Goal: Task Accomplishment & Management: Manage account settings

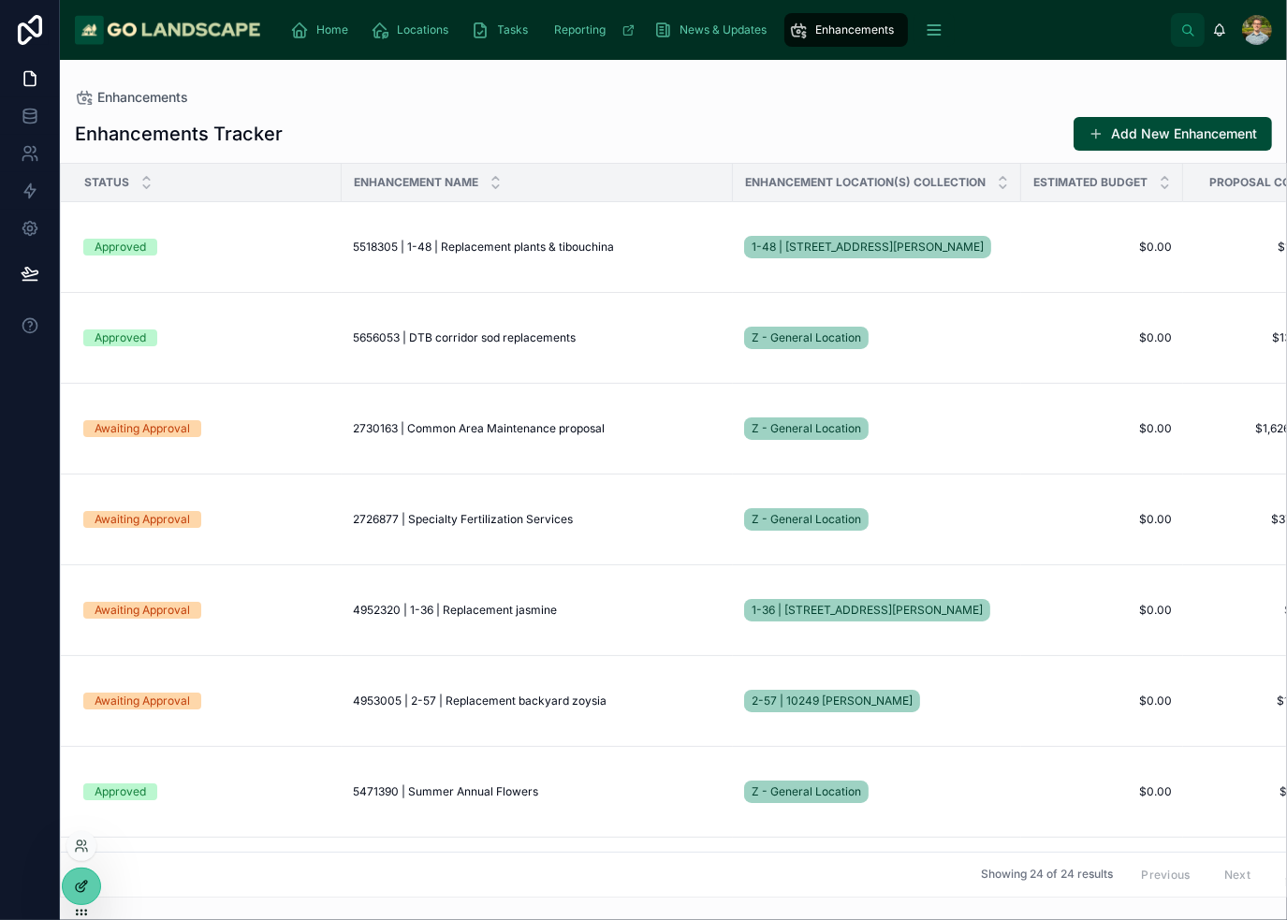
click at [77, 885] on icon at bounding box center [80, 888] width 8 height 8
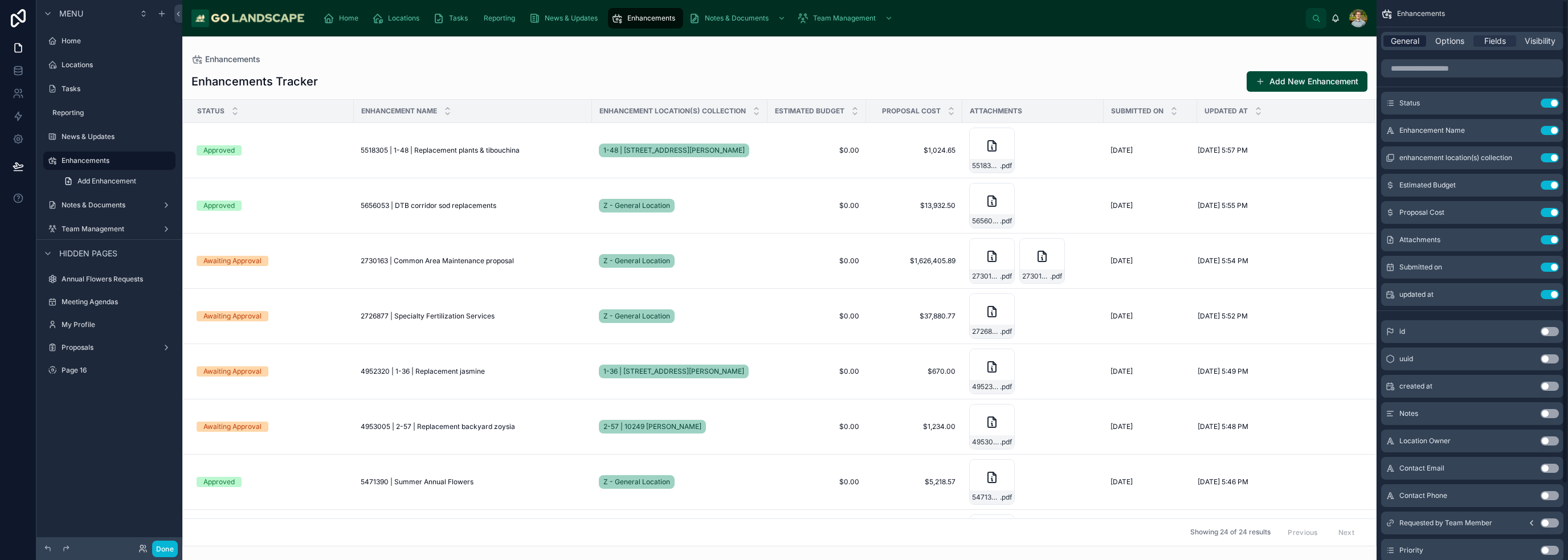
click at [783, 36] on div "General" at bounding box center [1405, 41] width 43 height 12
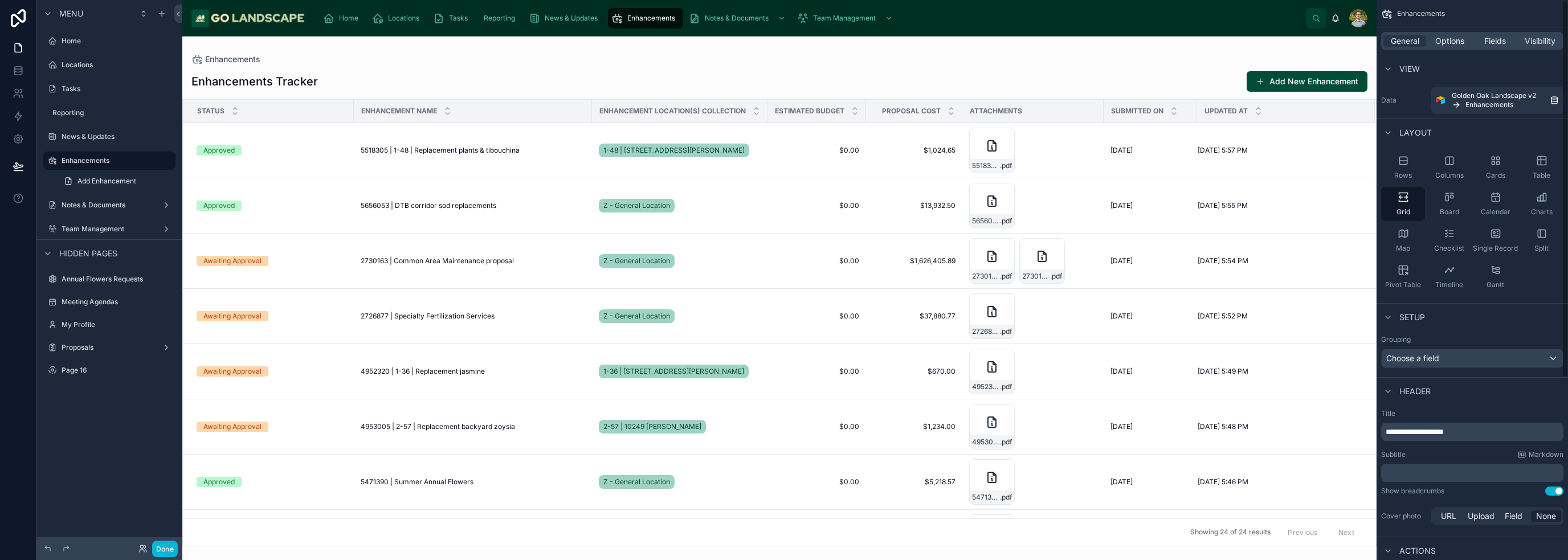
click at [783, 477] on p "﻿" at bounding box center [1473, 473] width 175 height 12
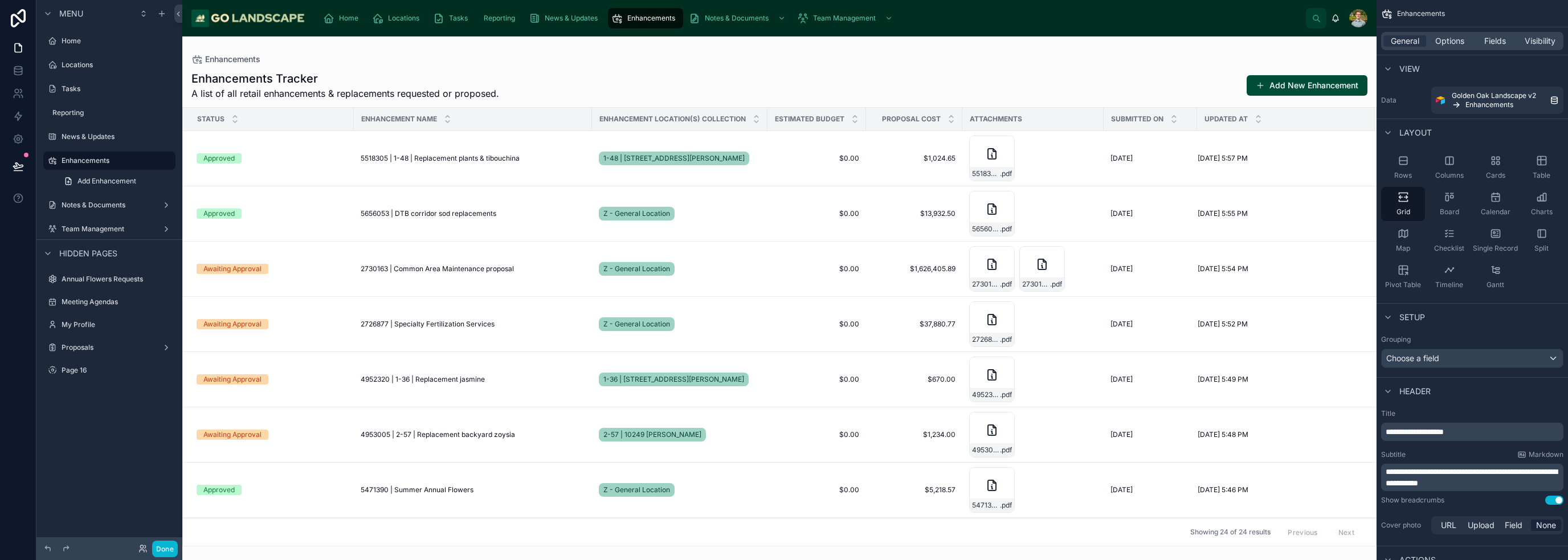
click at [609, 65] on div at bounding box center [780, 298] width 1194 height 523
click at [783, 33] on div "General Options Fields Visibility" at bounding box center [1472, 41] width 183 height 18
click at [783, 42] on span "Options" at bounding box center [1450, 41] width 29 height 12
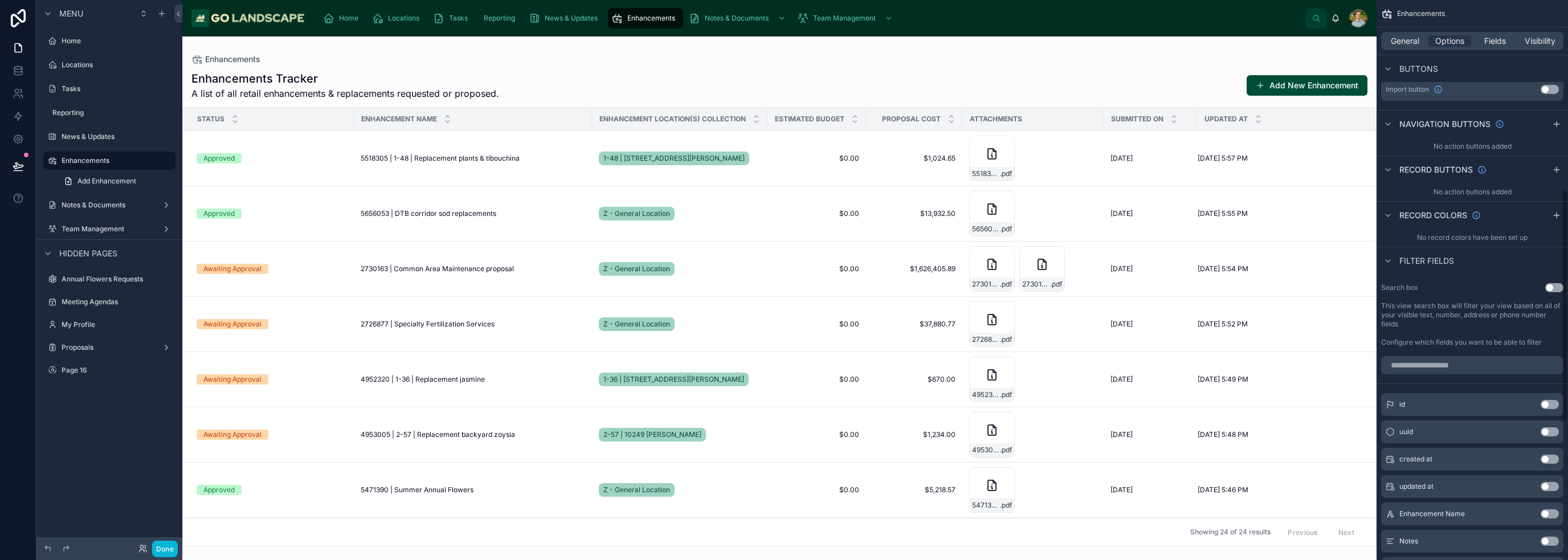
scroll to position [513, 0]
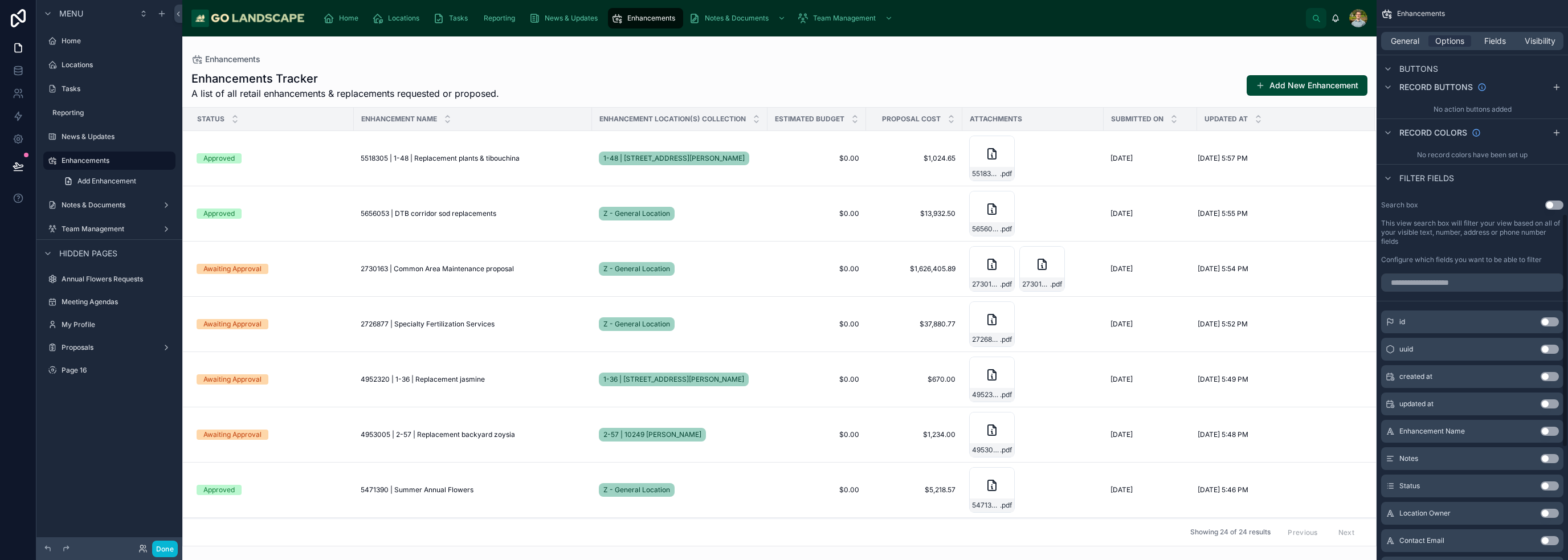
click at [783, 208] on button "Use setting" at bounding box center [1555, 205] width 18 height 9
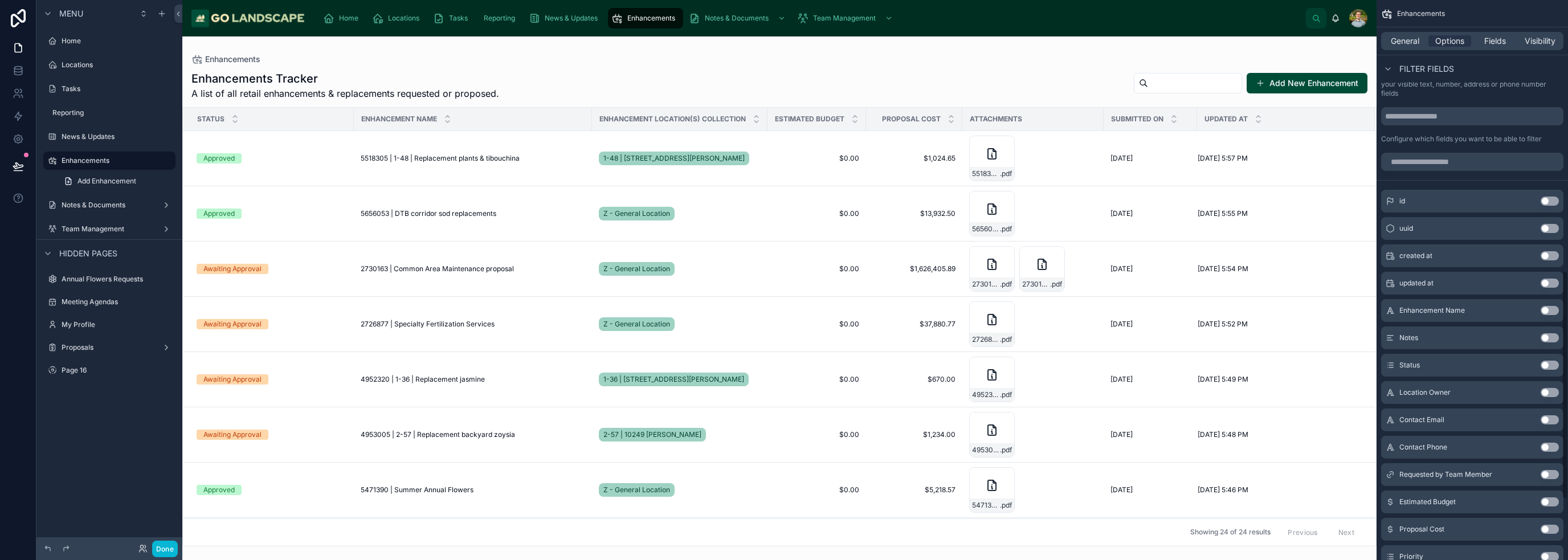
scroll to position [684, 0]
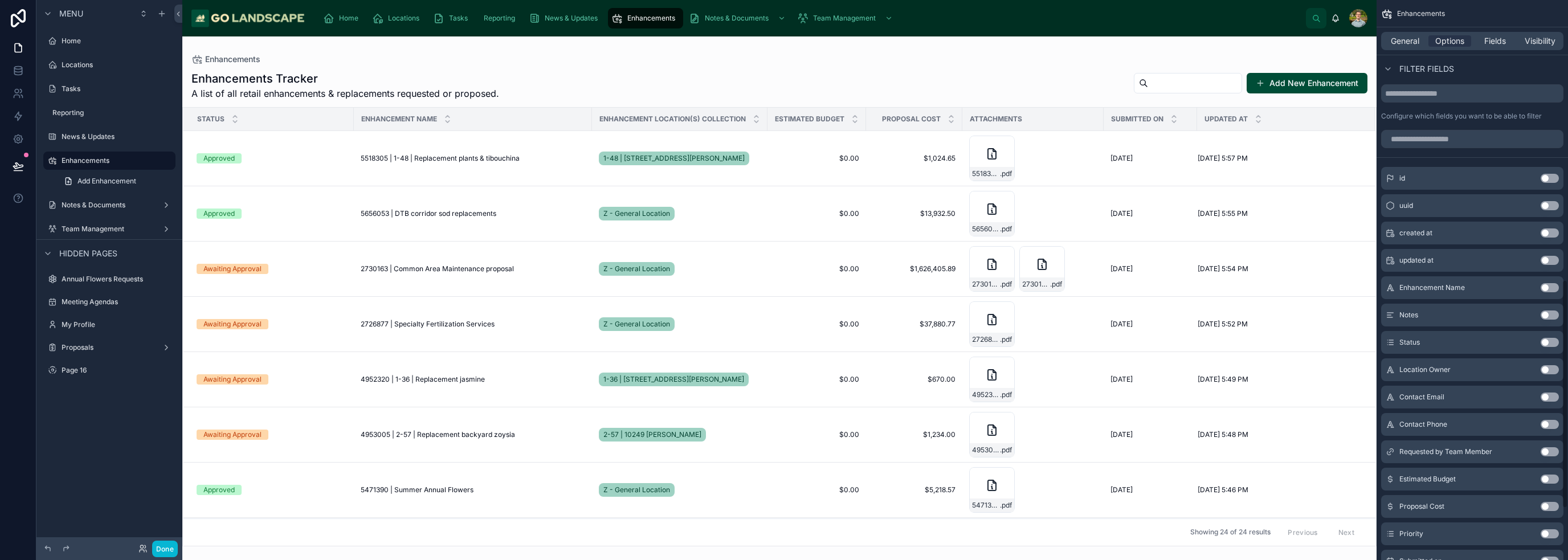
click at [783, 343] on button "Use setting" at bounding box center [1550, 342] width 18 height 9
click at [783, 536] on button "Use setting" at bounding box center [1550, 539] width 18 height 9
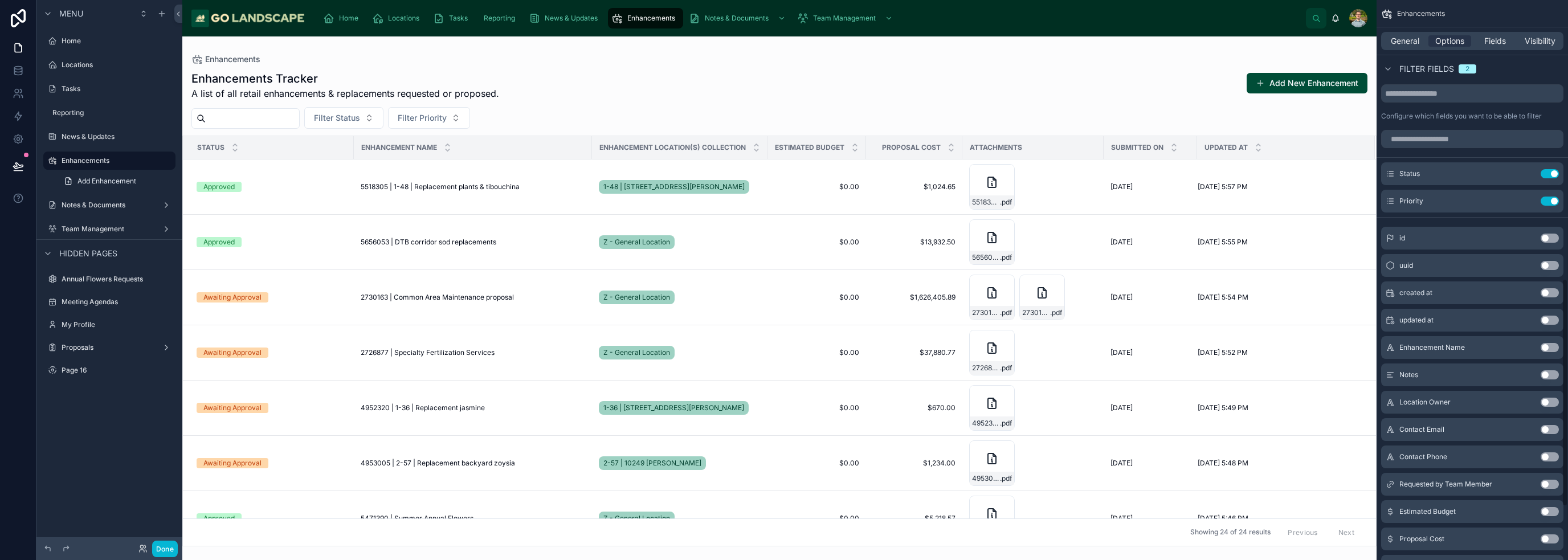
click at [783, 91] on div "Enhancements Tracker A list of all retail enhancements & replacements requested…" at bounding box center [780, 85] width 1176 height 30
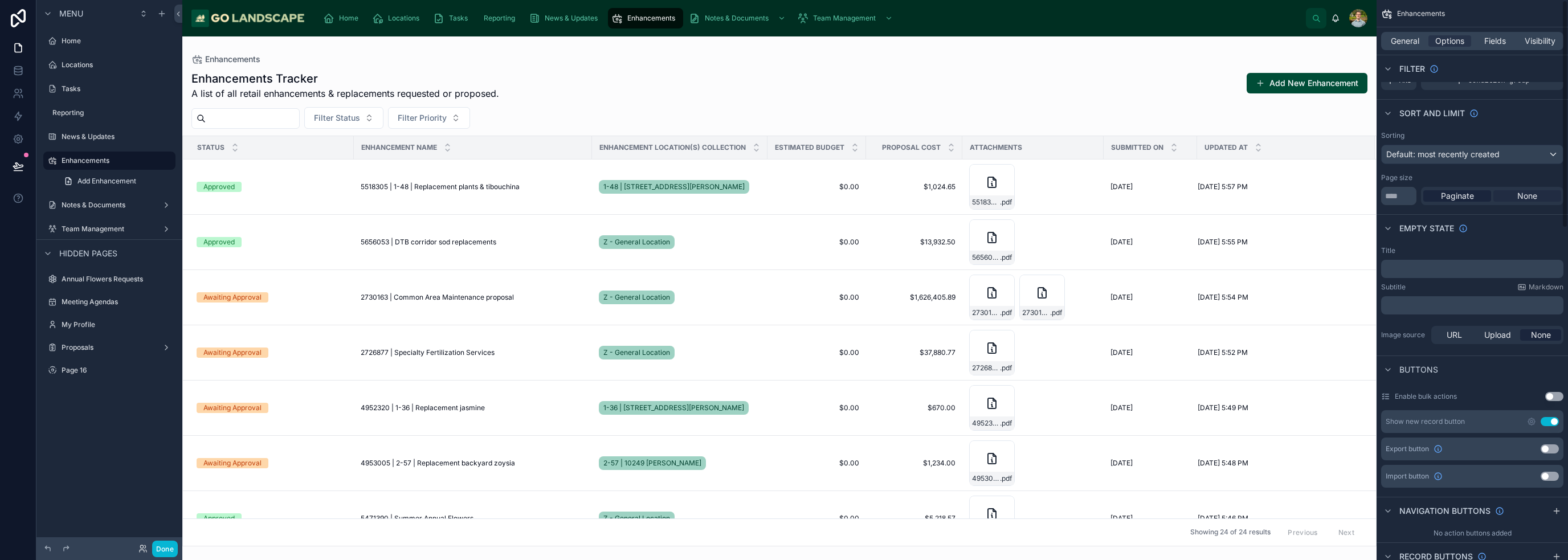
scroll to position [0, 0]
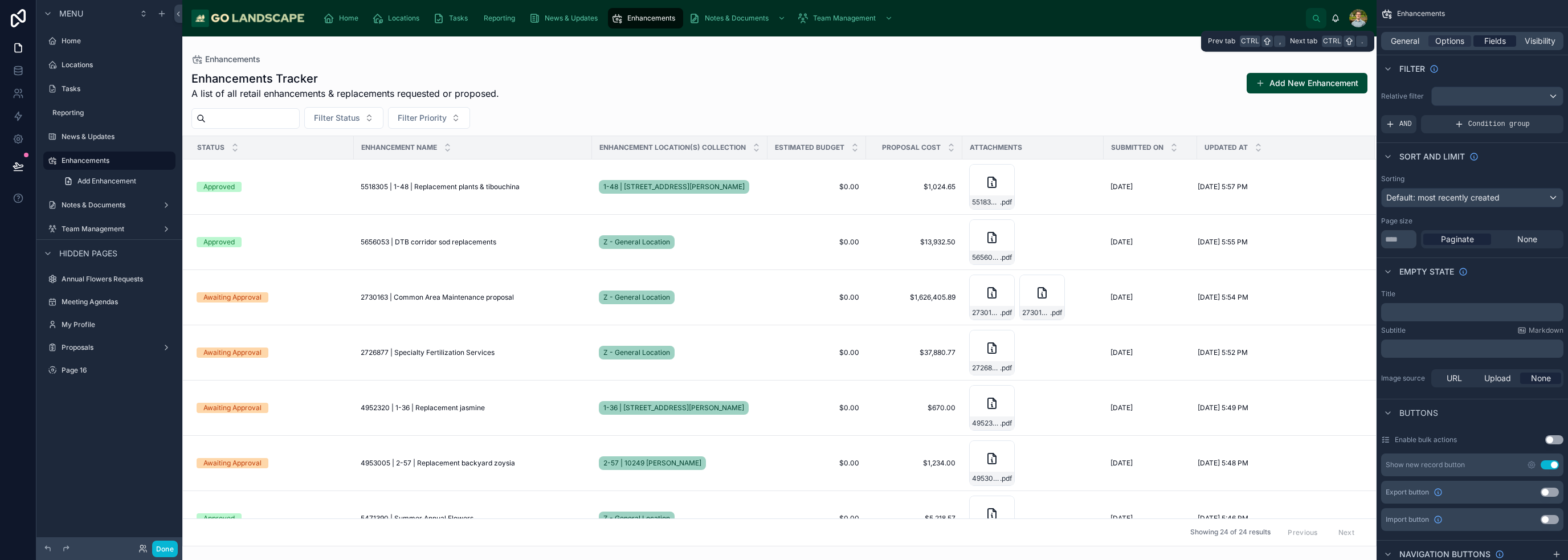
click at [783, 43] on span "Fields" at bounding box center [1495, 41] width 22 height 12
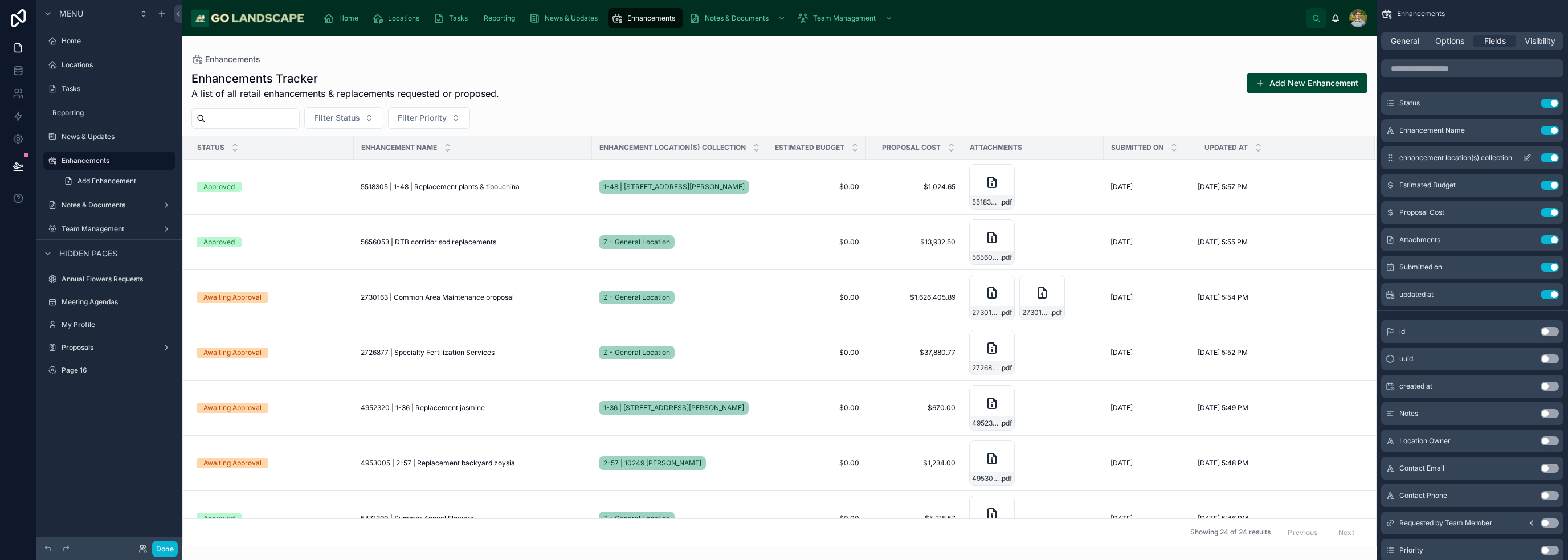
click at [783, 158] on icon "scrollable content" at bounding box center [1528, 156] width 4 height 4
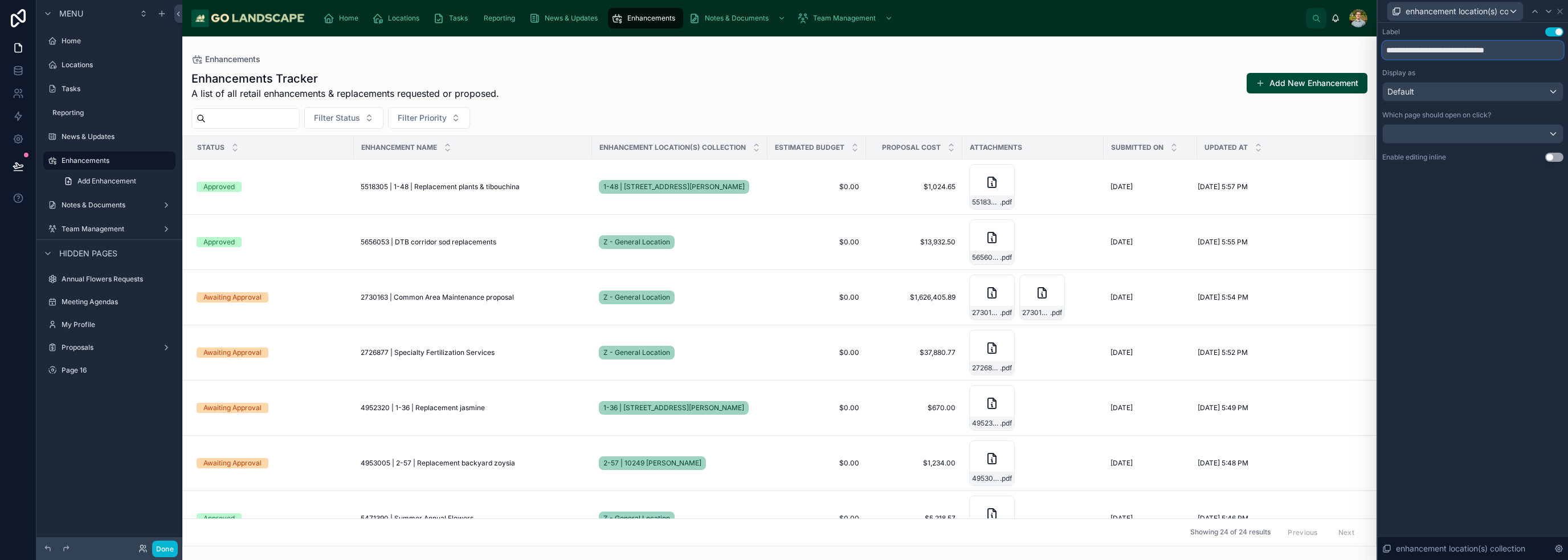
click at [783, 52] on input "**********" at bounding box center [1473, 50] width 181 height 18
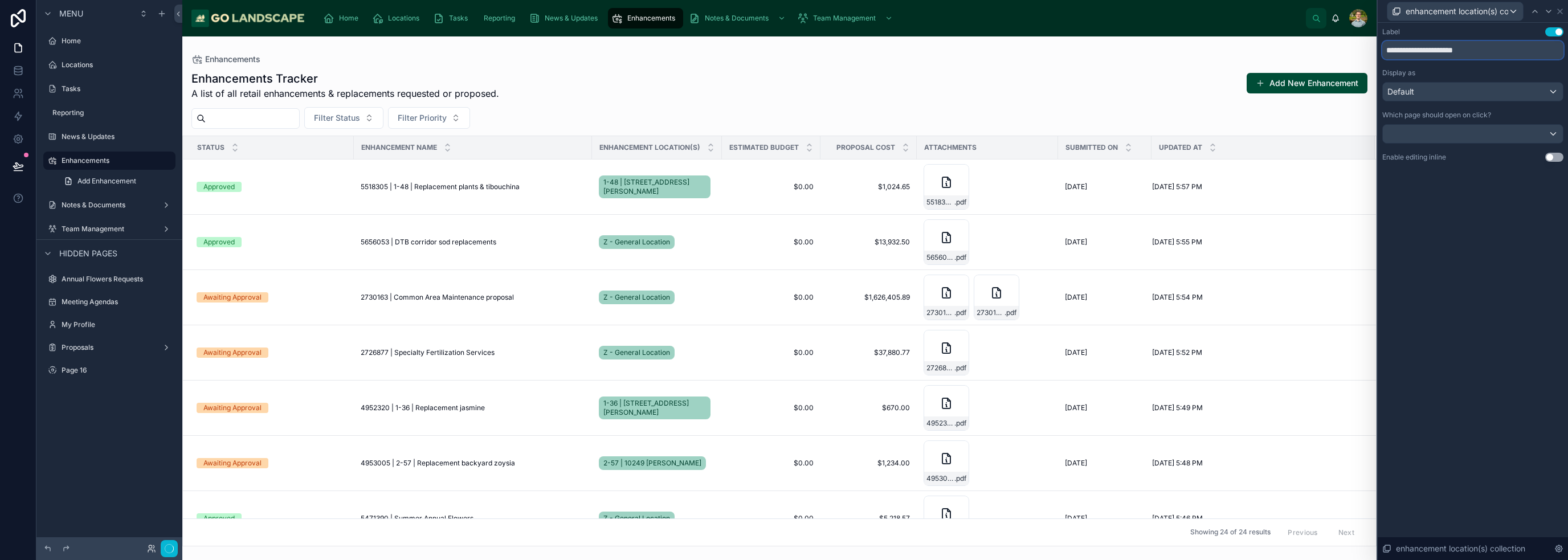
type input "**********"
click at [783, 246] on div "**********" at bounding box center [1472, 291] width 191 height 537
click at [783, 11] on icon at bounding box center [1559, 11] width 4 height 4
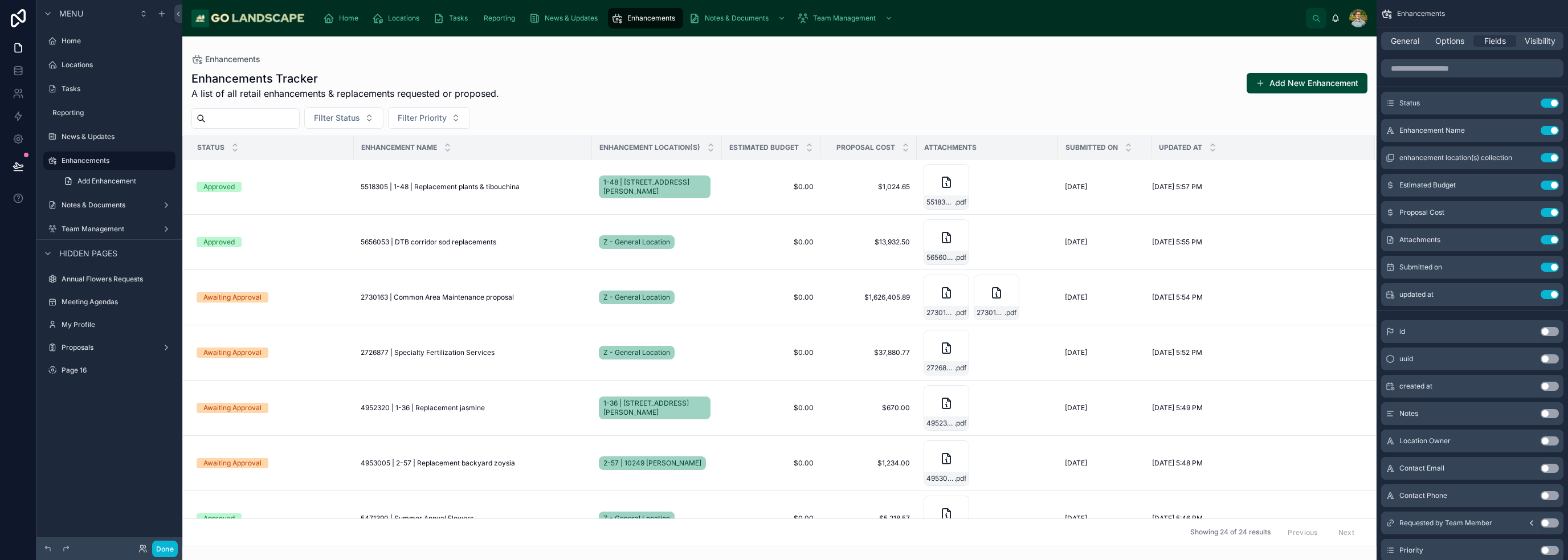
click at [783, 94] on div "Enhancements Tracker A list of all retail enhancements & replacements requested…" at bounding box center [780, 85] width 1176 height 30
click at [304, 184] on div "Approved" at bounding box center [271, 187] width 150 height 10
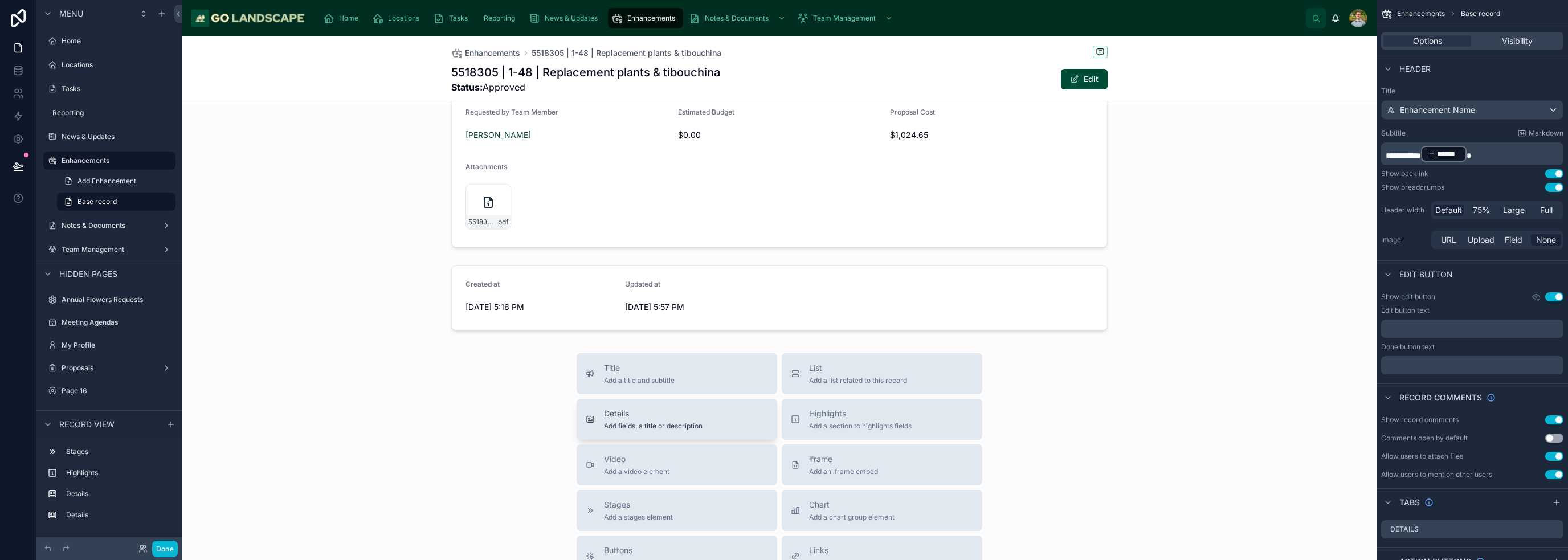
scroll to position [627, 0]
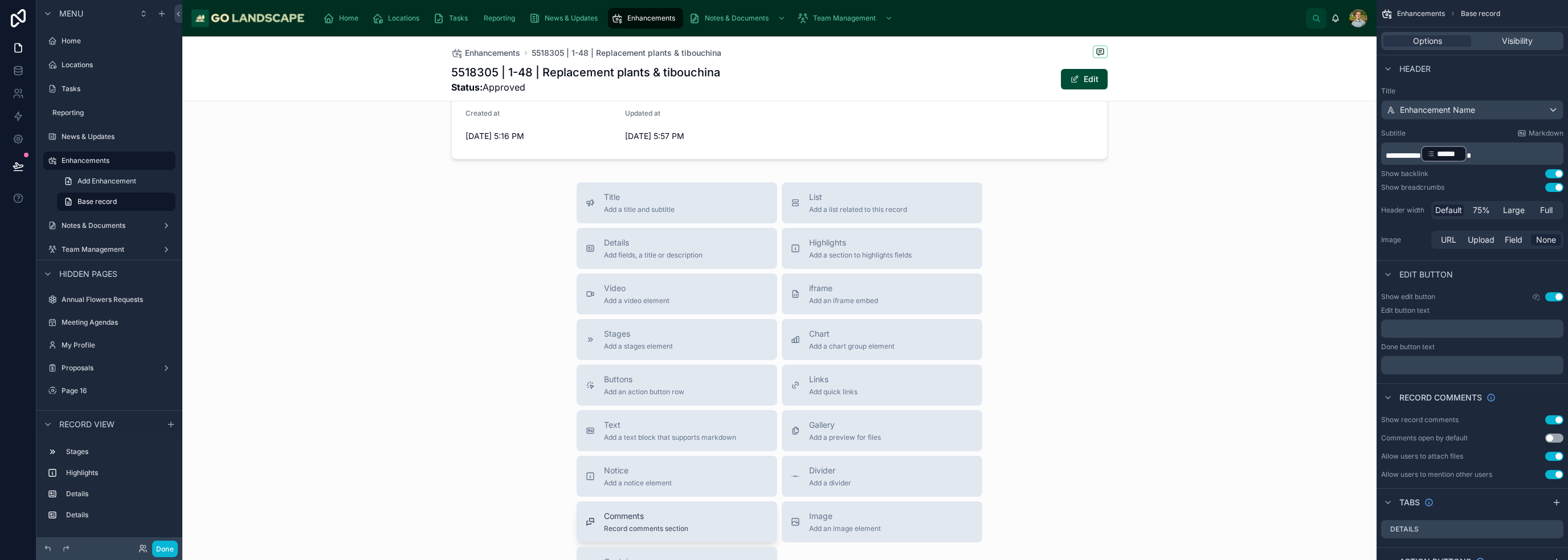
click at [665, 511] on span "Comments" at bounding box center [646, 516] width 85 height 12
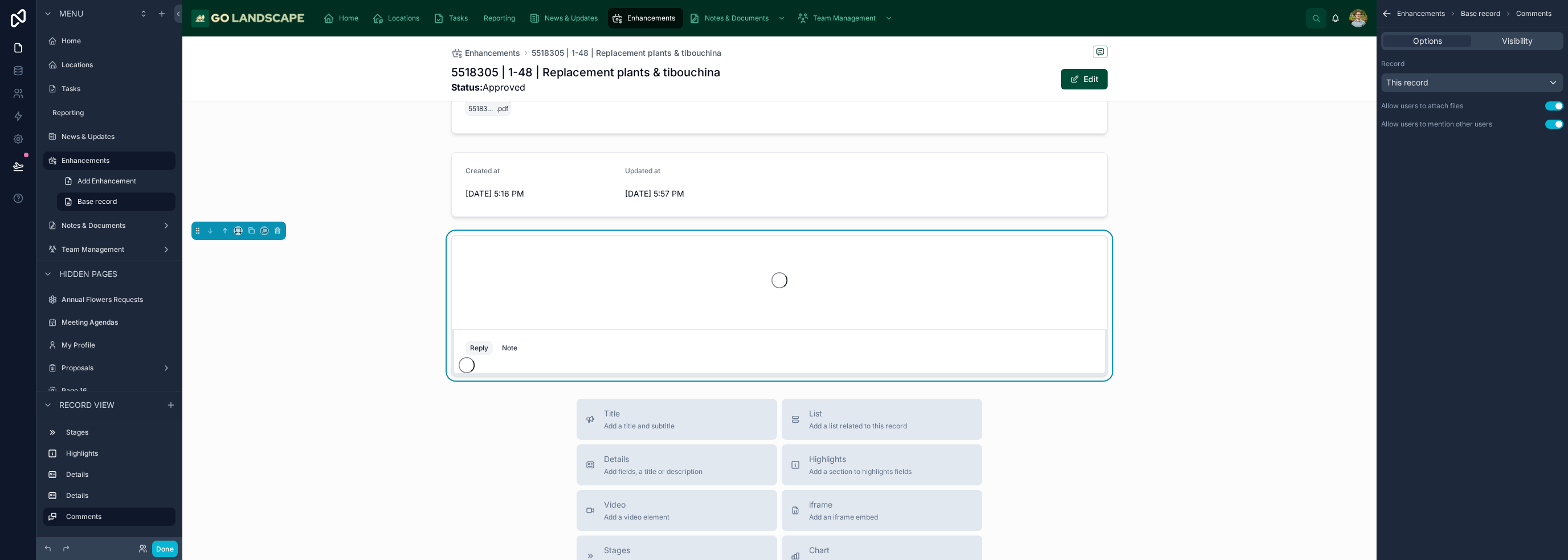
scroll to position [564, 0]
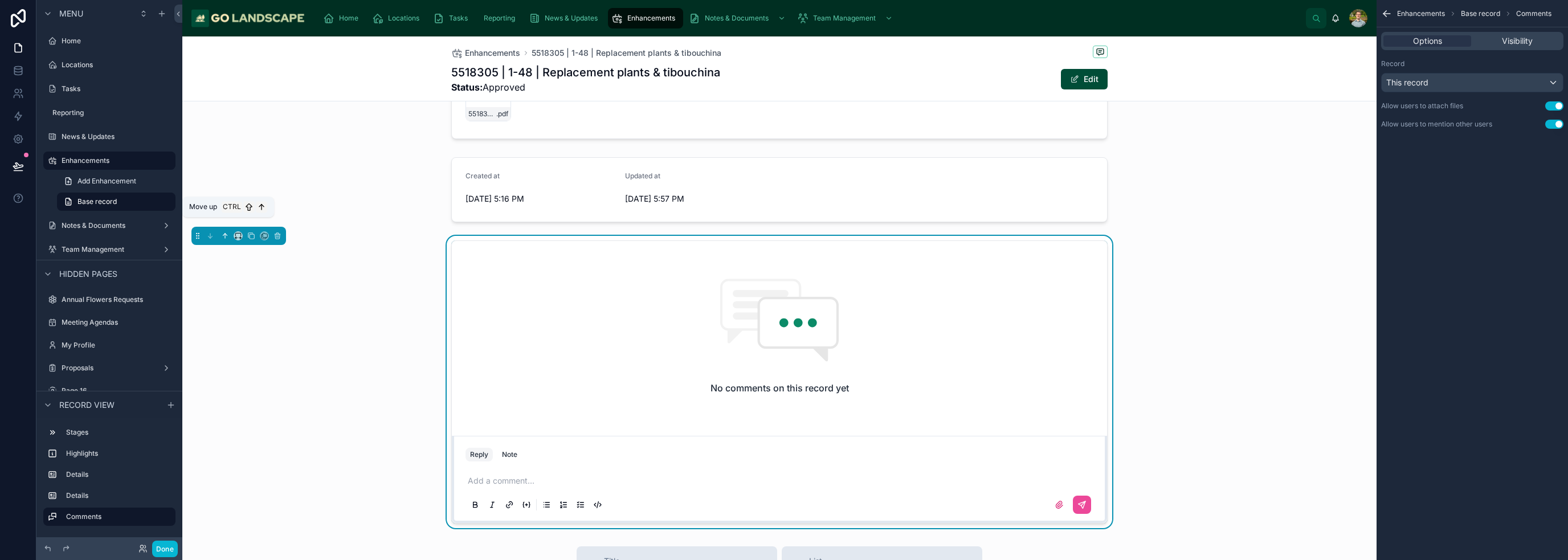
click at [226, 232] on icon at bounding box center [225, 236] width 8 height 8
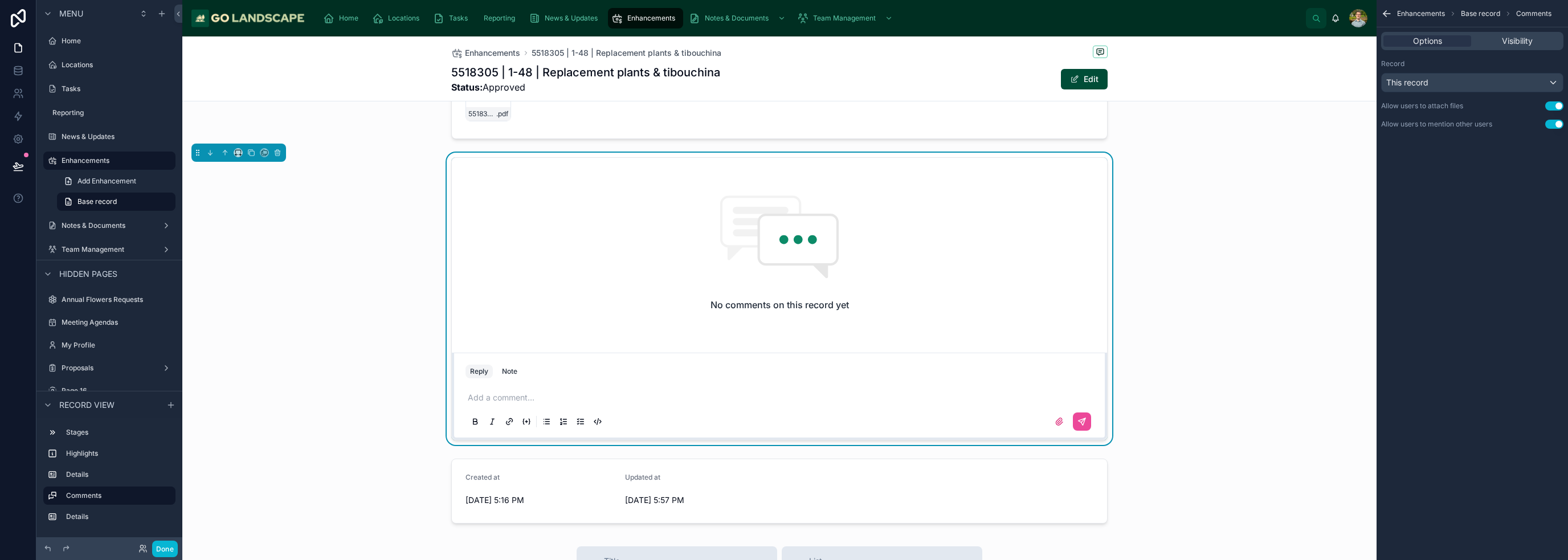
click at [783, 279] on div "No comments on this record yet Reply Note Add a comment..." at bounding box center [780, 299] width 1194 height 292
click at [783, 405] on div "No comments on this record yet Reply Note Add a comment..." at bounding box center [780, 299] width 1194 height 292
click at [783, 370] on div "No comments on this record yet Reply Note Add a comment..." at bounding box center [780, 299] width 1194 height 292
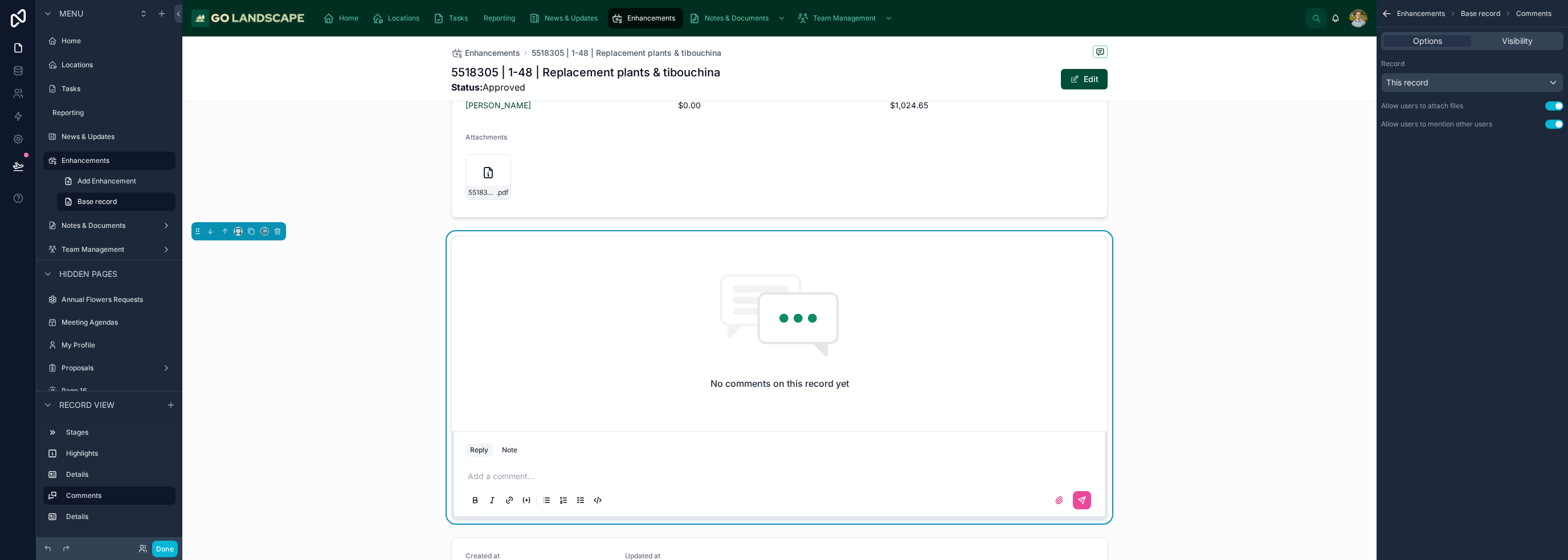
scroll to position [513, 0]
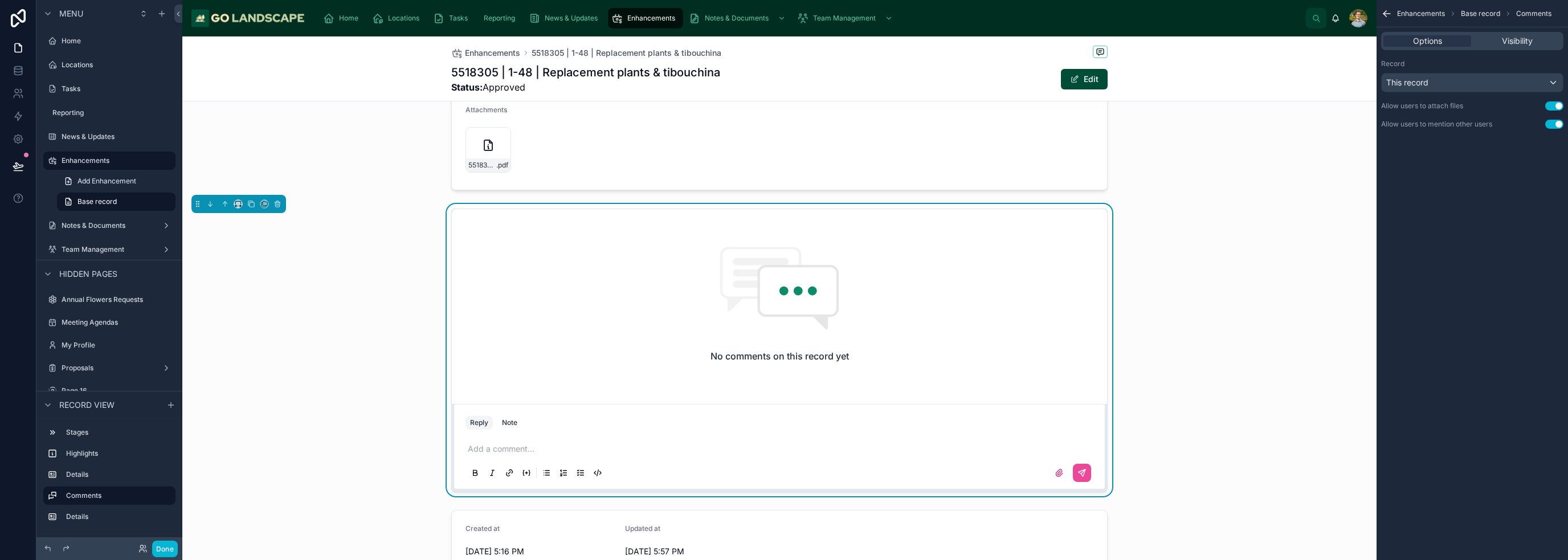
click at [483, 443] on p at bounding box center [782, 449] width 628 height 12
click at [533, 405] on span "[PERSON_NAME]" at bounding box center [584, 406] width 203 height 12
drag, startPoint x: 710, startPoint y: 436, endPoint x: 513, endPoint y: 438, distance: 197.0
click at [513, 443] on p "**********" at bounding box center [782, 449] width 628 height 12
click at [718, 443] on p "**********" at bounding box center [782, 449] width 628 height 12
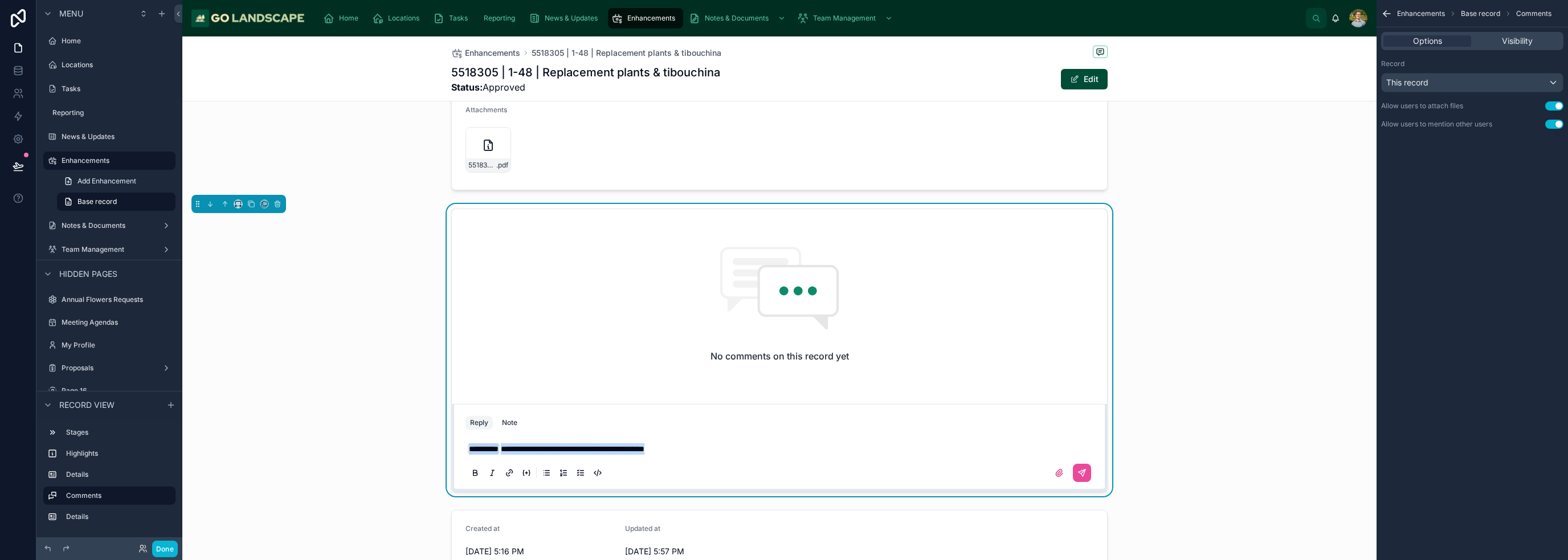
drag, startPoint x: 709, startPoint y: 436, endPoint x: 461, endPoint y: 439, distance: 248.0
click at [466, 439] on div "**********" at bounding box center [780, 460] width 628 height 48
click at [783, 384] on div "No comments on this record yet Reply Note Add a comment..." at bounding box center [780, 350] width 1194 height 292
click at [783, 387] on div "No comments on this record yet Reply Note Add a comment..." at bounding box center [780, 350] width 1194 height 292
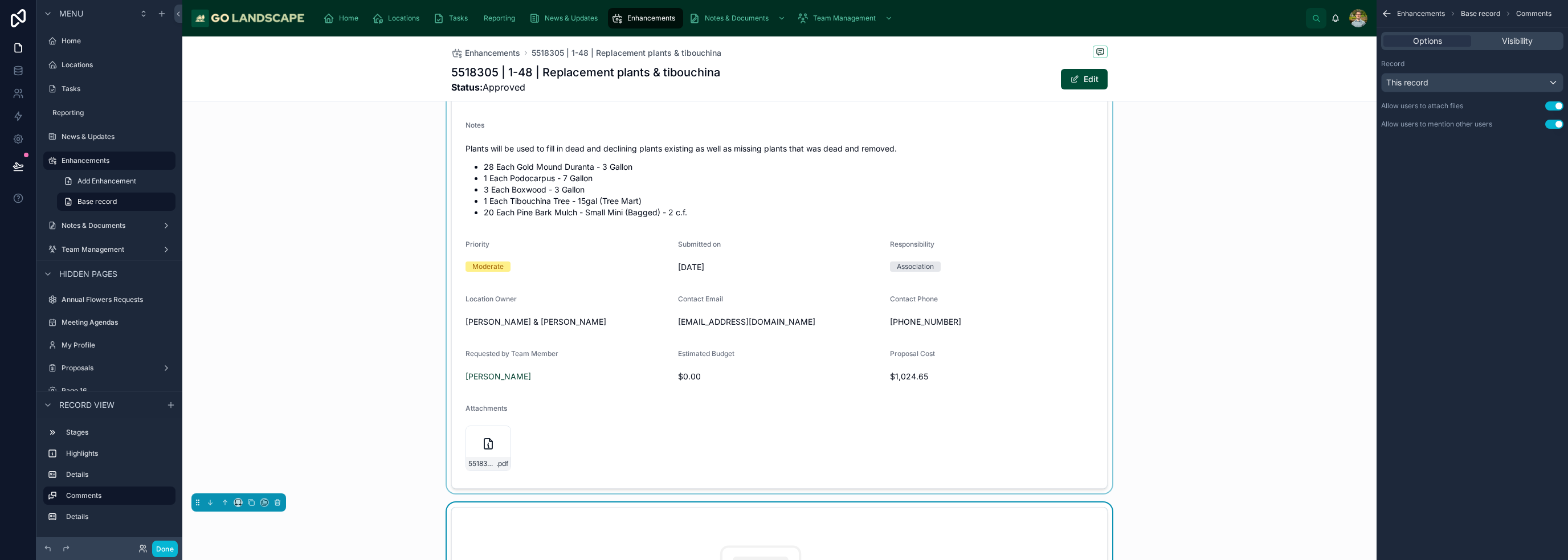
scroll to position [0, 0]
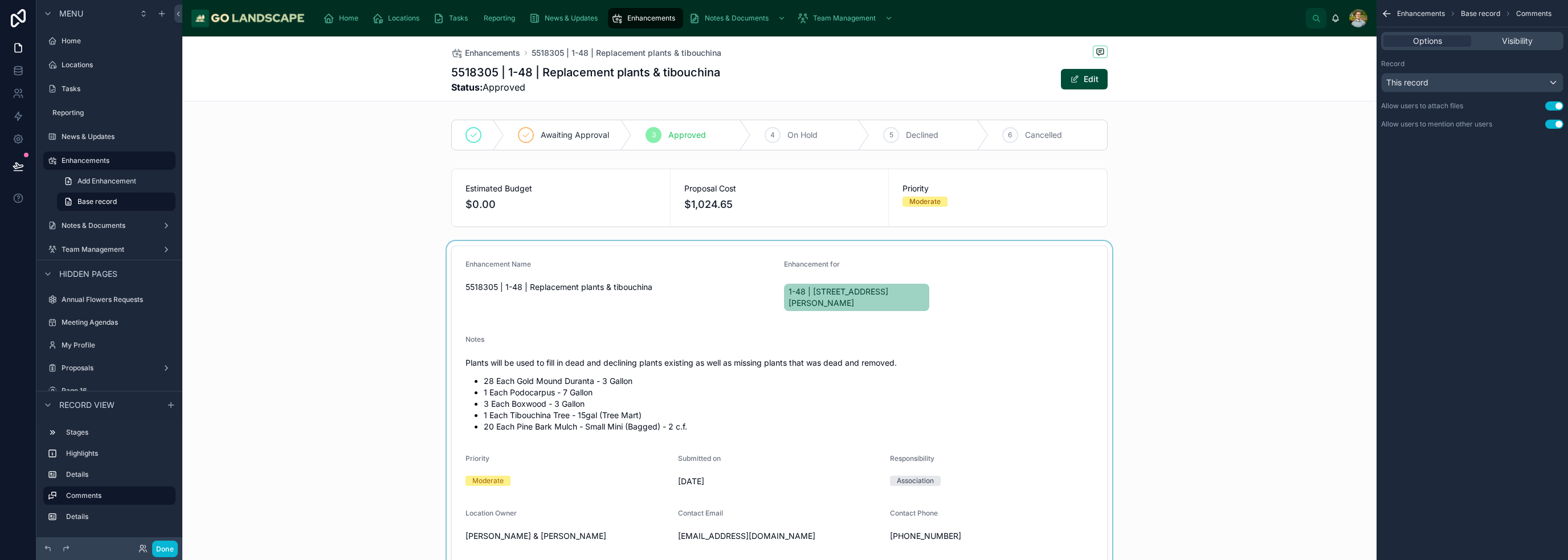
click at [783, 313] on div at bounding box center [780, 474] width 1194 height 467
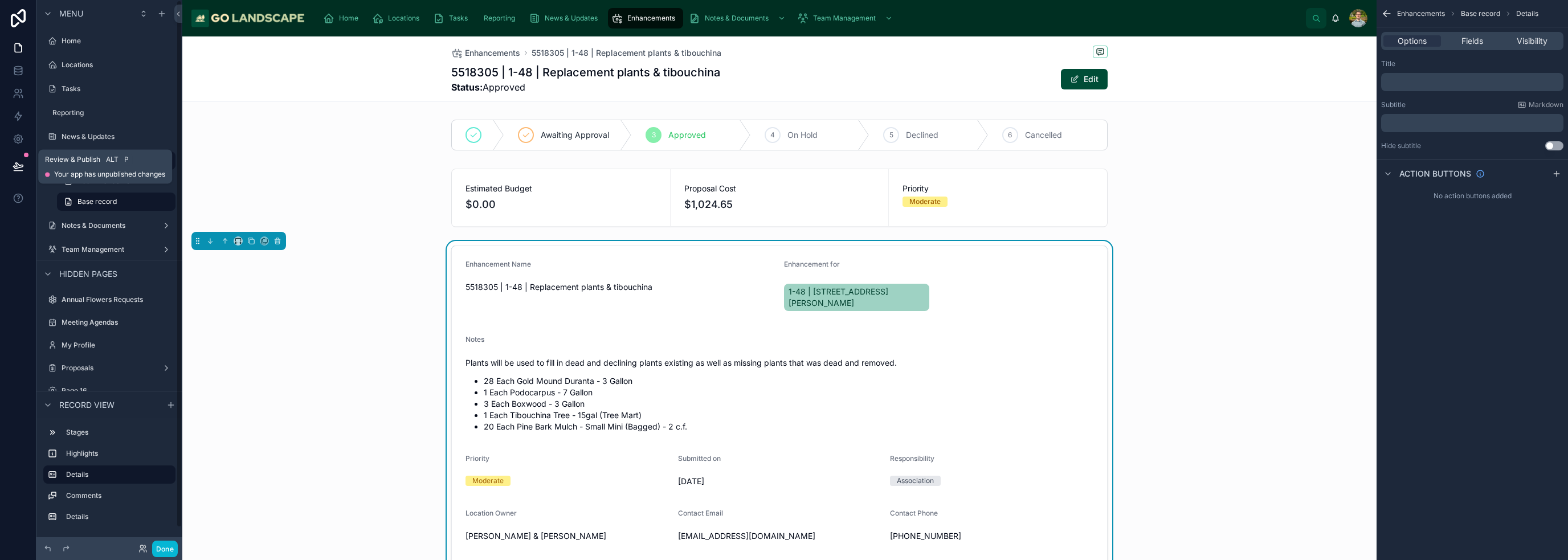
click at [9, 161] on button at bounding box center [18, 166] width 25 height 32
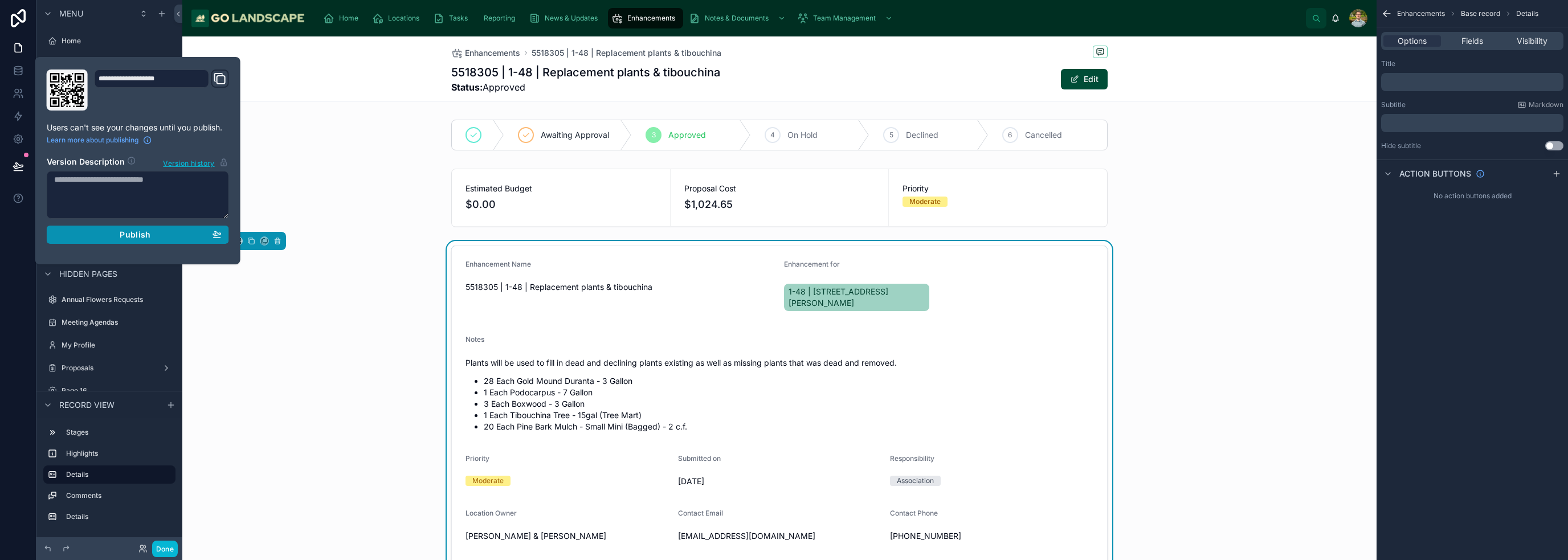
click at [157, 241] on button "Publish" at bounding box center [138, 235] width 183 height 18
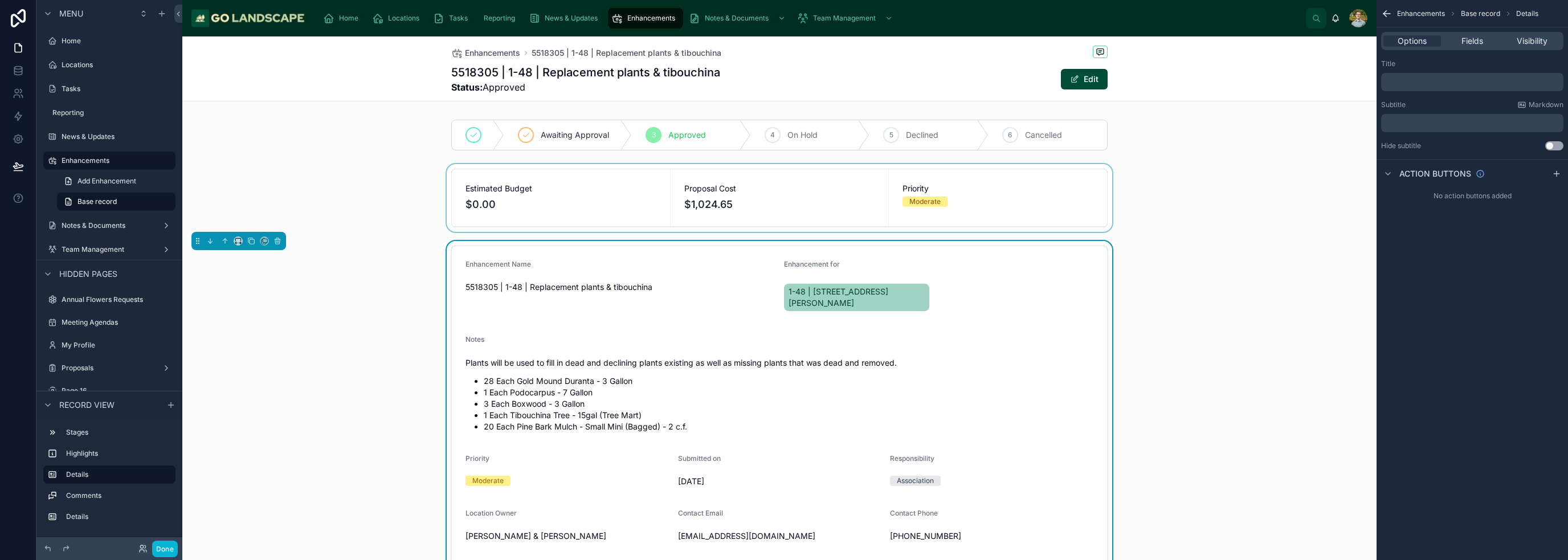
click at [346, 209] on div at bounding box center [780, 198] width 1194 height 68
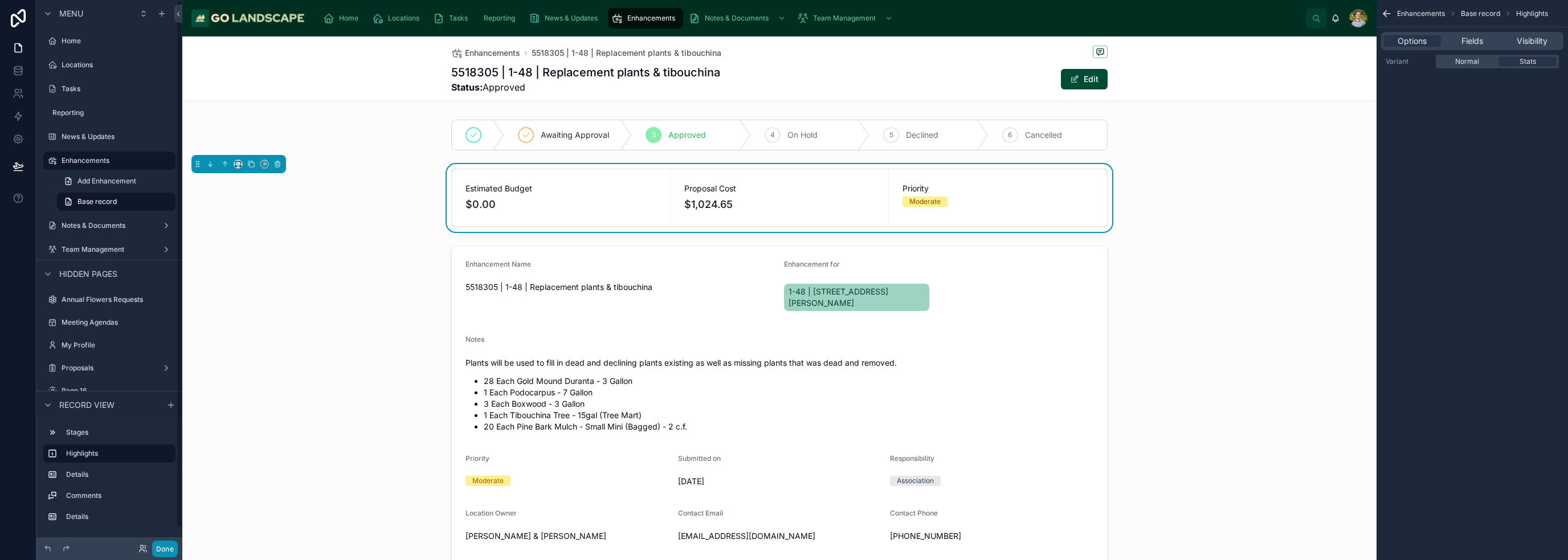
click at [166, 548] on button "Done" at bounding box center [165, 548] width 26 height 16
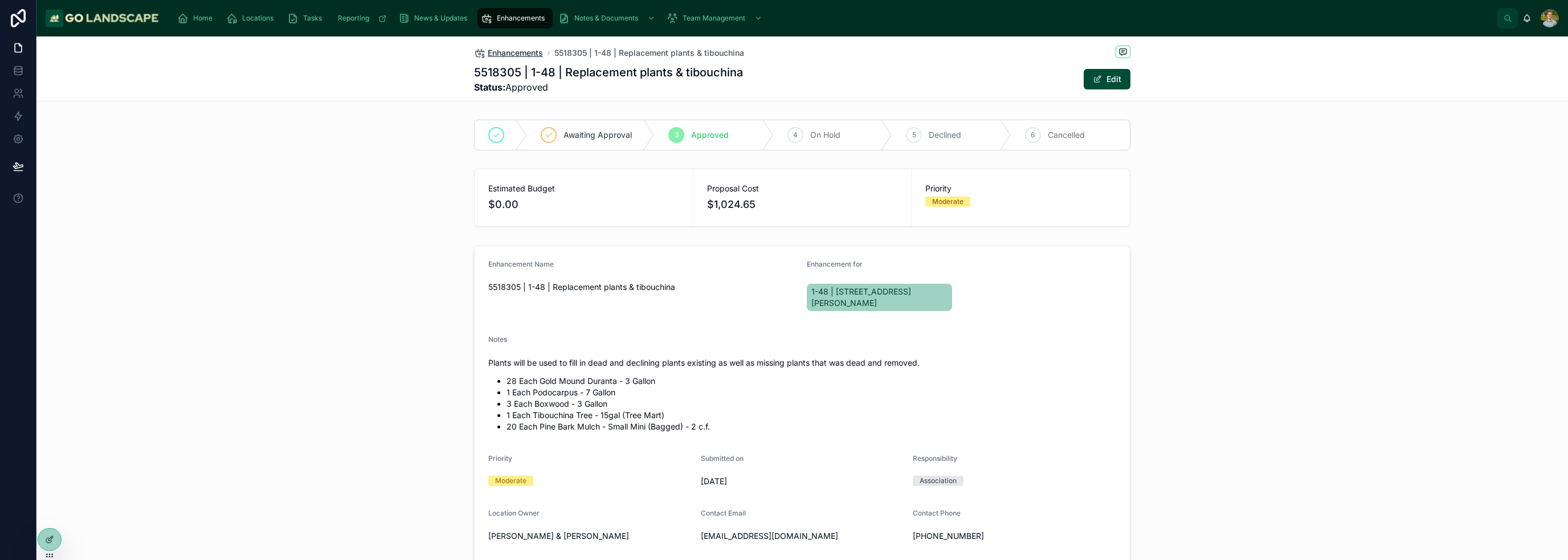
click at [517, 49] on span "Enhancements" at bounding box center [515, 53] width 55 height 12
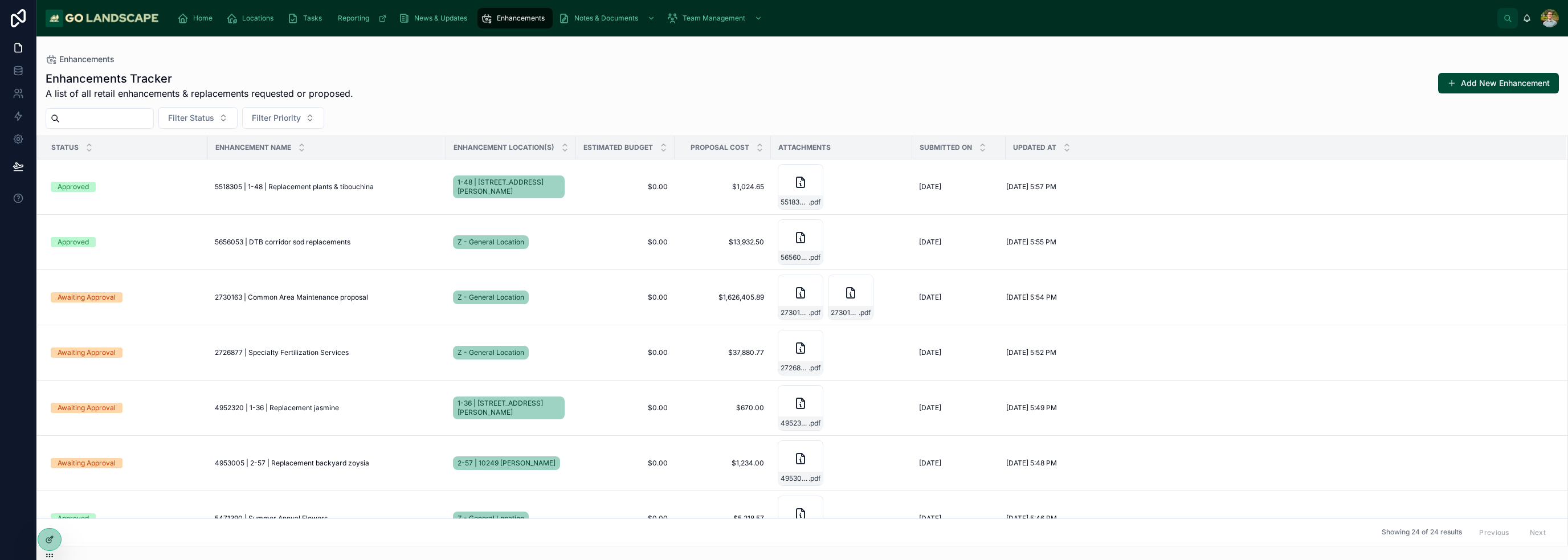
drag, startPoint x: 606, startPoint y: 84, endPoint x: 589, endPoint y: 84, distance: 17.0
click at [606, 84] on div "Enhancements Tracker A list of all retail enhancements & replacements requested…" at bounding box center [802, 85] width 1513 height 30
click at [493, 185] on span "1-48 | [STREET_ADDRESS][PERSON_NAME]" at bounding box center [509, 187] width 102 height 18
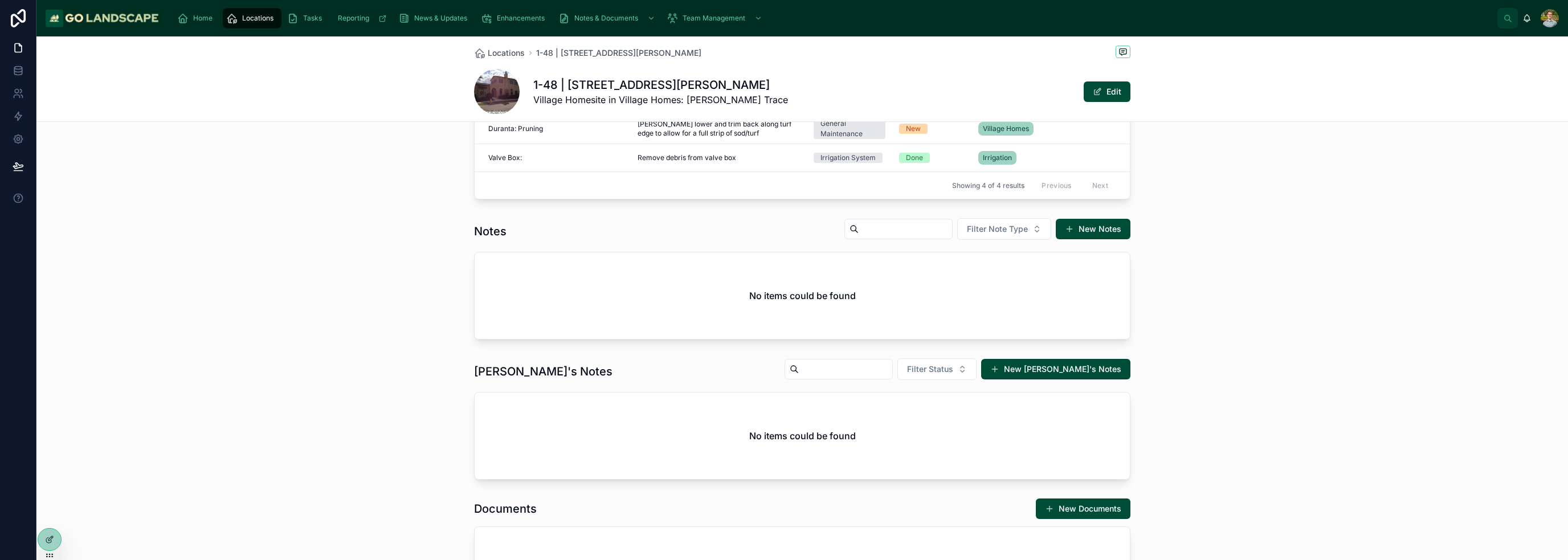
scroll to position [684, 0]
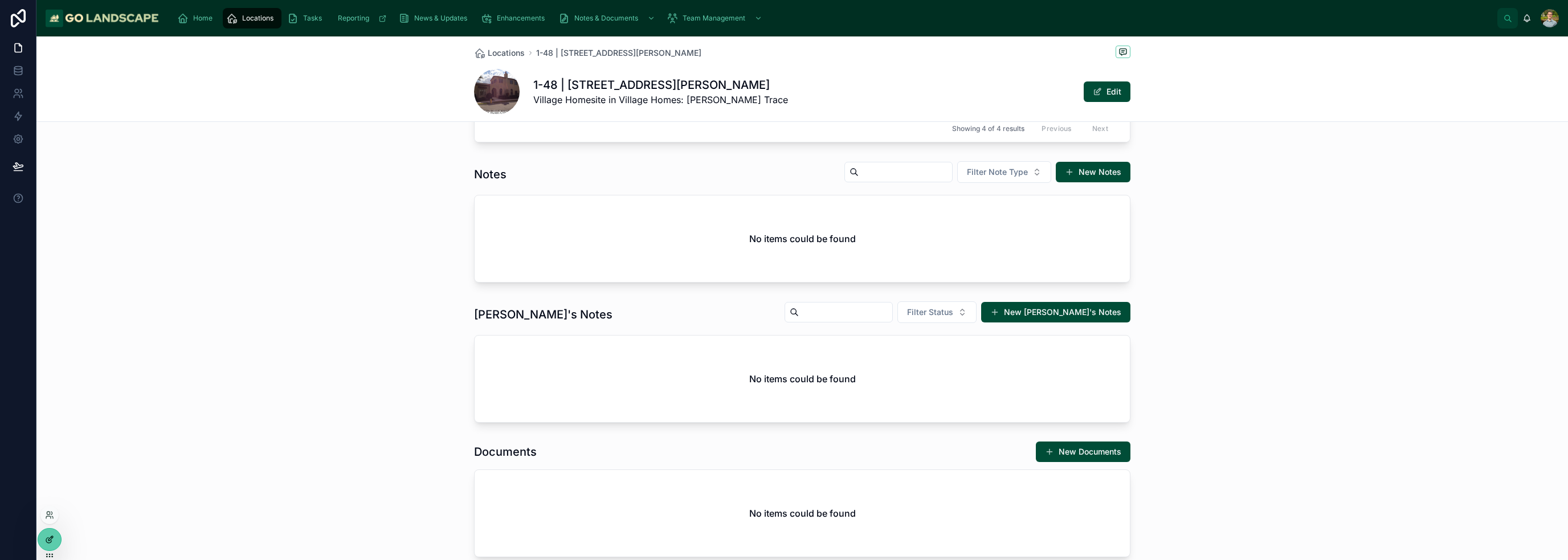
click at [49, 539] on icon at bounding box center [49, 539] width 9 height 9
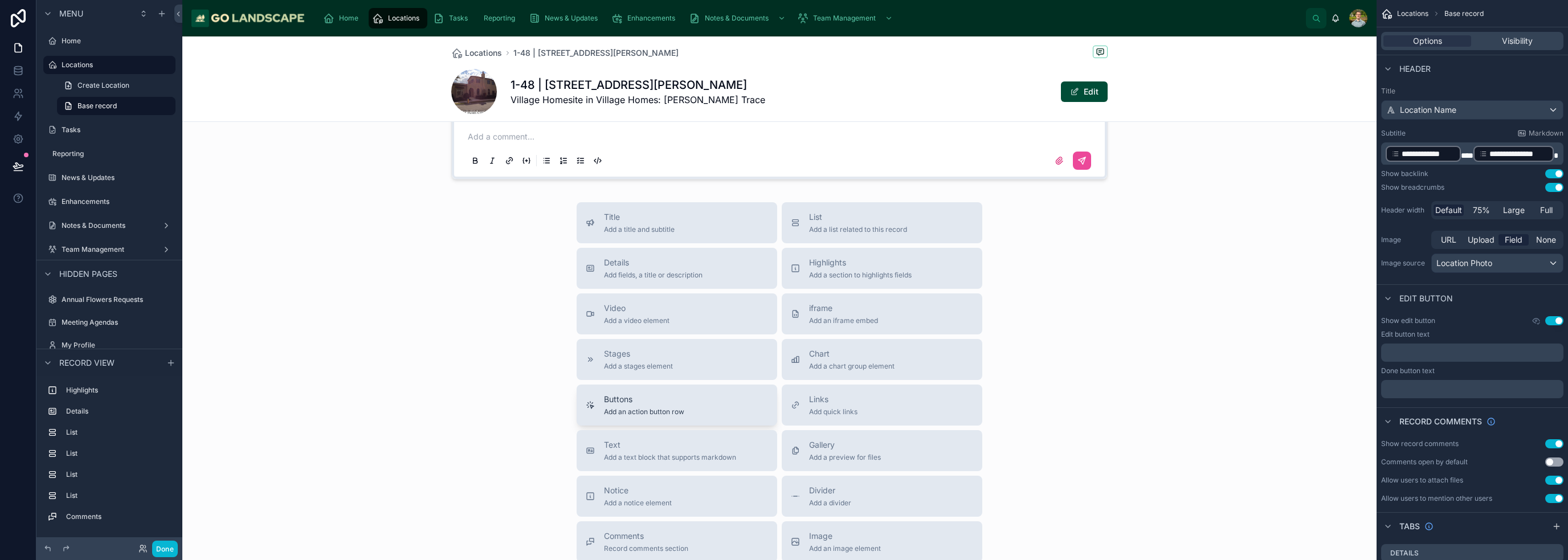
scroll to position [1368, 0]
click at [783, 220] on span "Add a list related to this record" at bounding box center [858, 225] width 98 height 9
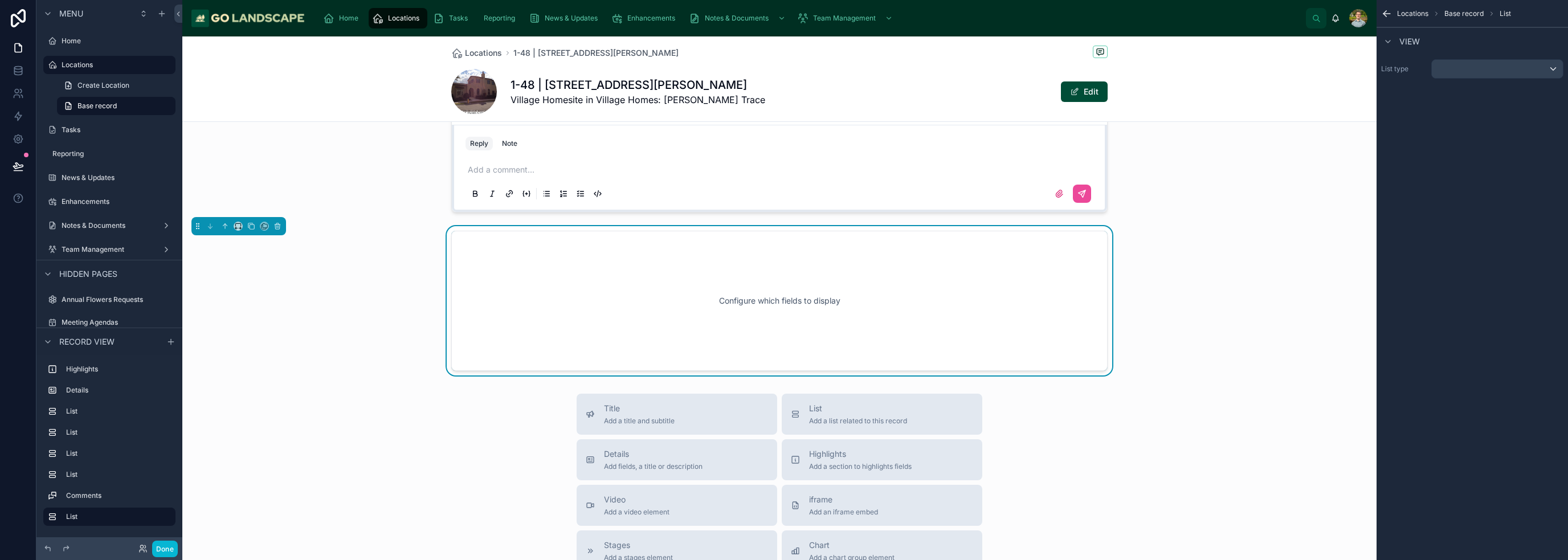
scroll to position [1329, 0]
click at [783, 66] on div "scrollable content" at bounding box center [1497, 69] width 131 height 18
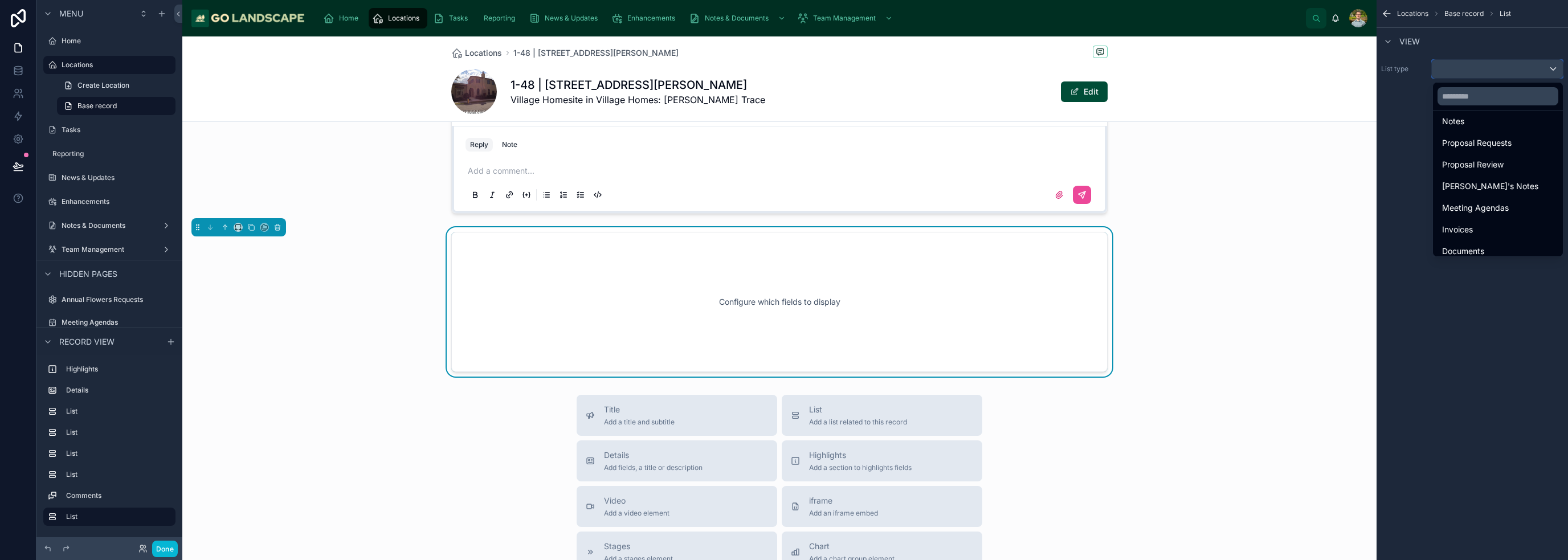
scroll to position [289, 0]
click at [783, 236] on div "Enhancements" at bounding box center [1498, 244] width 125 height 21
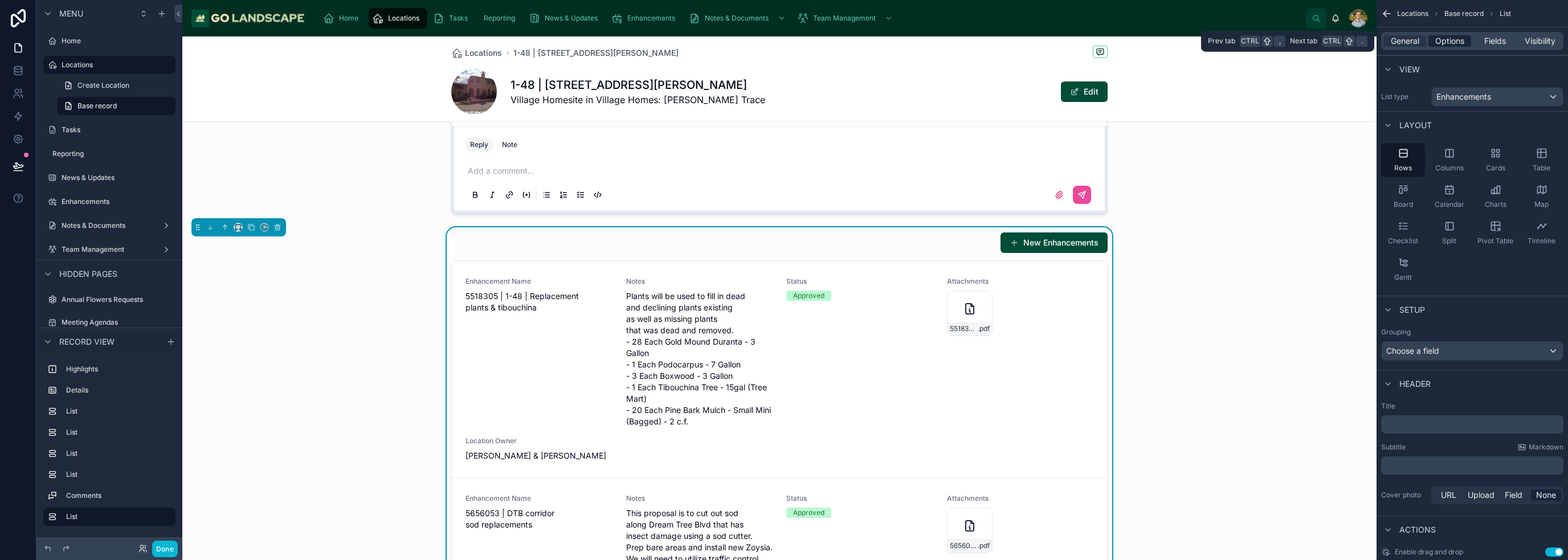
click at [783, 41] on span "Options" at bounding box center [1450, 41] width 29 height 12
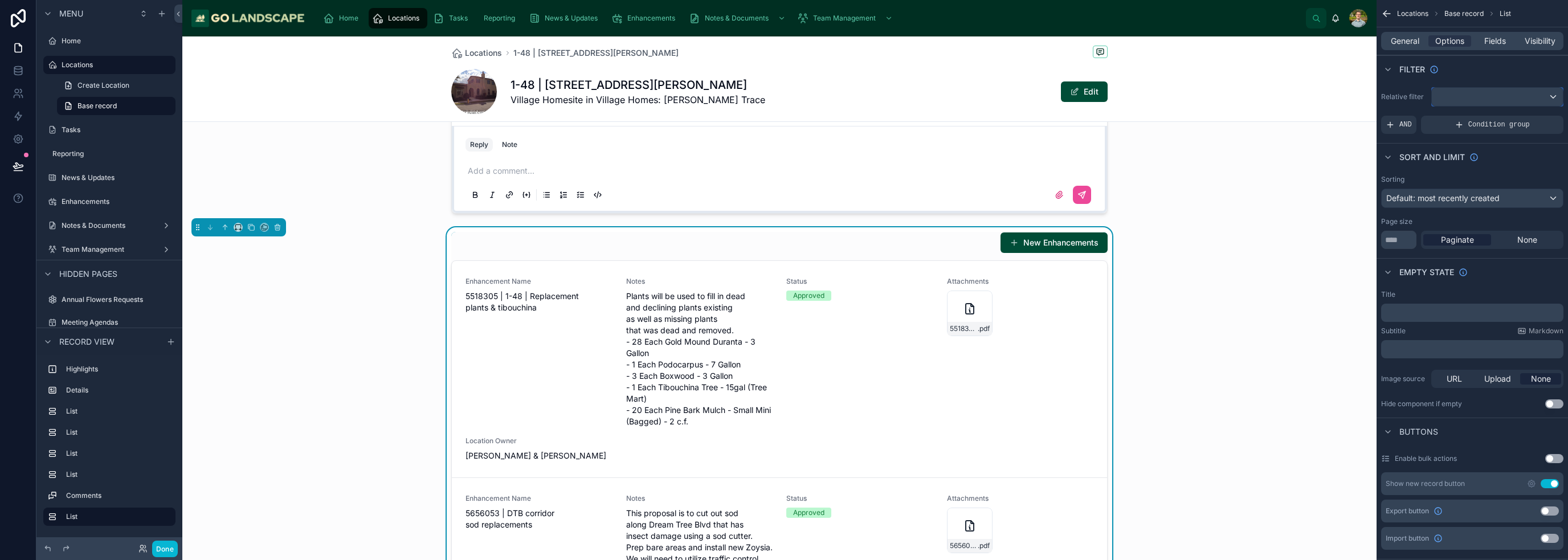
click at [783, 94] on div "scrollable content" at bounding box center [1497, 97] width 131 height 18
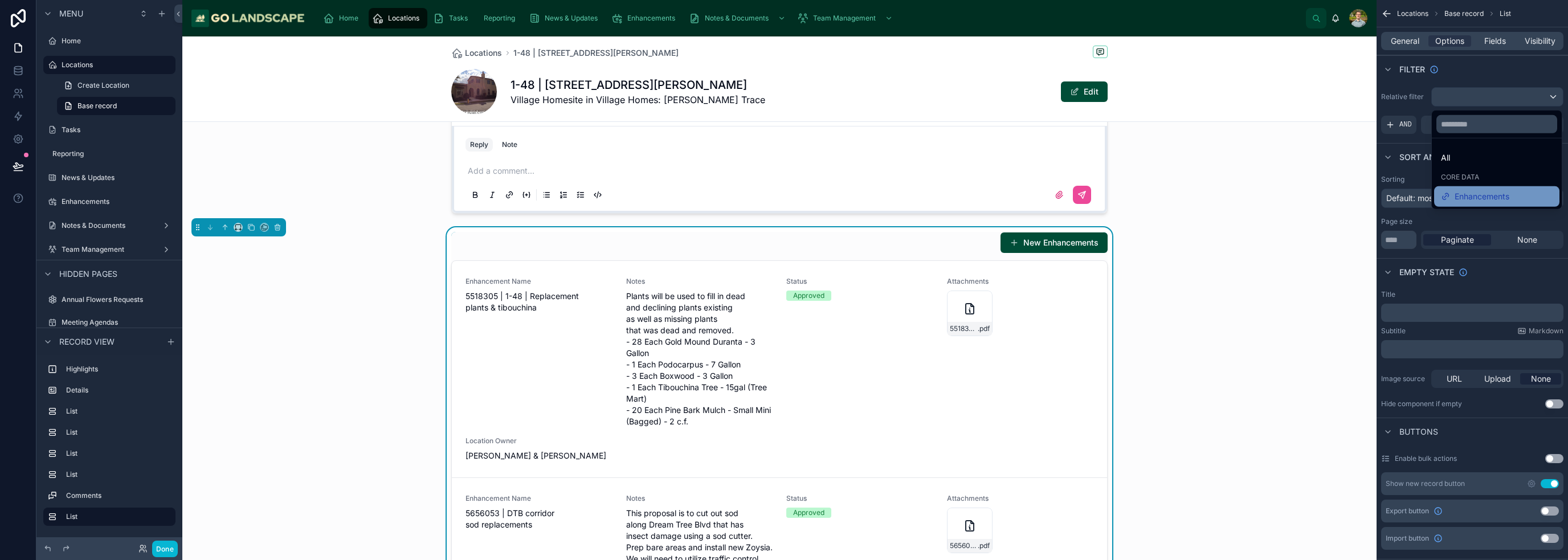
click at [783, 195] on span "Enhancements" at bounding box center [1482, 197] width 55 height 13
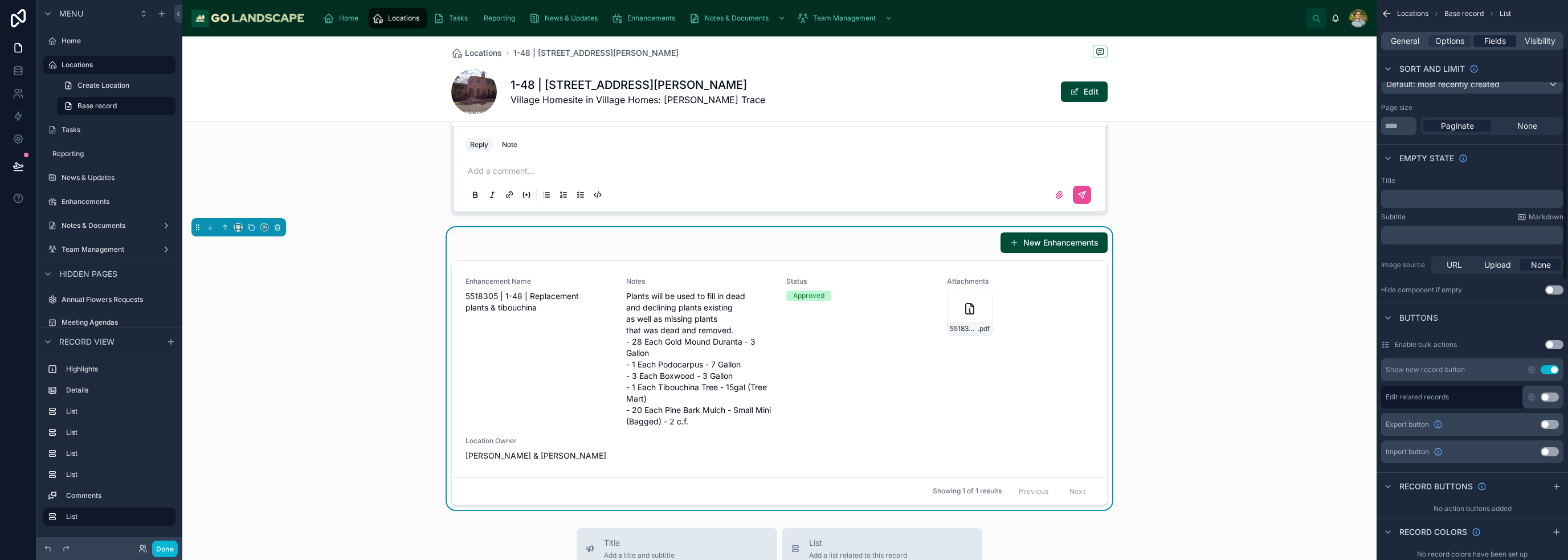
click at [783, 38] on span "Fields" at bounding box center [1495, 41] width 22 height 12
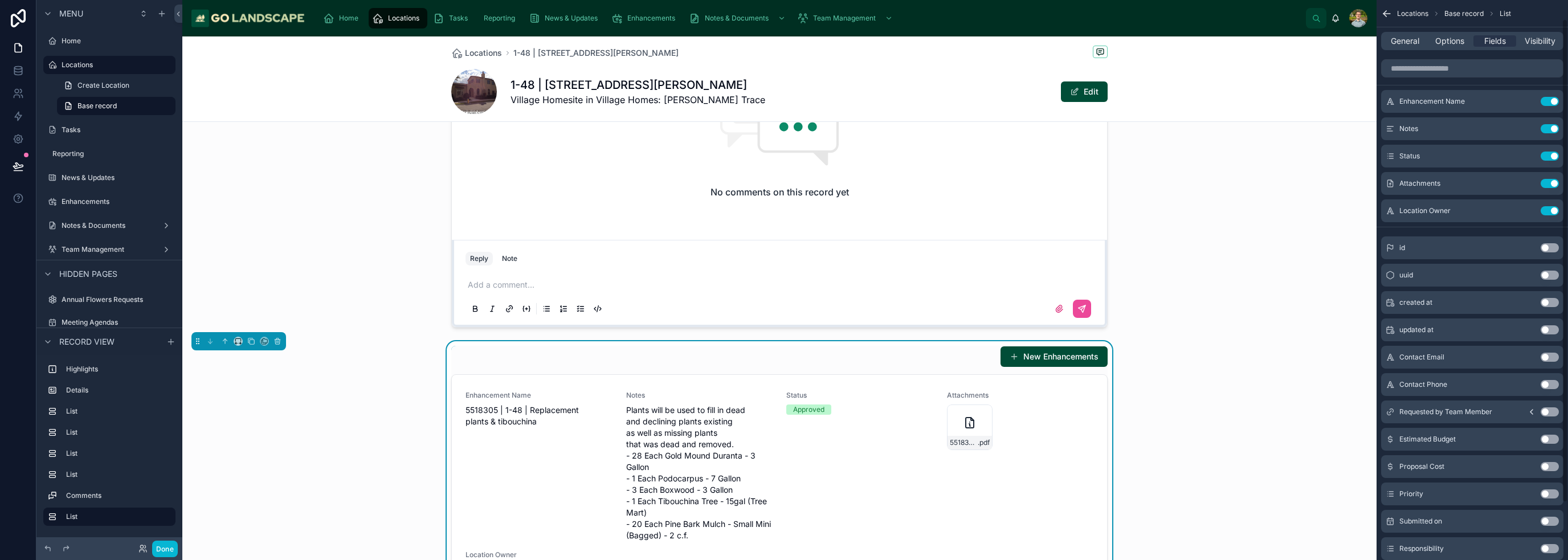
scroll to position [0, 0]
click at [783, 129] on button "Use setting" at bounding box center [1550, 131] width 18 height 9
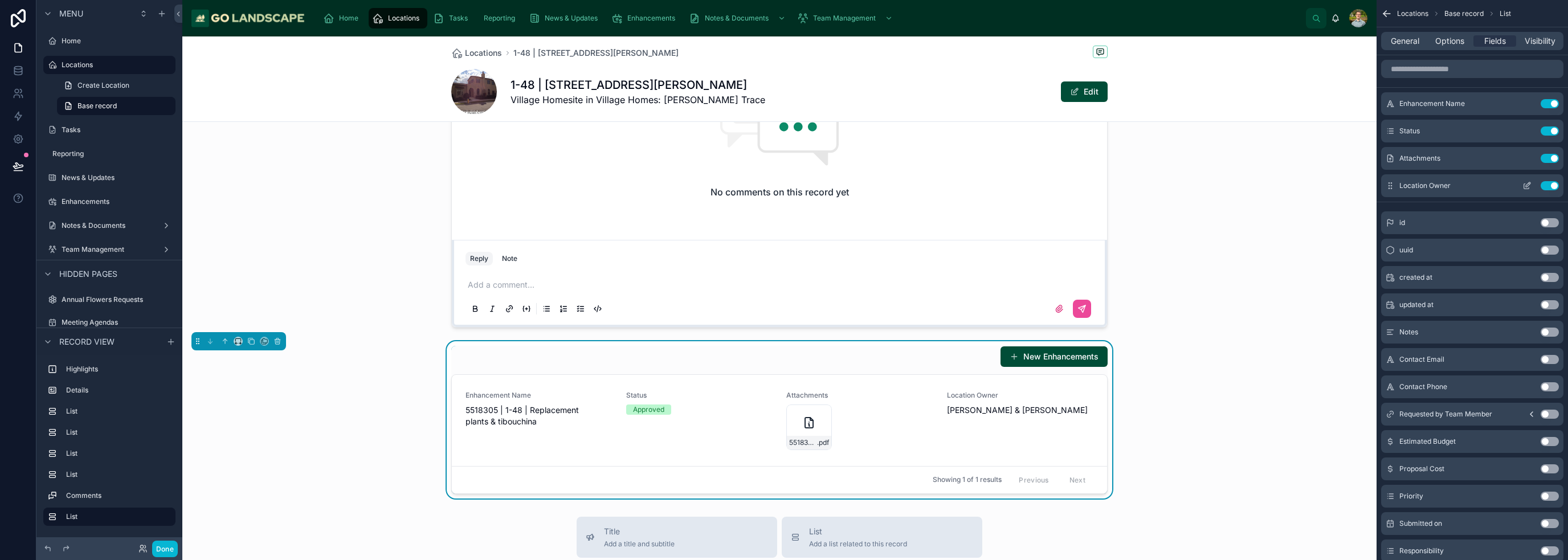
click at [783, 186] on button "Use setting" at bounding box center [1550, 186] width 18 height 9
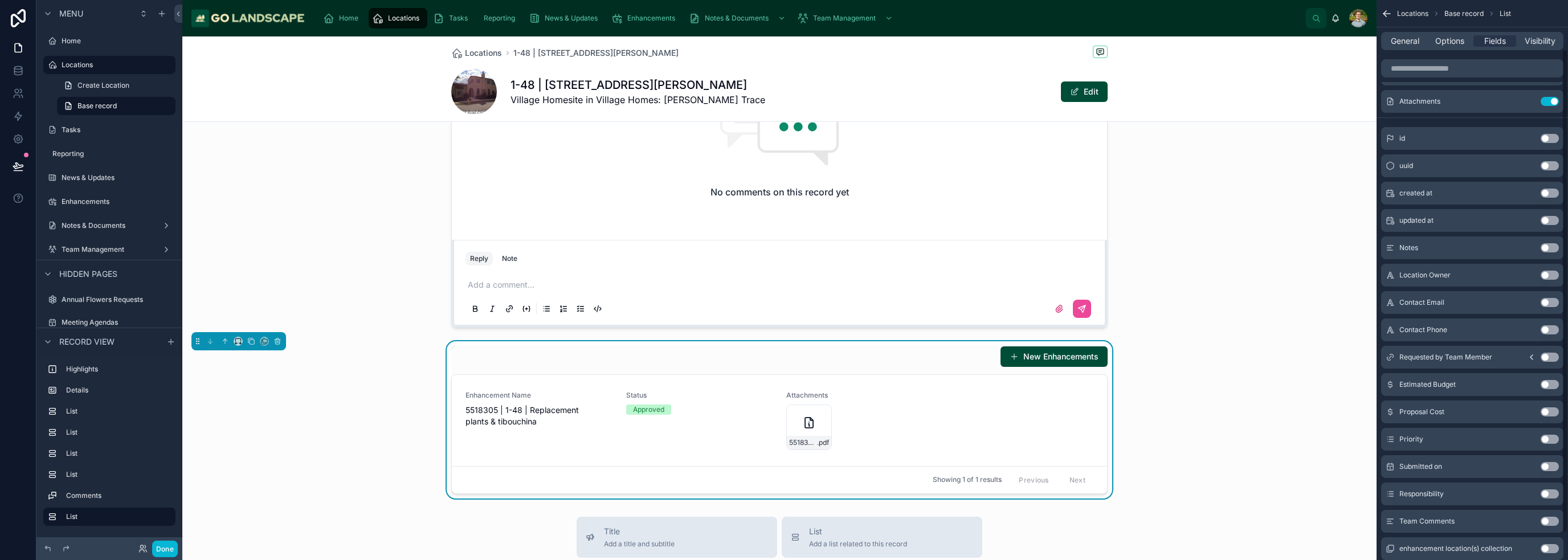
scroll to position [88, 0]
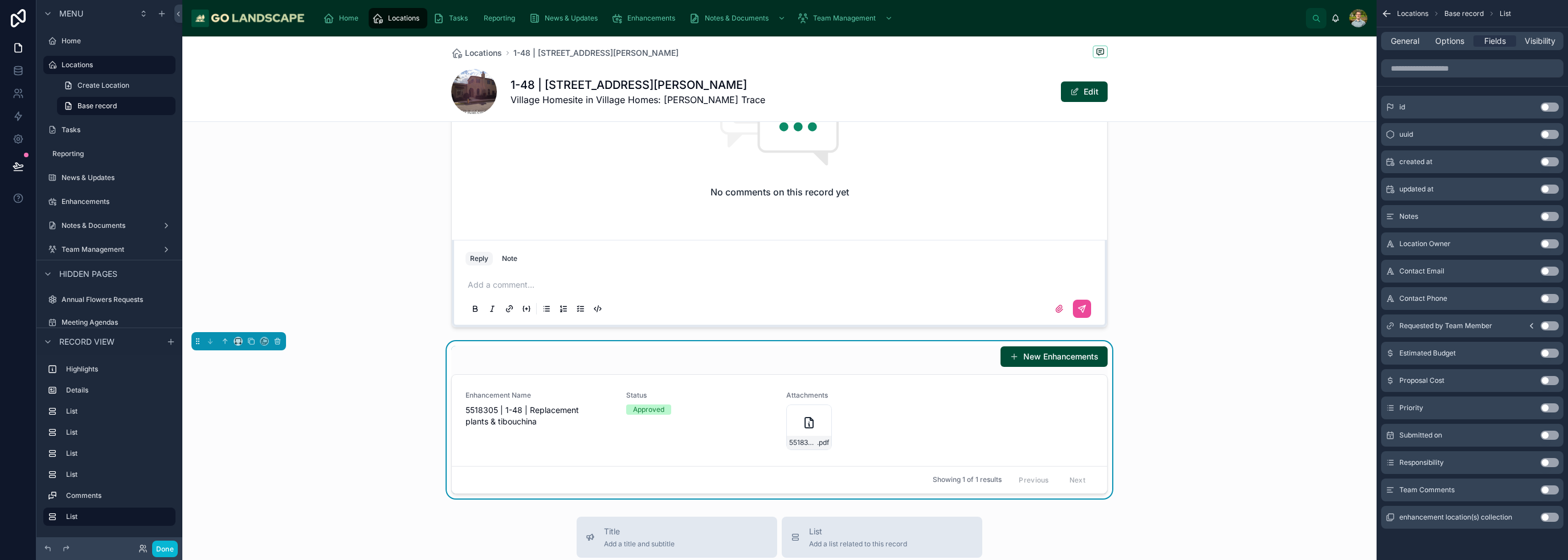
click at [783, 434] on button "Use setting" at bounding box center [1550, 435] width 18 height 9
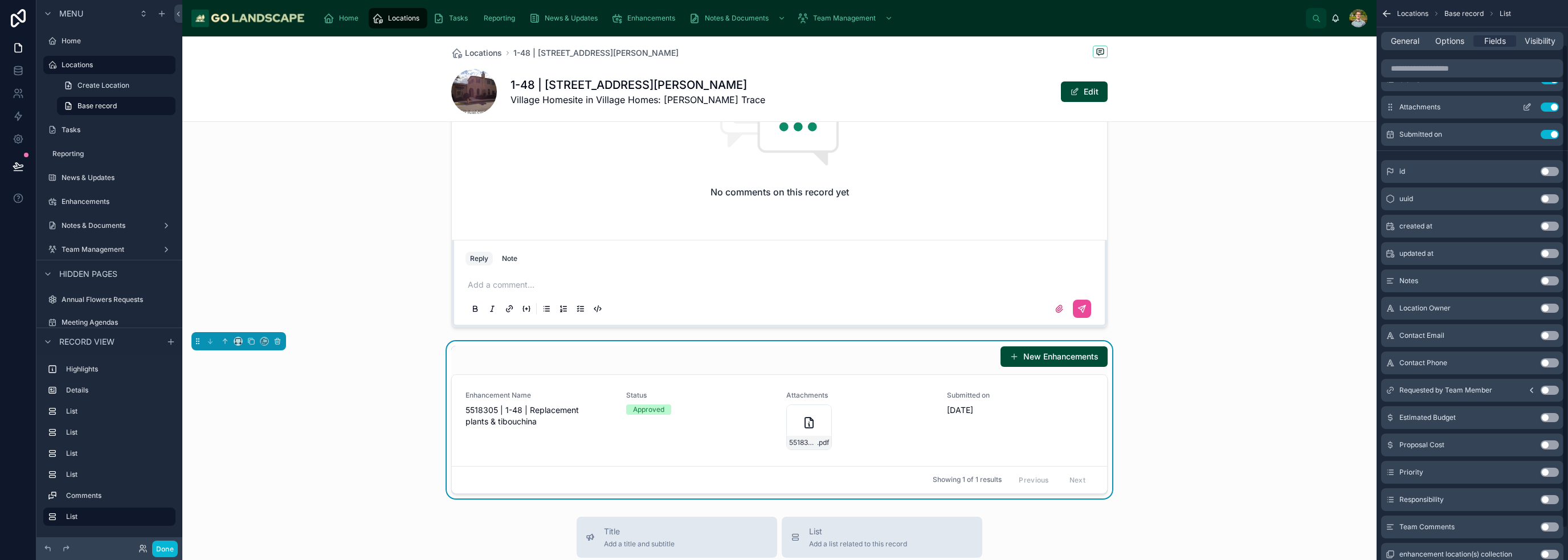
scroll to position [0, 0]
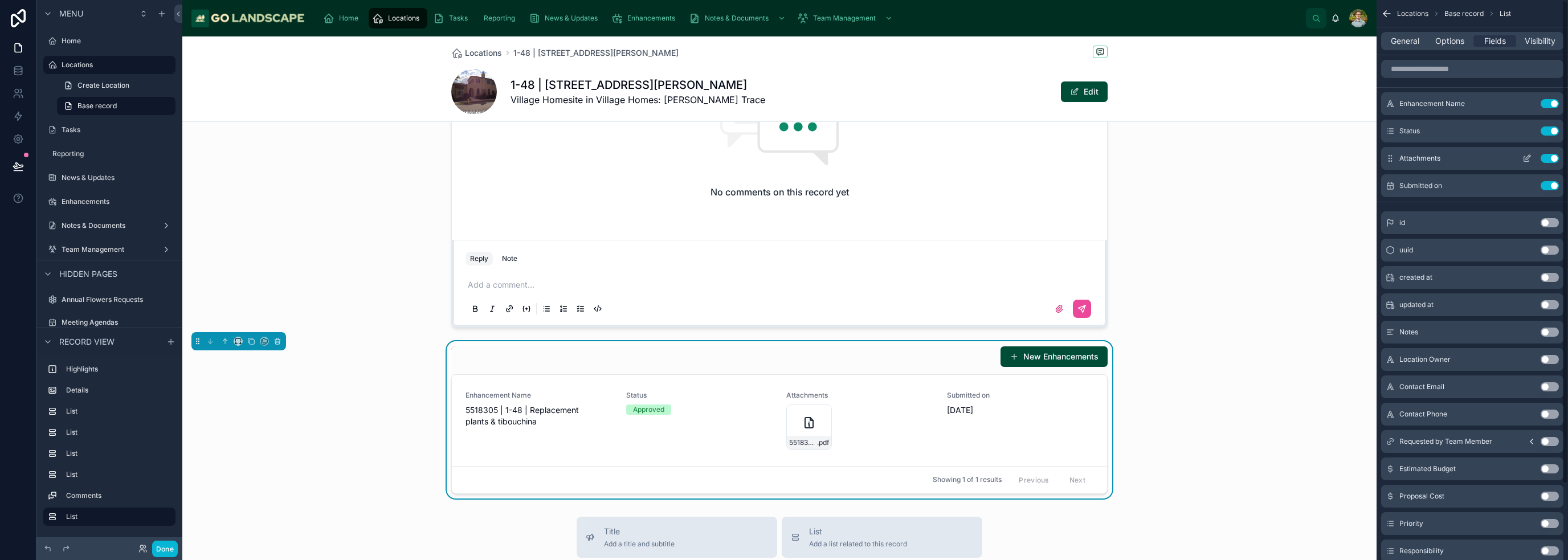
click at [783, 161] on button "Use setting" at bounding box center [1550, 158] width 18 height 9
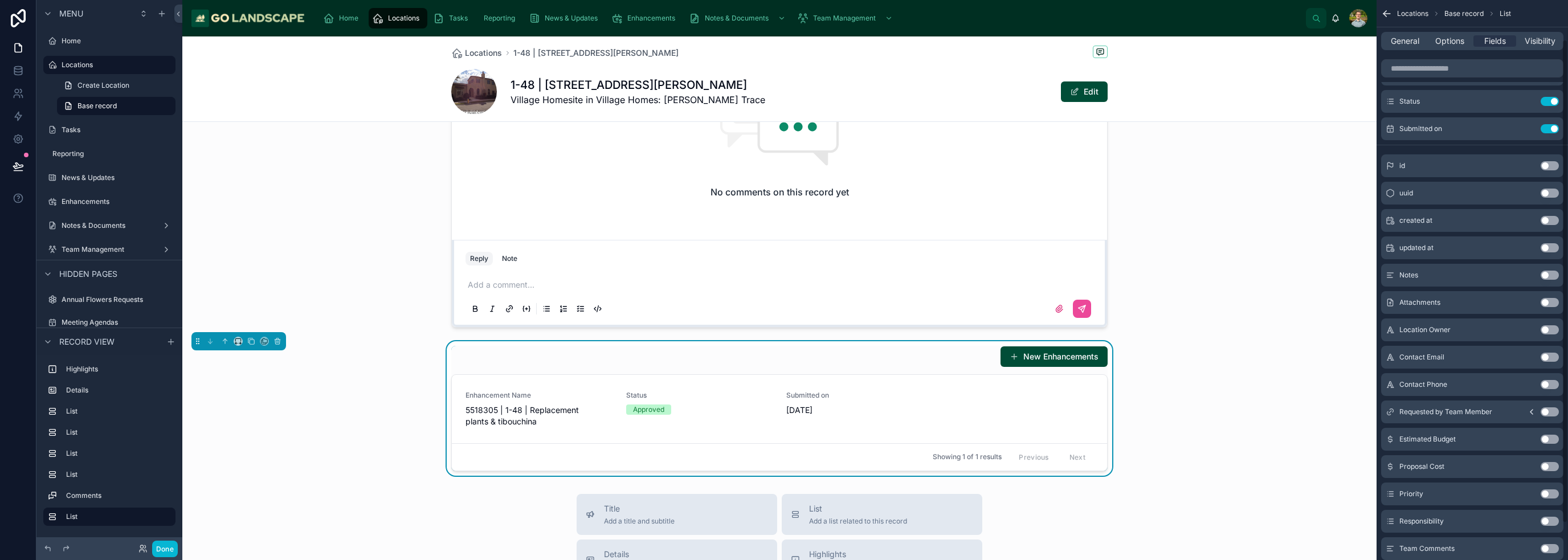
scroll to position [88, 0]
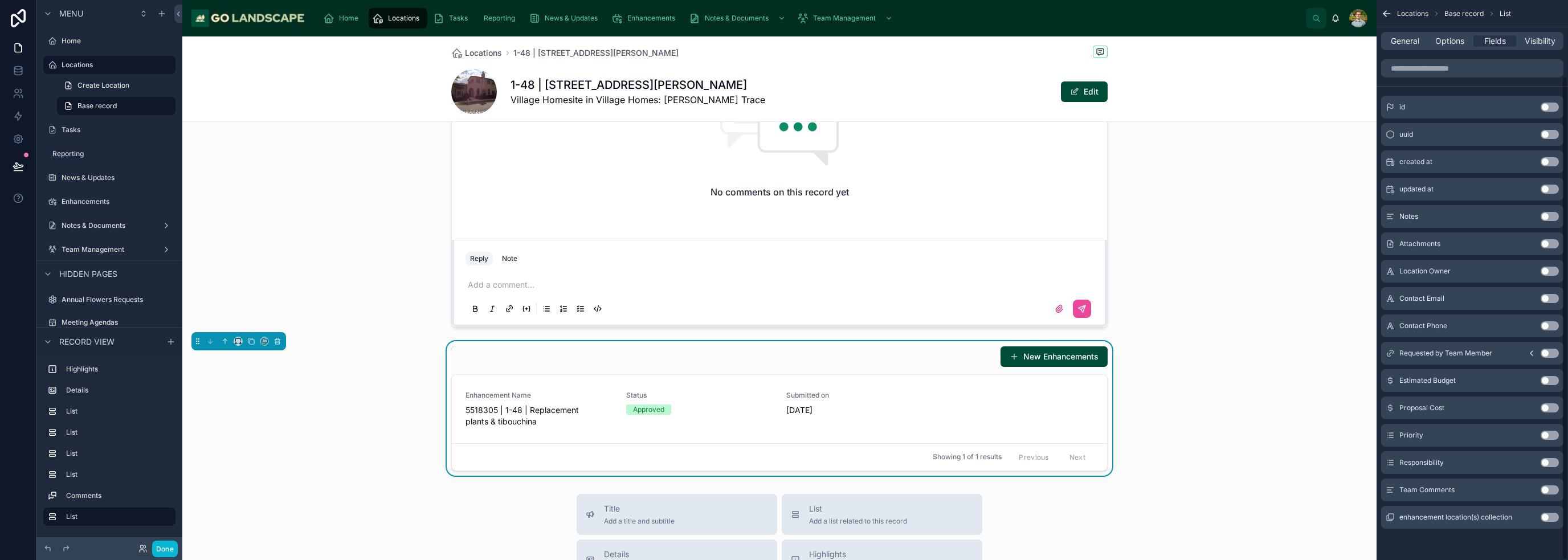
click at [783, 407] on button "Use setting" at bounding box center [1550, 408] width 18 height 9
click at [783, 405] on div "New Enhancements Enhancement Name 5518305 | 1-48 | Replacement plants & tibouch…" at bounding box center [780, 408] width 1194 height 135
click at [783, 399] on div "New Enhancements Enhancement Name 5518305 | 1-48 | Replacement plants & tibouch…" at bounding box center [780, 408] width 1194 height 135
click at [783, 369] on div "New Enhancements Enhancement Name 5518305 | 1-48 | Replacement plants & tibouch…" at bounding box center [780, 408] width 1194 height 135
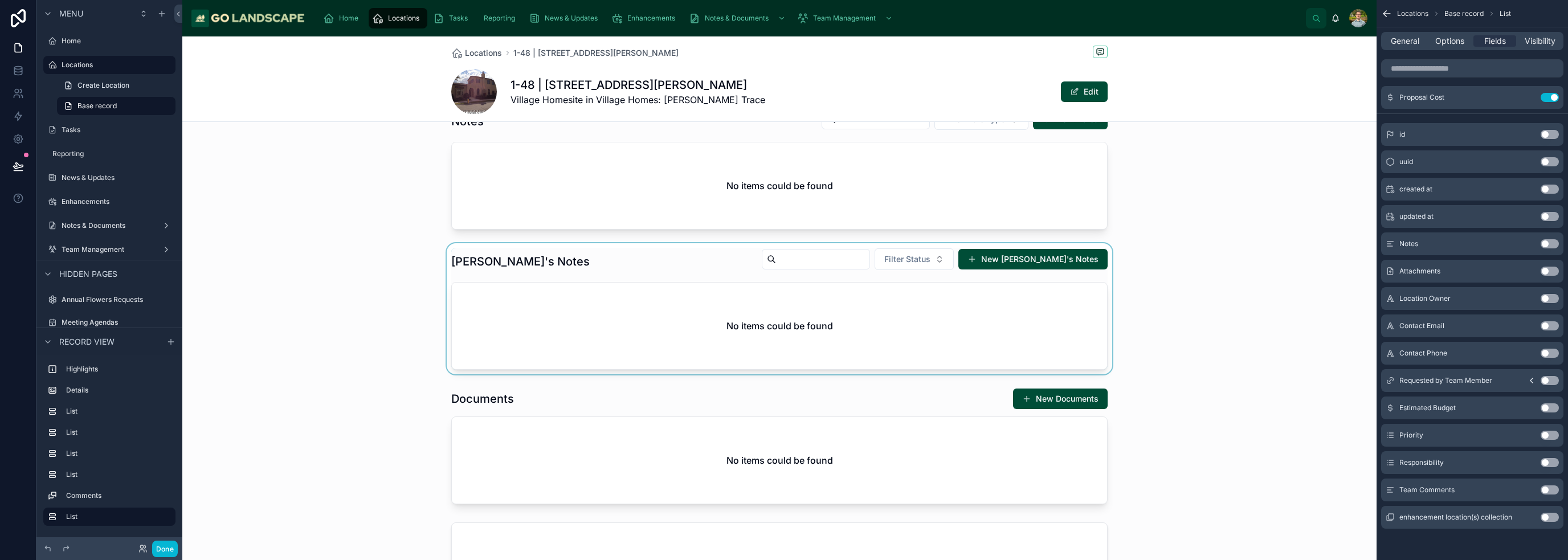
scroll to position [741, 0]
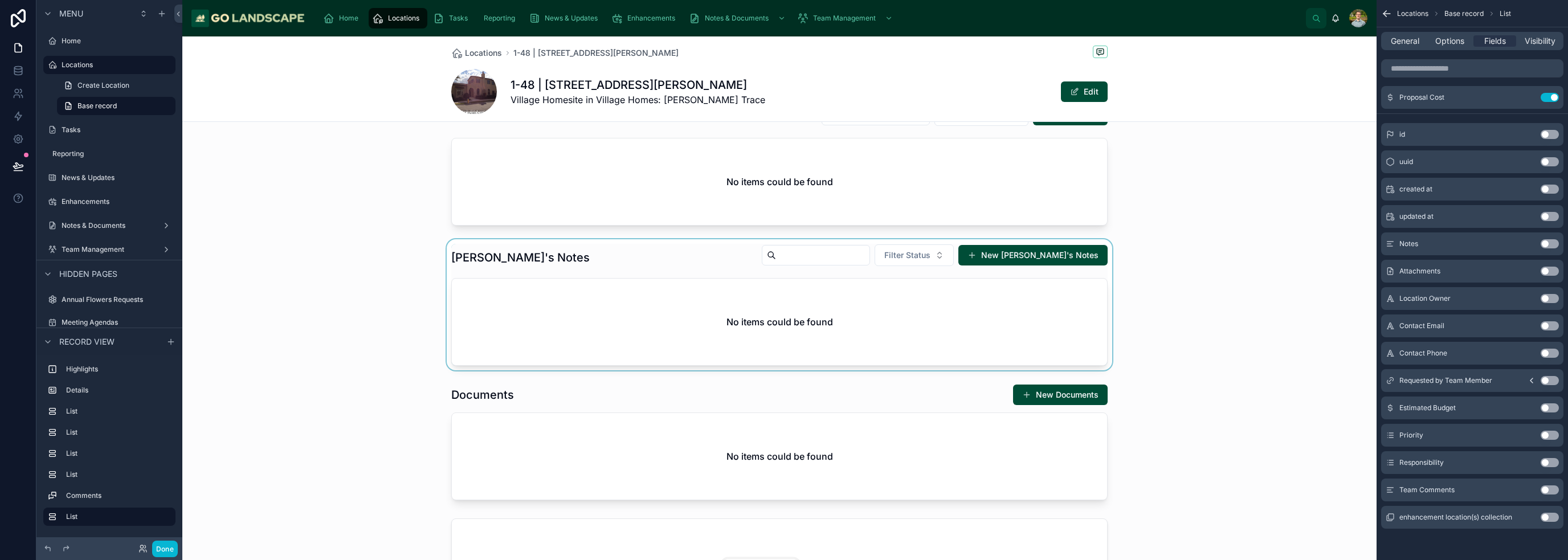
click at [783, 317] on div at bounding box center [780, 304] width 1194 height 131
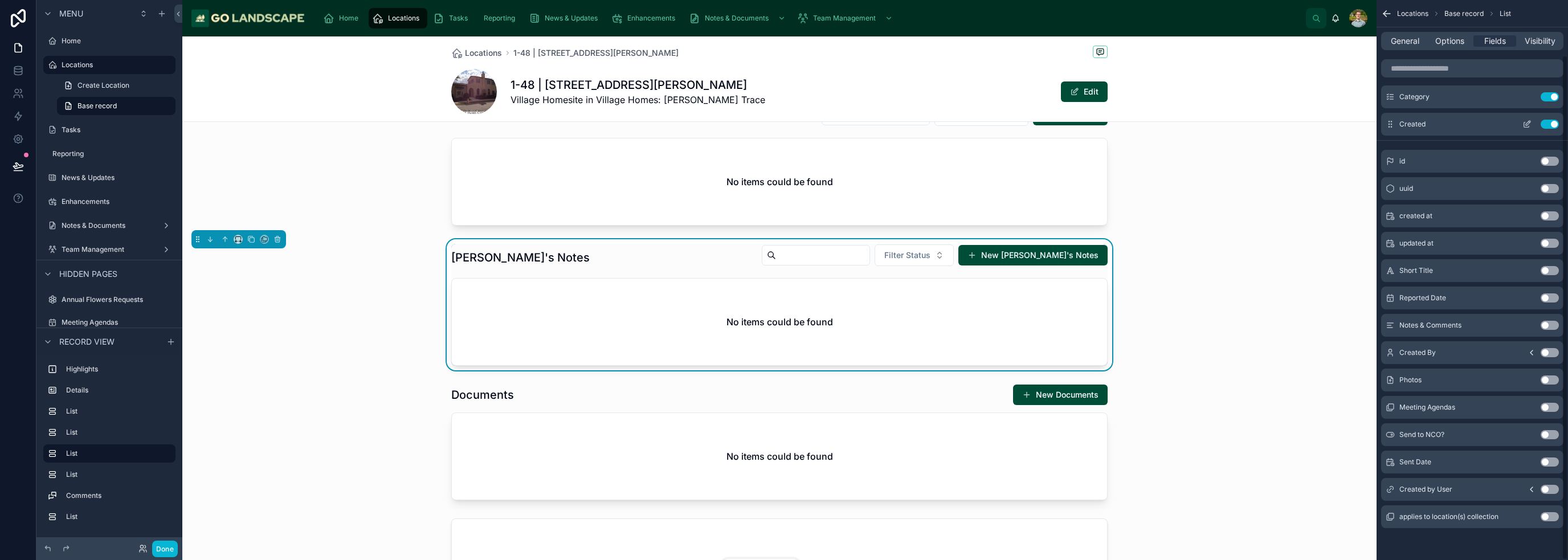
scroll to position [61, 0]
click at [783, 49] on div "General Options Fields Visibility" at bounding box center [1472, 41] width 183 height 18
click at [783, 44] on span "Visibility" at bounding box center [1540, 41] width 31 height 12
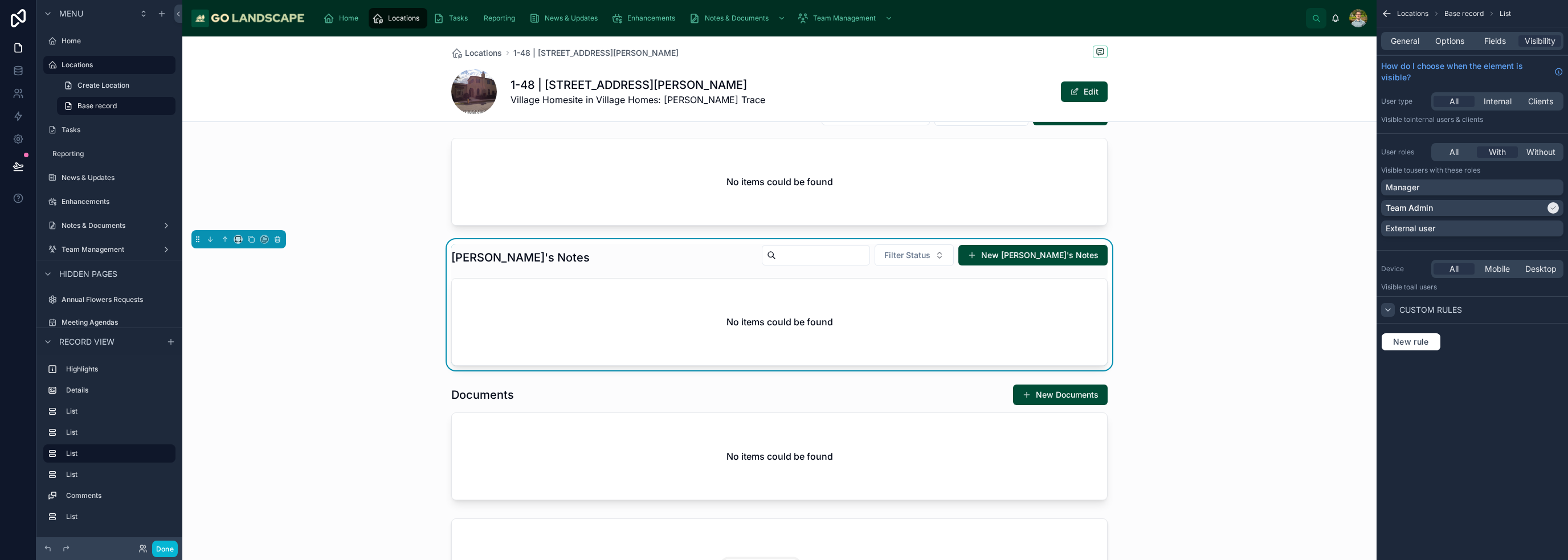
click at [783, 312] on icon "scrollable content" at bounding box center [1388, 310] width 9 height 9
click at [783, 314] on span "Custom rules" at bounding box center [1430, 310] width 63 height 12
click at [783, 15] on icon "scrollable content" at bounding box center [1387, 13] width 12 height 12
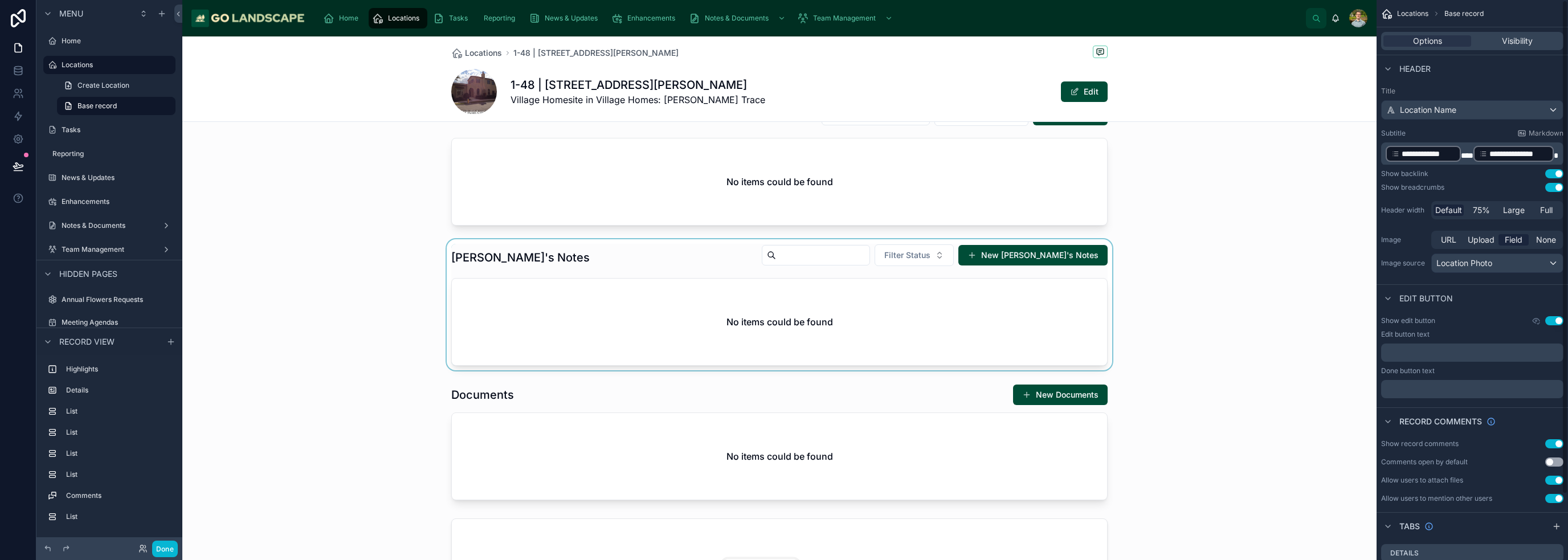
click at [783, 365] on div at bounding box center [780, 304] width 1194 height 131
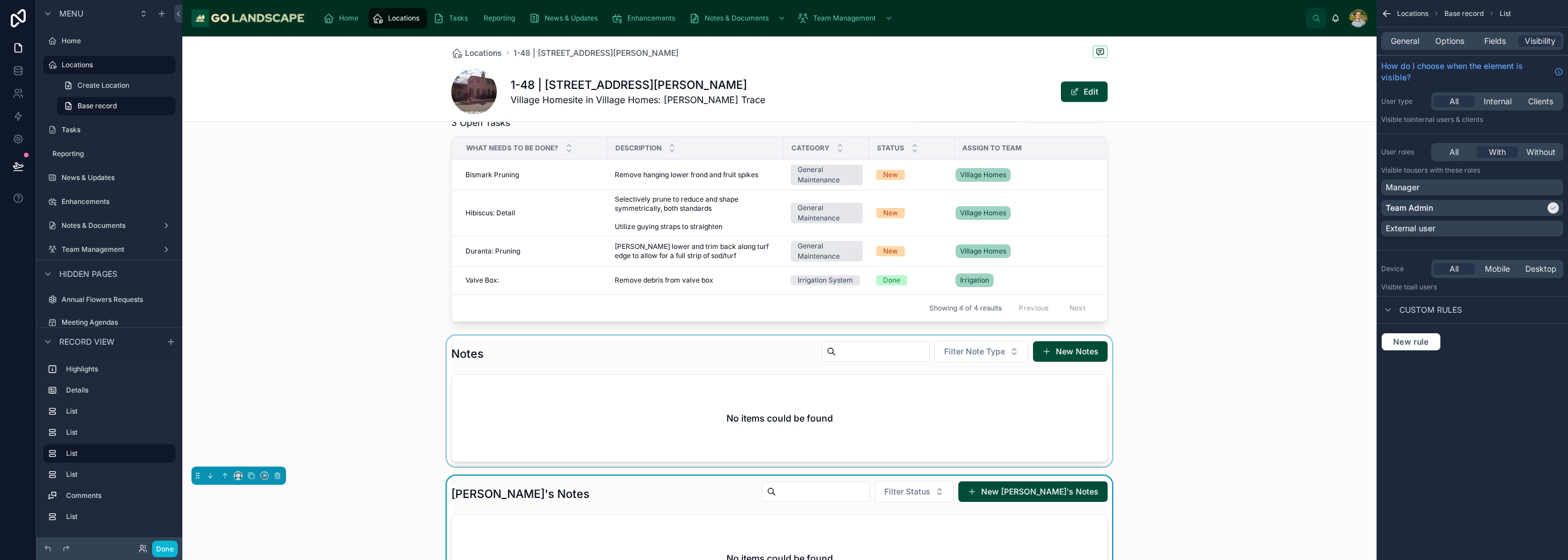
scroll to position [570, 0]
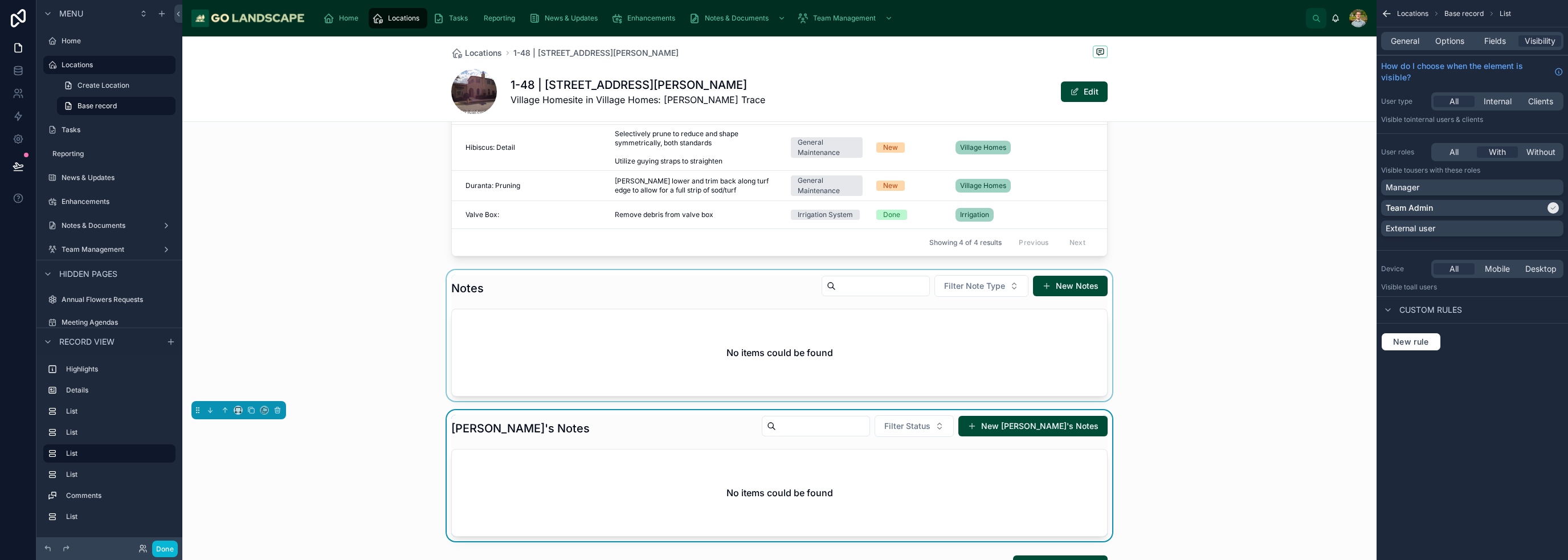
click at [783, 366] on div at bounding box center [780, 335] width 1194 height 131
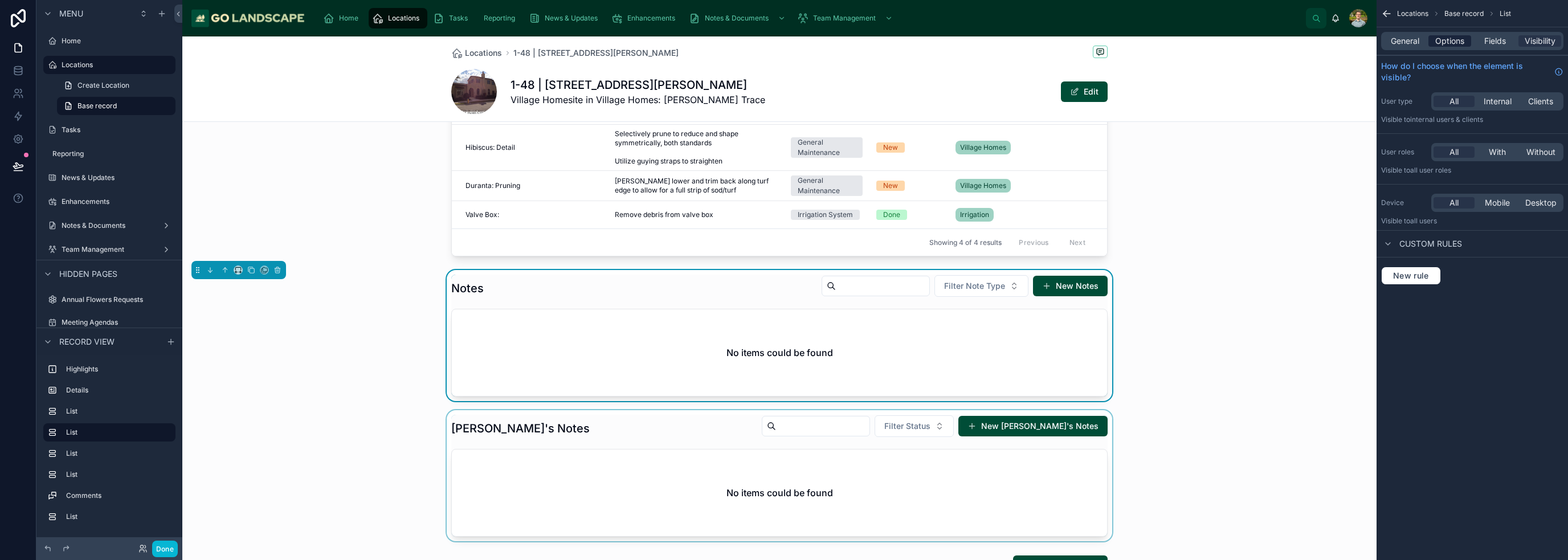
click at [783, 42] on span "Options" at bounding box center [1450, 41] width 29 height 12
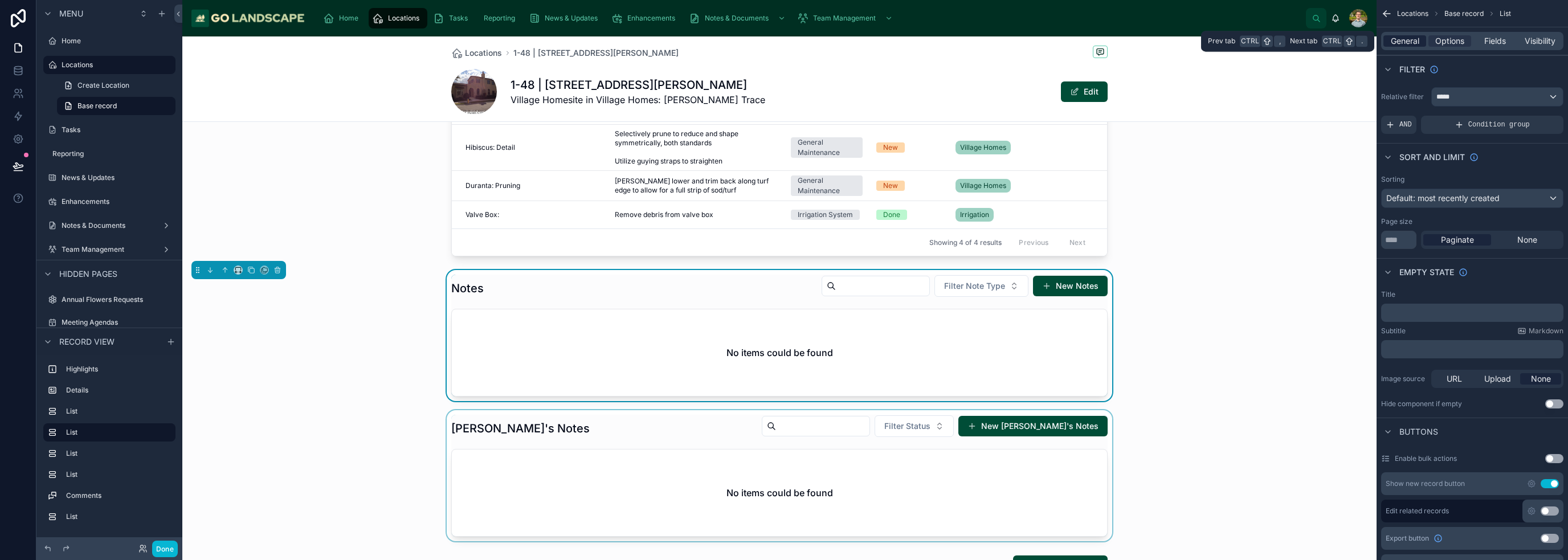
click at [783, 41] on span "General" at bounding box center [1405, 41] width 29 height 12
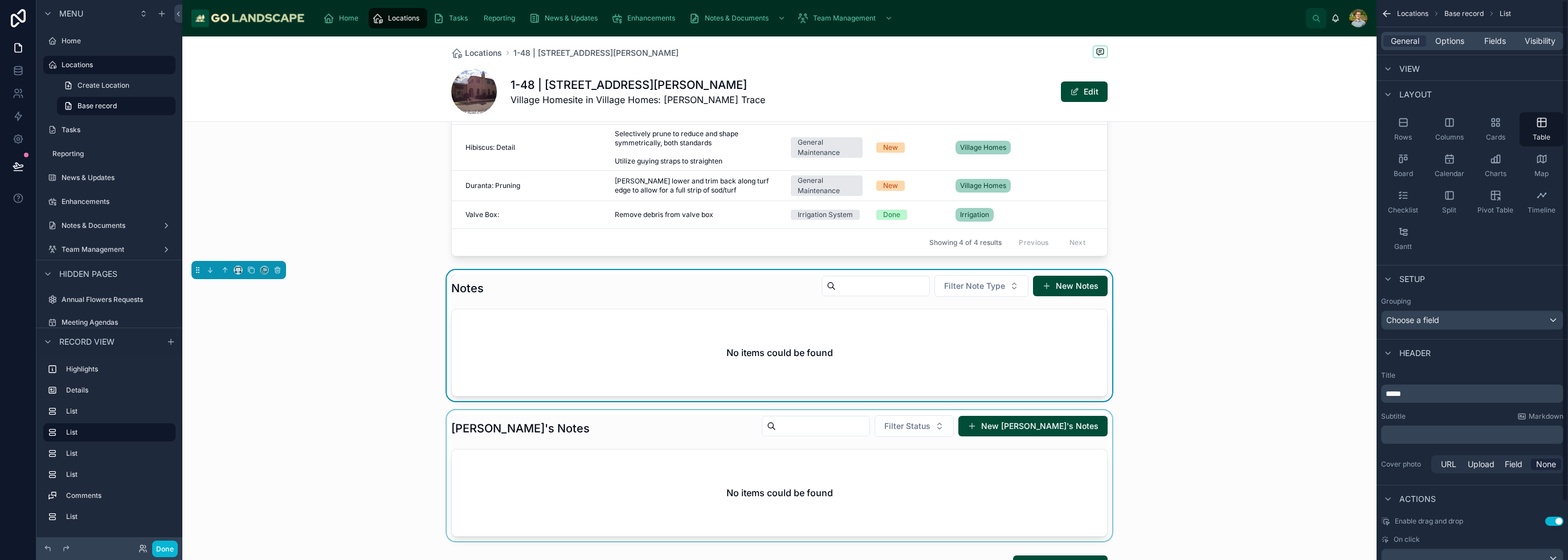
scroll to position [0, 0]
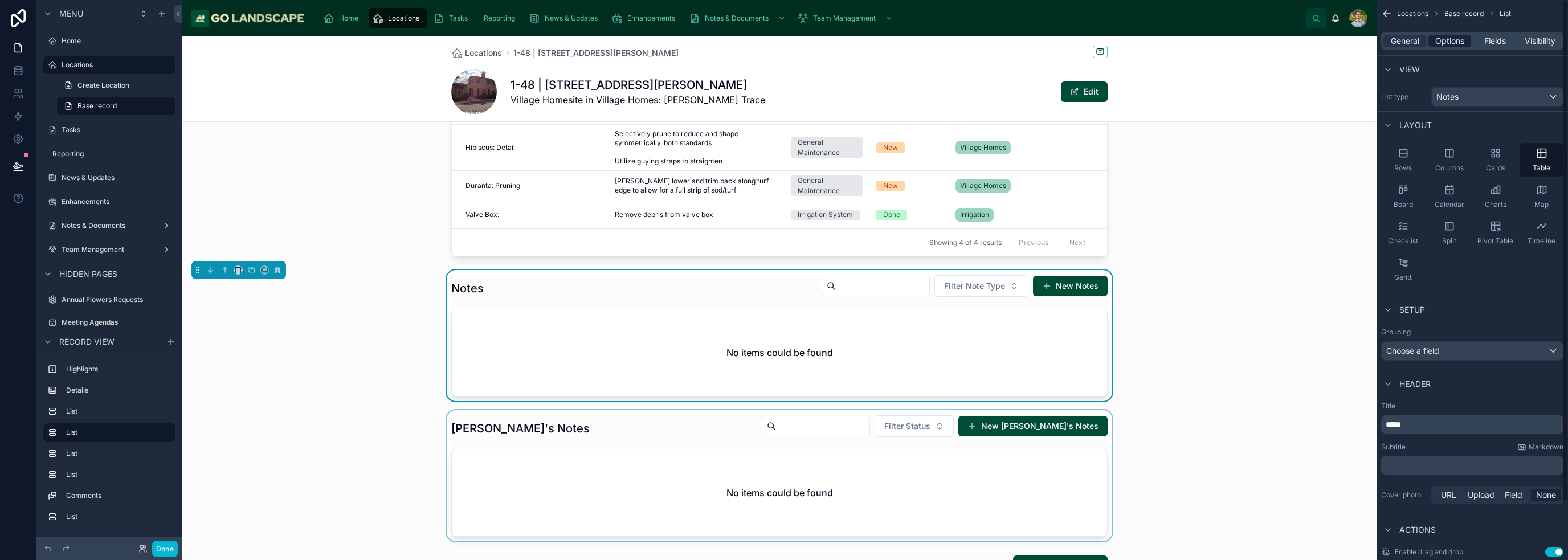
click at [783, 38] on span "Options" at bounding box center [1450, 41] width 29 height 12
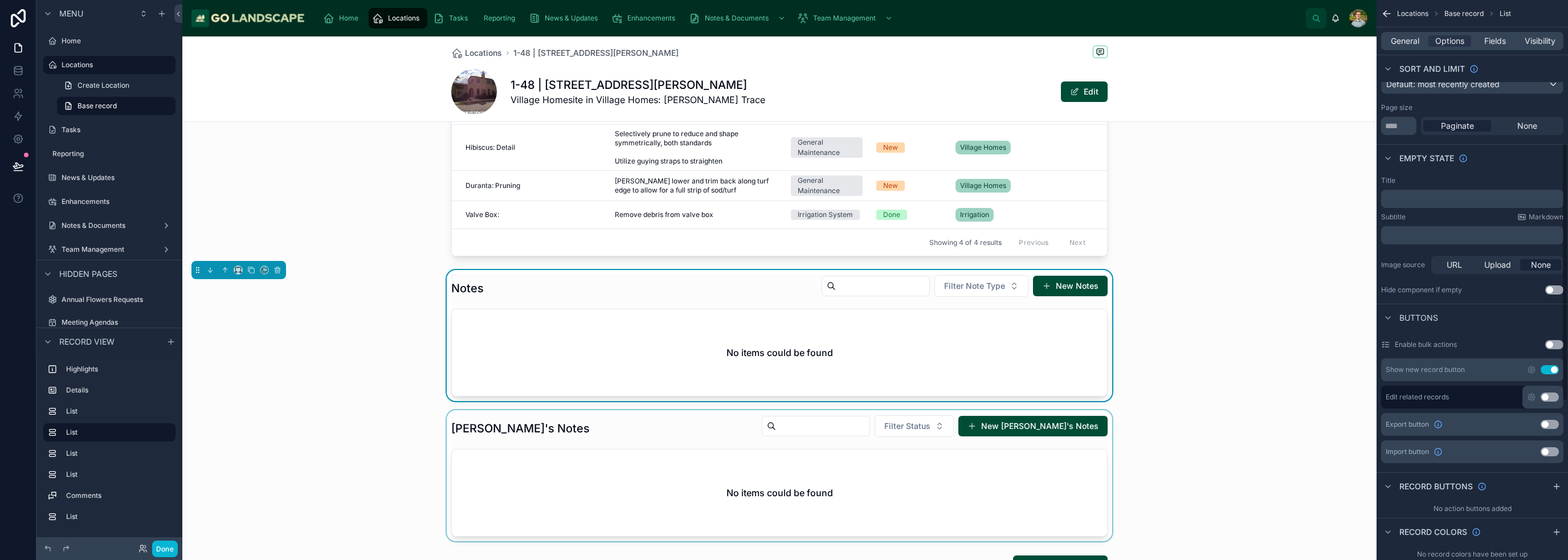
scroll to position [24, 0]
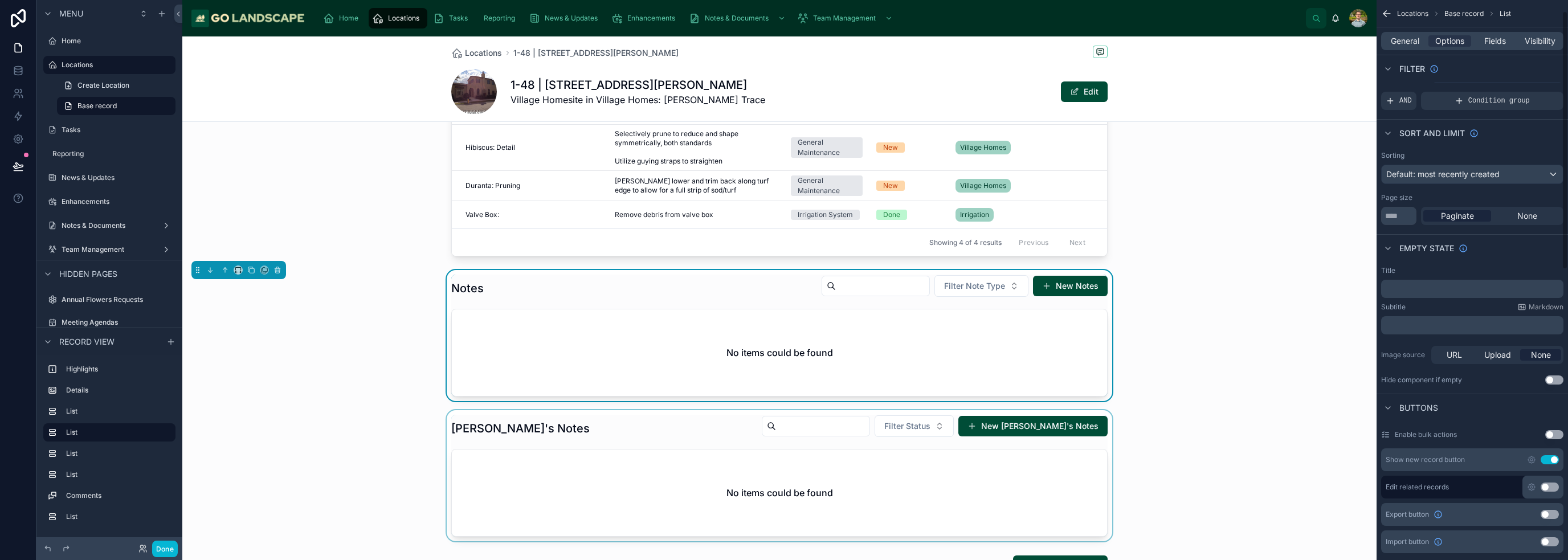
click at [783, 289] on p "﻿" at bounding box center [1473, 289] width 175 height 9
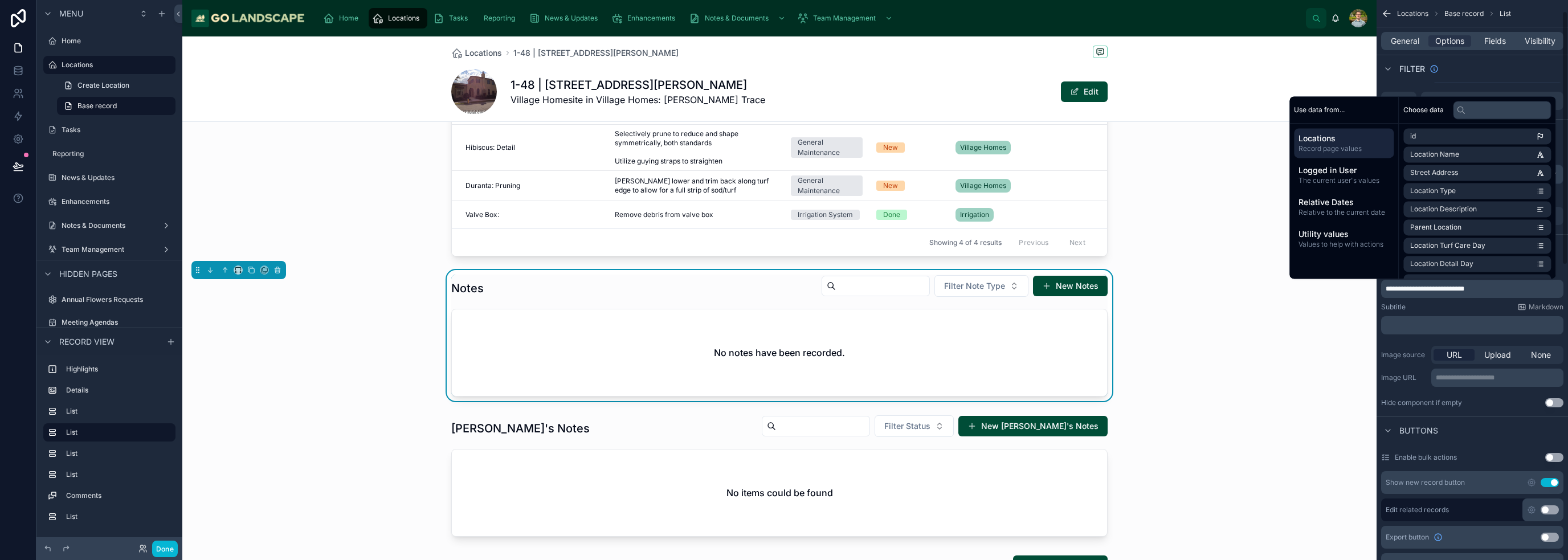
click at [783, 343] on div "**********" at bounding box center [1472, 366] width 183 height 46
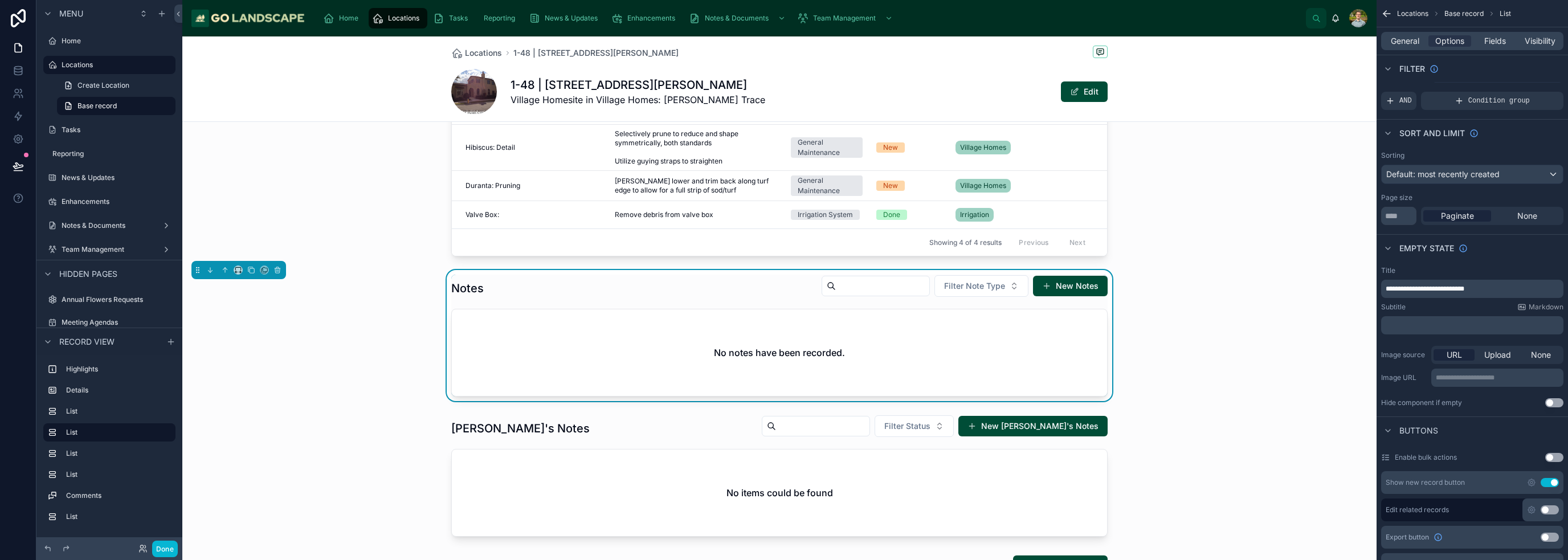
click at [783, 324] on p "﻿" at bounding box center [1473, 325] width 175 height 9
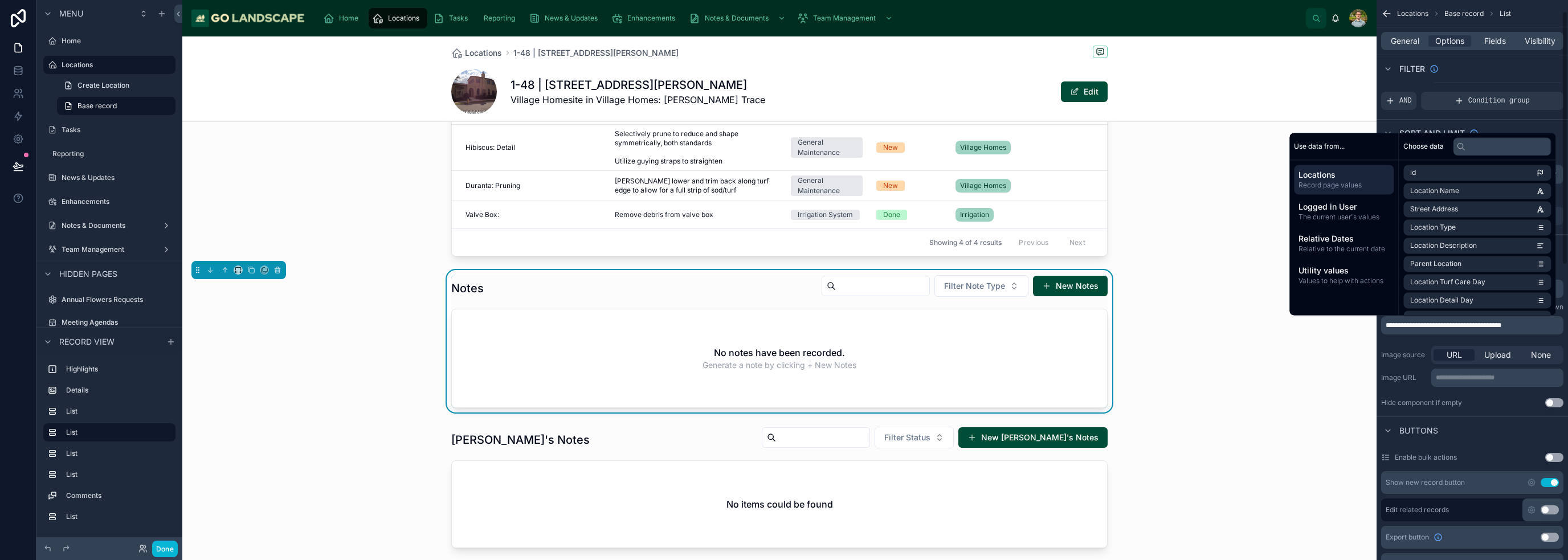
click at [783, 322] on span "**********" at bounding box center [1443, 325] width 116 height 7
click at [783, 380] on div "Notes Filter Note Type New Notes No notes have been recorded. Generate a note b…" at bounding box center [780, 341] width 1194 height 142
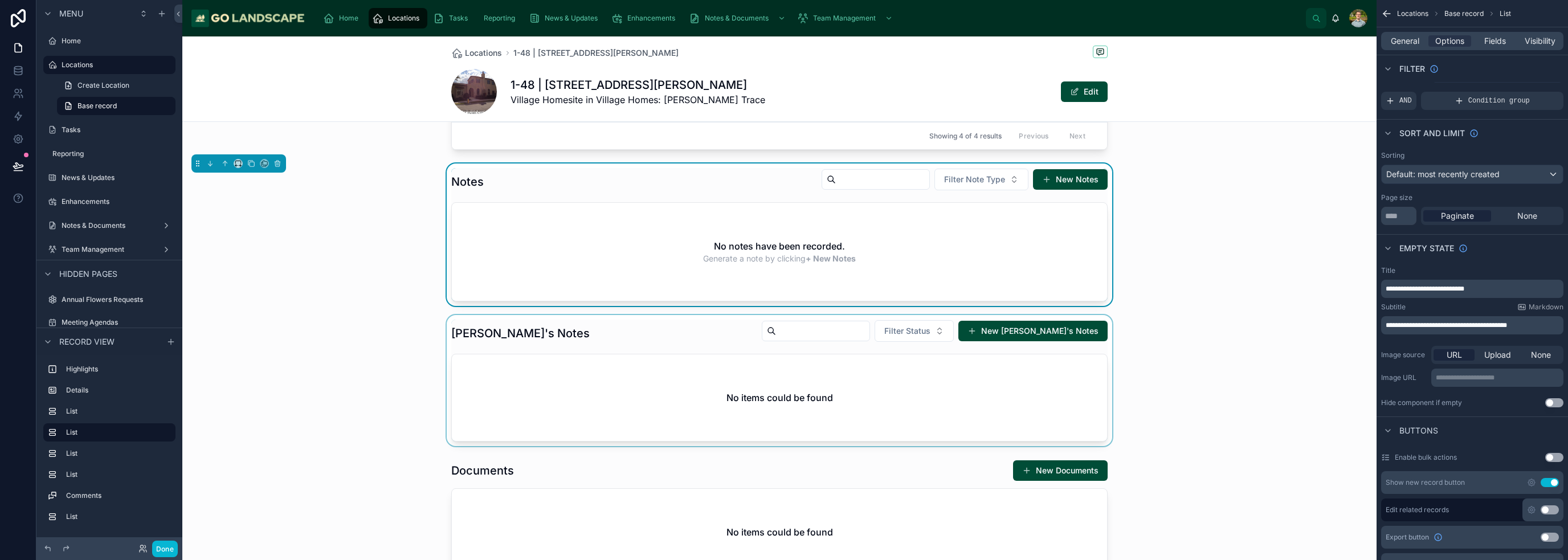
scroll to position [684, 0]
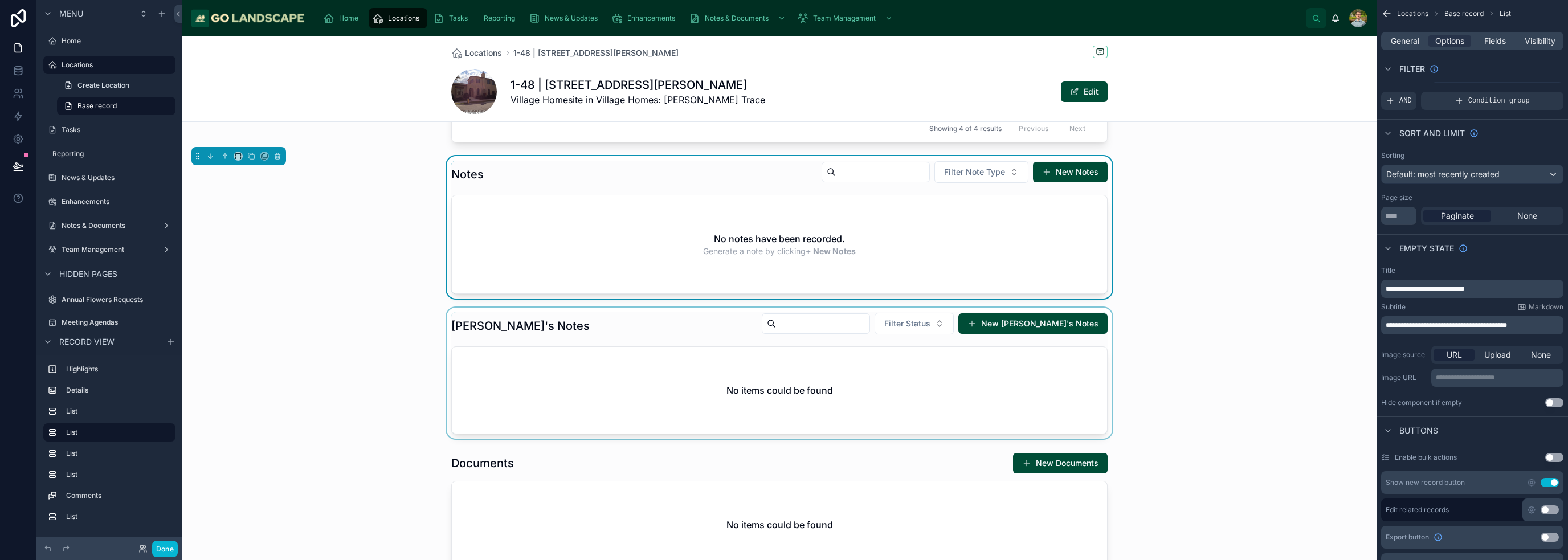
click at [783, 407] on div at bounding box center [780, 373] width 1194 height 131
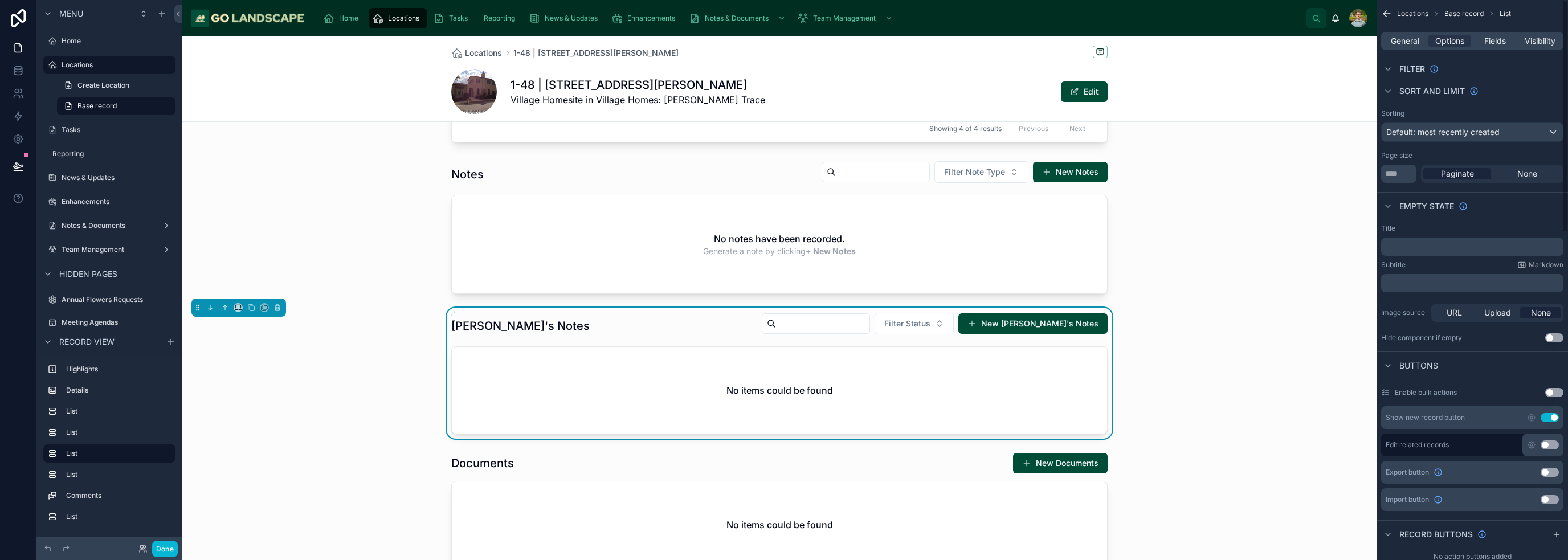
scroll to position [0, 0]
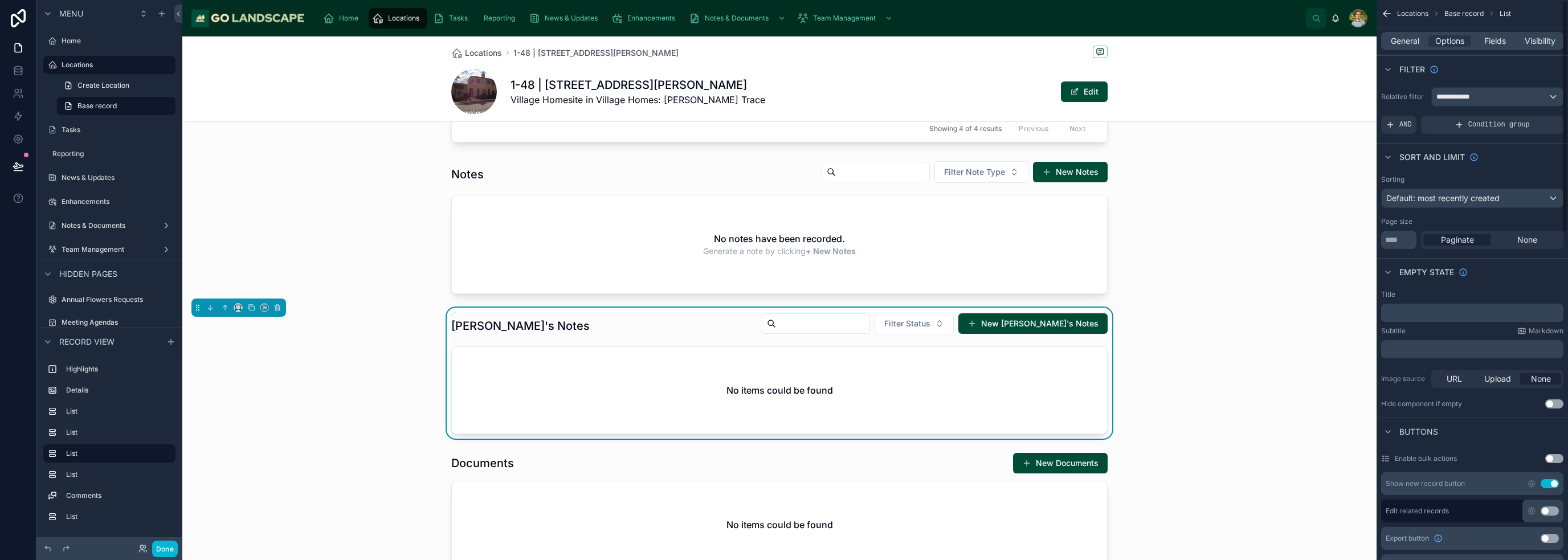
click at [783, 315] on p "﻿" at bounding box center [1473, 312] width 175 height 9
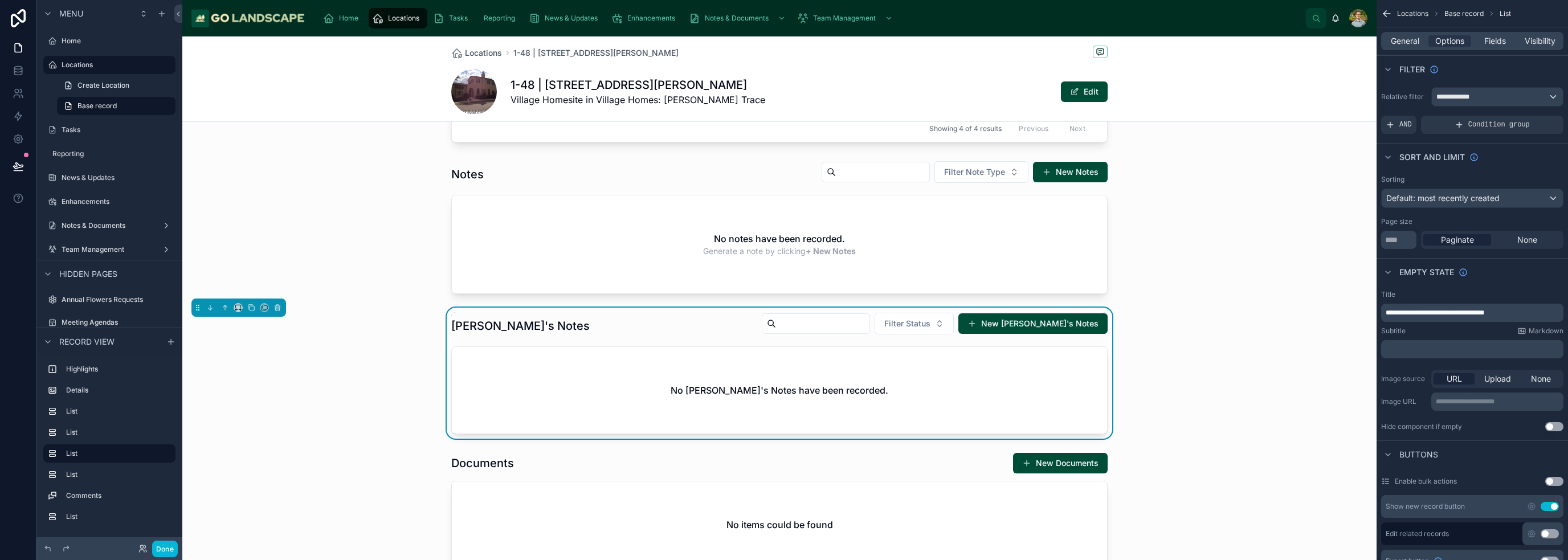
click at [783, 373] on div "Nick's Notes Filter Status New Nick's Notes No Nick's Notes have been recorded." at bounding box center [780, 373] width 1194 height 131
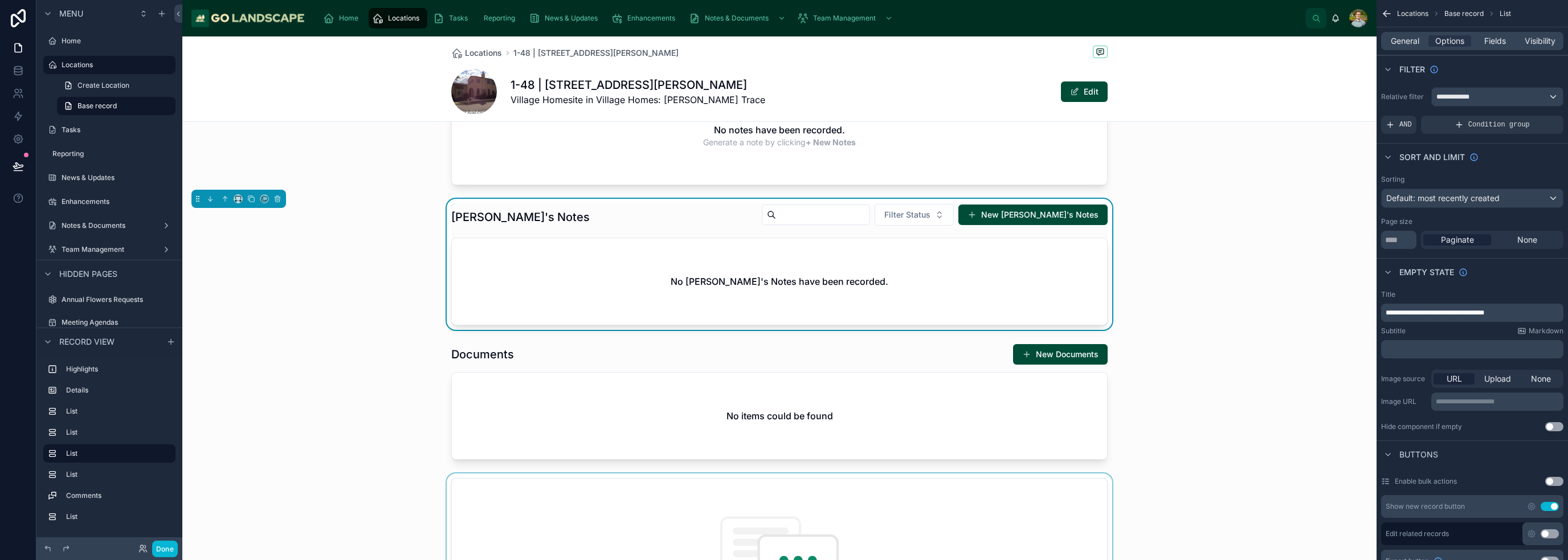
scroll to position [797, 0]
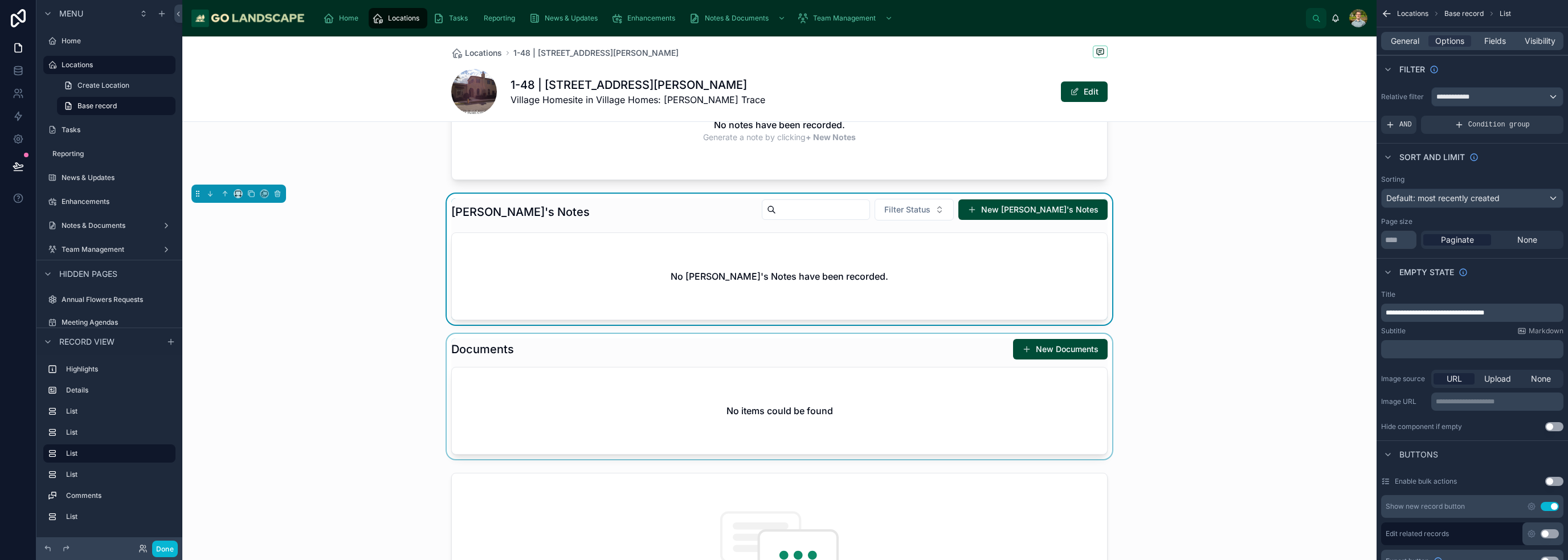
click at [783, 422] on div at bounding box center [780, 397] width 1194 height 125
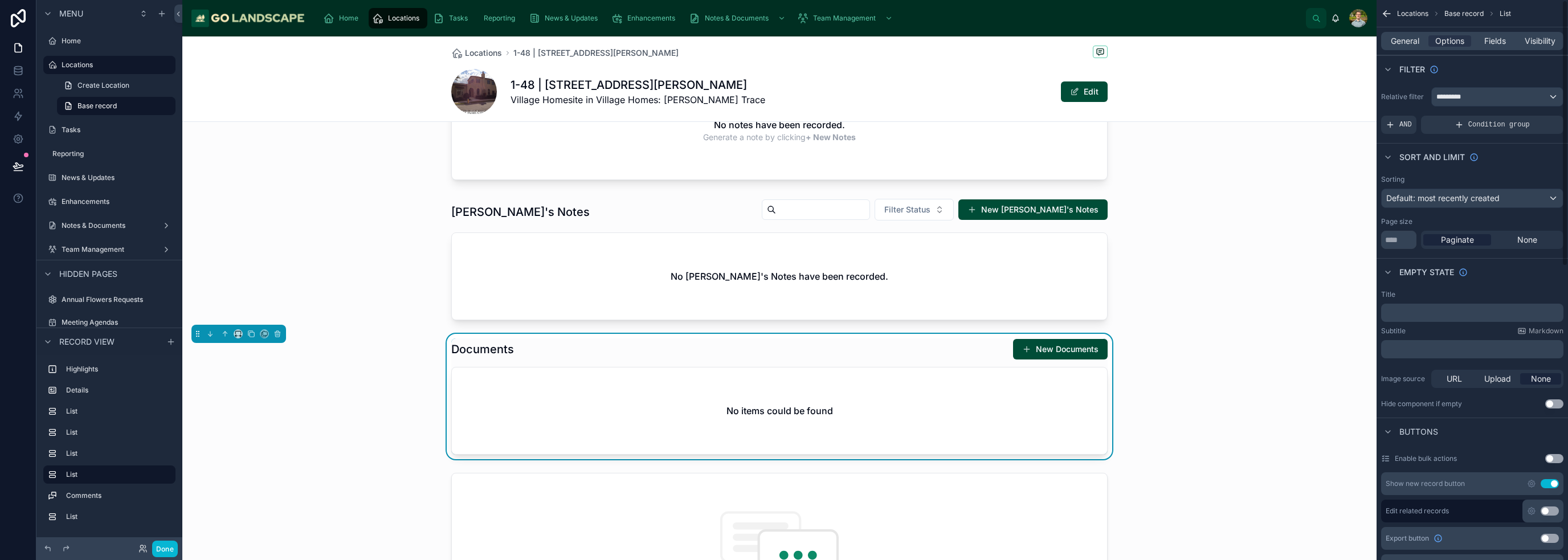
click at [783, 308] on p "﻿" at bounding box center [1473, 312] width 175 height 9
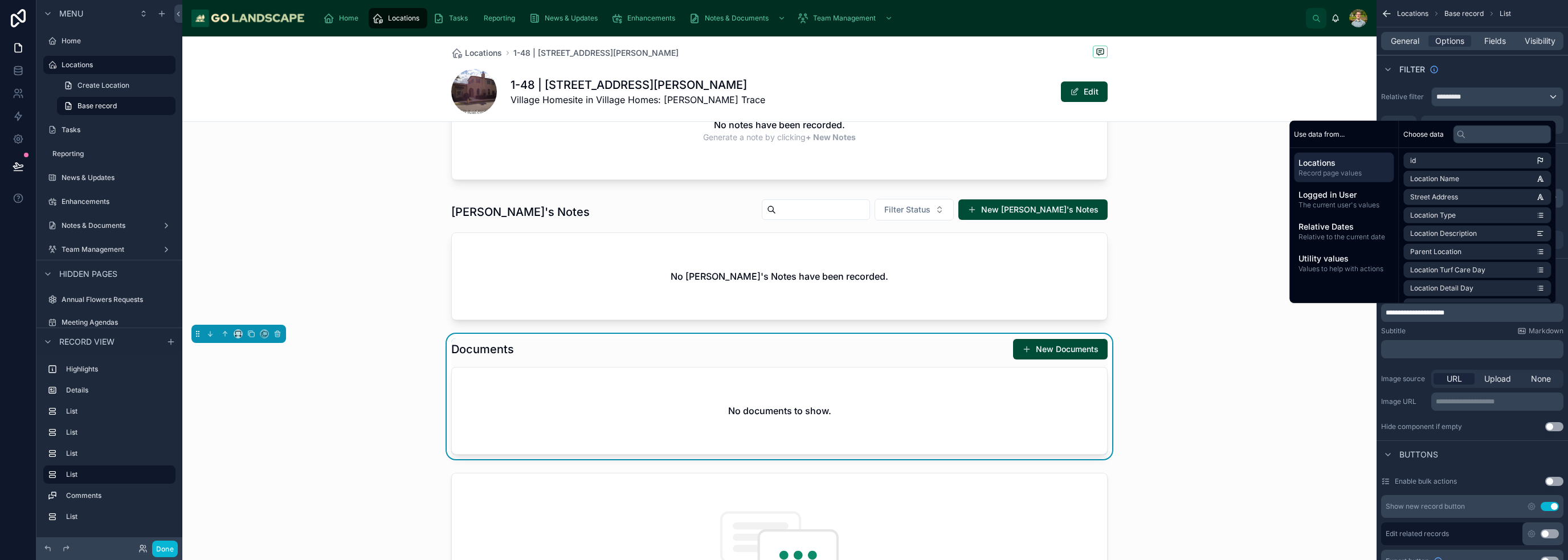
click at [783, 343] on div "﻿" at bounding box center [1472, 349] width 183 height 18
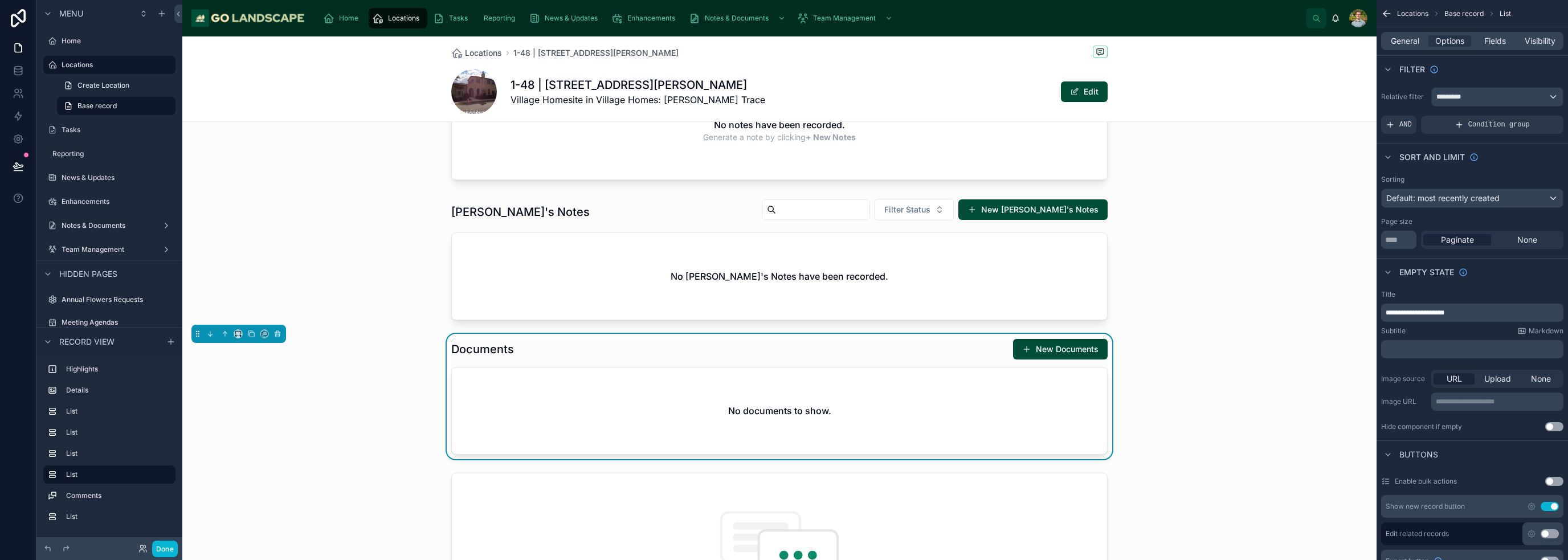
click at [783, 348] on p "﻿" at bounding box center [1473, 349] width 175 height 9
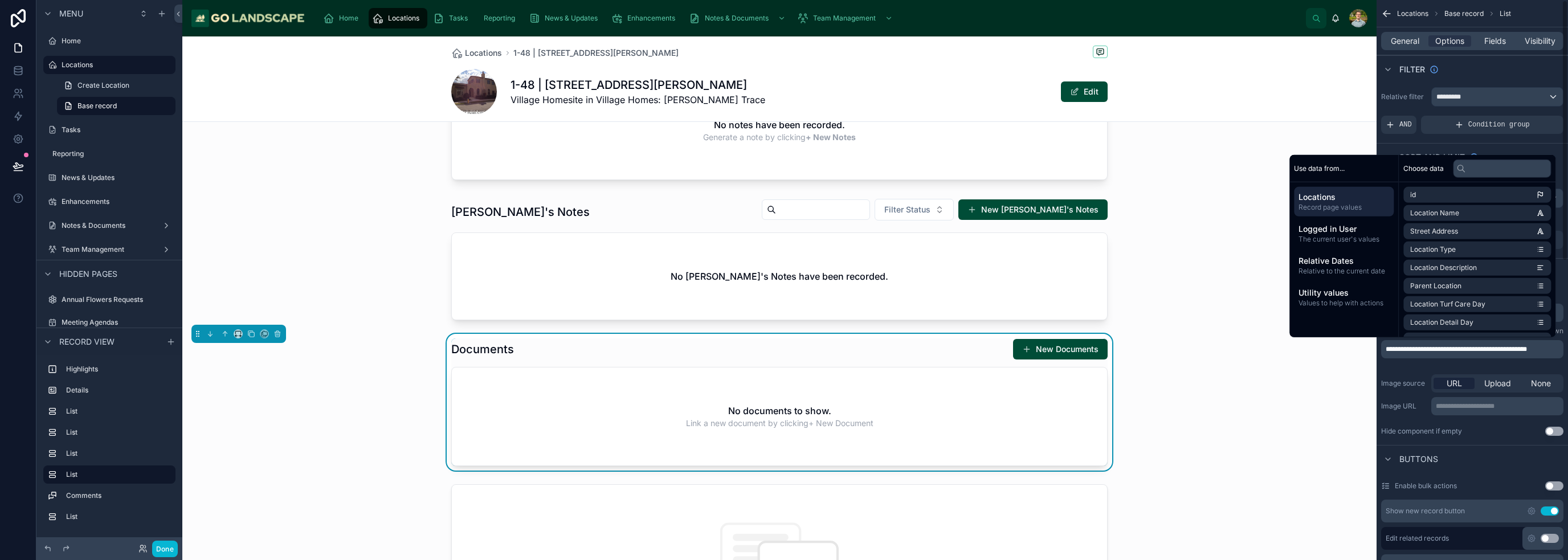
scroll to position [0, 0]
click at [783, 432] on div "Documents New Documents No documents to show. Link a new document by clicking +…" at bounding box center [780, 402] width 1194 height 137
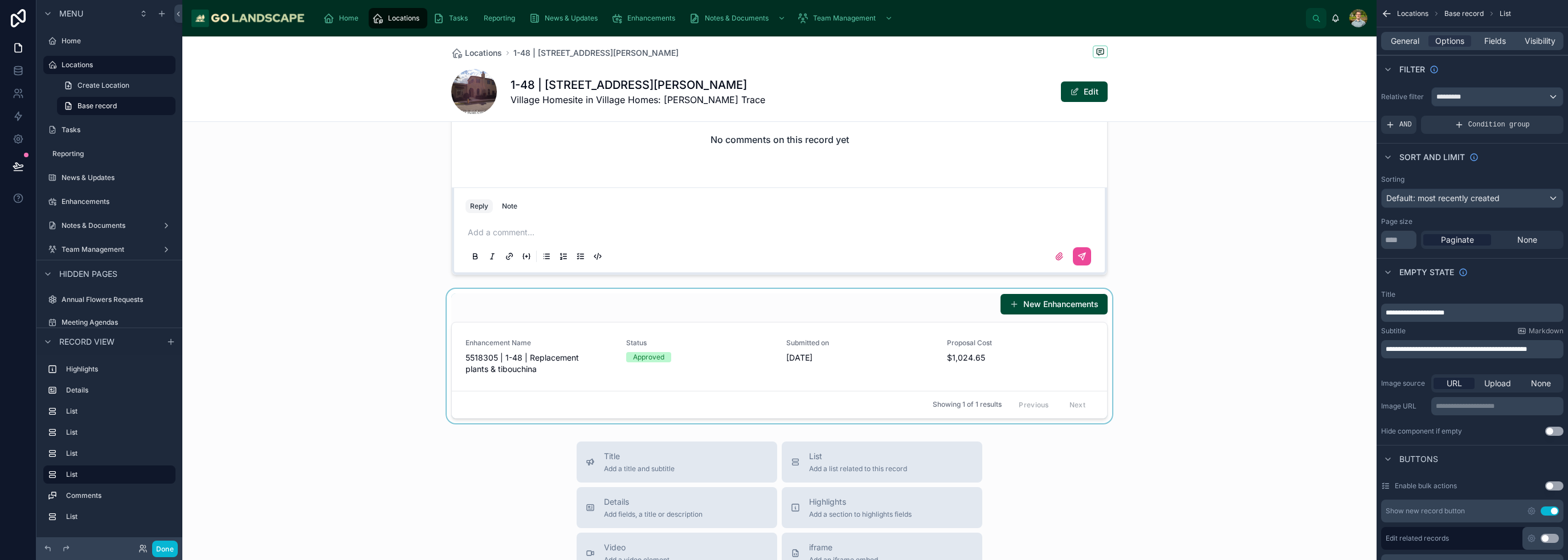
scroll to position [1311, 0]
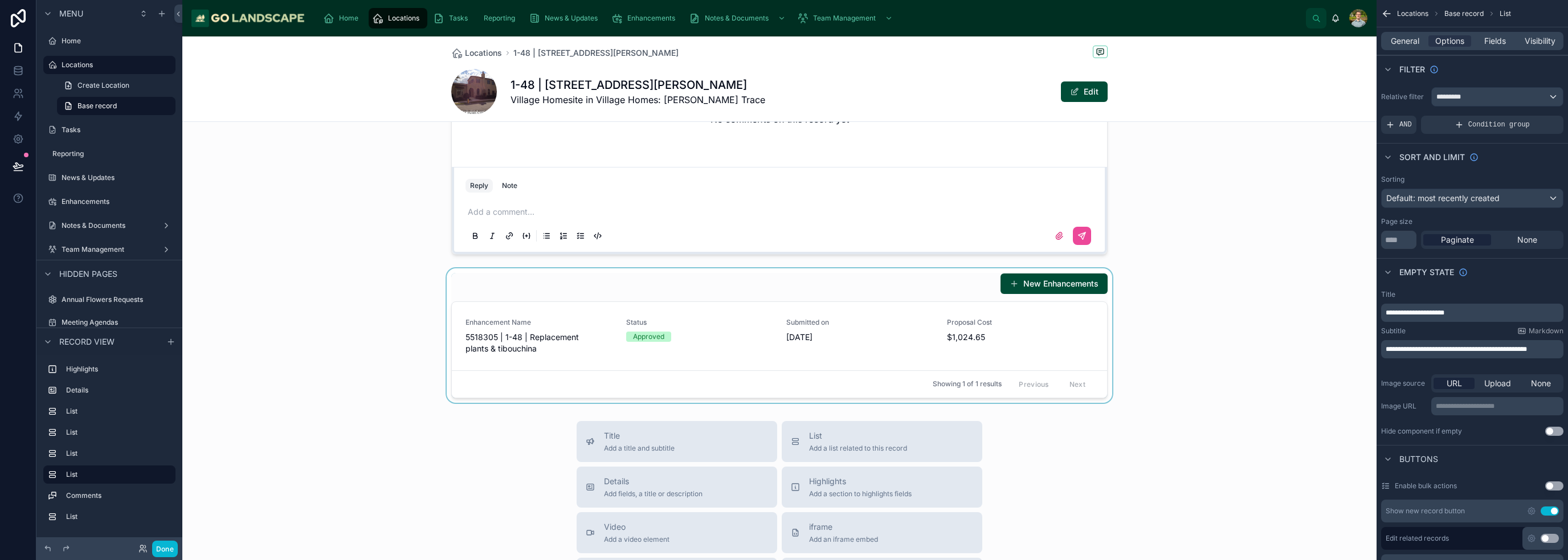
click at [562, 317] on div at bounding box center [780, 335] width 1194 height 135
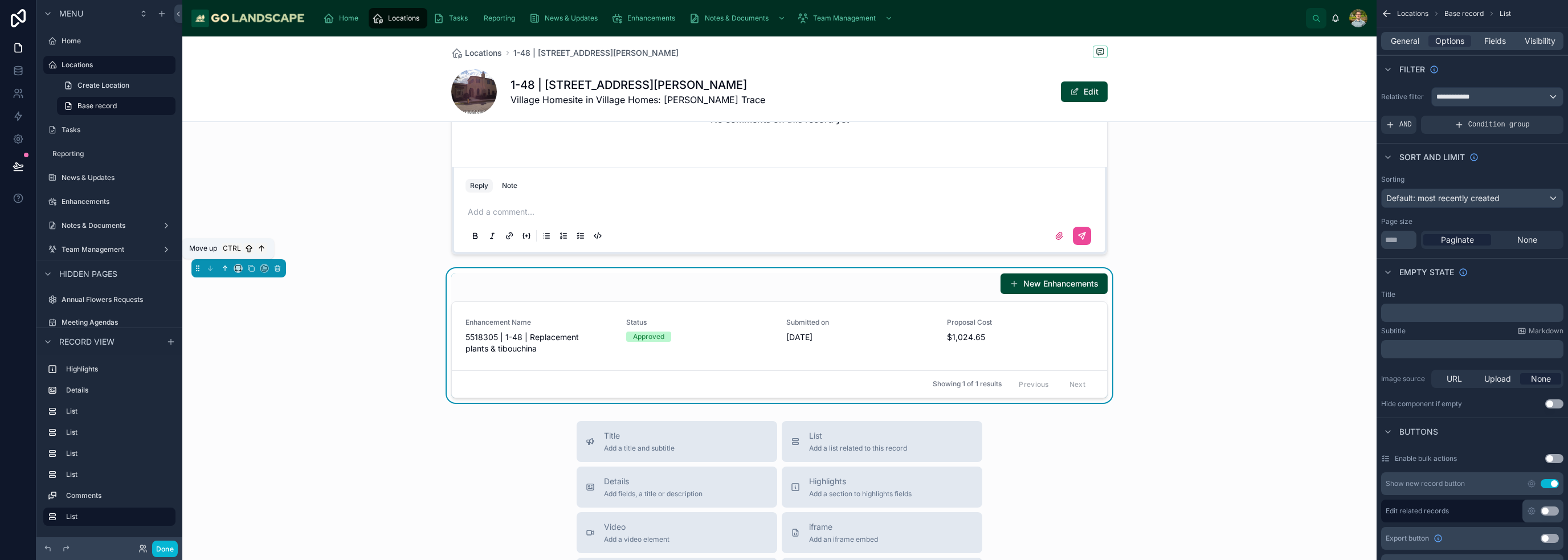
click at [228, 266] on icon at bounding box center [225, 268] width 8 height 8
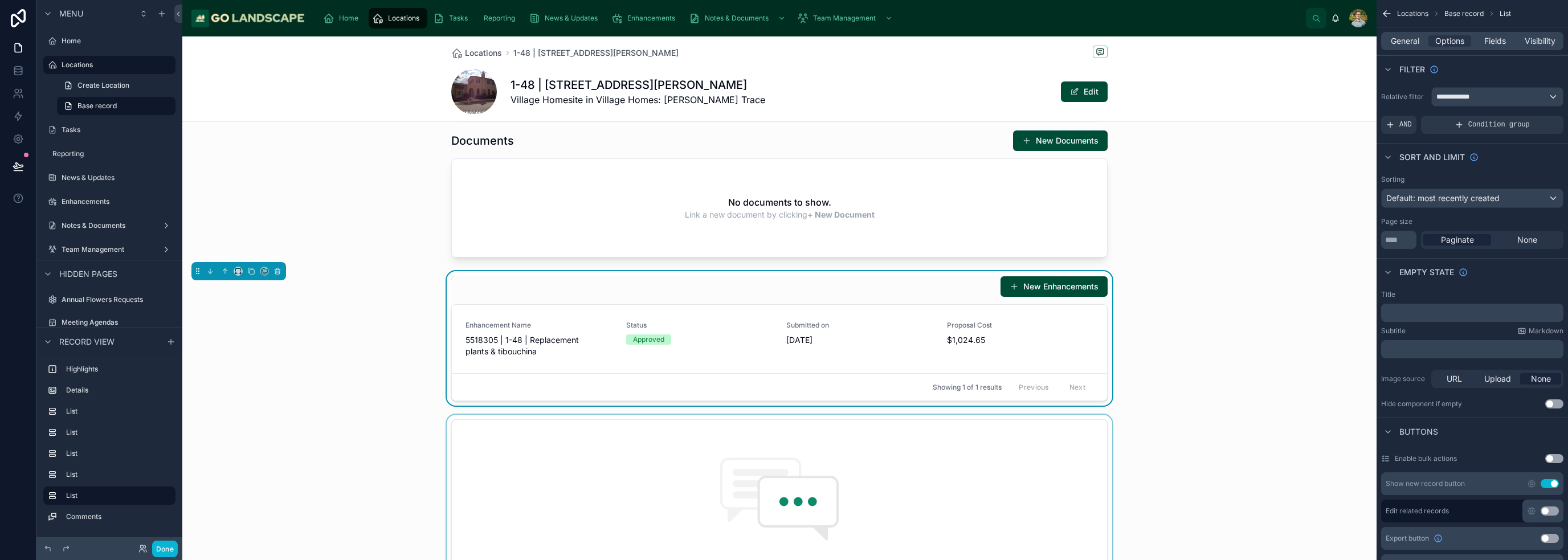
scroll to position [912, 0]
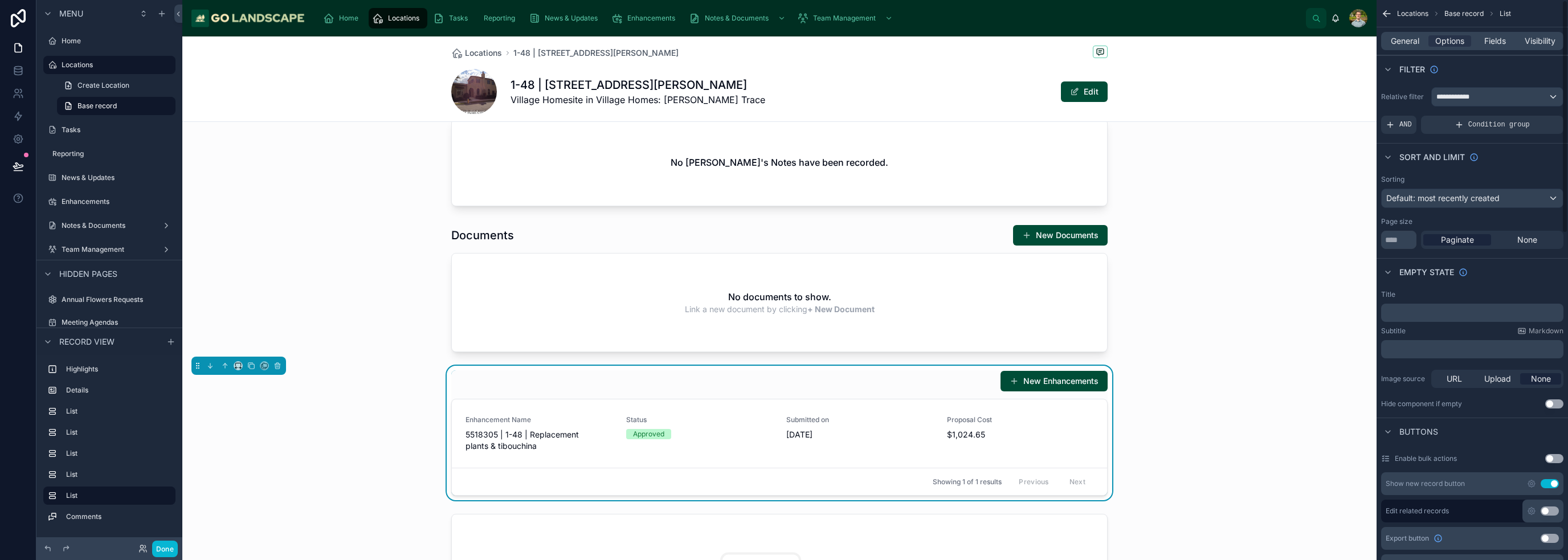
click at [783, 310] on p "﻿" at bounding box center [1473, 312] width 175 height 9
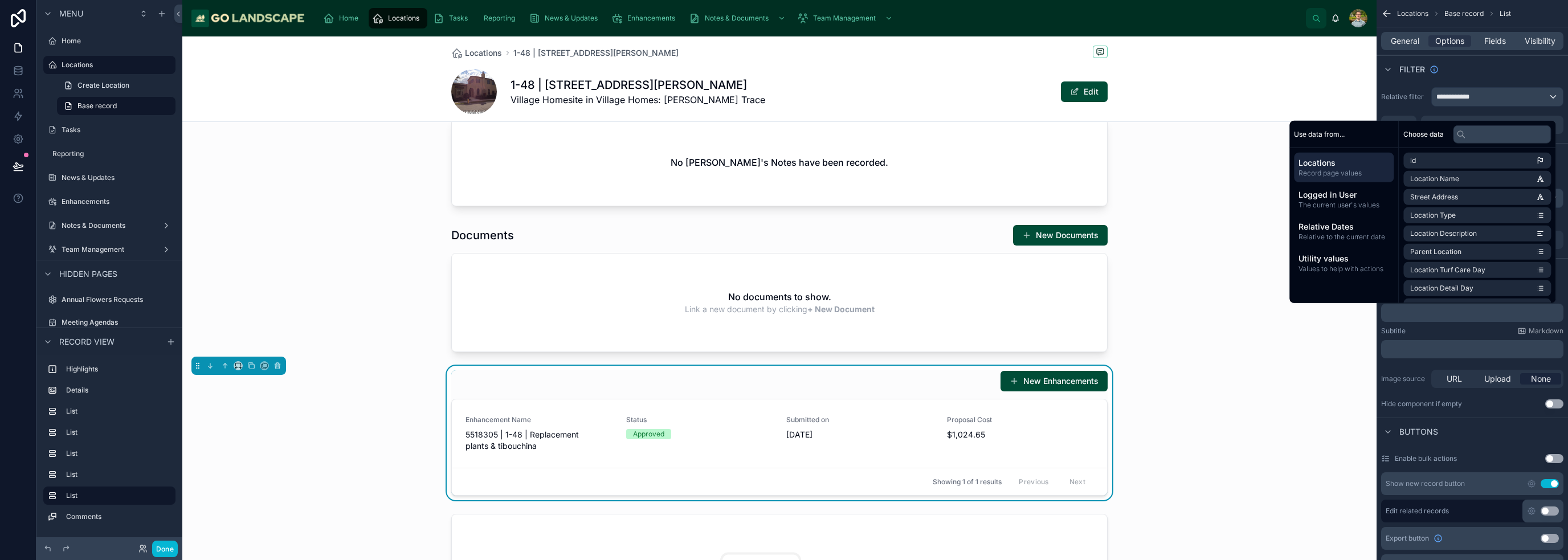
click at [783, 380] on div "New Enhancements Enhancement Name 5518305 | 1-48 | Replacement plants & tibouch…" at bounding box center [780, 433] width 1194 height 135
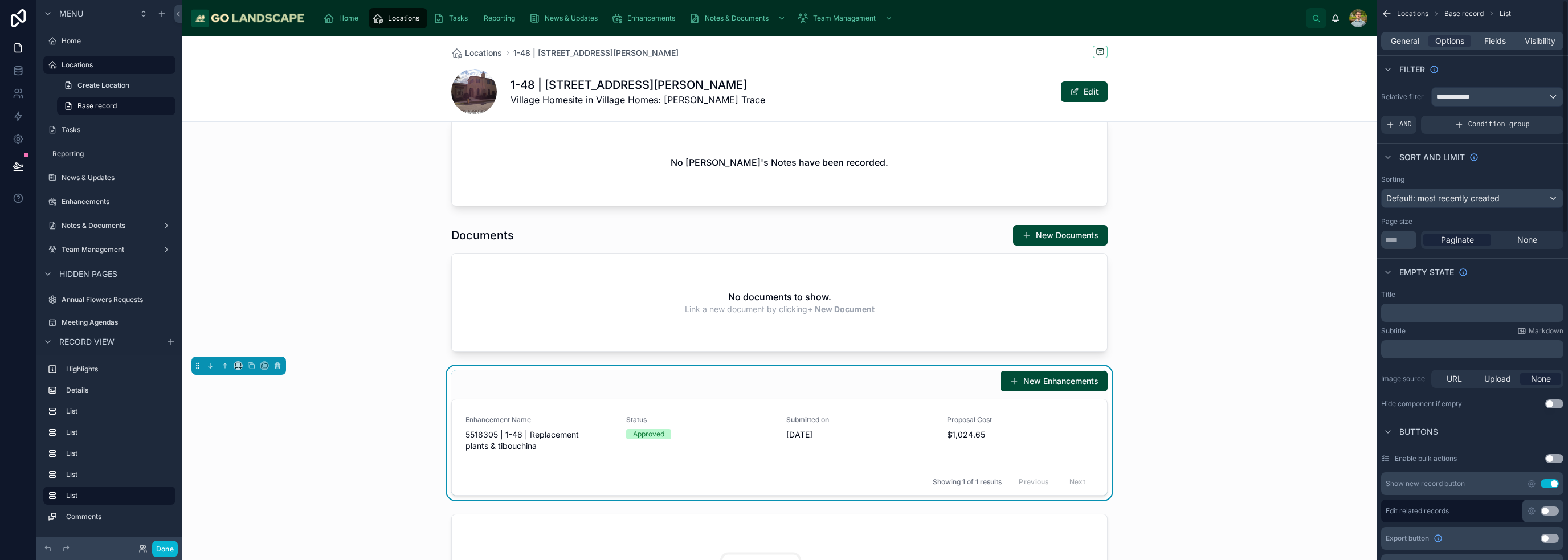
click at [783, 312] on p "﻿" at bounding box center [1473, 312] width 175 height 9
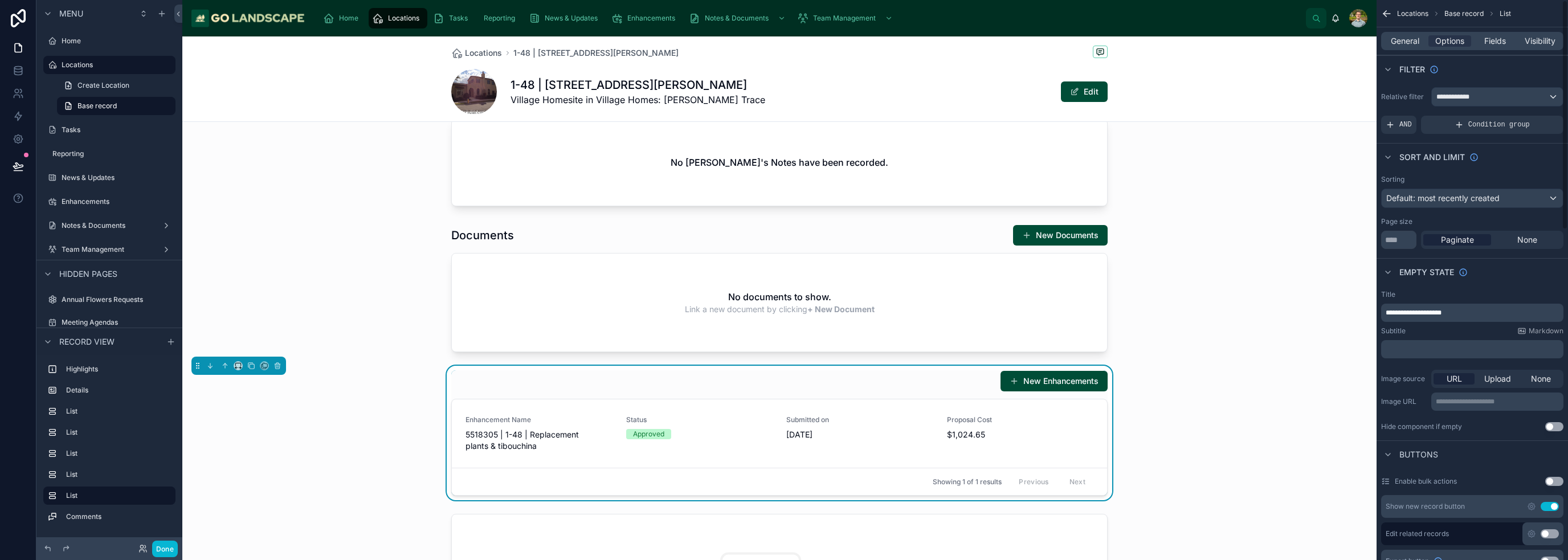
click at [783, 369] on div "New Enhancements Enhancement Name 5518305 | 1-48 | Replacement plants & tibouch…" at bounding box center [780, 433] width 1194 height 135
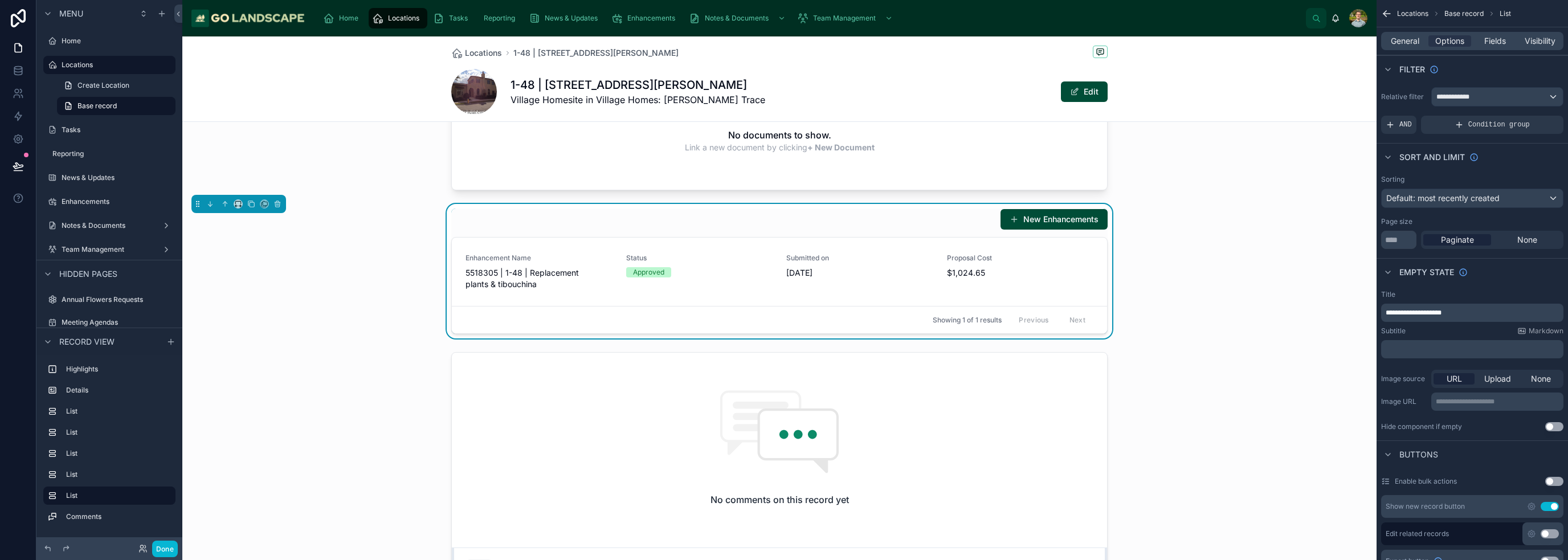
scroll to position [1026, 0]
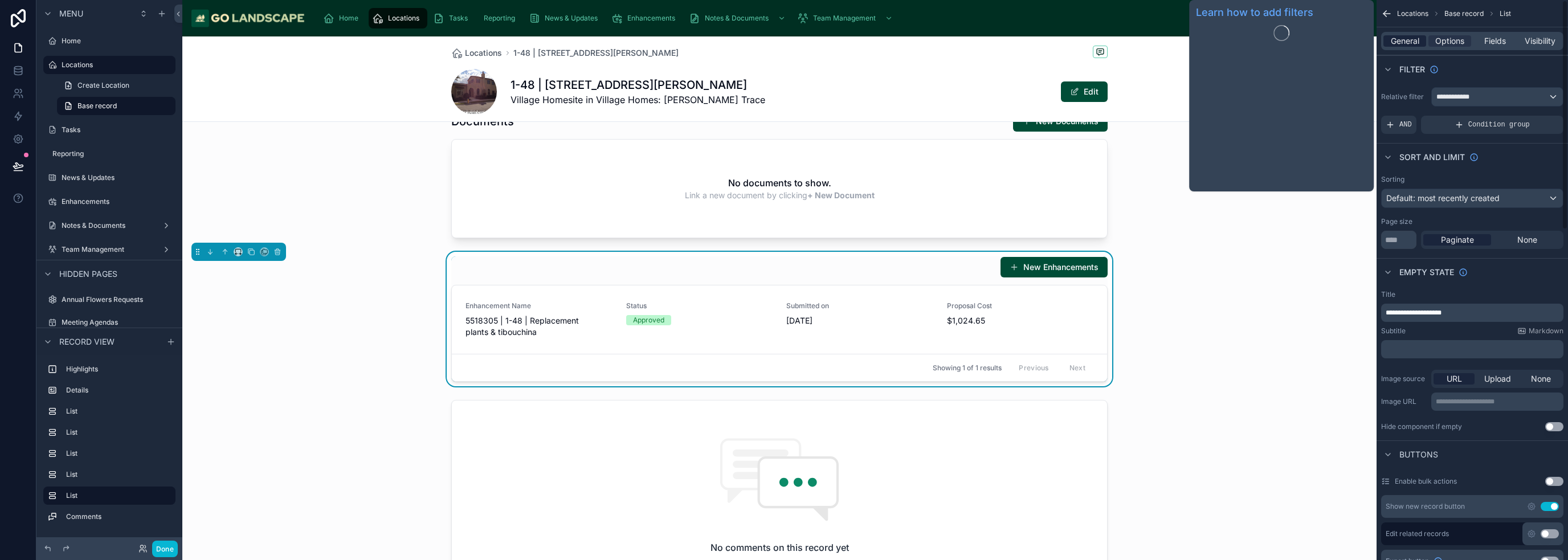
click at [783, 45] on span "General" at bounding box center [1405, 41] width 29 height 12
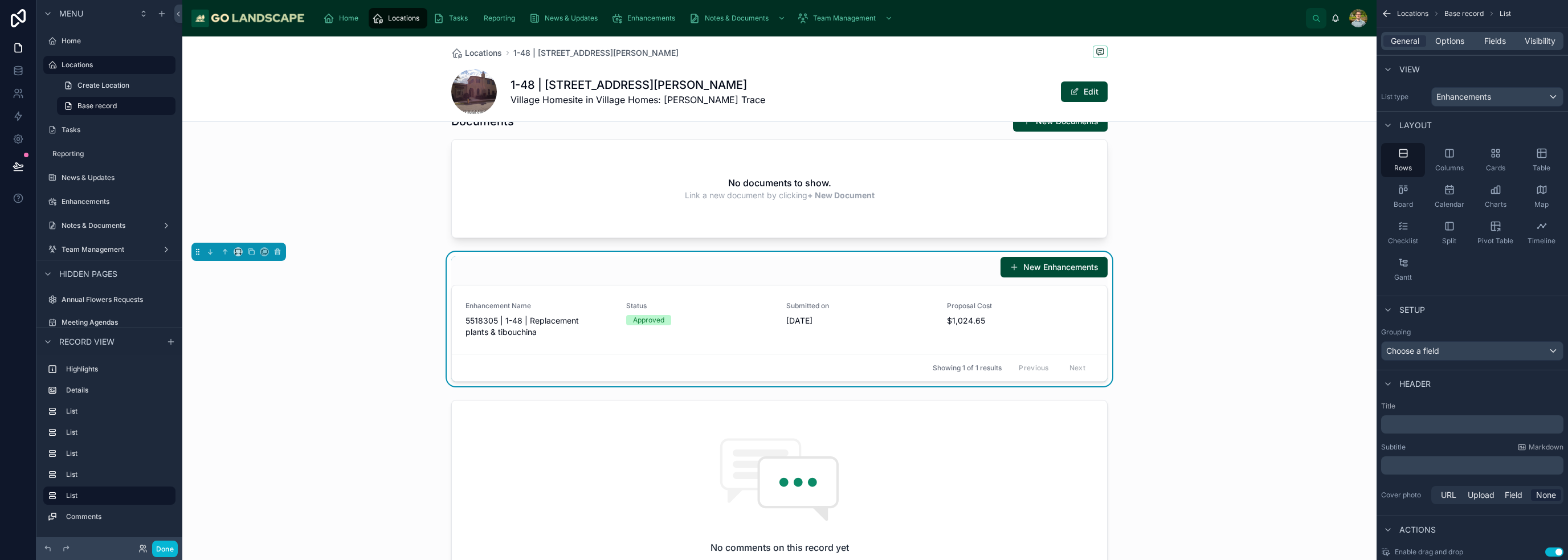
click at [783, 426] on p "﻿" at bounding box center [1473, 424] width 175 height 12
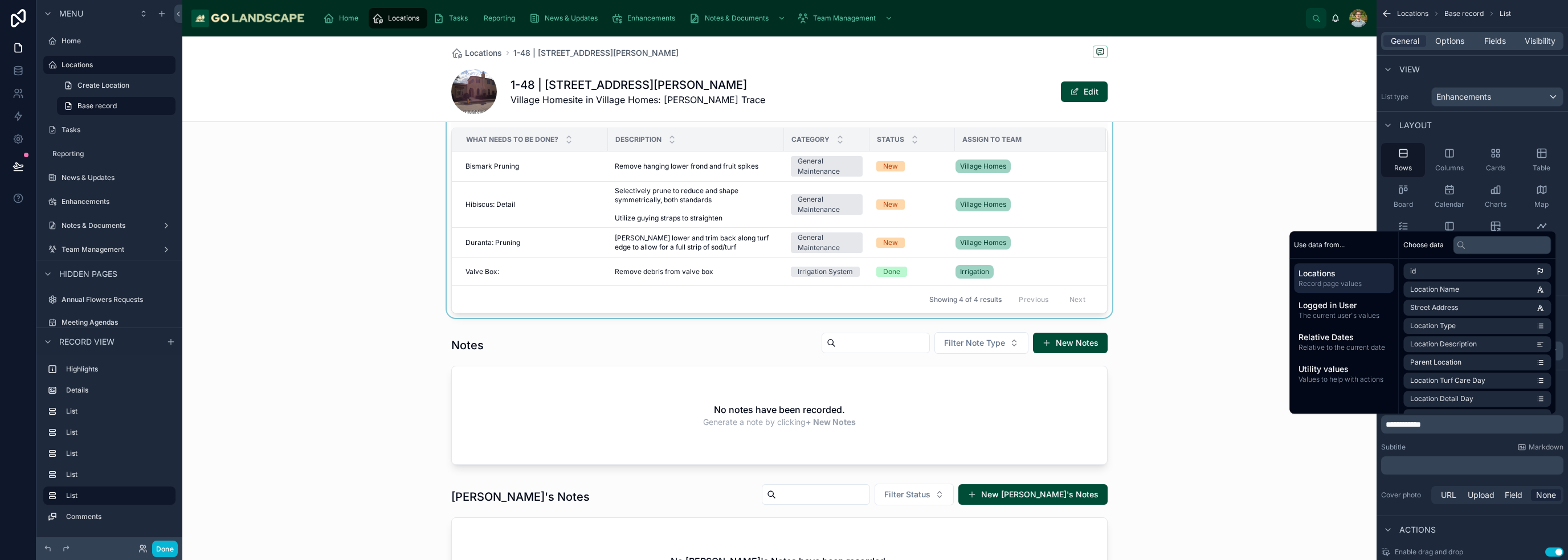
scroll to position [968, 0]
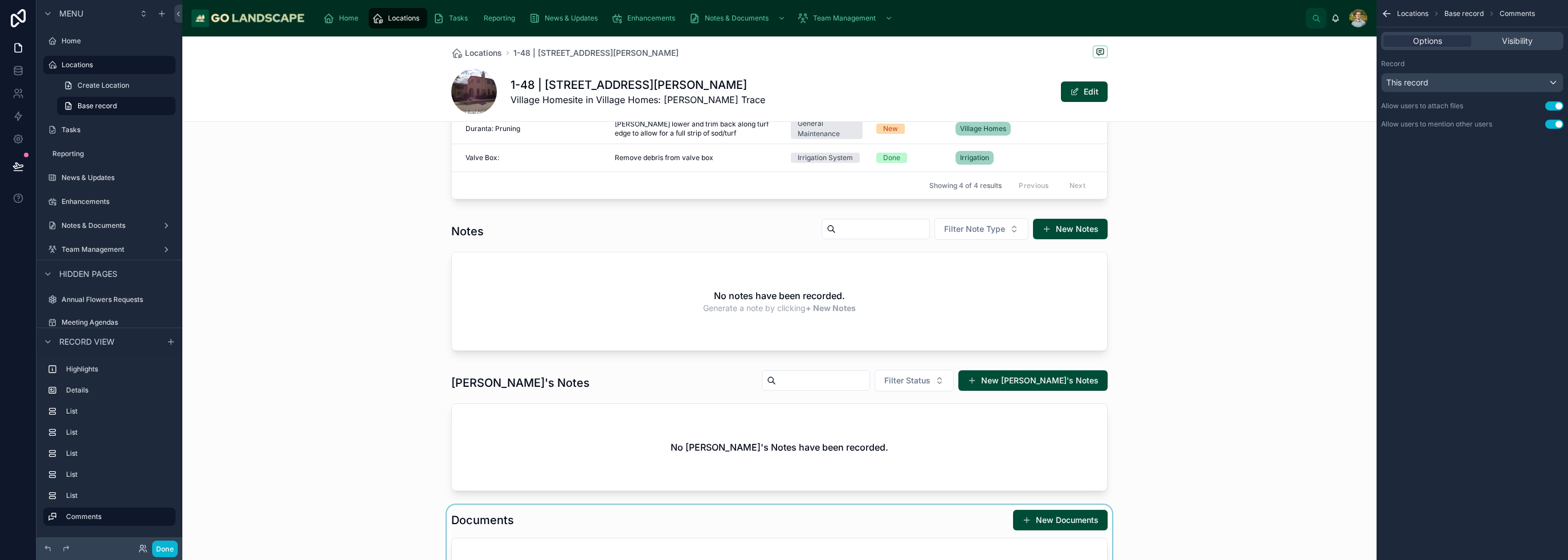
scroll to position [342, 0]
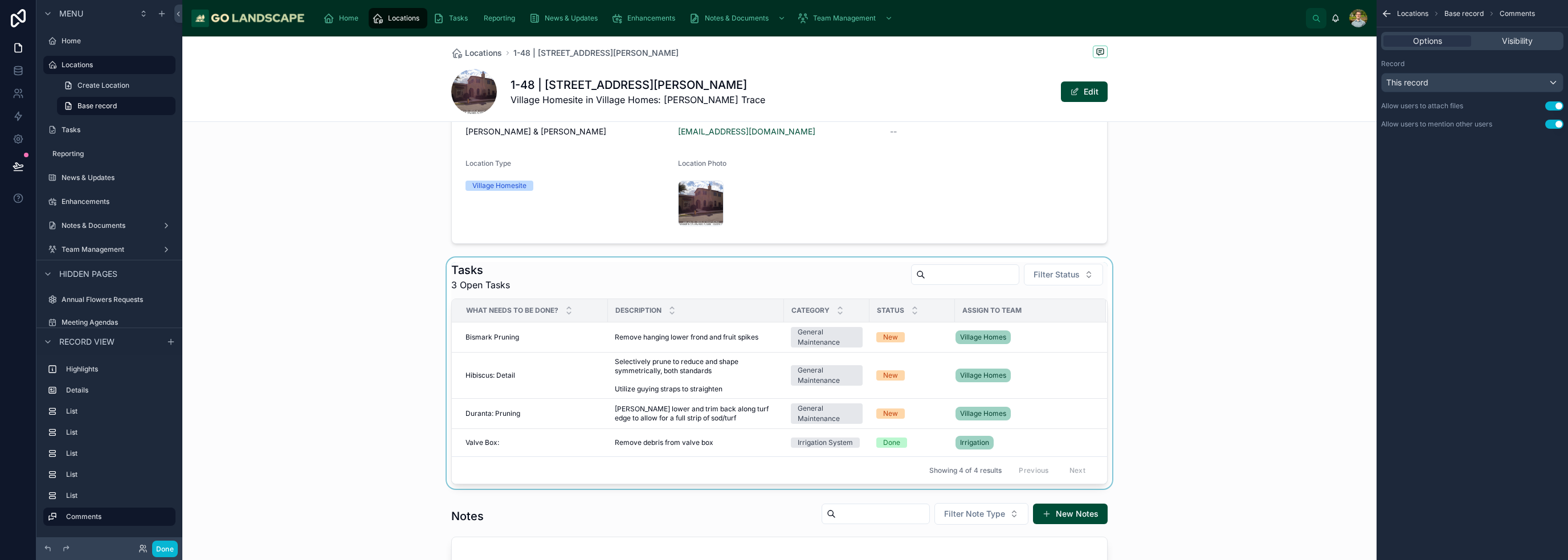
click at [783, 283] on div at bounding box center [780, 373] width 1194 height 231
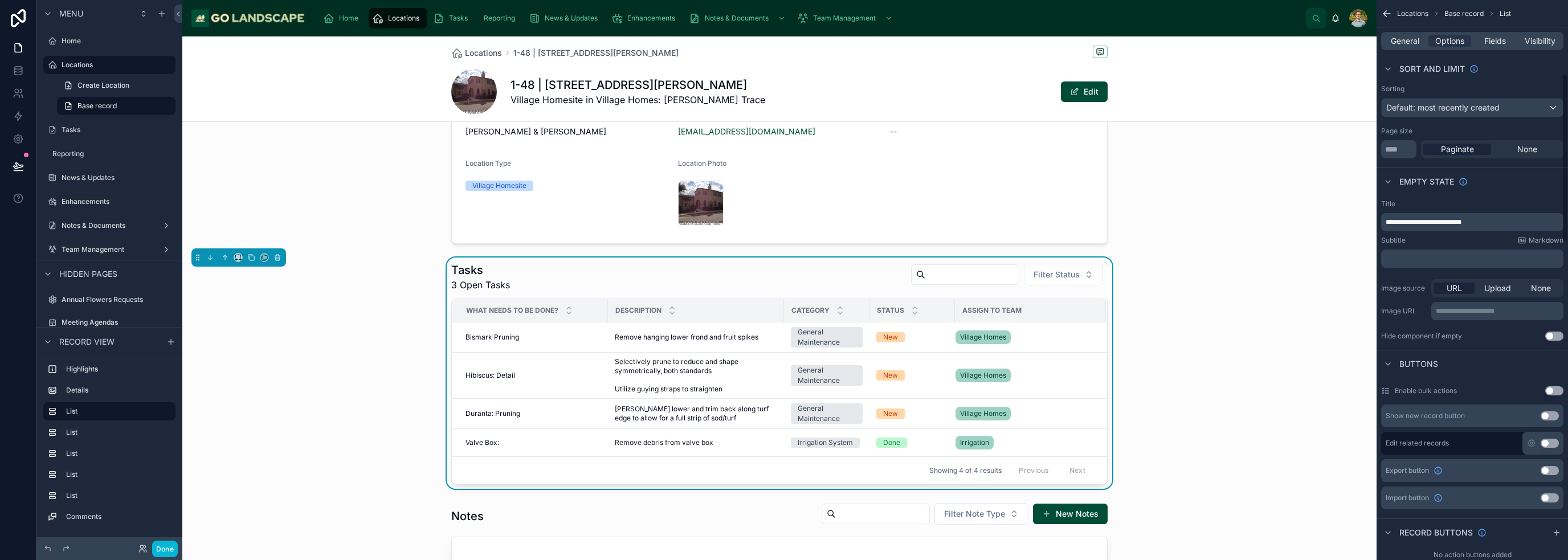
scroll to position [0, 0]
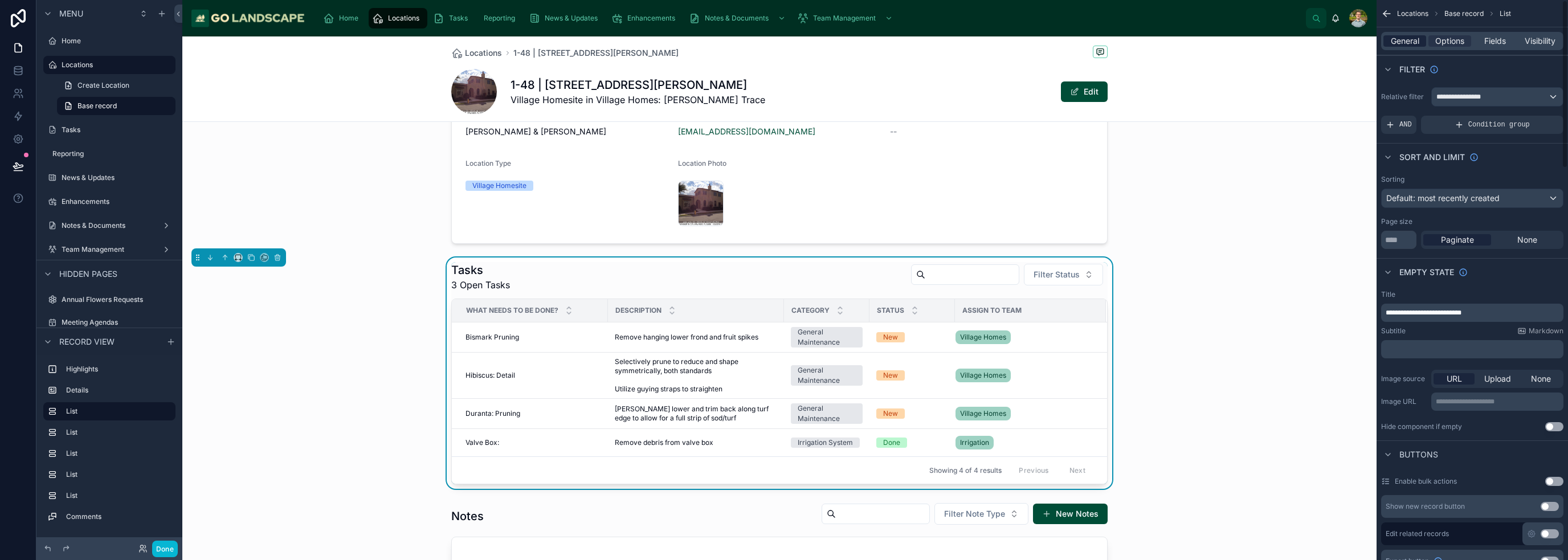
click at [783, 43] on span "General" at bounding box center [1405, 41] width 29 height 12
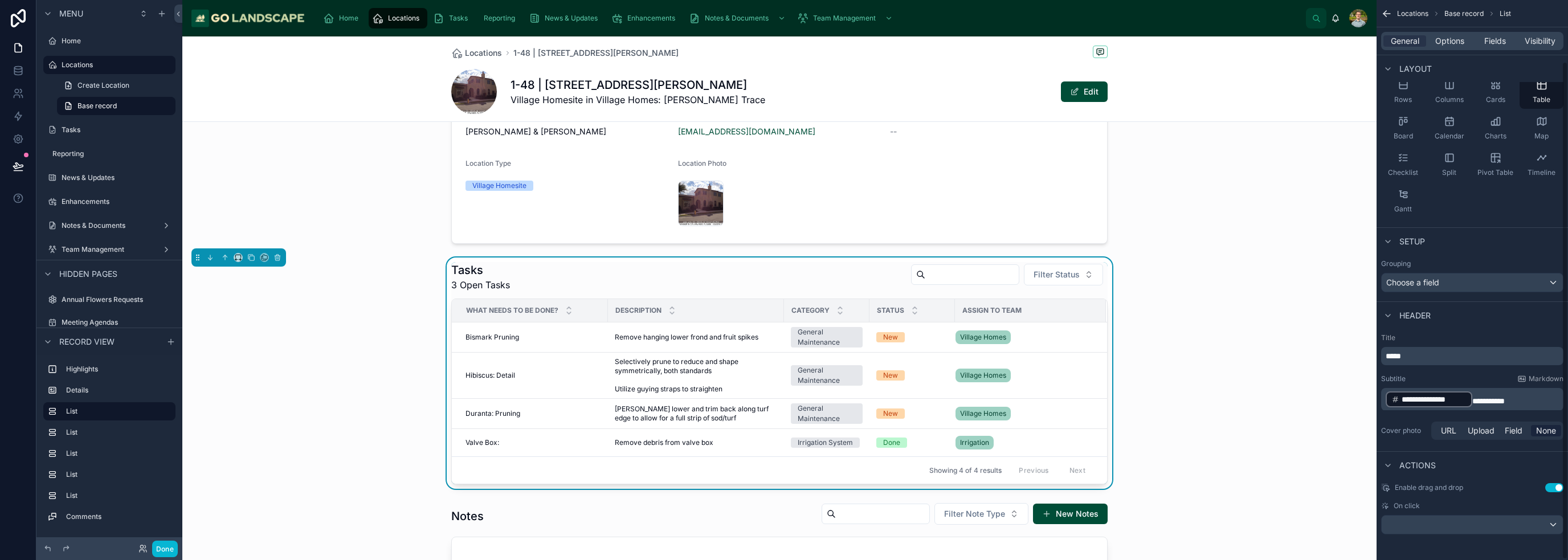
scroll to position [69, 0]
click at [783, 347] on div "Tasks 3 Open Tasks Filter Status What needs to be done? Description Category St…" at bounding box center [780, 373] width 1194 height 231
click at [783, 344] on div "Tasks 3 Open Tasks Filter Status What needs to be done? Description Category St…" at bounding box center [780, 373] width 1194 height 231
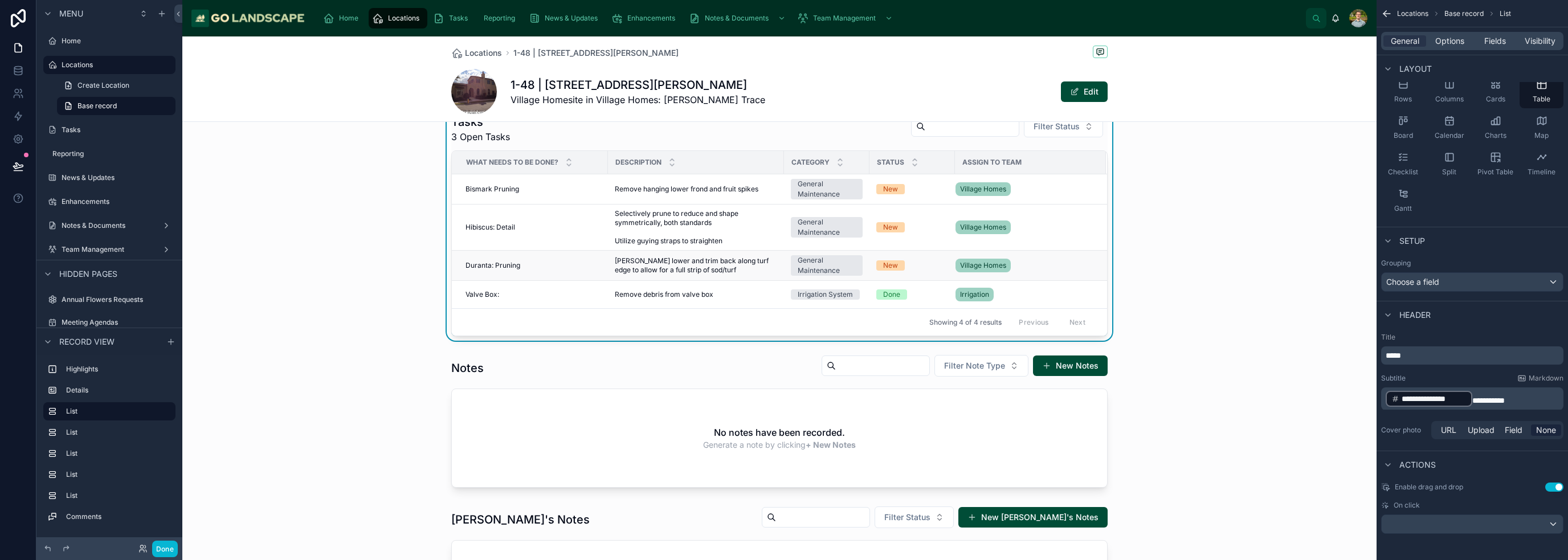
scroll to position [399, 0]
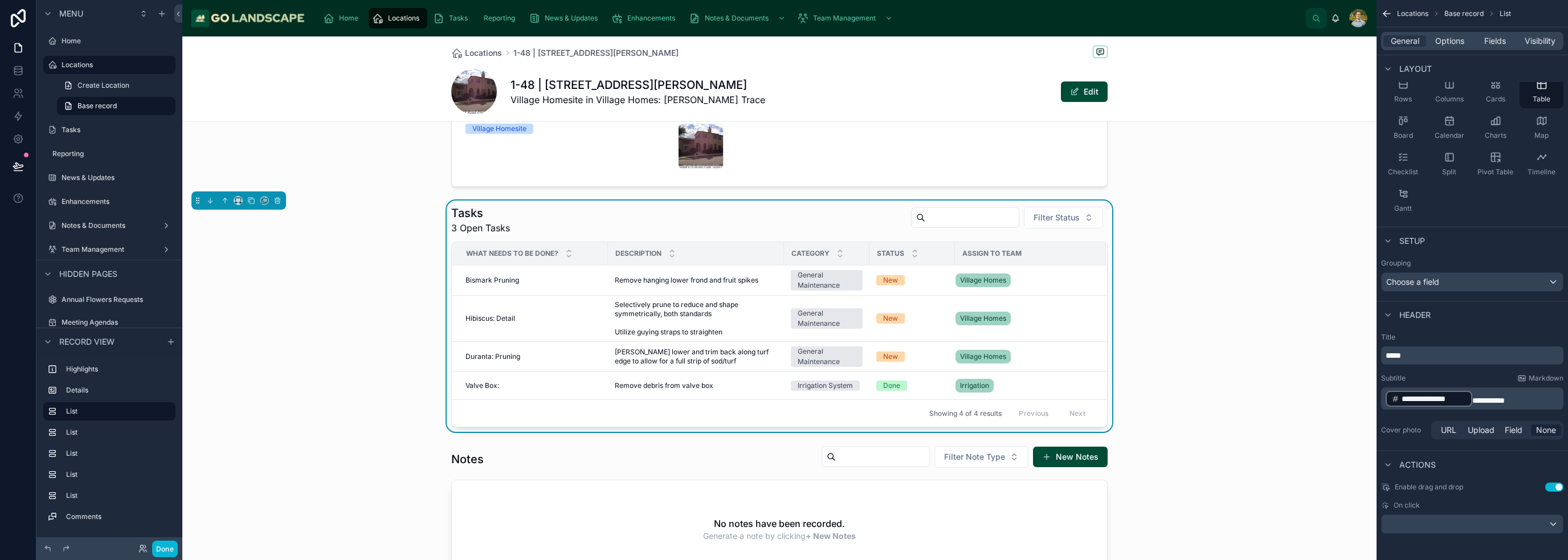
click at [783, 365] on div "Tasks 3 Open Tasks Filter Status What needs to be done? Description Category St…" at bounding box center [780, 316] width 1194 height 231
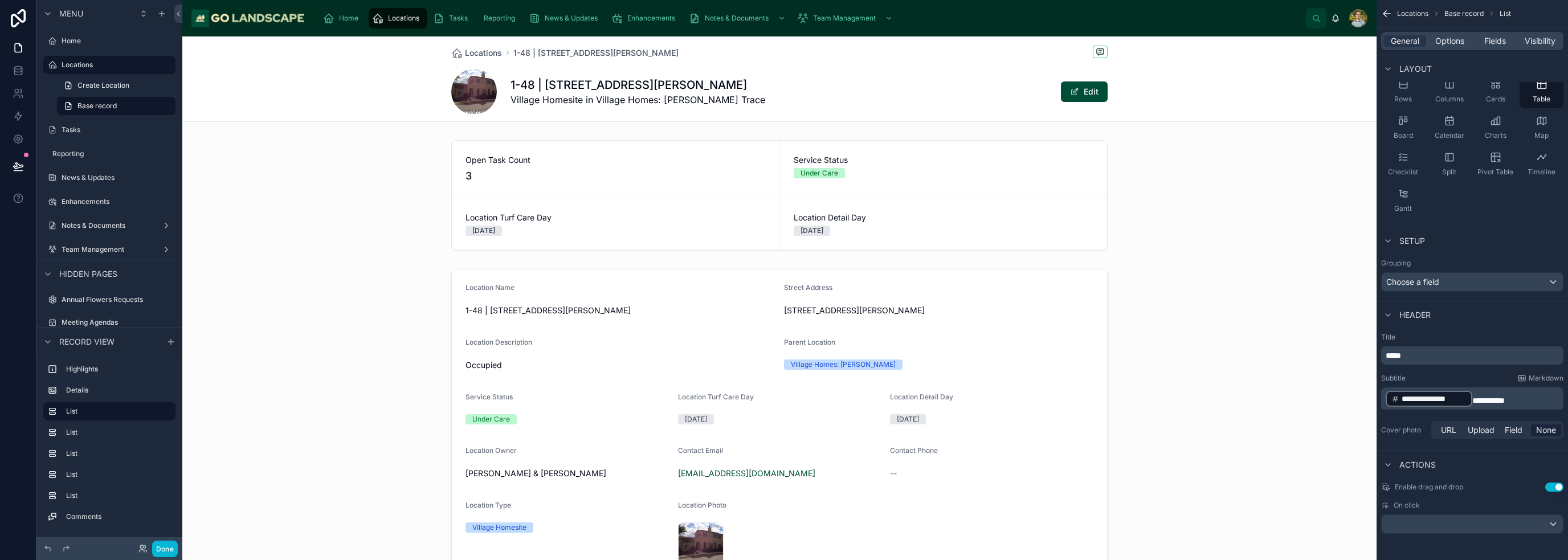
scroll to position [0, 0]
click at [783, 175] on div at bounding box center [780, 195] width 1194 height 120
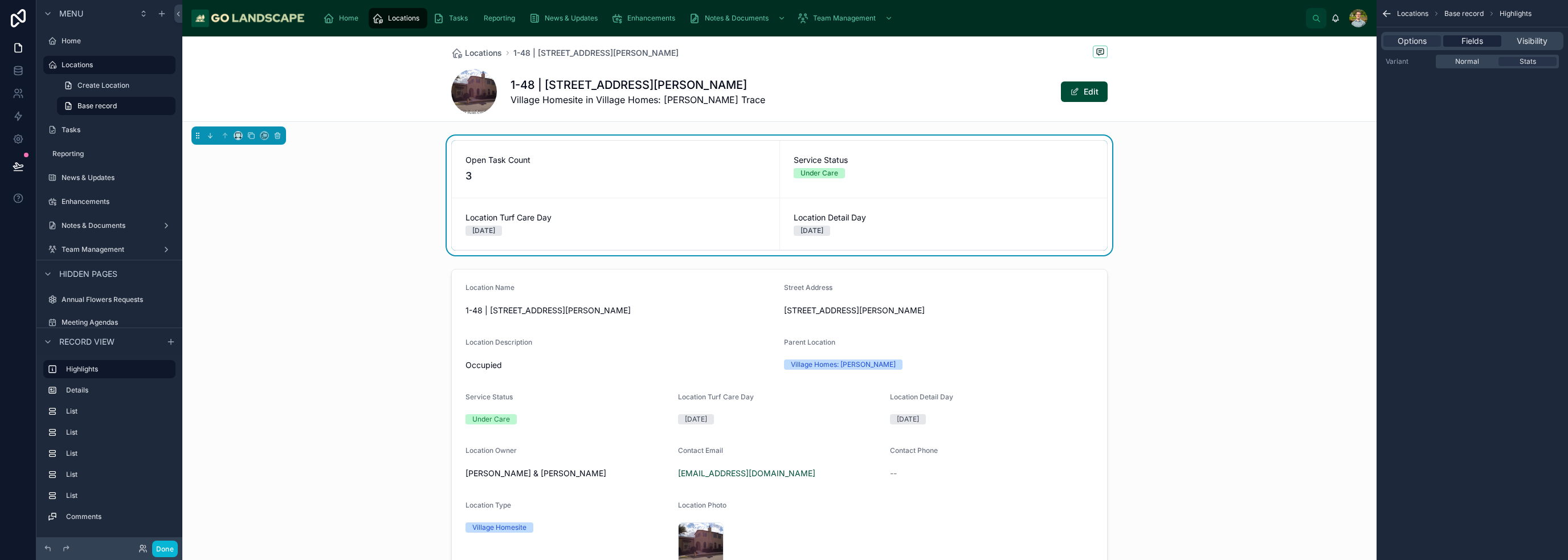
click at [783, 44] on div "Fields" at bounding box center [1472, 41] width 58 height 12
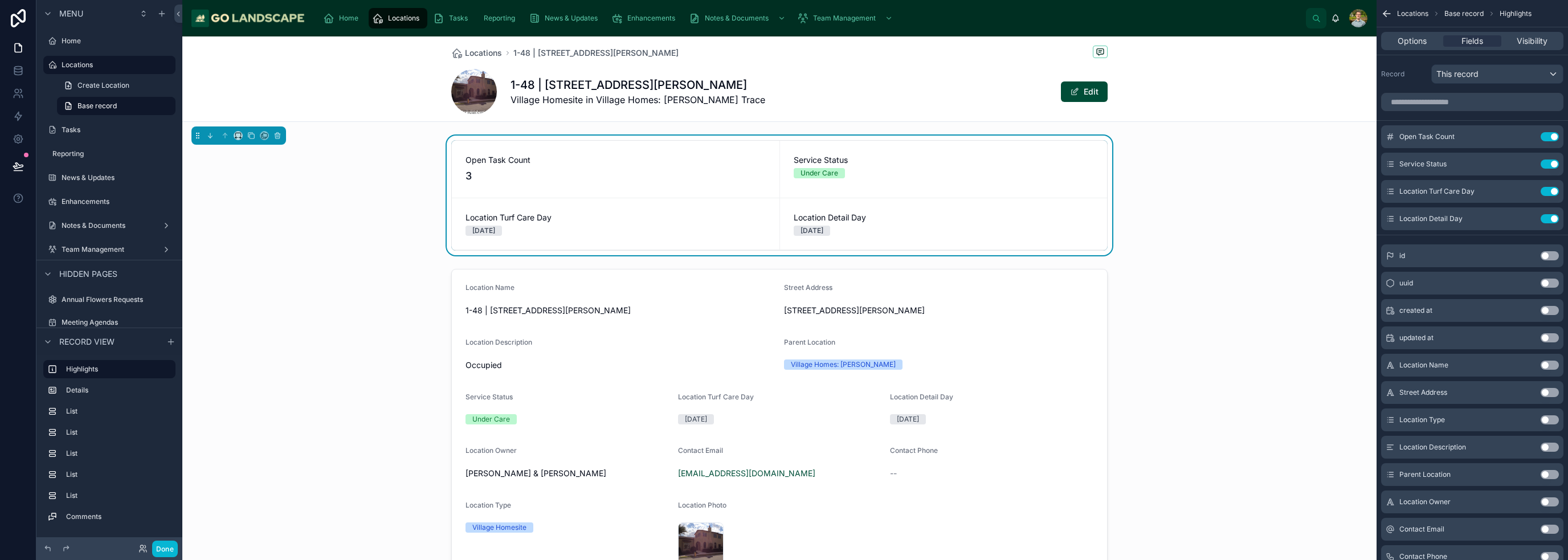
click at [783, 195] on div "Open Task Count 3 Service Status Under Care Location Turf Care Day Monday Locat…" at bounding box center [780, 195] width 1194 height 120
click at [783, 187] on button "Use setting" at bounding box center [1550, 191] width 18 height 9
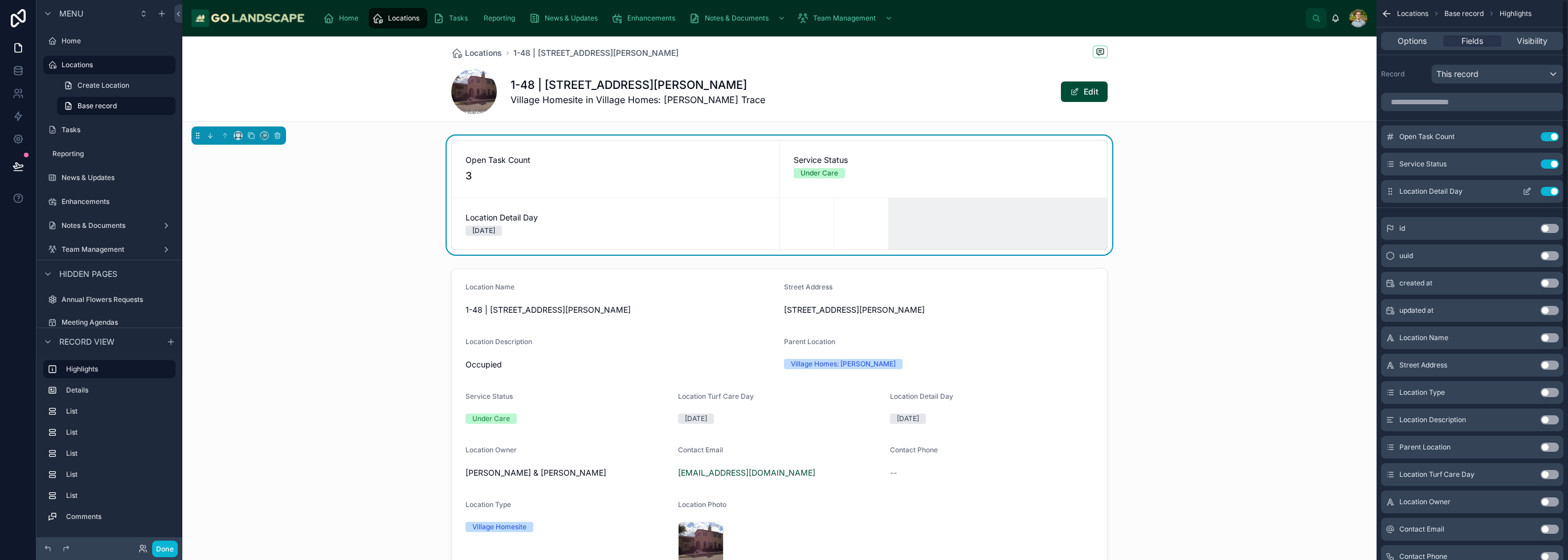
click at [783, 190] on button "Use setting" at bounding box center [1550, 191] width 18 height 9
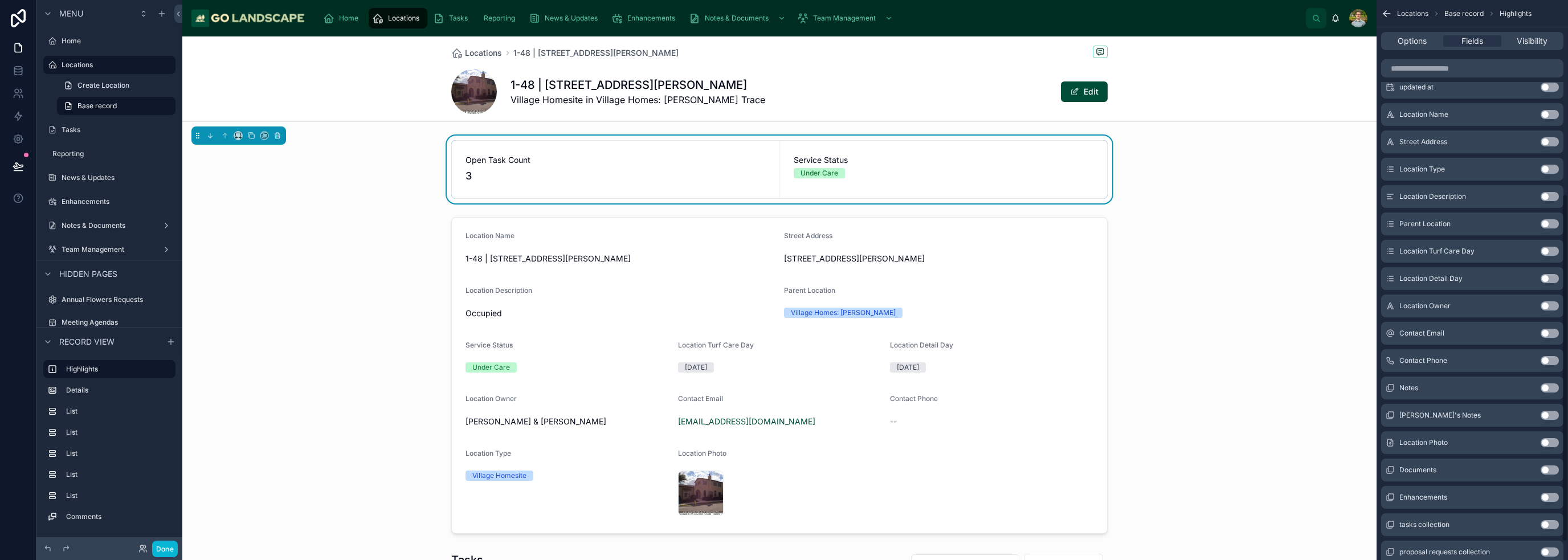
scroll to position [111, 0]
click at [783, 392] on button "Use setting" at bounding box center [1550, 390] width 18 height 9
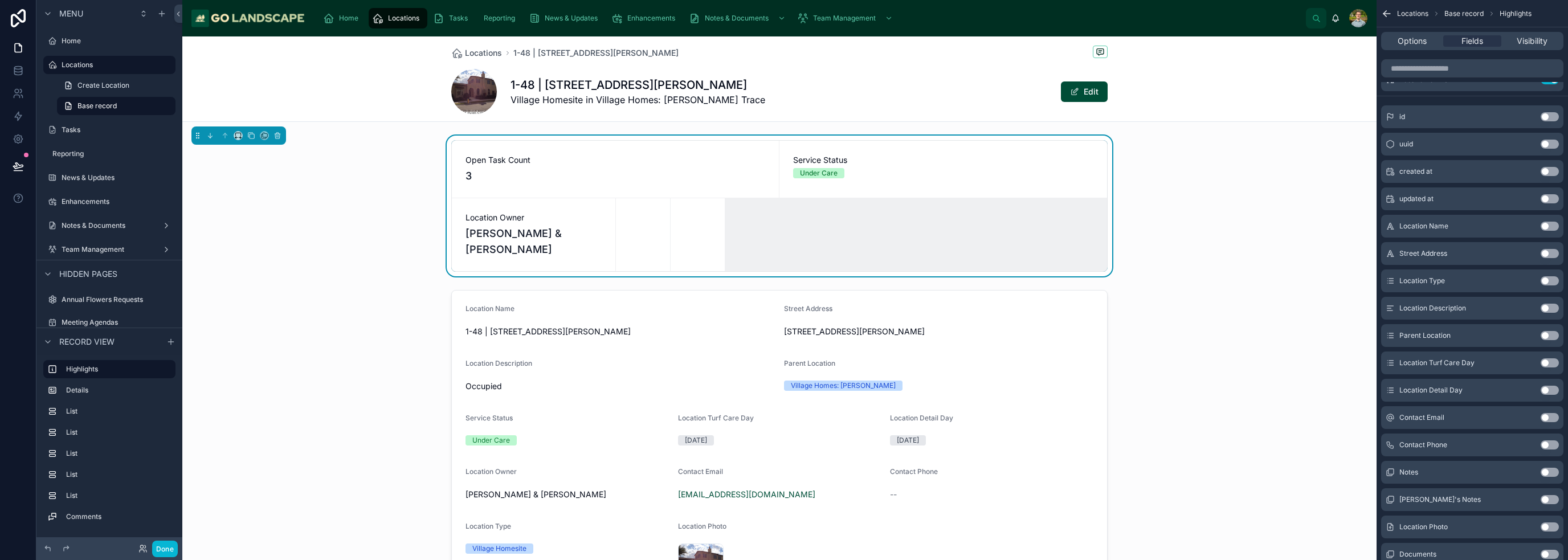
click at [783, 419] on button "Use setting" at bounding box center [1550, 418] width 18 height 9
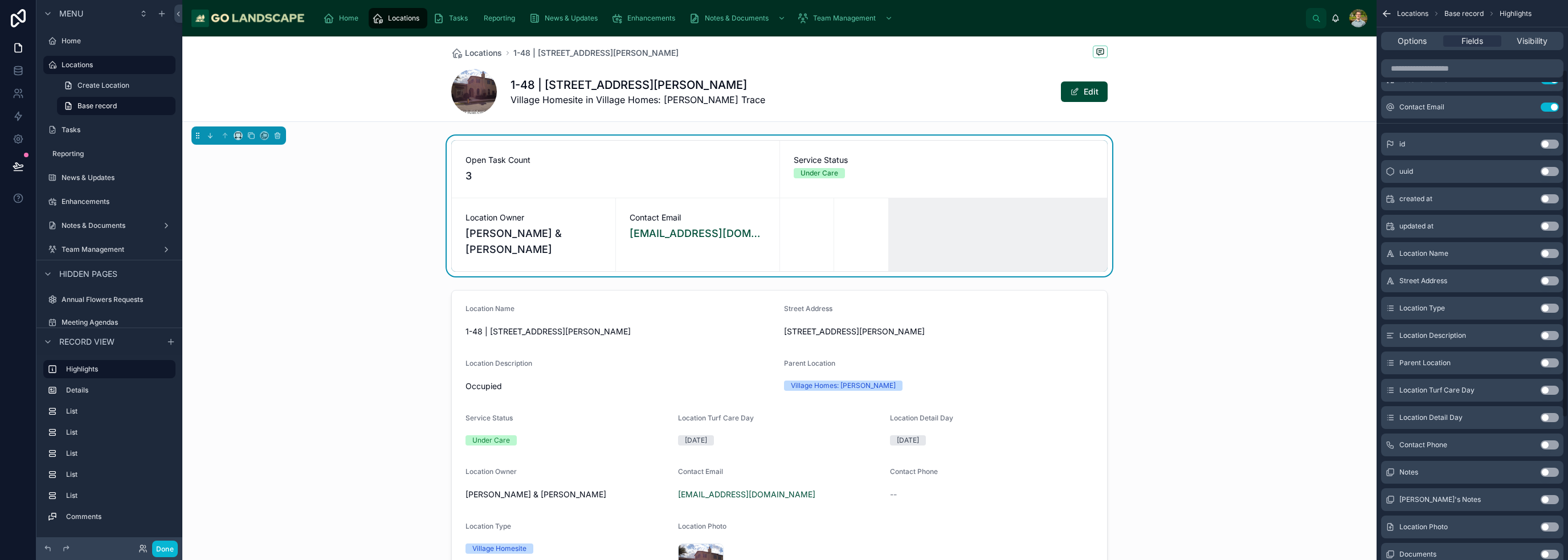
click at [783, 446] on button "Use setting" at bounding box center [1550, 445] width 18 height 9
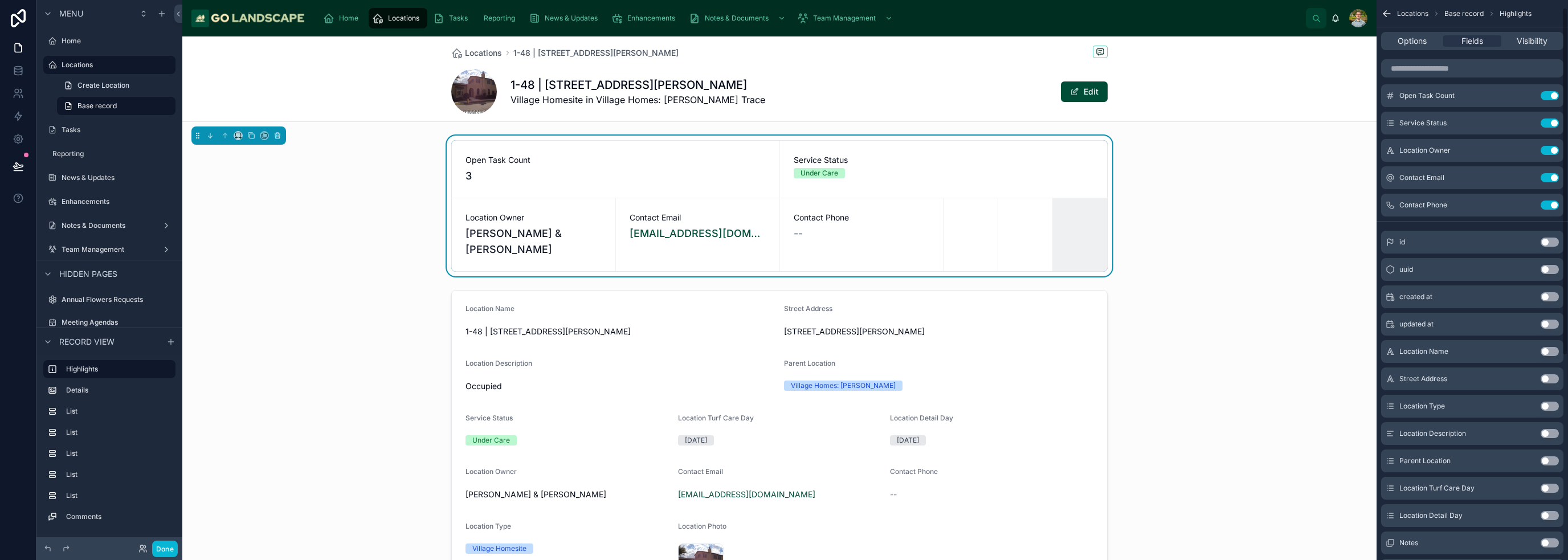
scroll to position [0, 0]
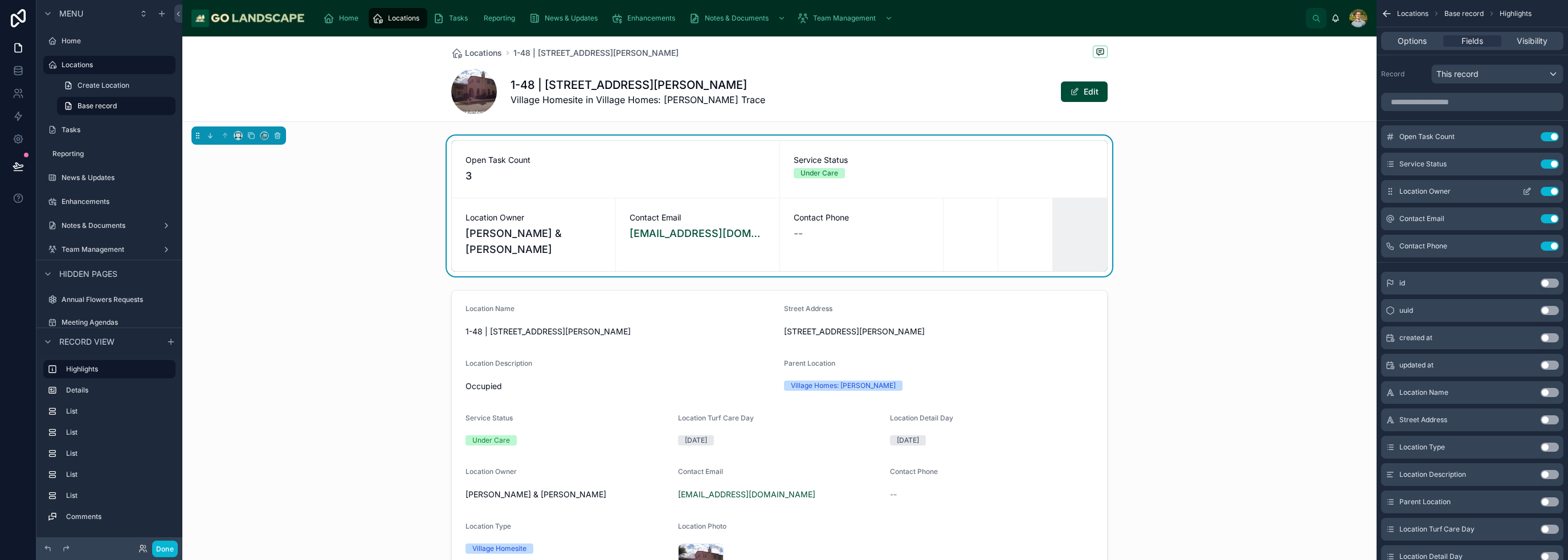
click at [783, 192] on icon "scrollable content" at bounding box center [1527, 191] width 9 height 9
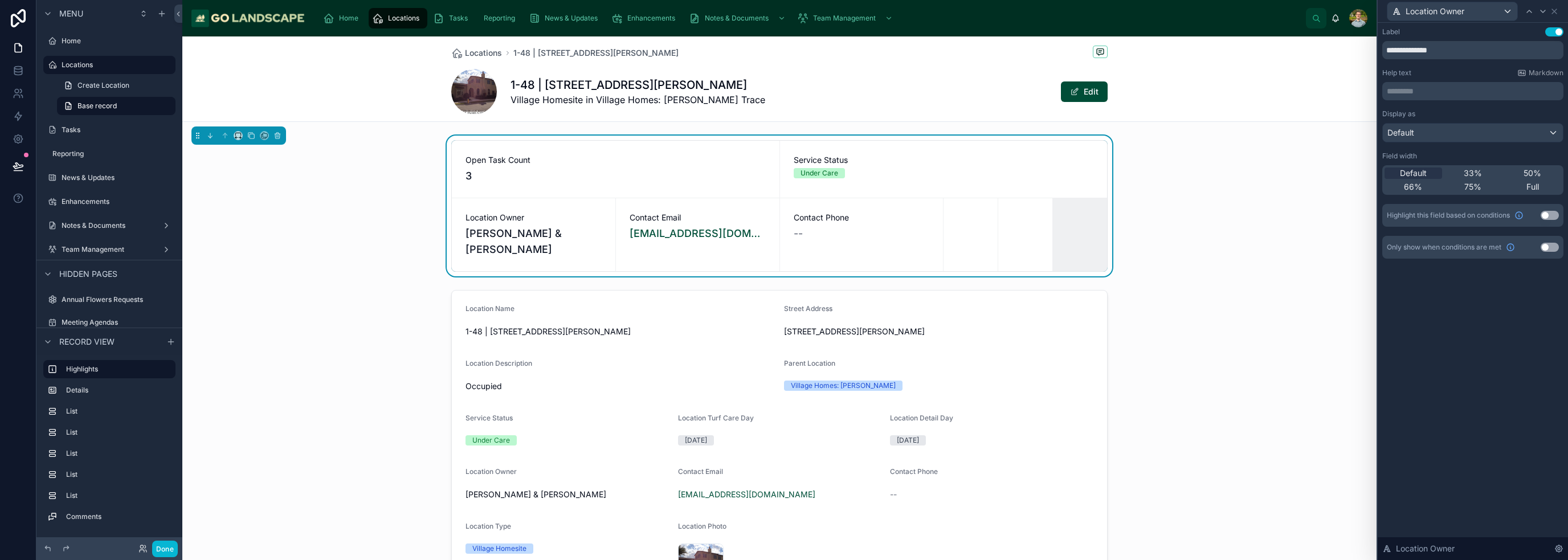
click at [783, 169] on span "33%" at bounding box center [1473, 173] width 18 height 12
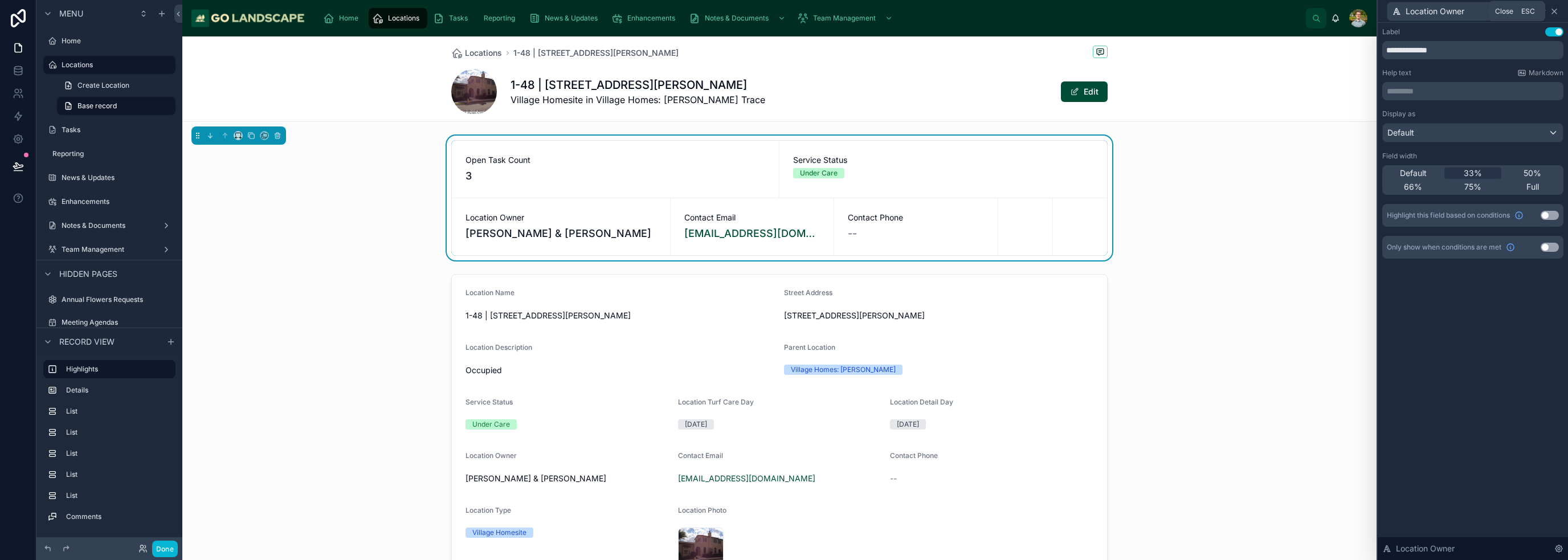
click at [783, 12] on icon at bounding box center [1554, 11] width 9 height 9
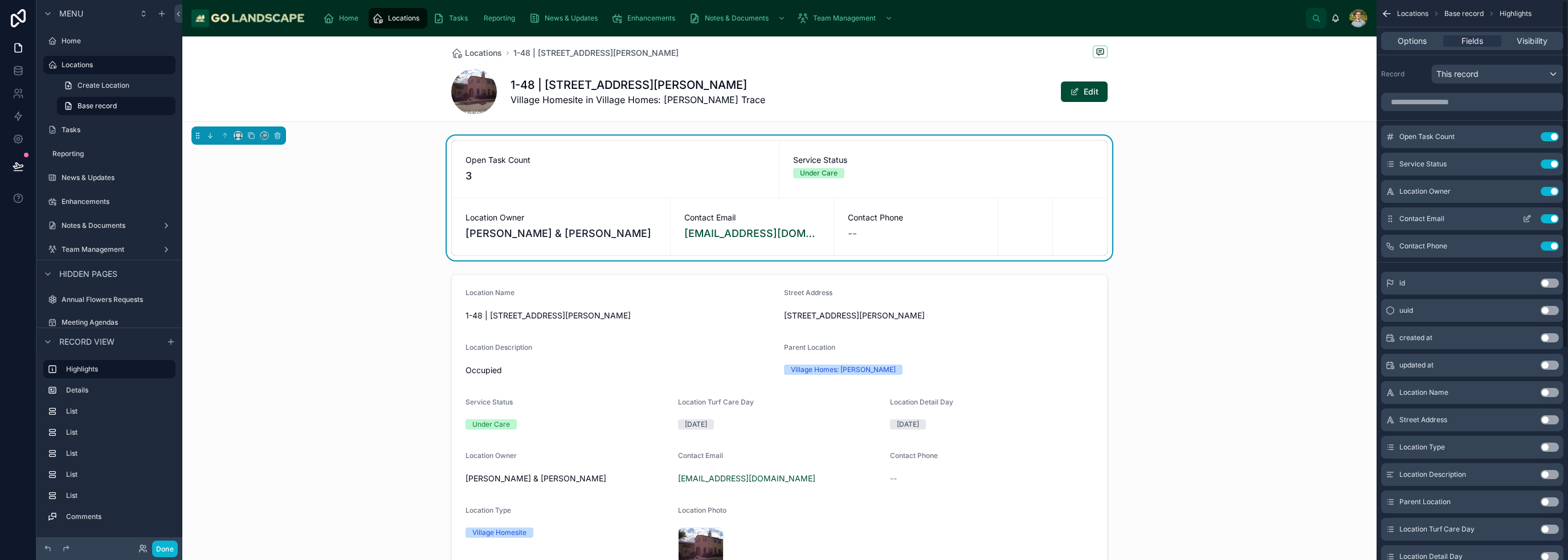
click at [783, 214] on div "Contact Email Use setting" at bounding box center [1472, 219] width 183 height 23
click at [783, 219] on icon "scrollable content" at bounding box center [1527, 219] width 9 height 9
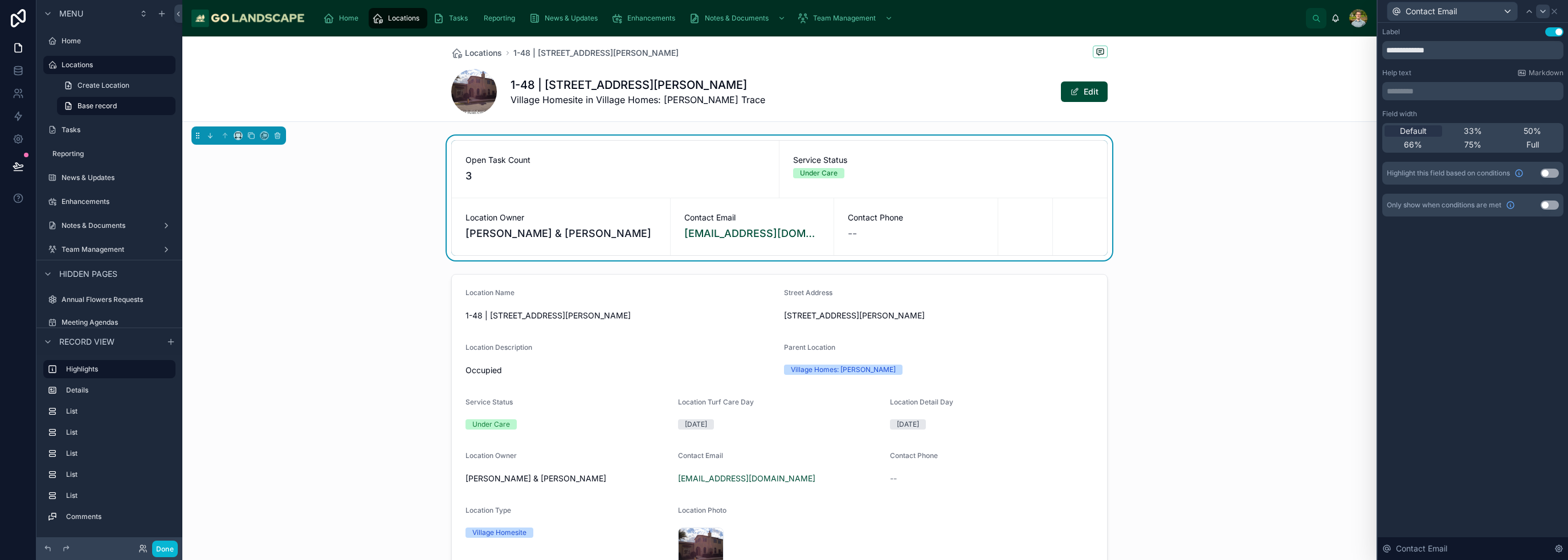
click at [783, 131] on span "33%" at bounding box center [1473, 131] width 18 height 12
click at [783, 13] on icon at bounding box center [1554, 11] width 9 height 9
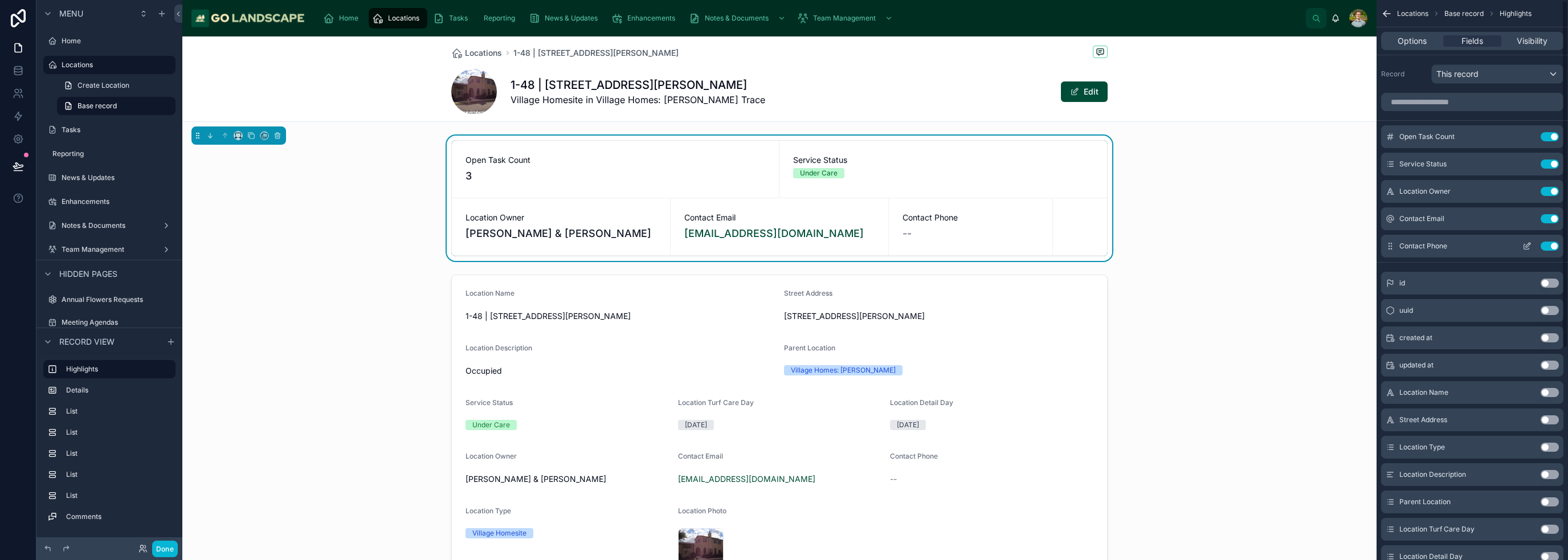
click at [783, 243] on icon "scrollable content" at bounding box center [1528, 245] width 4 height 4
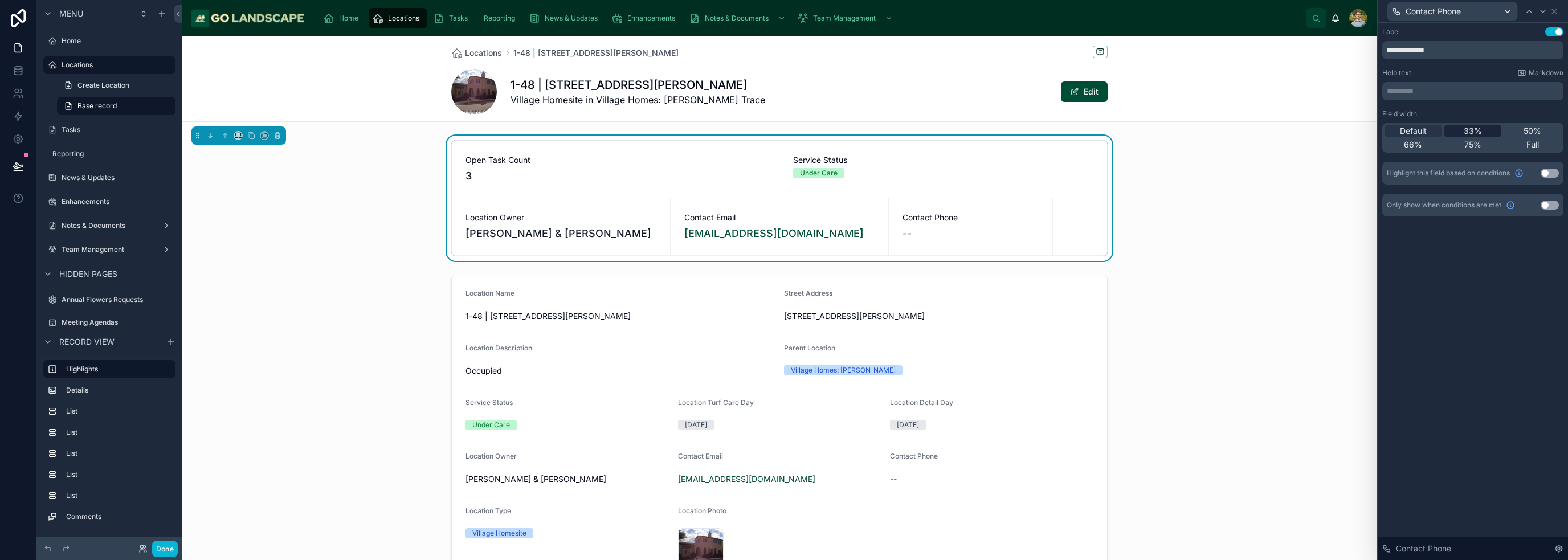
click at [783, 131] on span "33%" at bounding box center [1473, 131] width 18 height 12
click at [783, 10] on icon at bounding box center [1554, 11] width 4 height 4
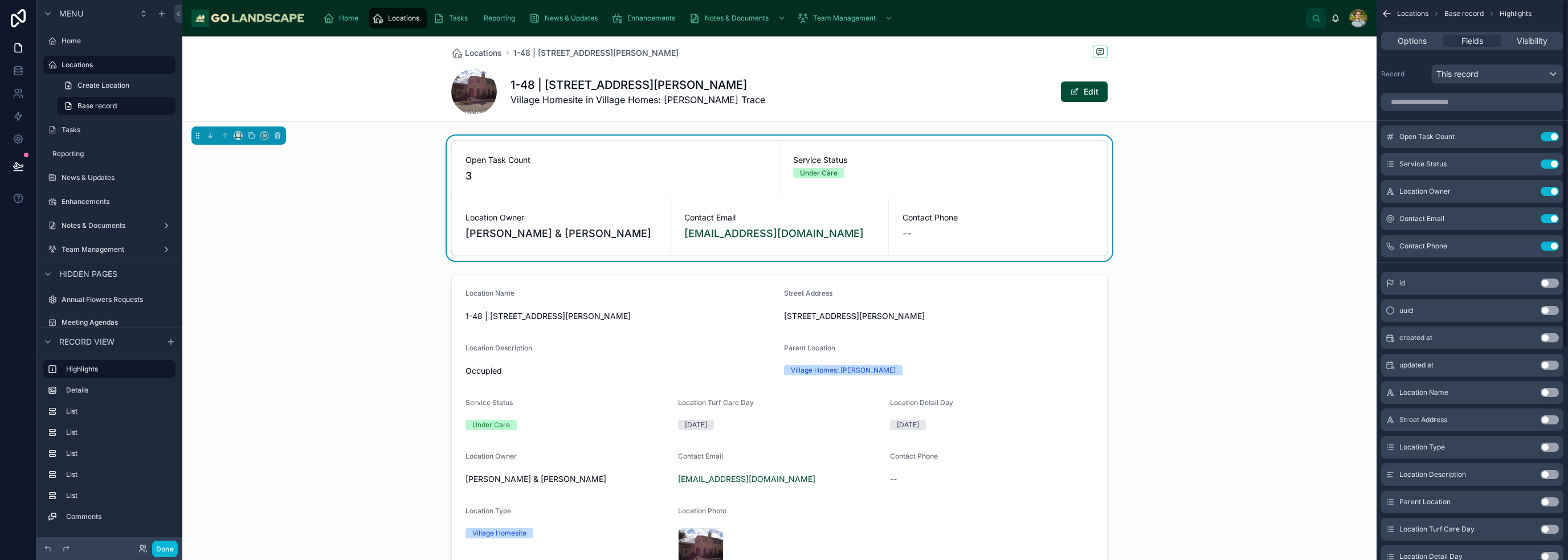
click at [783, 252] on div "Open Task Count 3 Service Status Under Care Location Owner Norman & Susan Varne…" at bounding box center [780, 198] width 1194 height 125
click at [783, 191] on div "Open Task Count 3 Service Status Under Care Location Owner Norman & Susan Varne…" at bounding box center [780, 198] width 1194 height 125
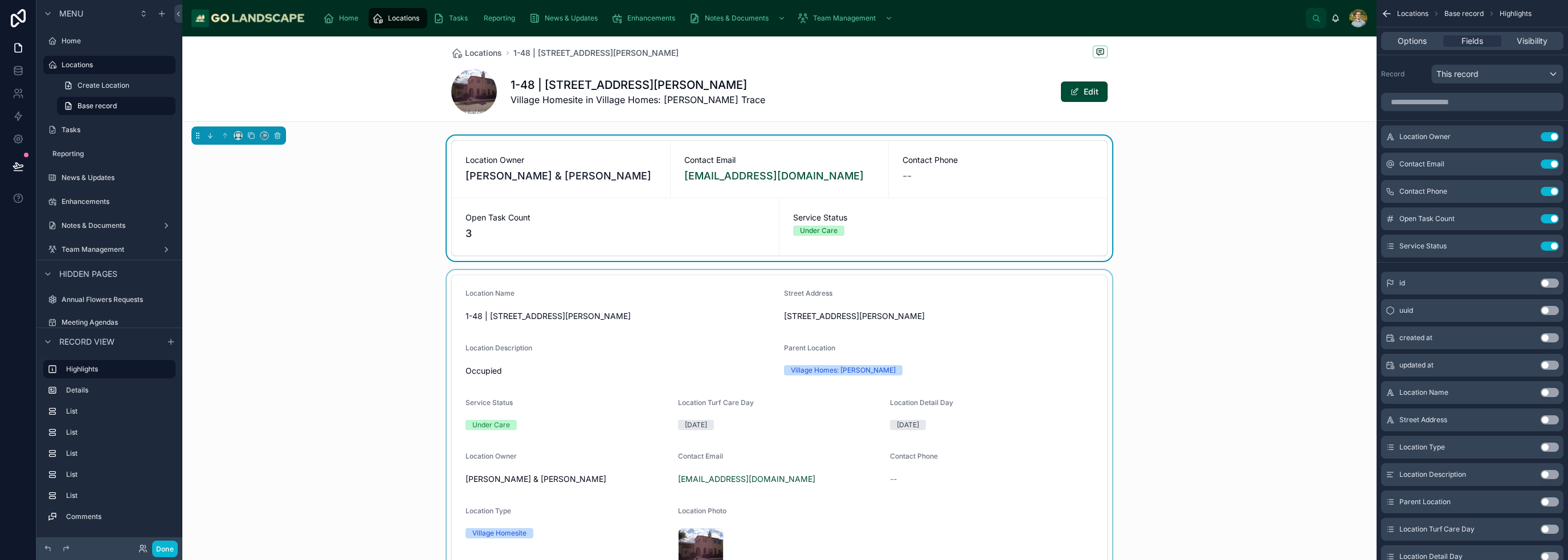
click at [783, 297] on div at bounding box center [780, 433] width 1194 height 326
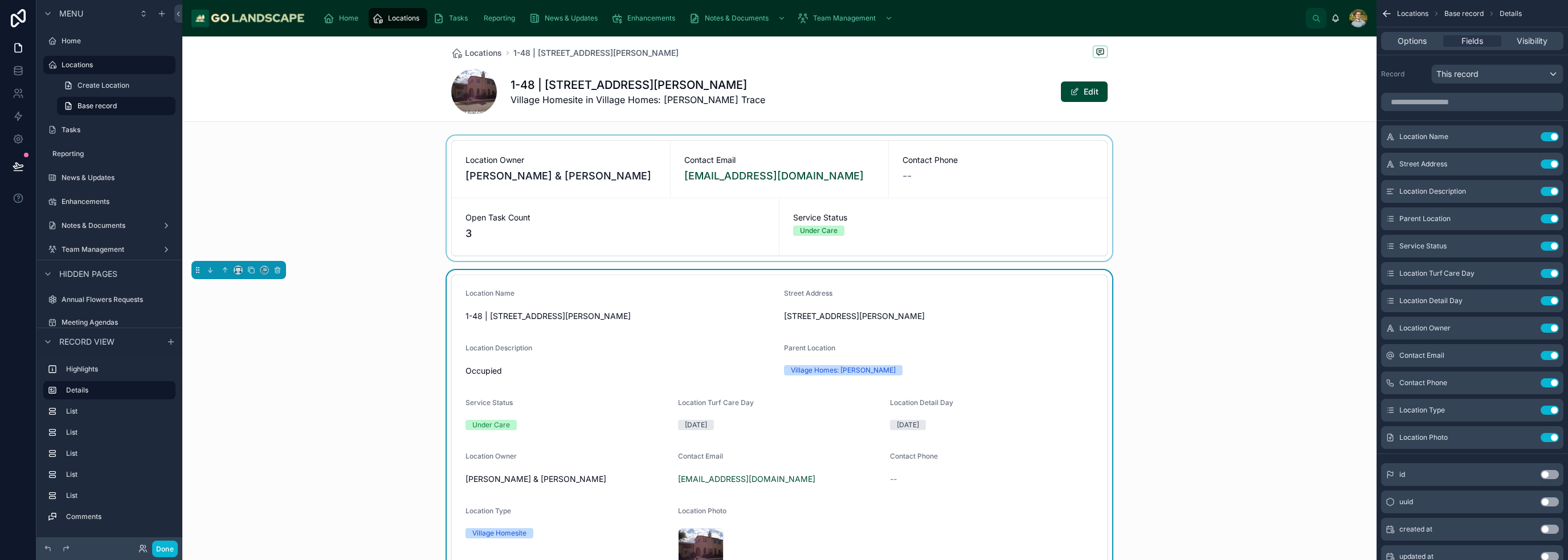
click at [783, 205] on div at bounding box center [780, 198] width 1194 height 125
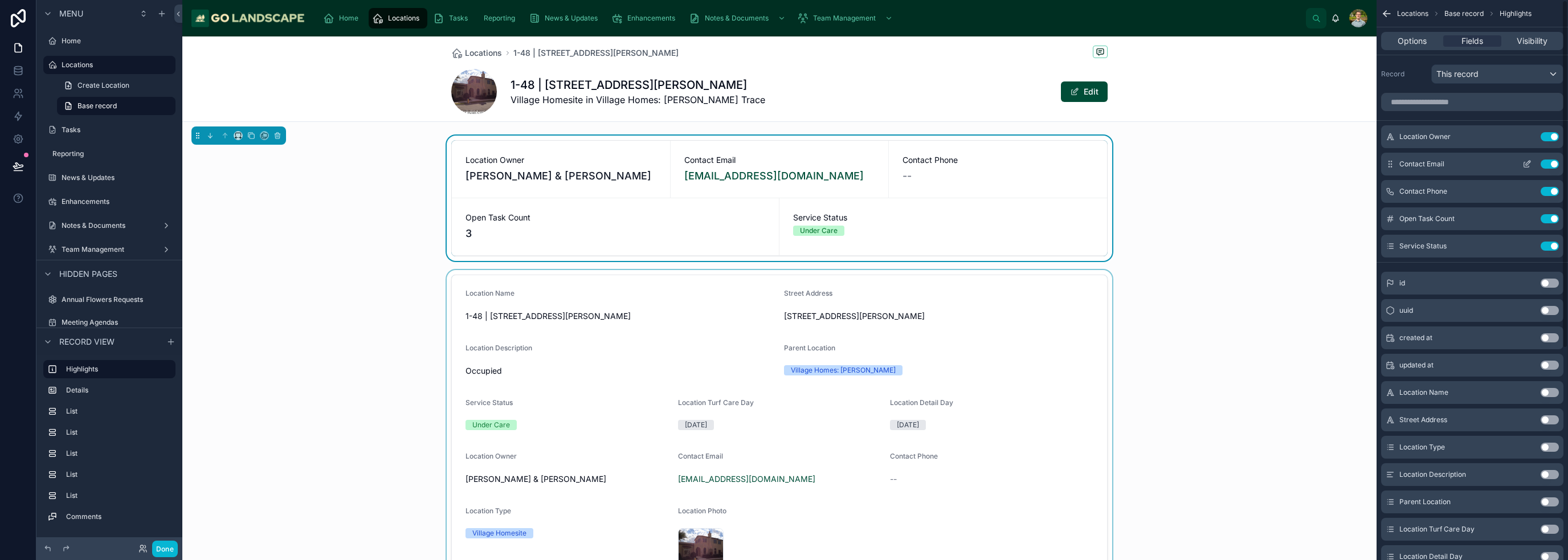
click at [783, 161] on icon "scrollable content" at bounding box center [1527, 164] width 9 height 9
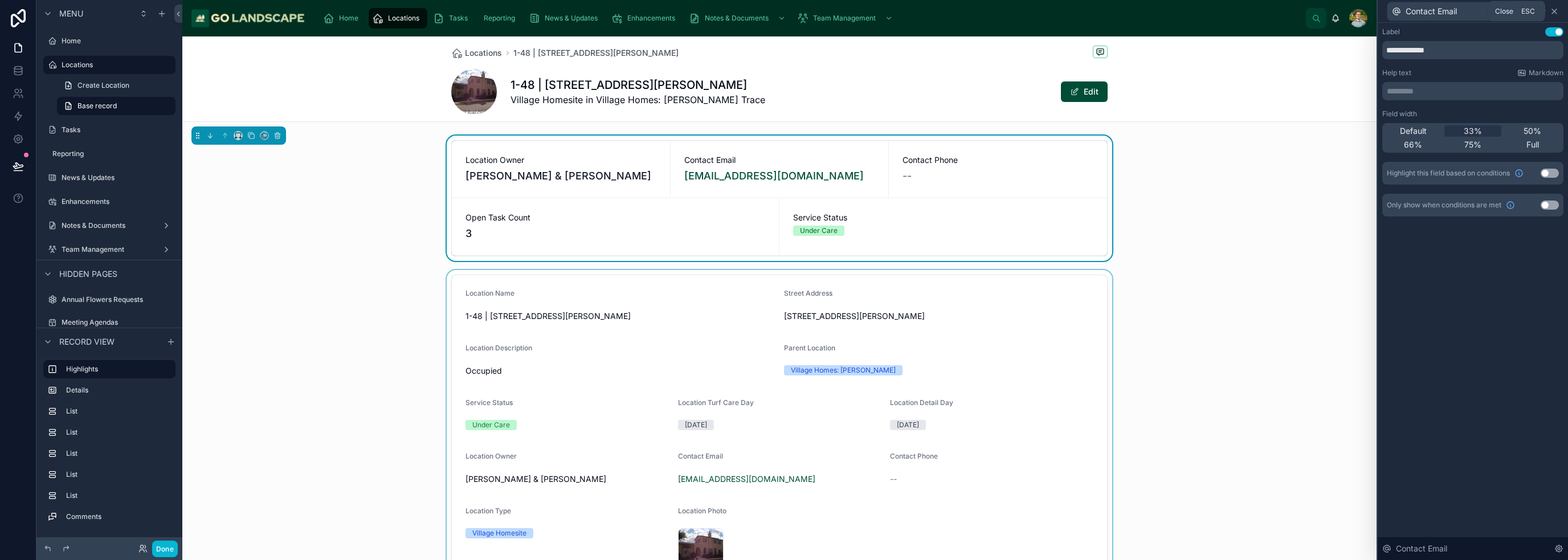
click at [783, 9] on icon at bounding box center [1554, 11] width 9 height 9
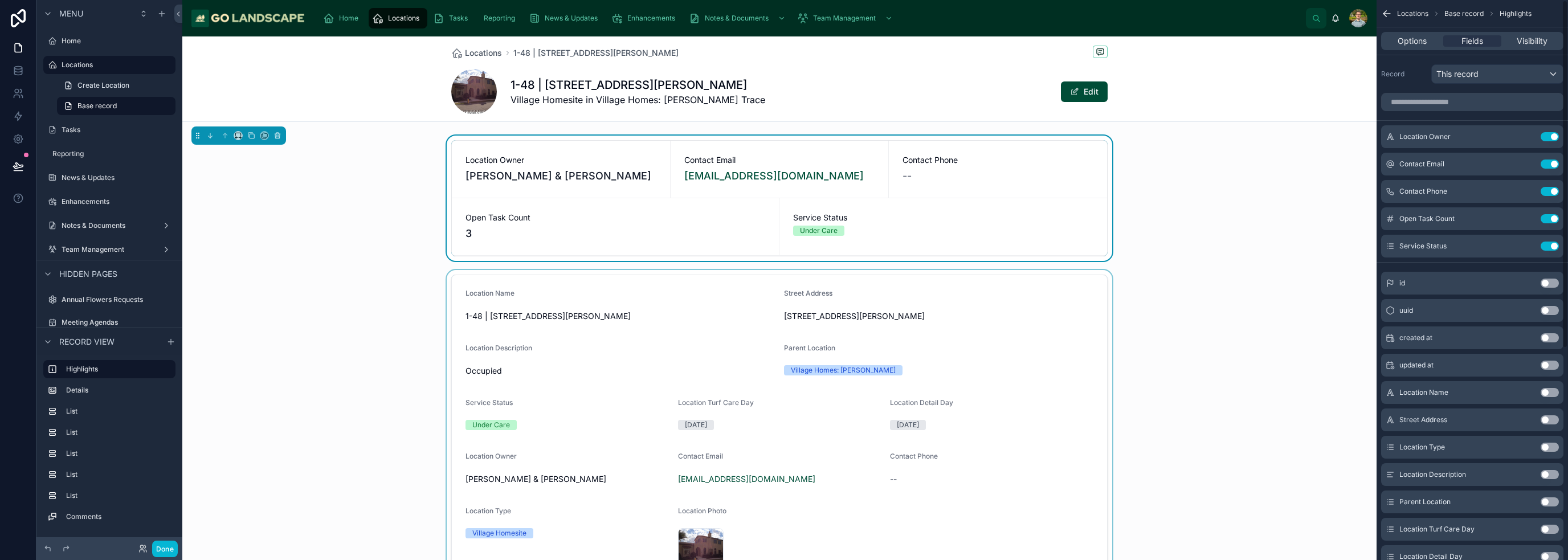
drag, startPoint x: 27, startPoint y: 170, endPoint x: 39, endPoint y: 175, distance: 13.0
click at [27, 170] on button at bounding box center [18, 166] width 25 height 32
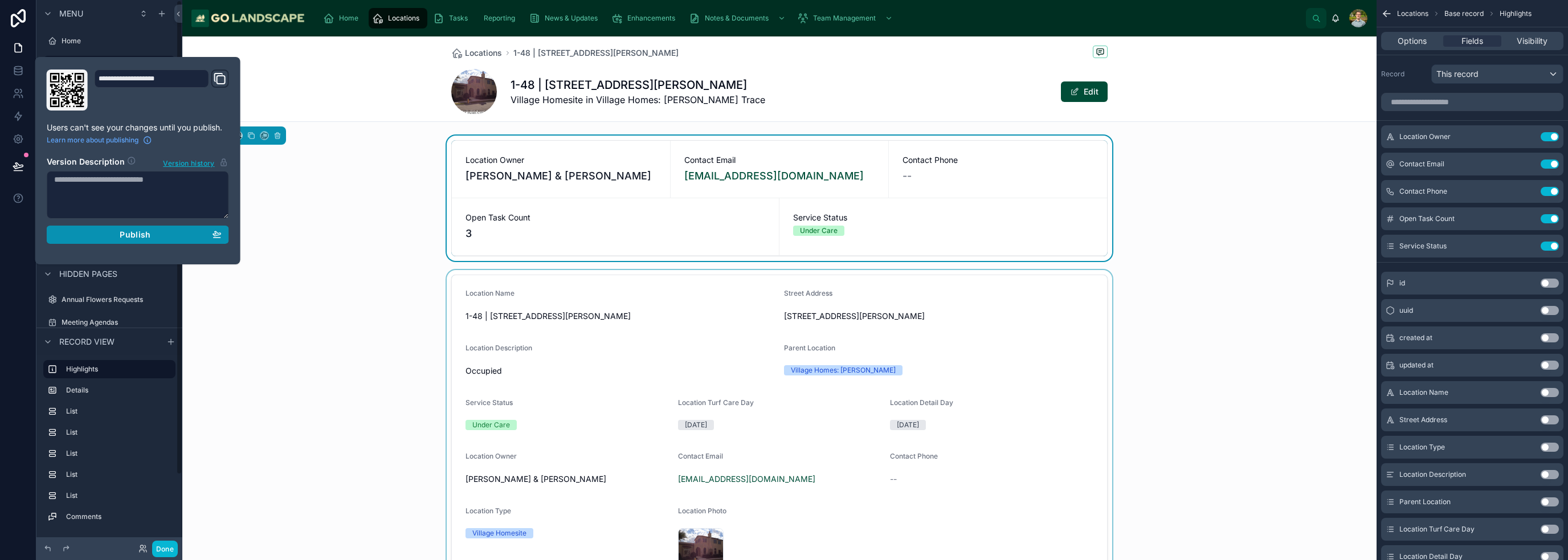
click at [173, 234] on div "Publish" at bounding box center [138, 234] width 167 height 10
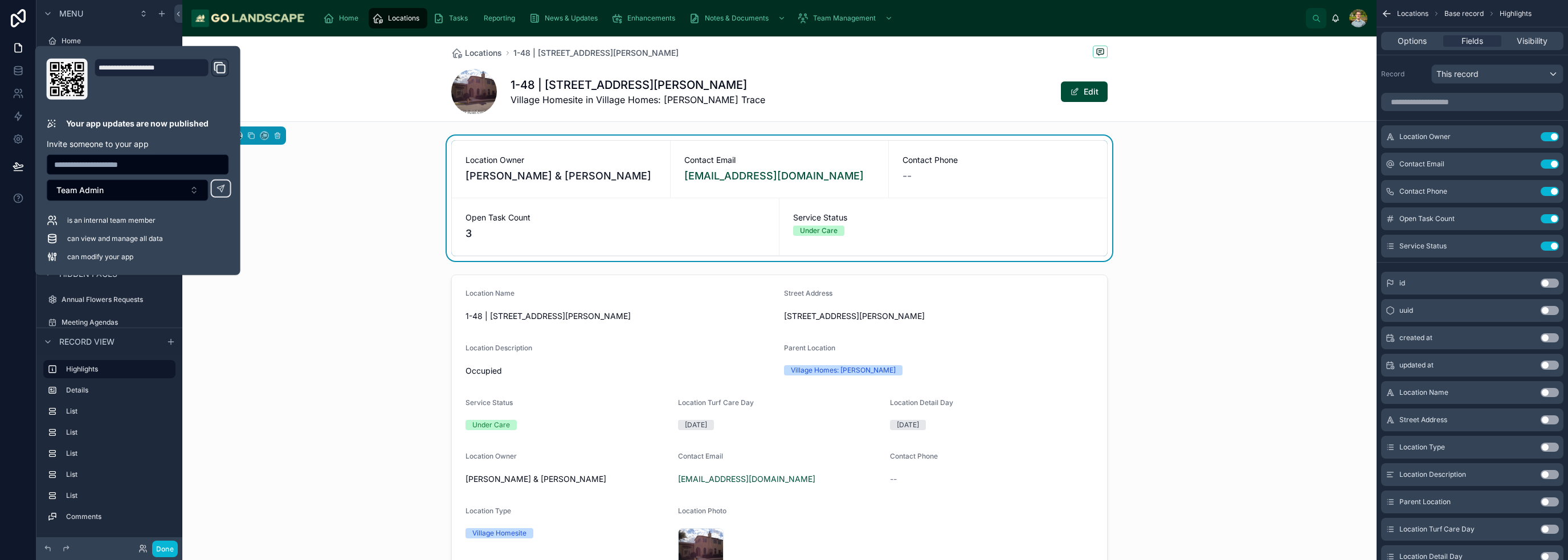
click at [317, 255] on div "Location Owner Norman & Susan Varney Contact Email nav3@comcast.net Contact Pho…" at bounding box center [780, 198] width 1194 height 125
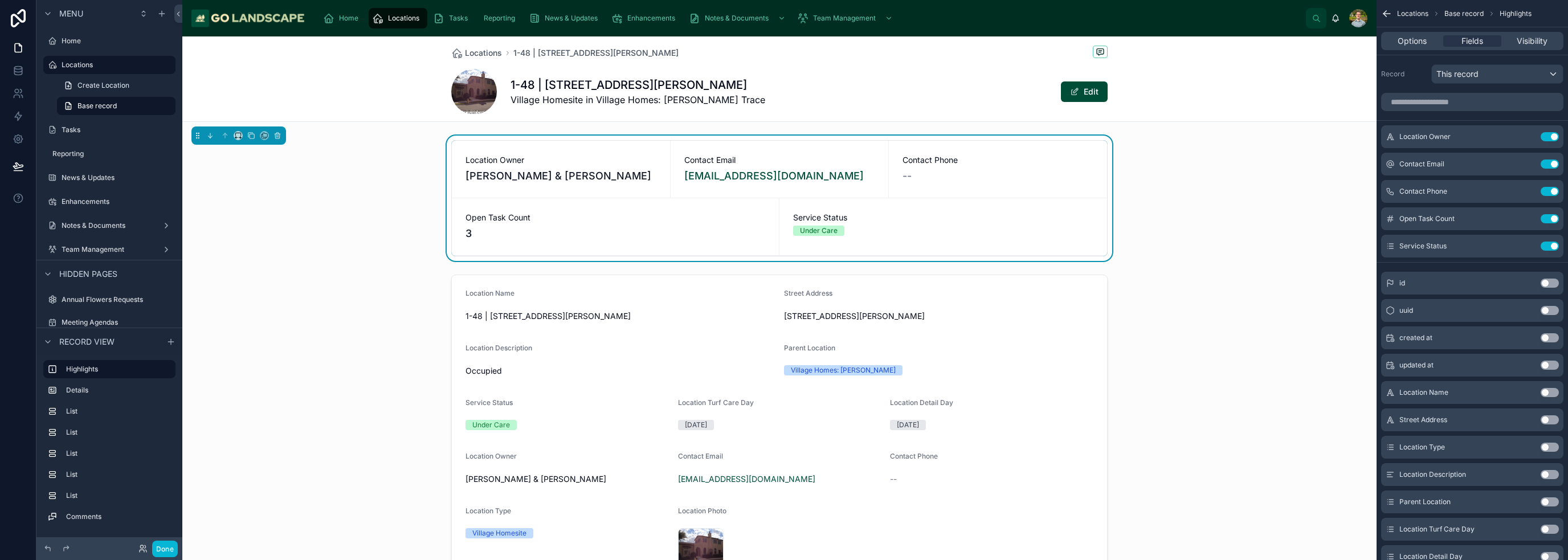
click at [319, 255] on div "Location Owner Norman & Susan Varney Contact Email nav3@comcast.net Contact Pho…" at bounding box center [780, 198] width 1194 height 125
click at [164, 550] on button "Done" at bounding box center [165, 548] width 26 height 16
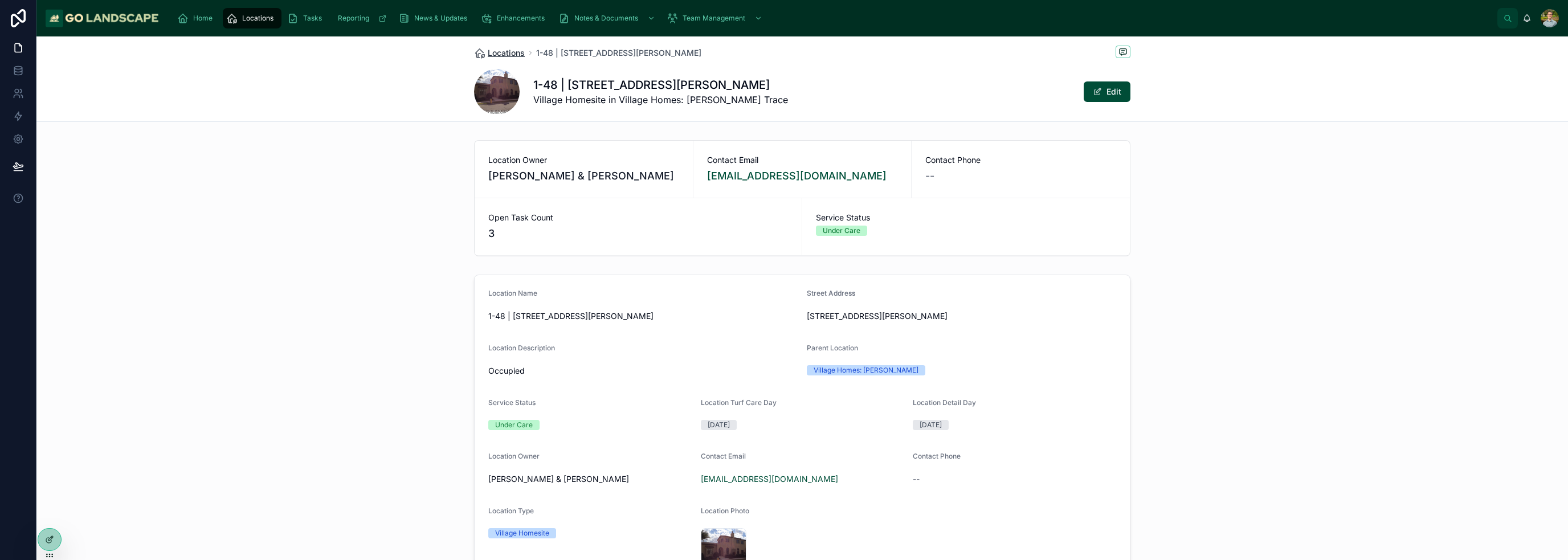
click at [492, 57] on span "Locations" at bounding box center [506, 53] width 37 height 12
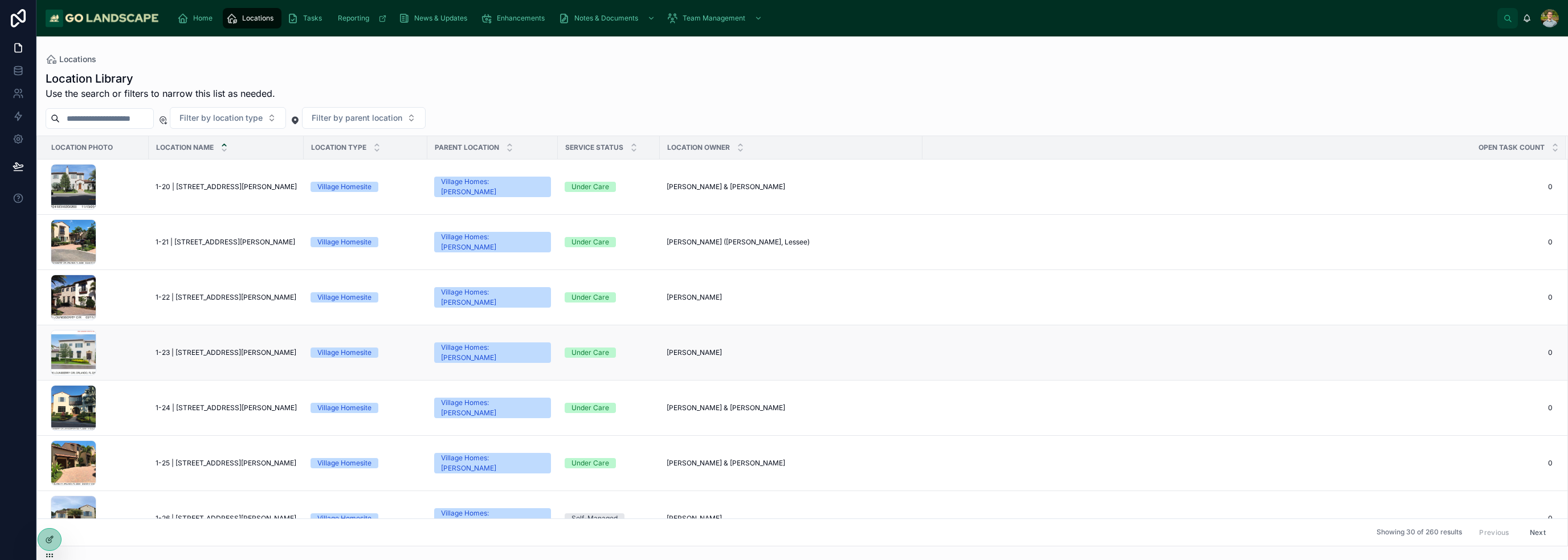
click at [235, 348] on span "1-23 | 9730 Lounsberry Circle" at bounding box center [226, 352] width 141 height 9
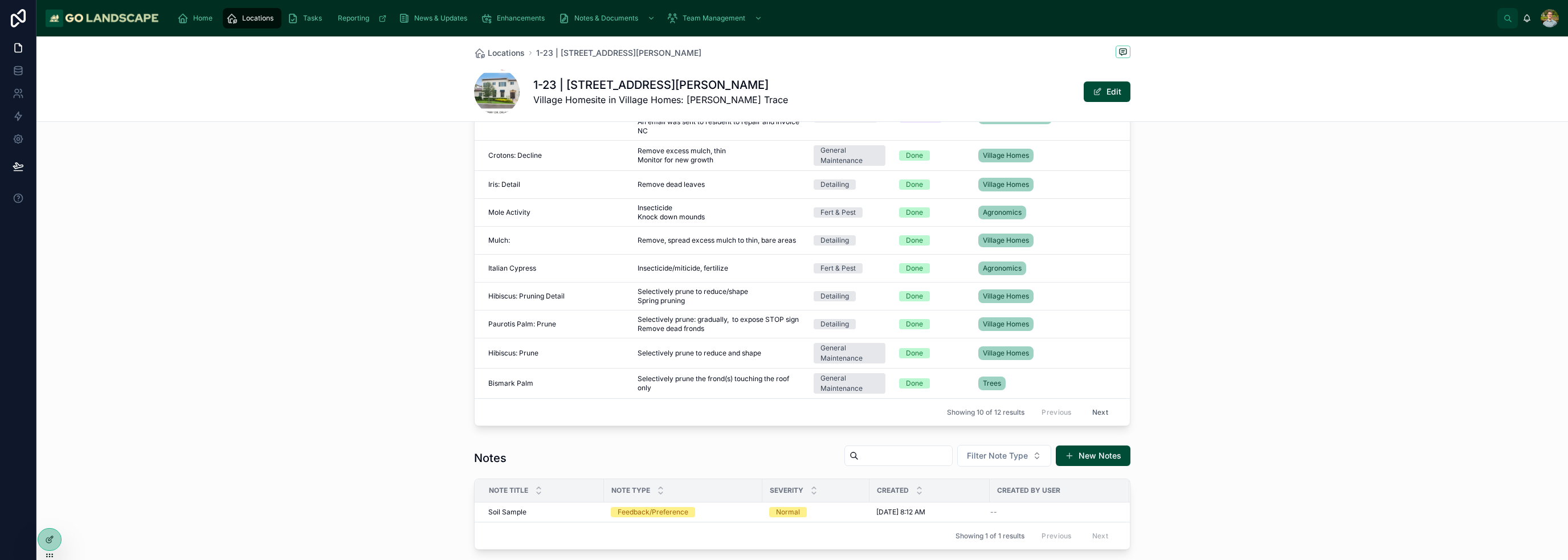
scroll to position [855, 0]
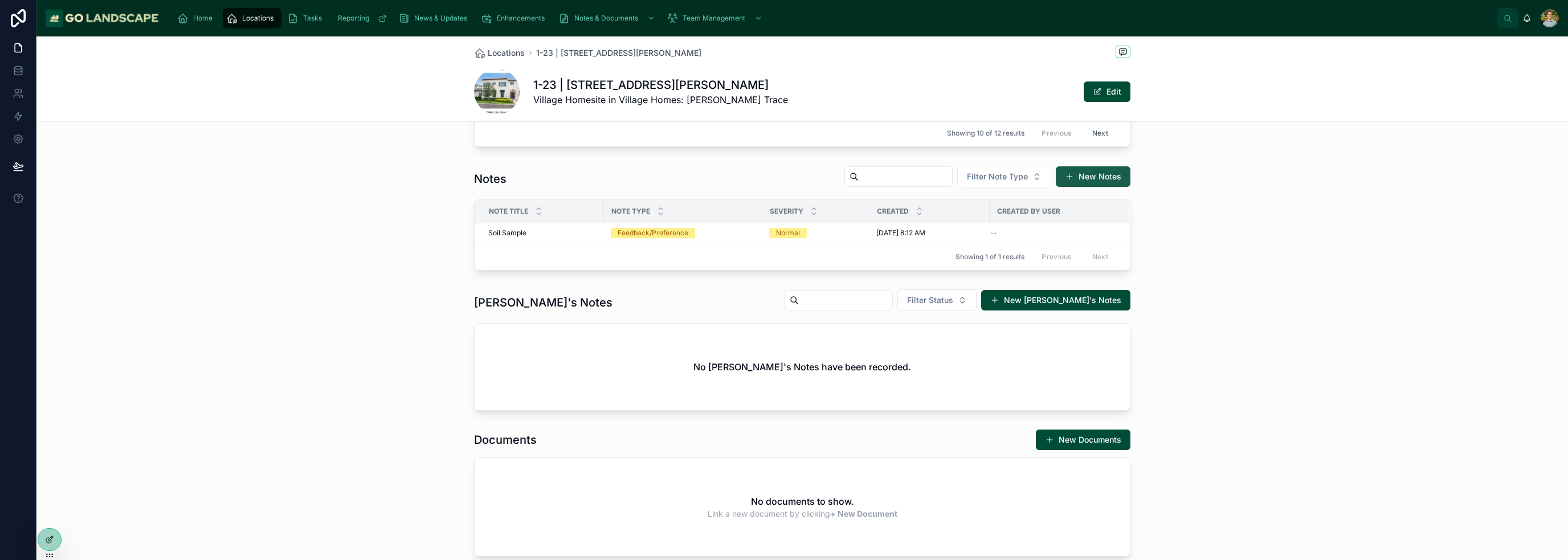
click at [783, 176] on button "New Notes" at bounding box center [1093, 177] width 75 height 21
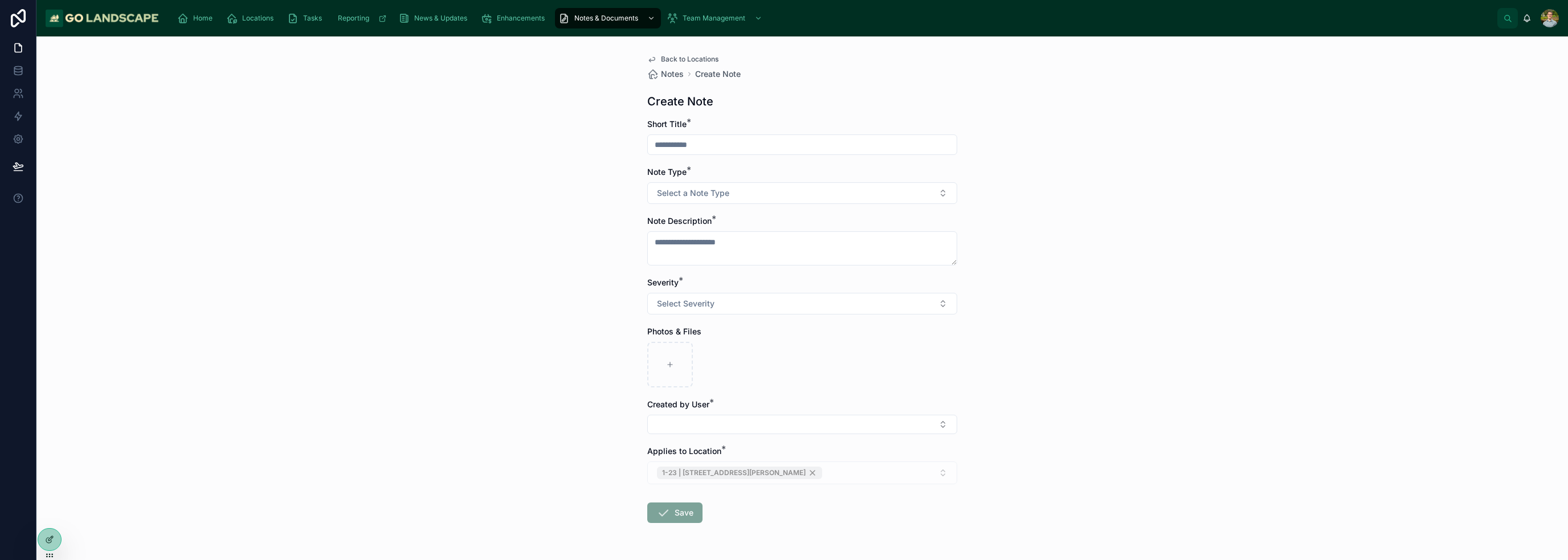
click at [687, 149] on input "text" at bounding box center [802, 145] width 309 height 16
click at [47, 545] on div at bounding box center [49, 540] width 23 height 22
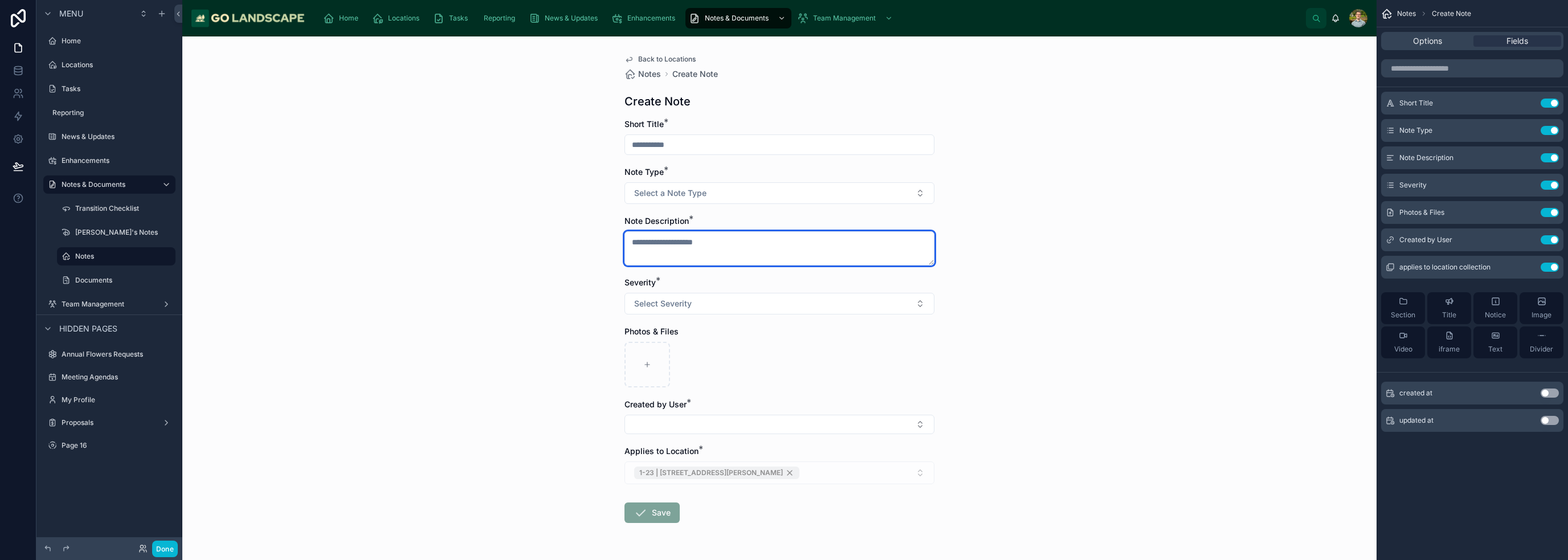
click at [783, 255] on textarea at bounding box center [779, 248] width 310 height 34
click at [783, 158] on icon "scrollable content" at bounding box center [1527, 158] width 5 height 5
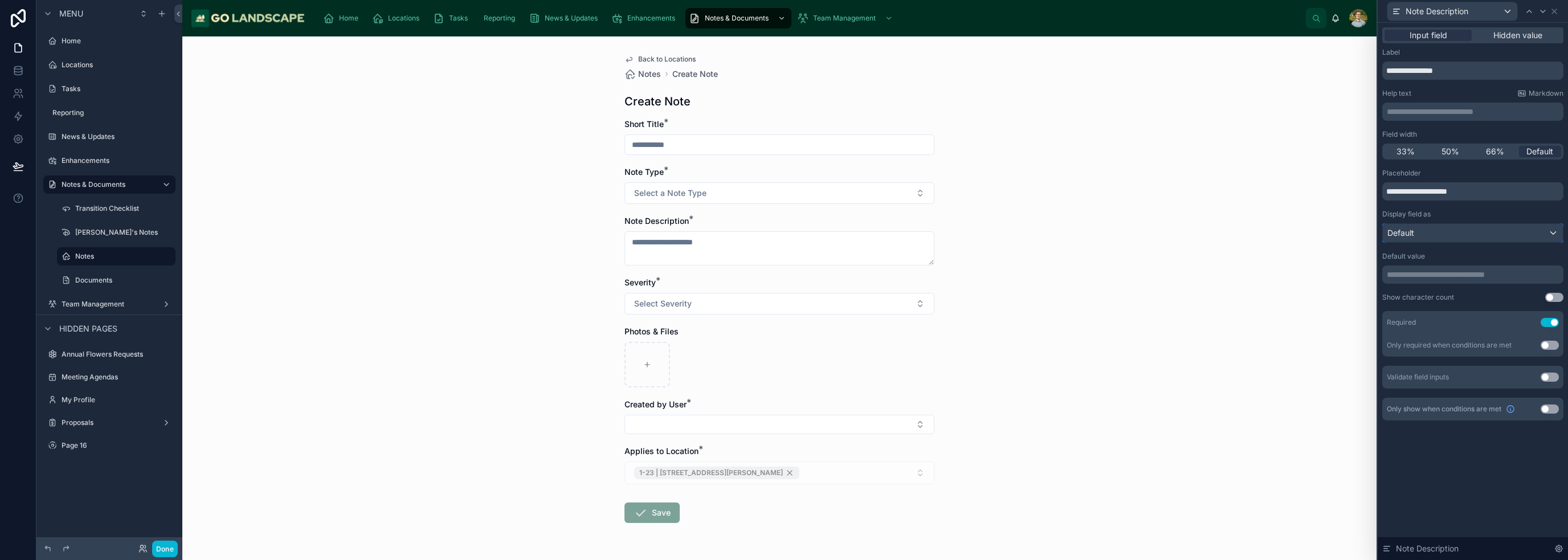
click at [783, 234] on div "Default" at bounding box center [1473, 233] width 180 height 18
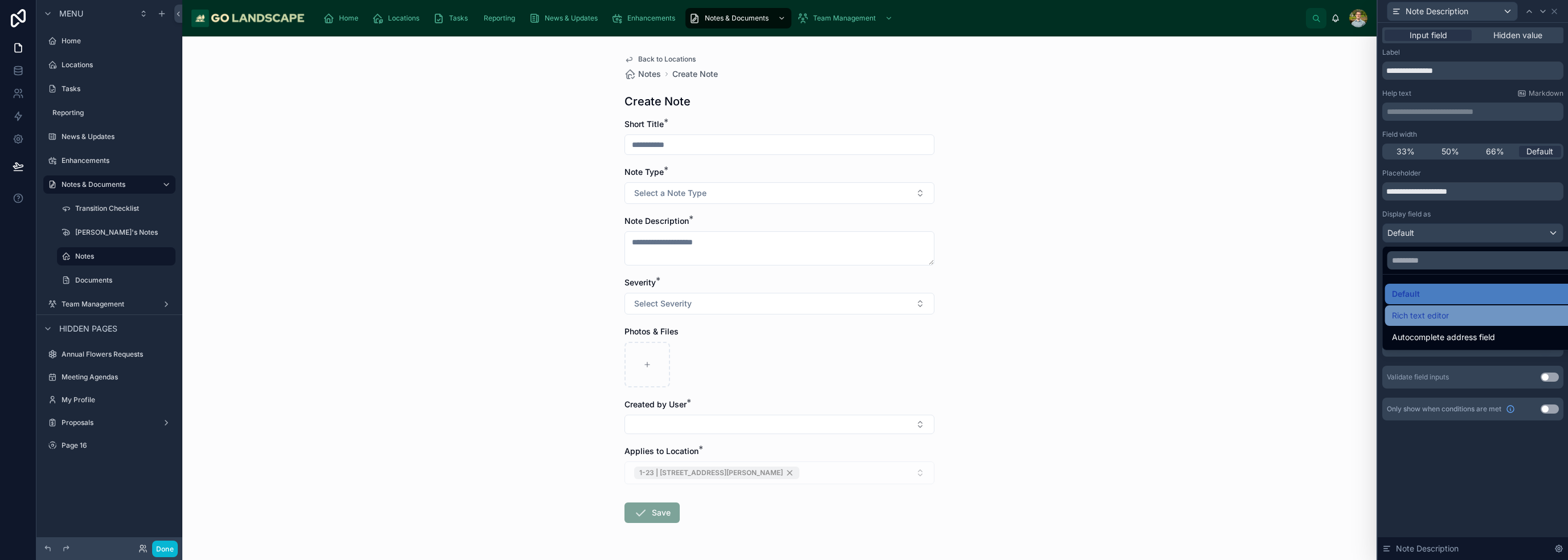
click at [783, 317] on div "Rich text editor" at bounding box center [1486, 315] width 189 height 13
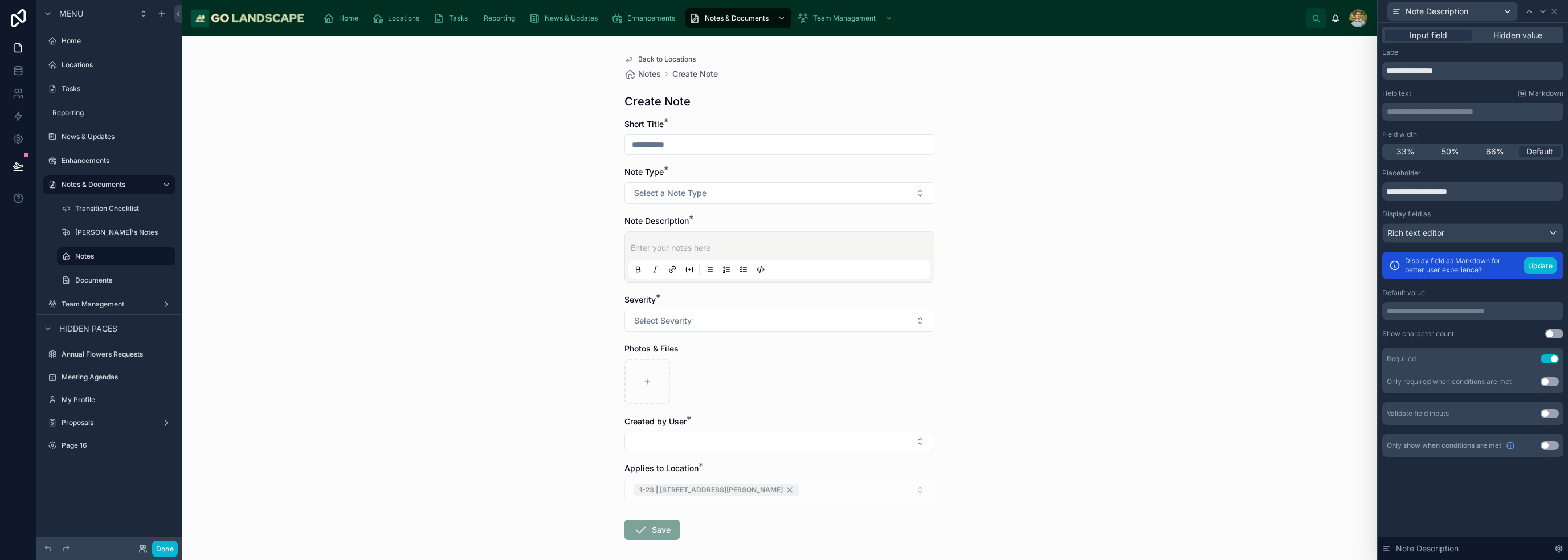
click at [783, 220] on div "Back to Locations Notes Create Note Create Note Short Title * Note Type * Selec…" at bounding box center [780, 298] width 1194 height 523
click at [783, 12] on div "Note Description" at bounding box center [1473, 11] width 181 height 23
click at [783, 10] on icon at bounding box center [1554, 11] width 4 height 4
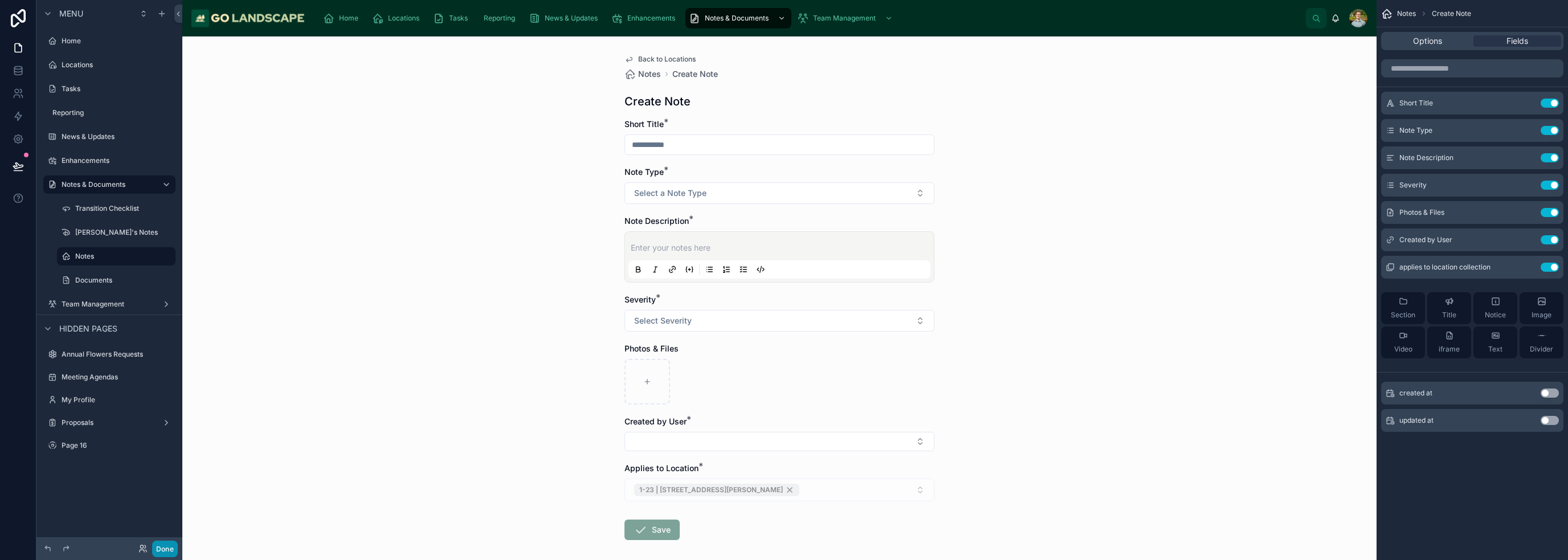
click at [173, 545] on button "Done" at bounding box center [165, 548] width 26 height 16
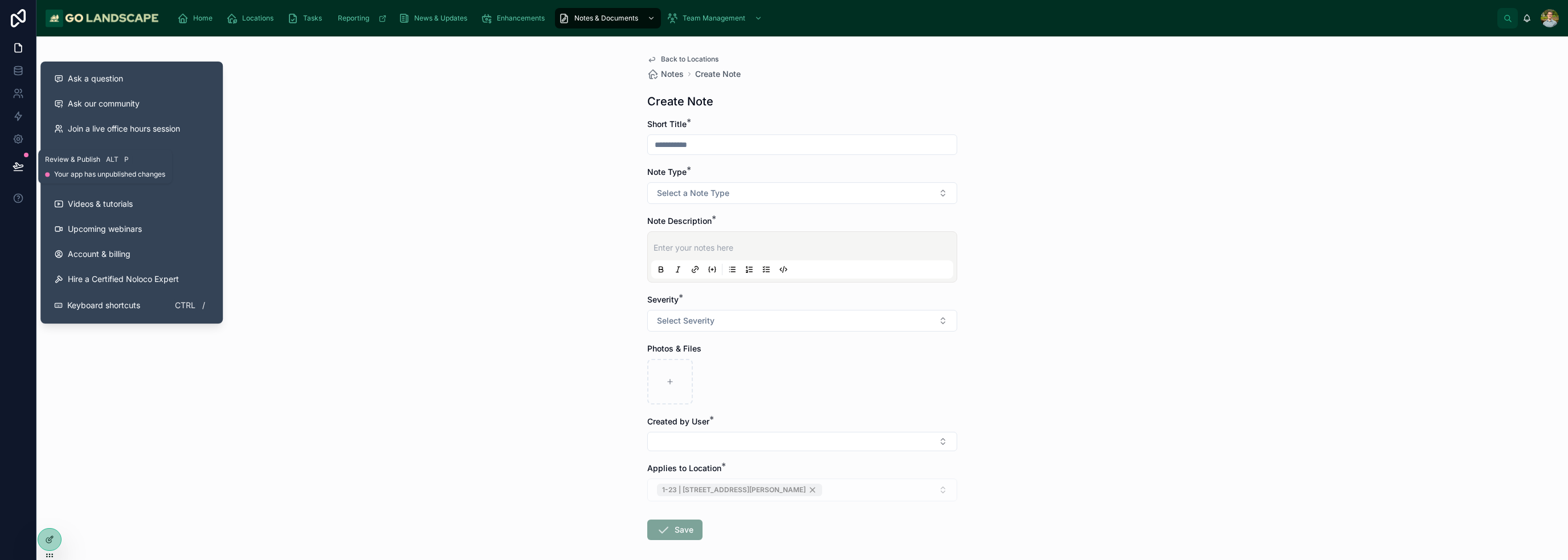
click at [21, 167] on icon at bounding box center [18, 166] width 10 height 5
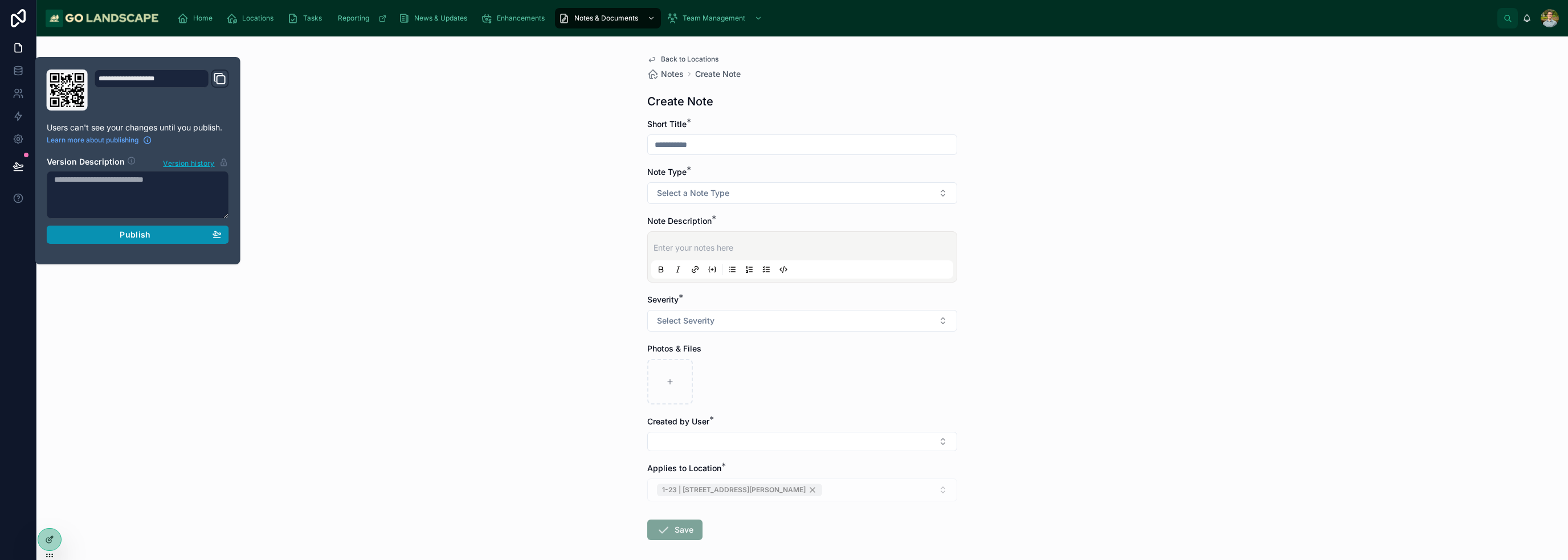
click at [144, 232] on span "Publish" at bounding box center [135, 234] width 31 height 10
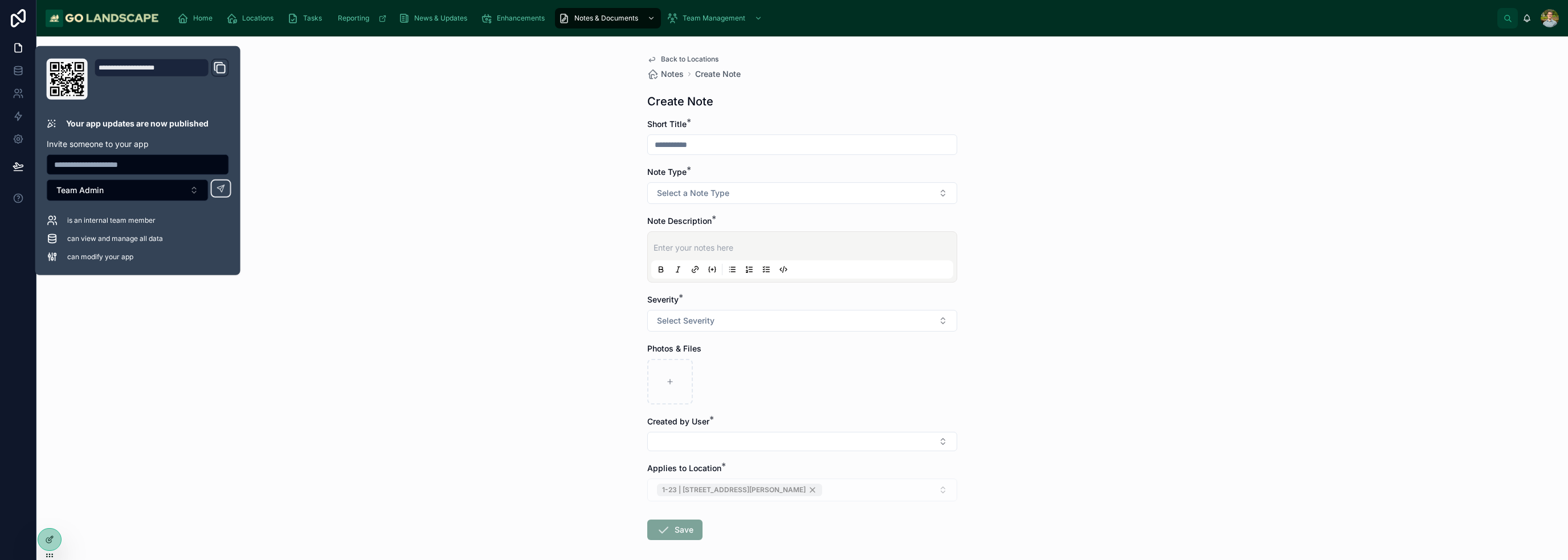
click at [340, 307] on div "Back to Locations Notes Create Note Create Note Short Title * Note Type * Selec…" at bounding box center [802, 298] width 1531 height 523
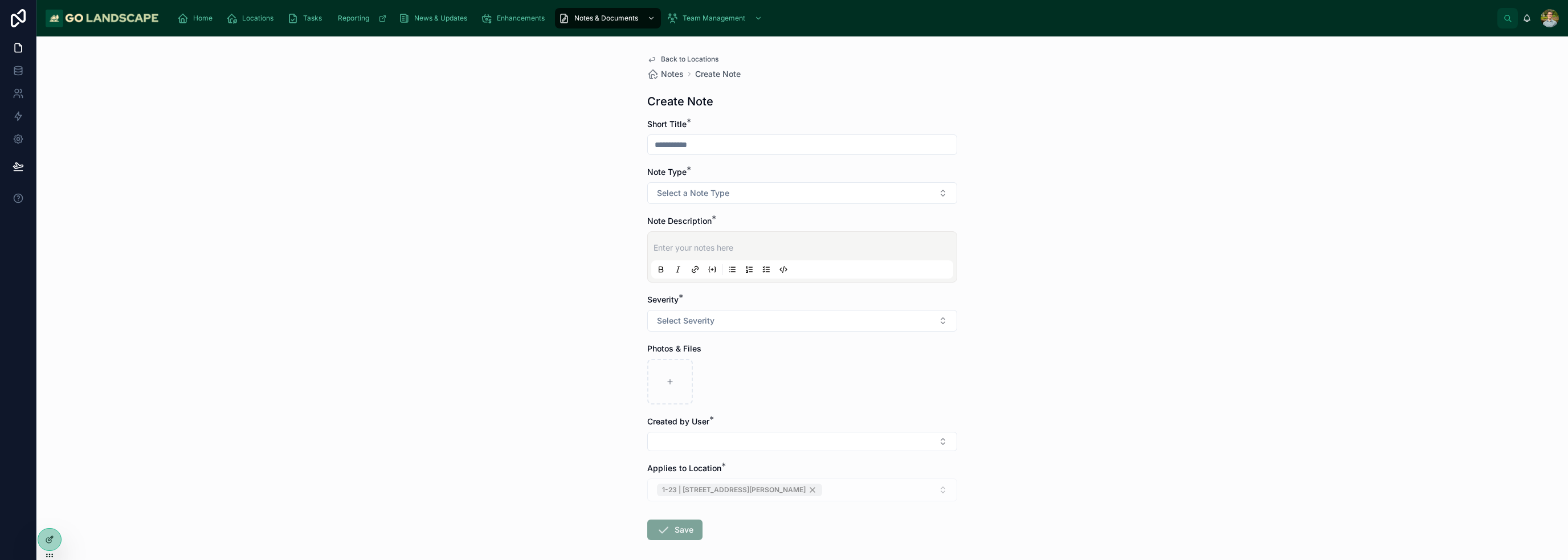
click at [754, 138] on input "text" at bounding box center [802, 145] width 309 height 16
type input "*"
type input "**********"
click at [753, 178] on div "Note Type * Select a Note Type" at bounding box center [802, 185] width 310 height 38
click at [750, 189] on button "Select a Note Type" at bounding box center [802, 194] width 310 height 22
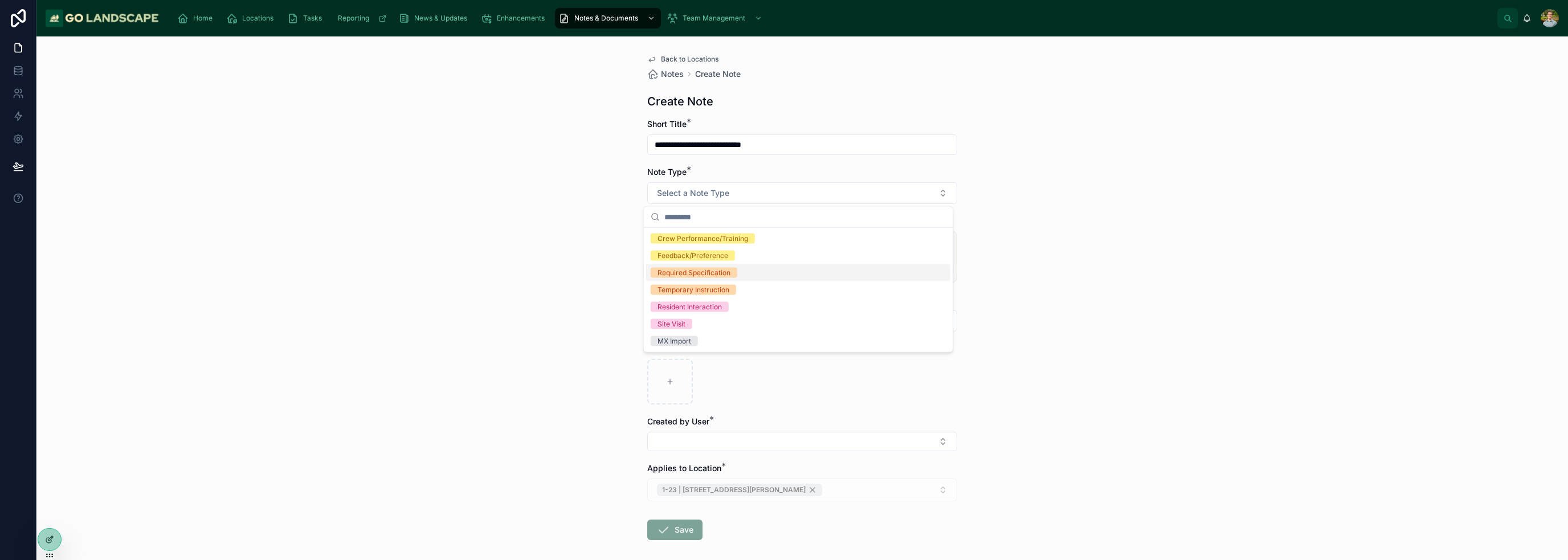
click at [744, 273] on div "Required Specification" at bounding box center [798, 273] width 304 height 17
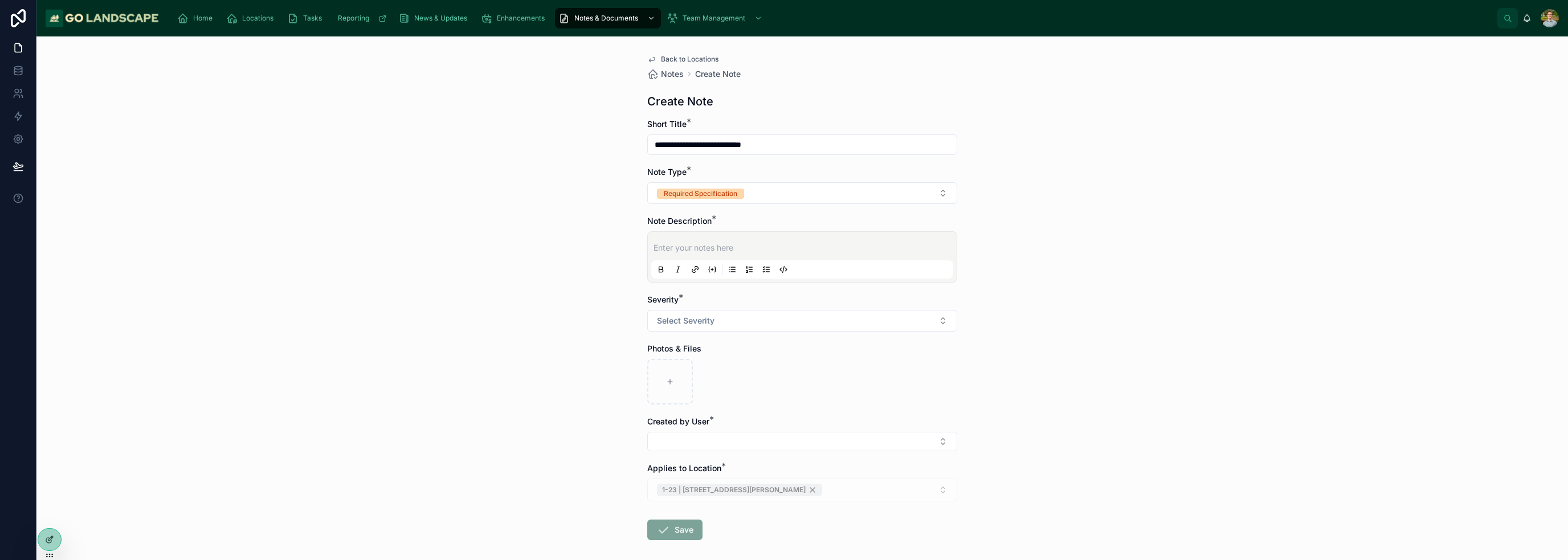
click at [783, 211] on div "**********" at bounding box center [802, 298] width 1531 height 523
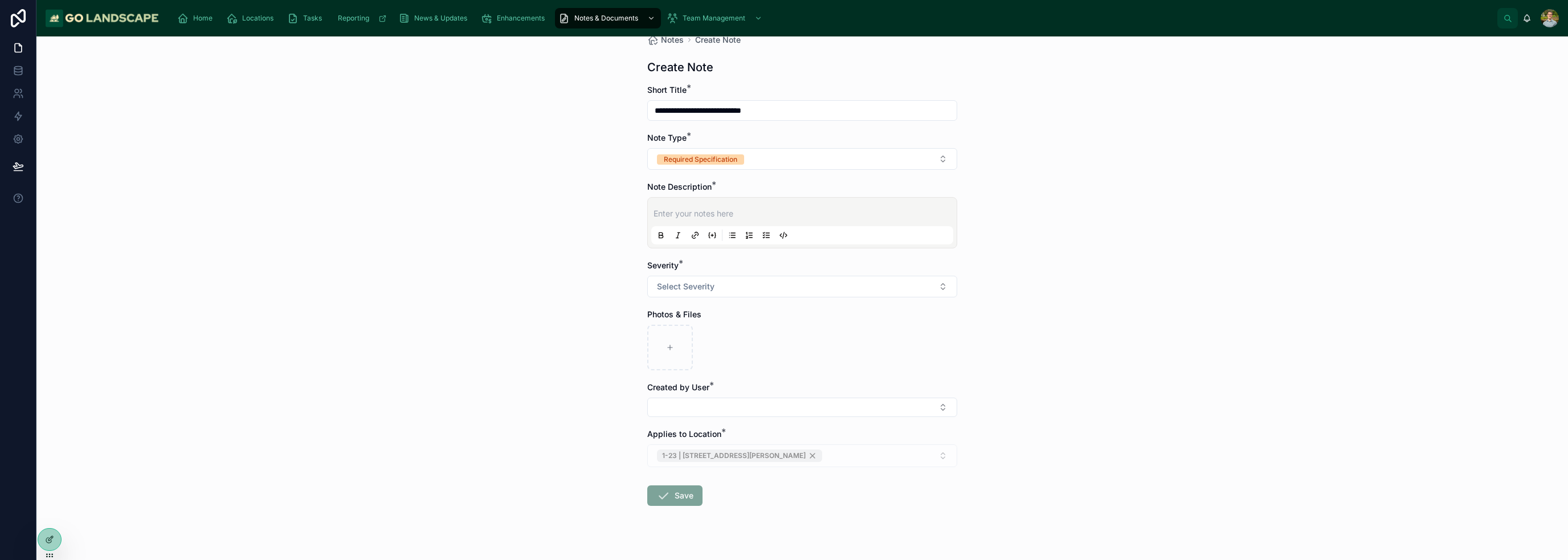
scroll to position [52, 0]
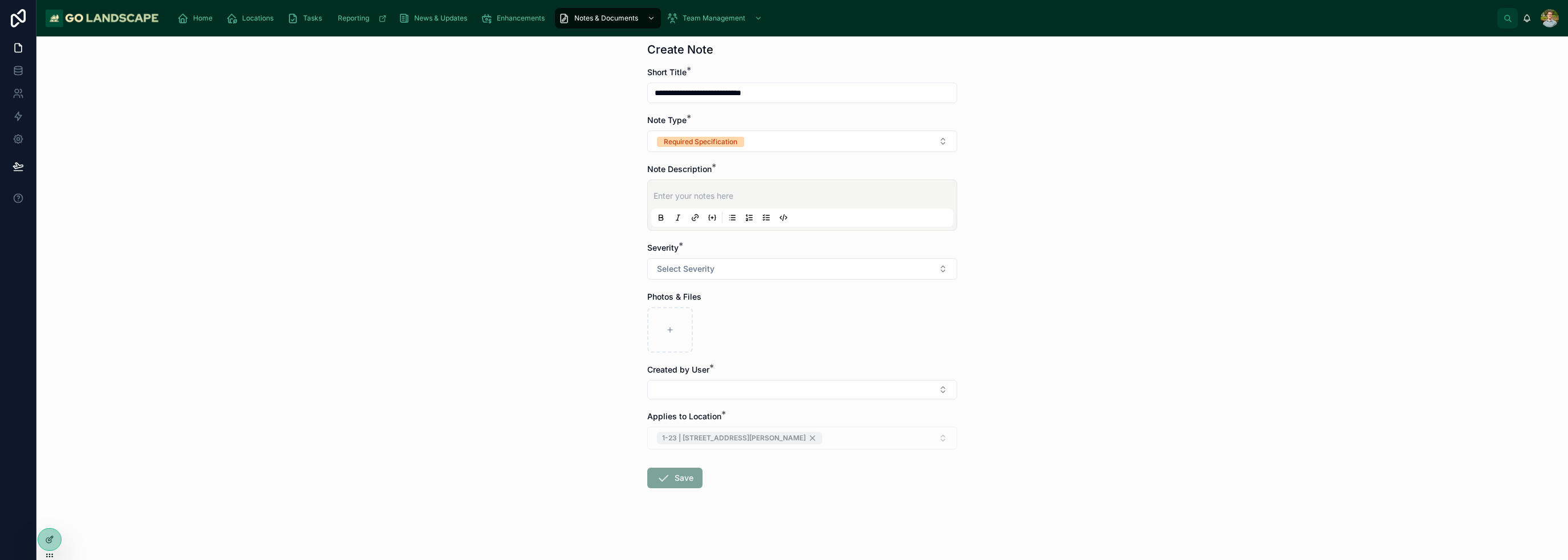
click at [729, 192] on p at bounding box center [805, 196] width 302 height 12
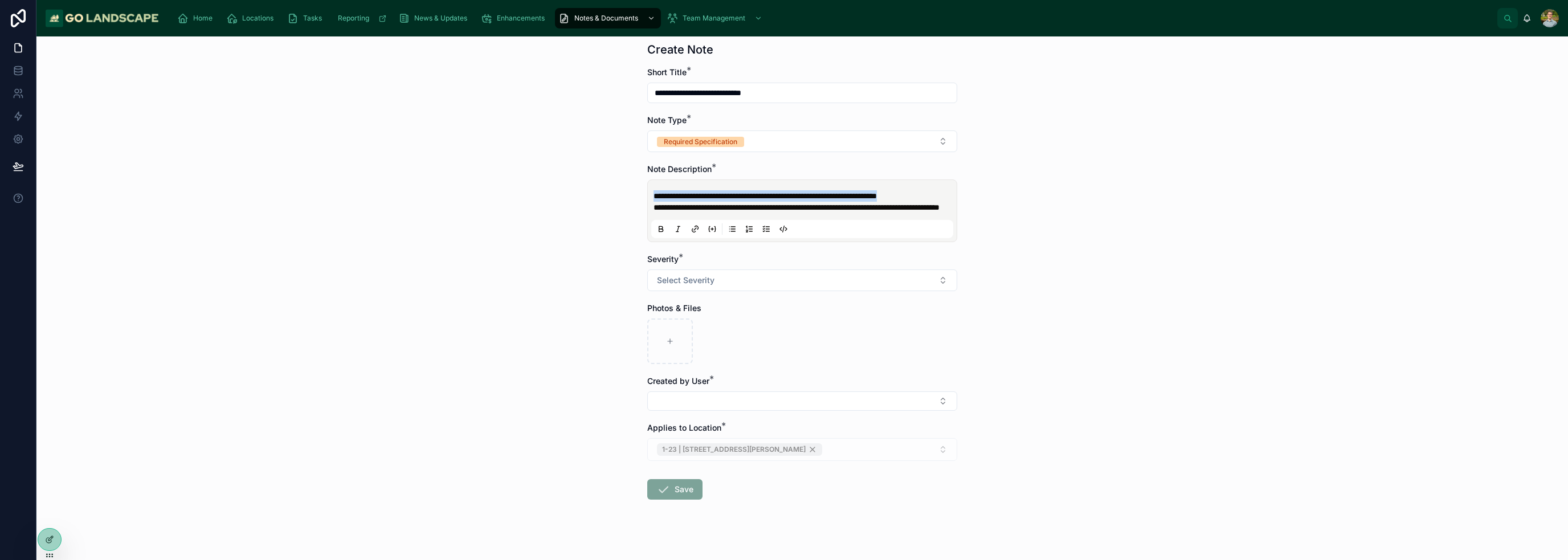
drag, startPoint x: 760, startPoint y: 209, endPoint x: 620, endPoint y: 194, distance: 140.8
click at [620, 194] on div "**********" at bounding box center [802, 298] width 1531 height 523
click at [783, 237] on div "**********" at bounding box center [802, 298] width 1531 height 523
click at [783, 289] on div "**********" at bounding box center [802, 298] width 1531 height 523
drag, startPoint x: 790, startPoint y: 94, endPoint x: 505, endPoint y: 87, distance: 285.1
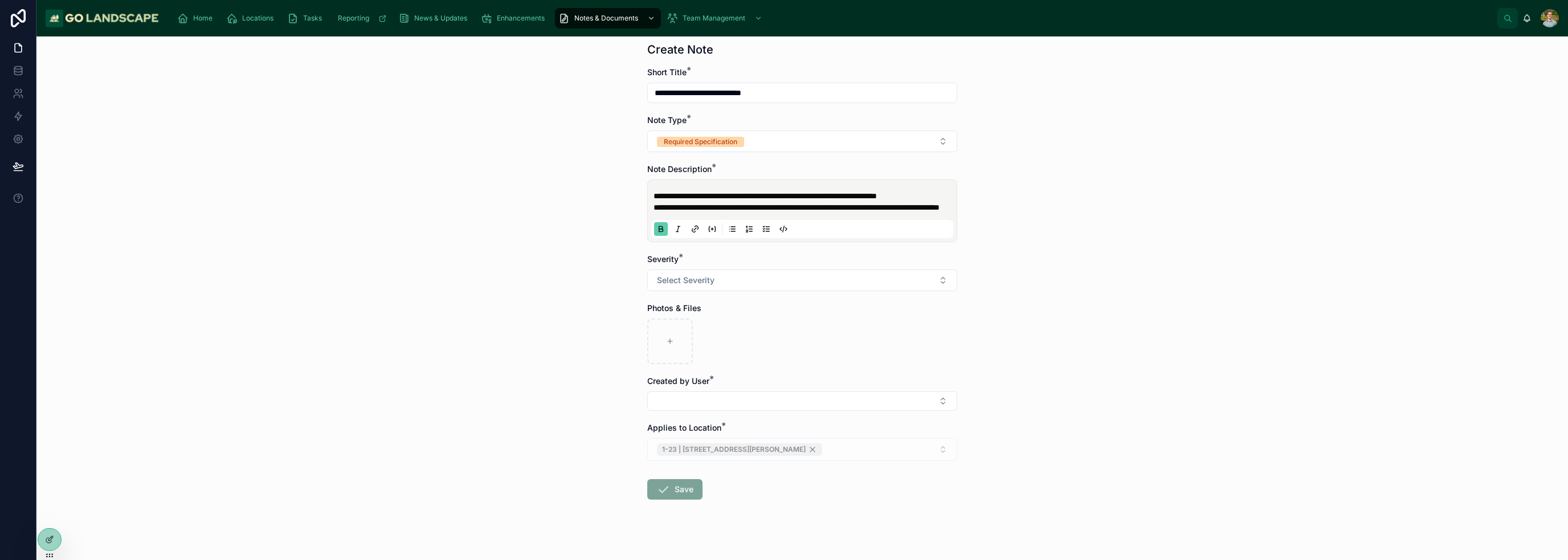
click at [505, 87] on div "**********" at bounding box center [802, 298] width 1531 height 523
type input "**********"
click at [783, 242] on div "**********" at bounding box center [802, 298] width 1531 height 523
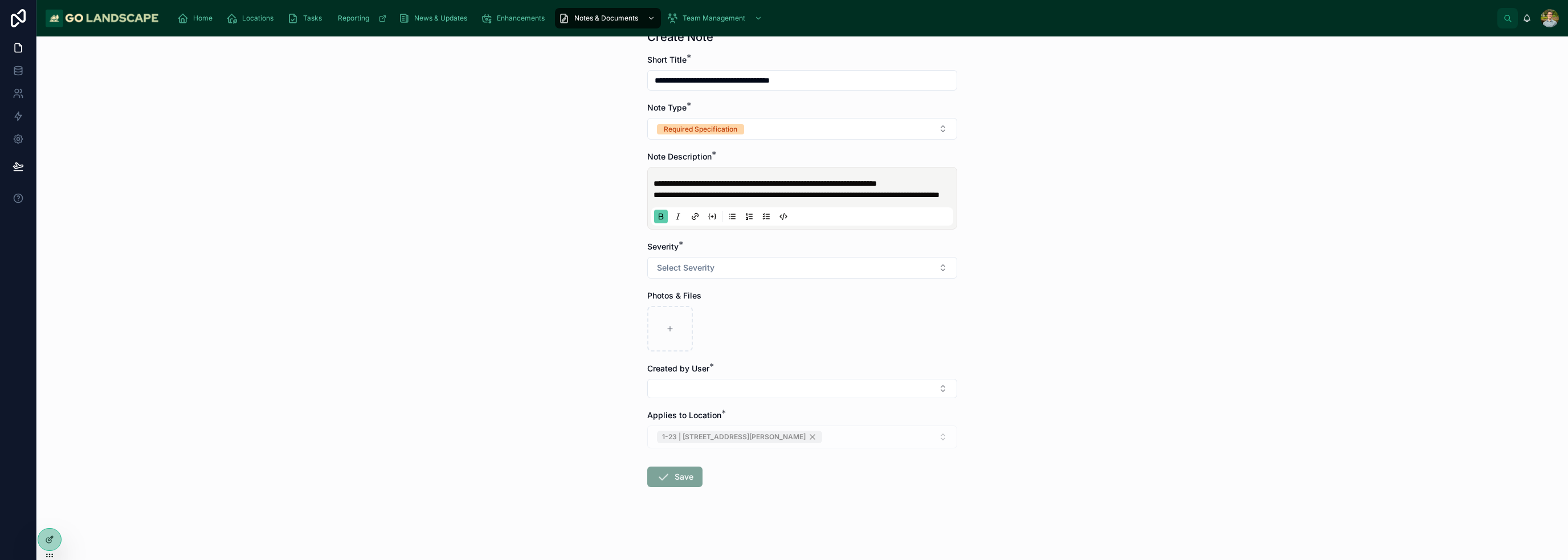
scroll to position [86, 0]
click at [706, 273] on span "Select Severity" at bounding box center [685, 268] width 58 height 12
click at [712, 317] on div "High" at bounding box center [798, 314] width 304 height 17
click at [783, 298] on div "**********" at bounding box center [802, 298] width 1531 height 523
click at [743, 388] on button "Select Button" at bounding box center [802, 388] width 310 height 19
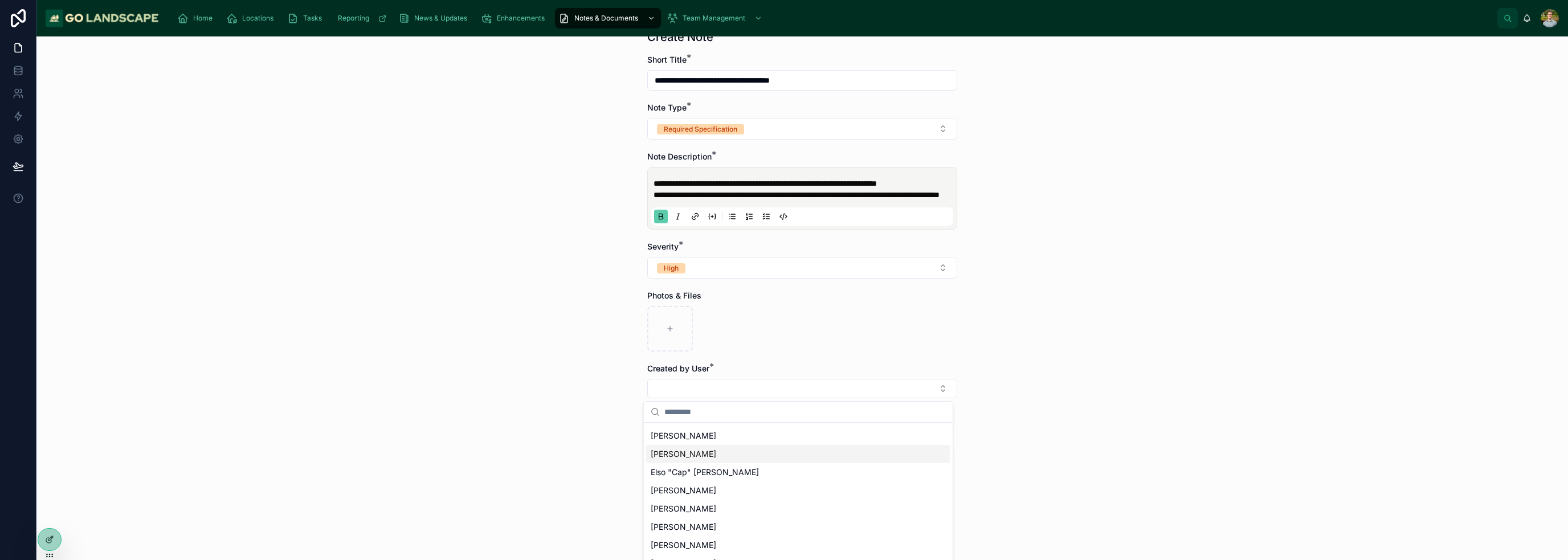
scroll to position [0, 0]
click at [717, 467] on div "[PERSON_NAME]" at bounding box center [798, 471] width 304 height 18
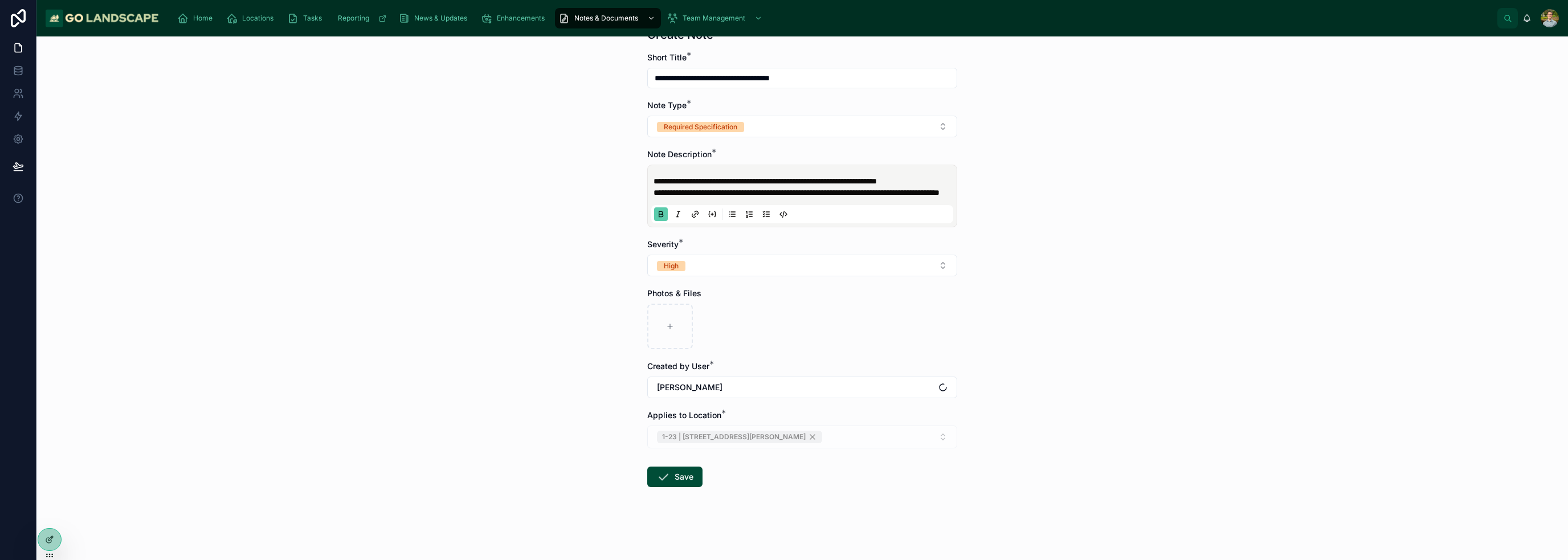
click at [783, 413] on div "**********" at bounding box center [802, 298] width 1531 height 523
click at [783, 340] on div at bounding box center [802, 326] width 310 height 46
click at [783, 198] on p "**********" at bounding box center [805, 192] width 302 height 12
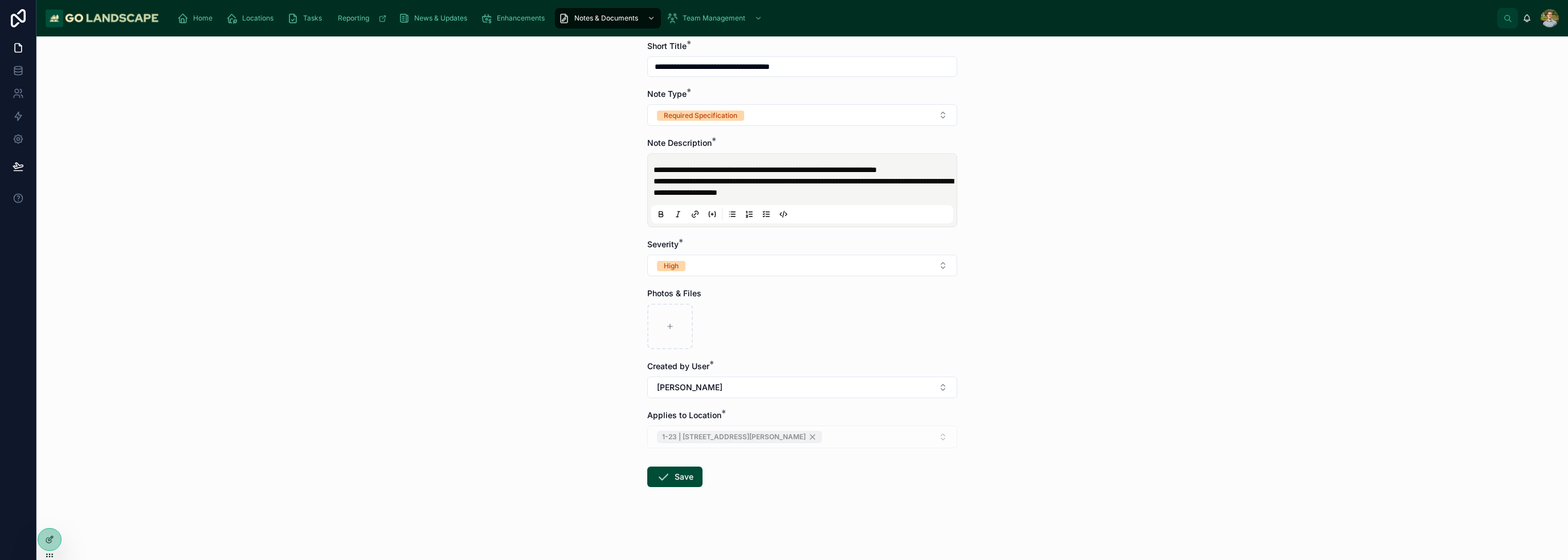
click at [783, 234] on div "**********" at bounding box center [802, 298] width 1531 height 523
click at [668, 487] on form "**********" at bounding box center [802, 300] width 310 height 520
click at [651, 477] on button "Save" at bounding box center [674, 477] width 55 height 21
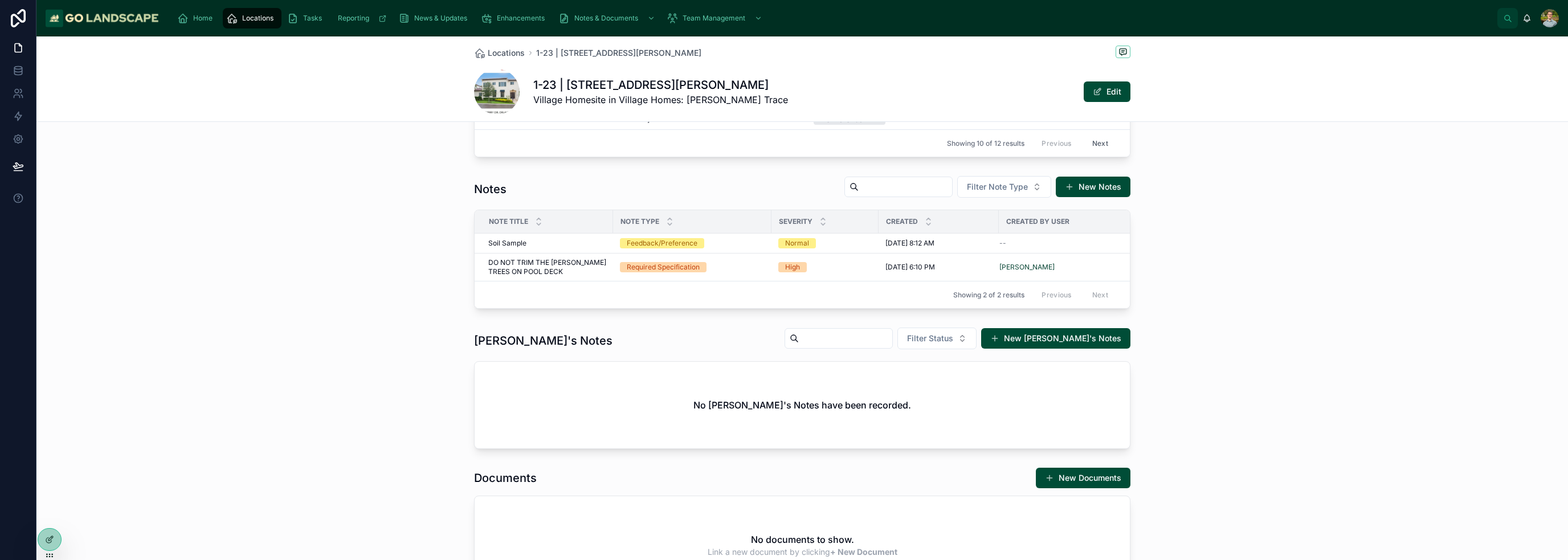
scroll to position [772, 0]
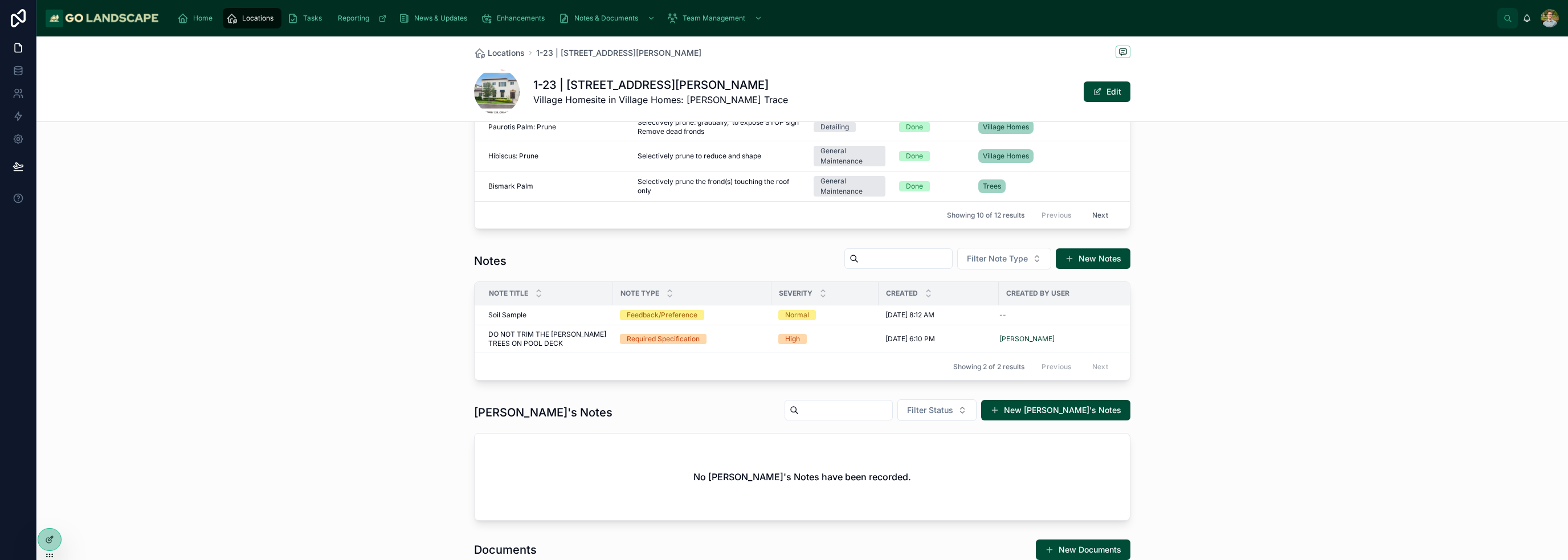
drag, startPoint x: 1085, startPoint y: 260, endPoint x: 1091, endPoint y: 263, distance: 6.7
click at [783, 260] on button "New Notes" at bounding box center [1093, 259] width 75 height 21
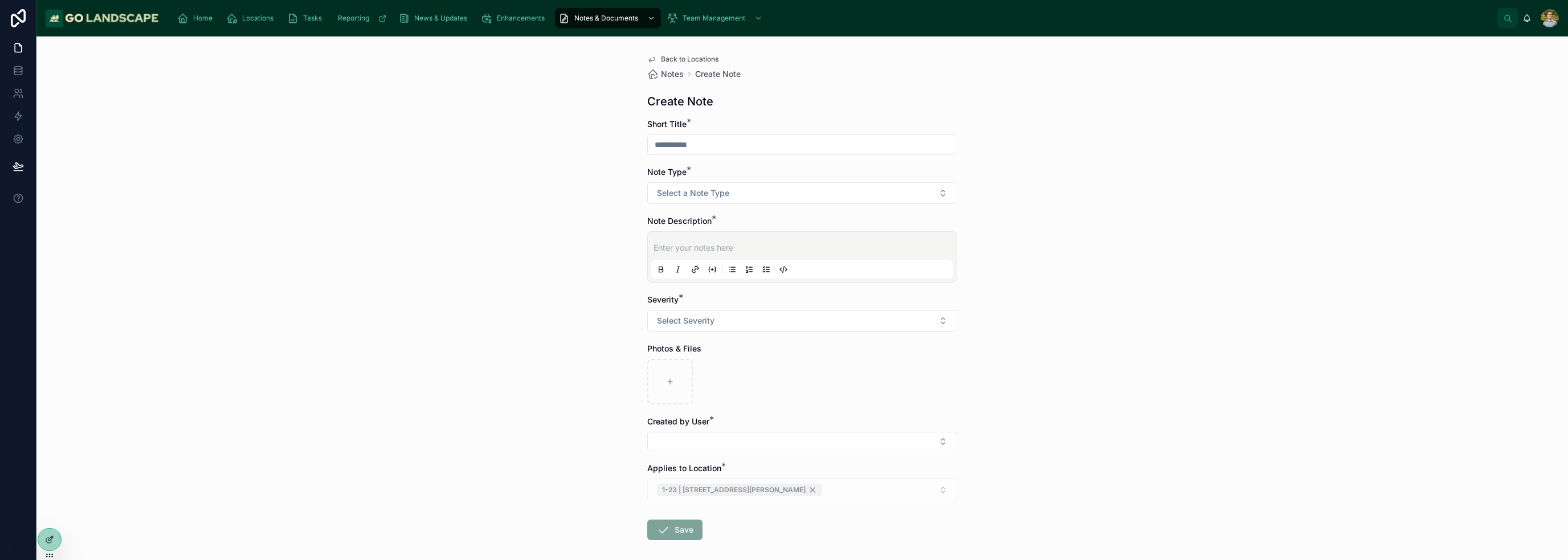
click at [775, 144] on input "text" at bounding box center [802, 145] width 309 height 16
type input "**********"
click at [721, 192] on span "Select a Note Type" at bounding box center [693, 193] width 72 height 12
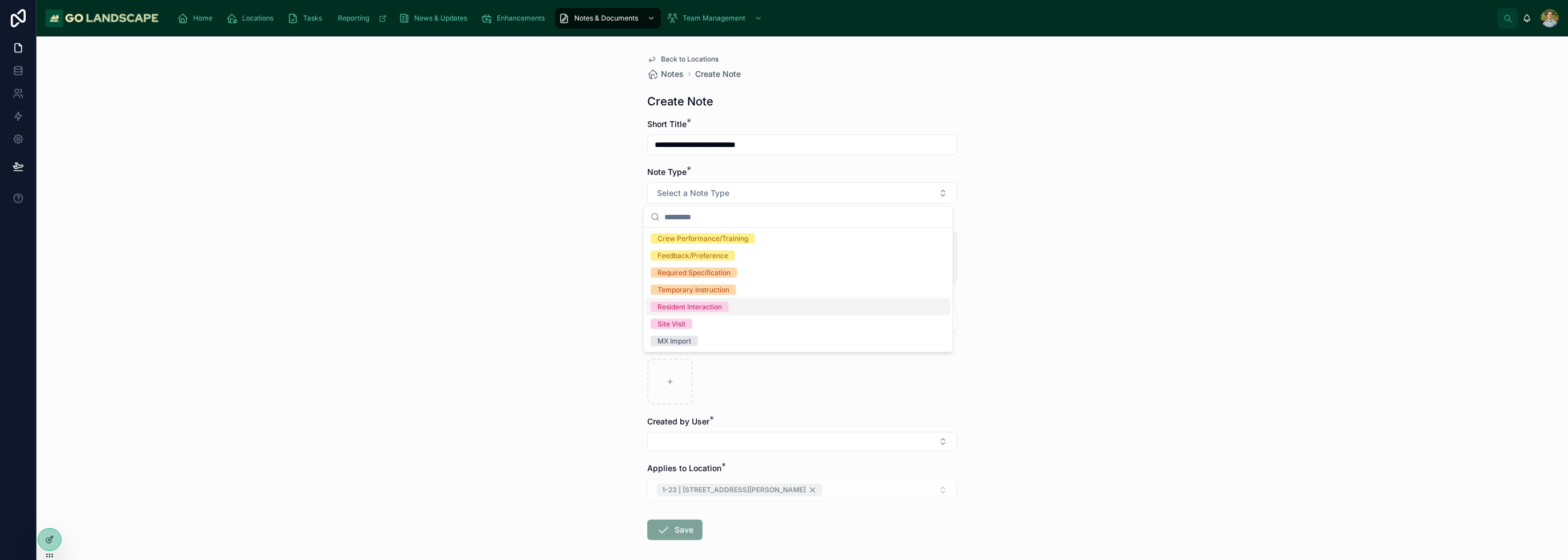
click at [717, 309] on div "Resident Interaction" at bounding box center [690, 307] width 65 height 10
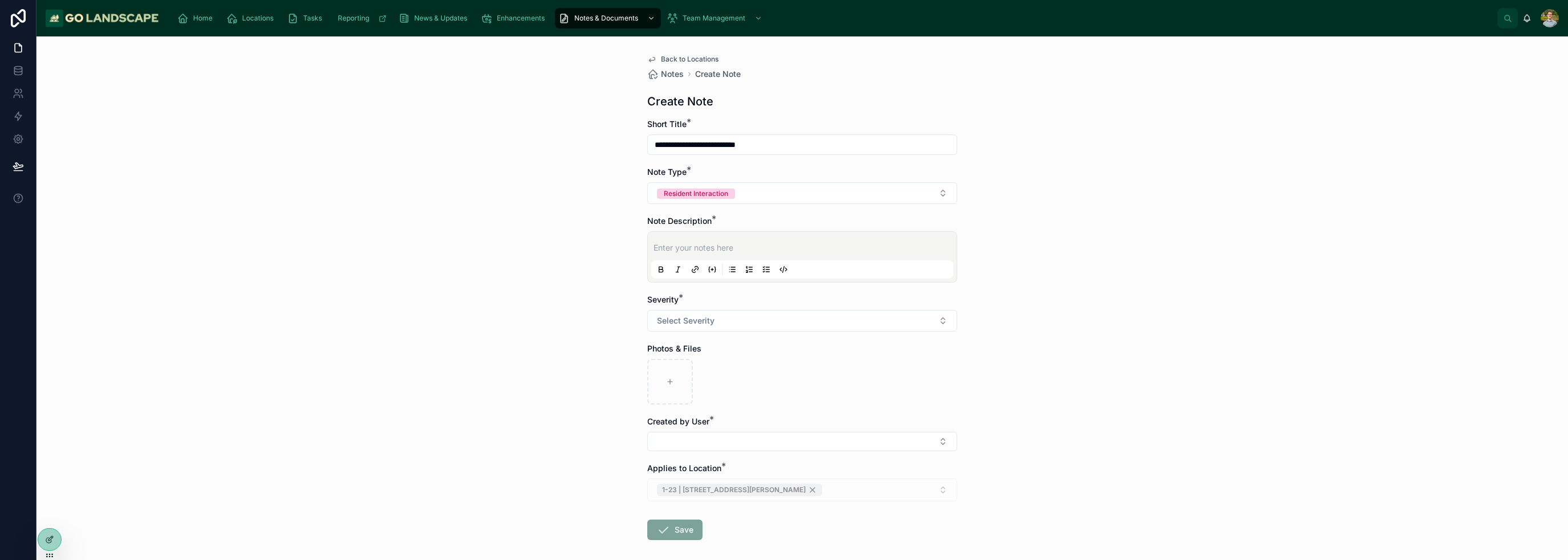
click at [699, 249] on p at bounding box center [805, 248] width 302 height 12
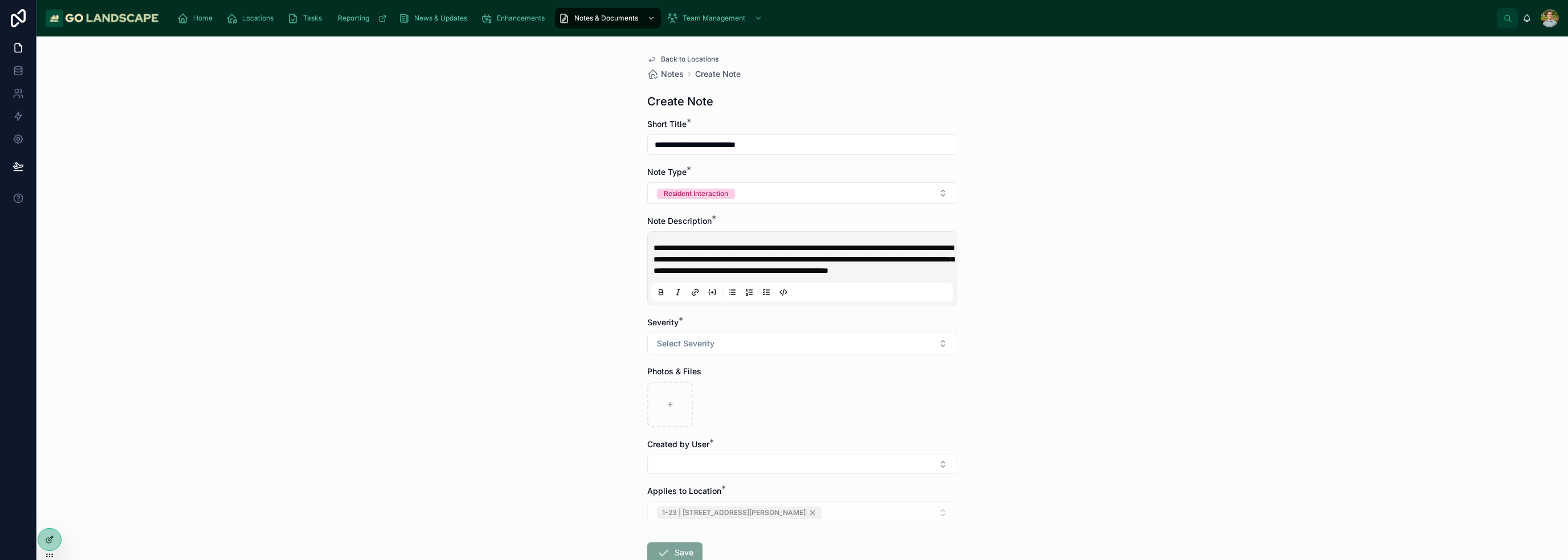
click at [783, 318] on div "**********" at bounding box center [802, 298] width 1531 height 523
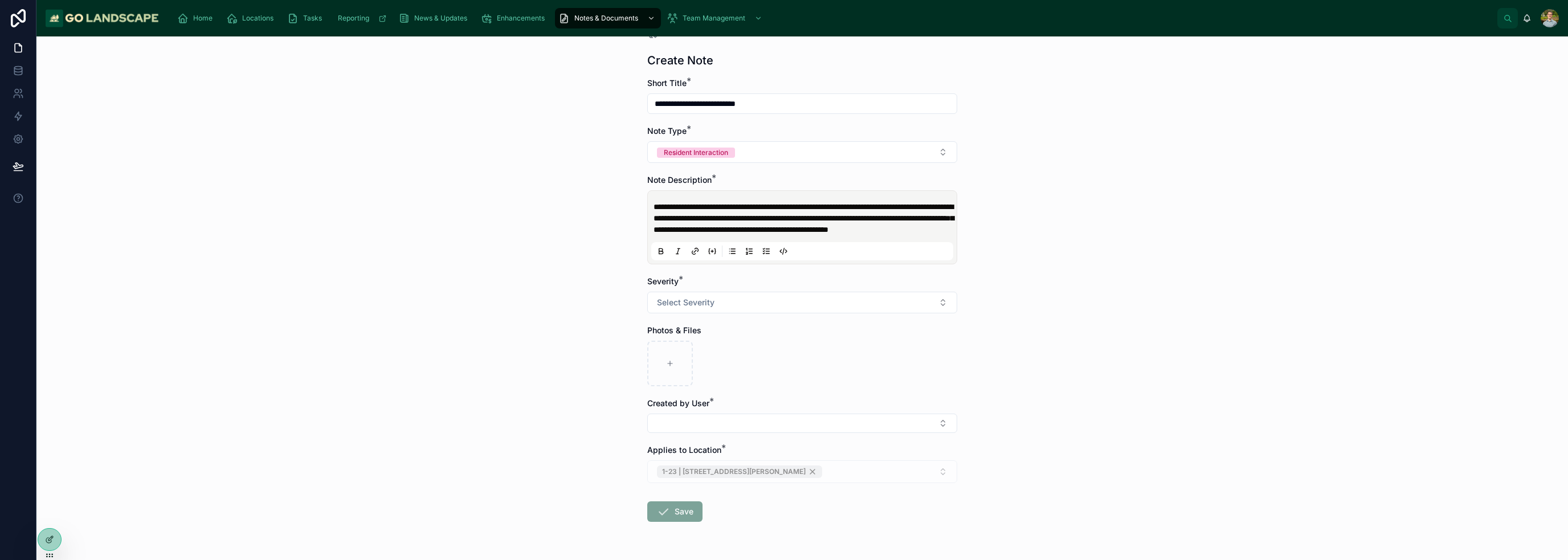
scroll to position [86, 0]
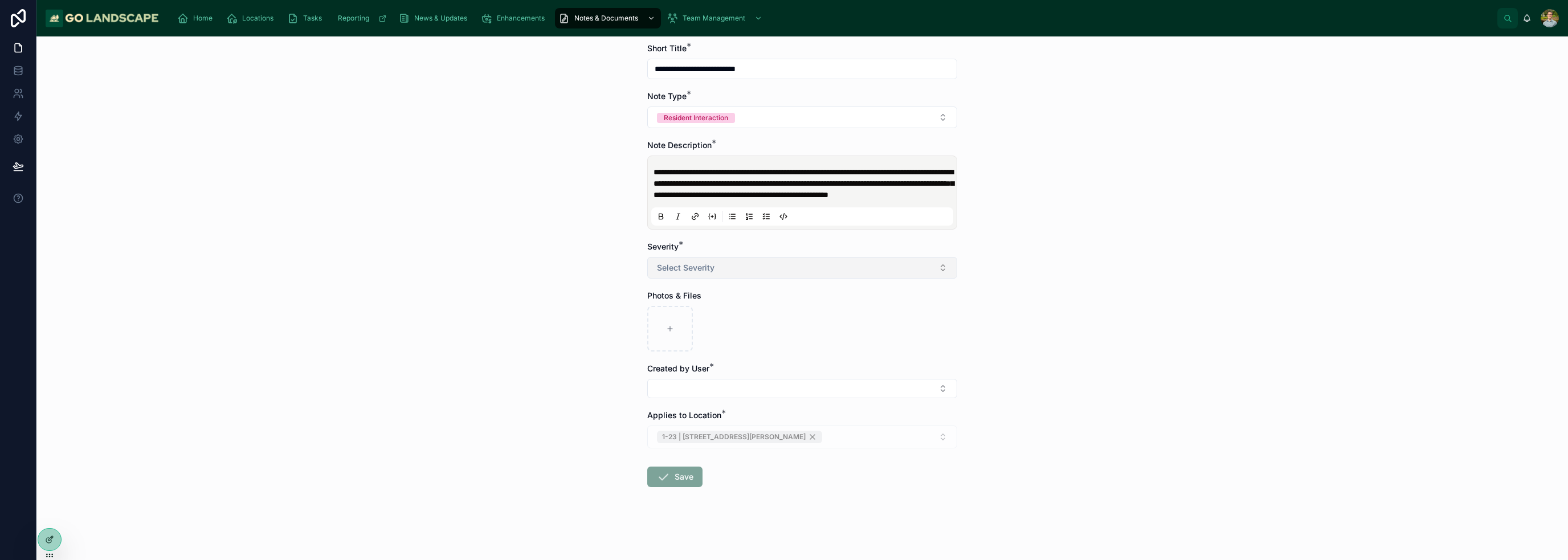
click at [783, 270] on button "Select Severity" at bounding box center [802, 268] width 310 height 22
click at [707, 317] on div "High" at bounding box center [798, 314] width 304 height 17
click at [732, 388] on button "Select Button" at bounding box center [802, 388] width 310 height 19
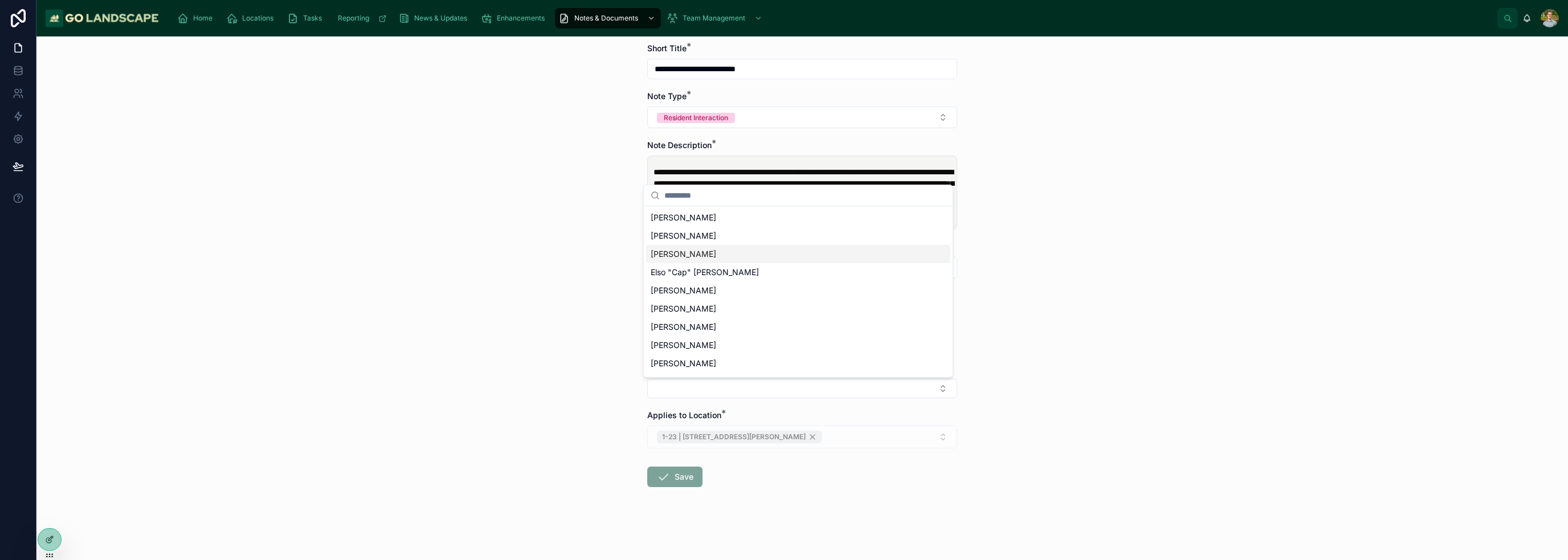
click at [706, 254] on span "[PERSON_NAME]" at bounding box center [684, 254] width 66 height 12
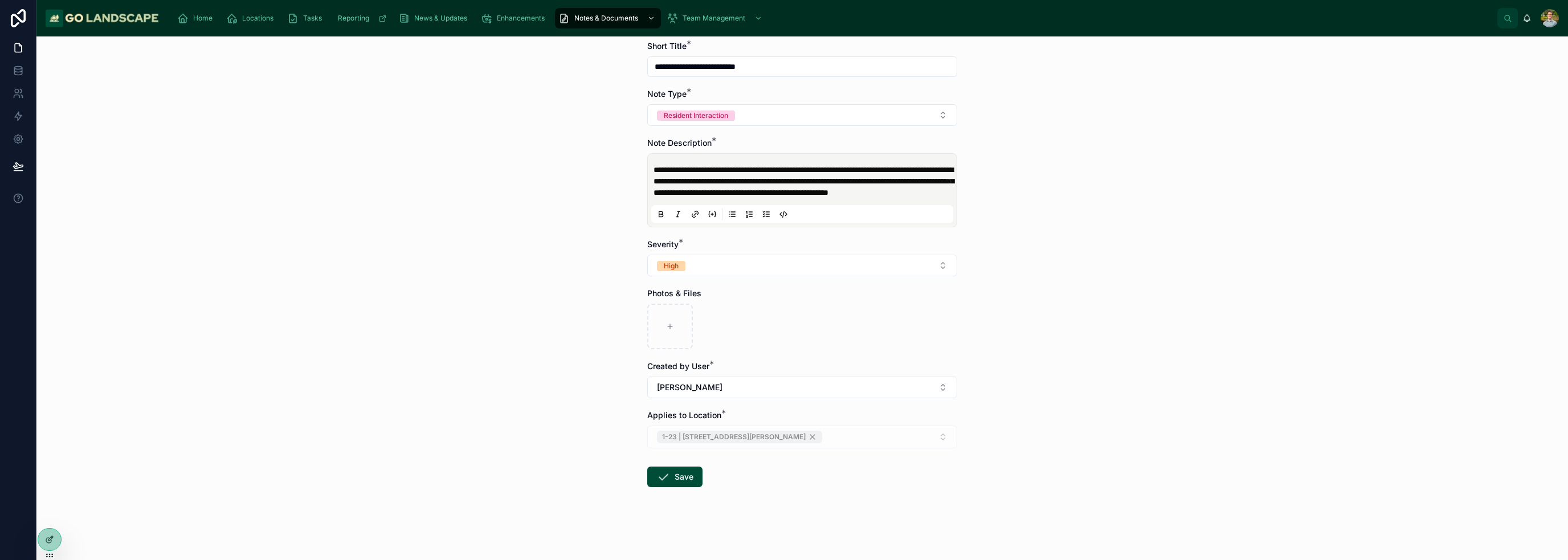
drag, startPoint x: 1047, startPoint y: 340, endPoint x: 1031, endPoint y: 337, distance: 16.3
click at [783, 340] on div "**********" at bounding box center [802, 298] width 1531 height 523
click at [677, 474] on button "Save" at bounding box center [674, 477] width 55 height 21
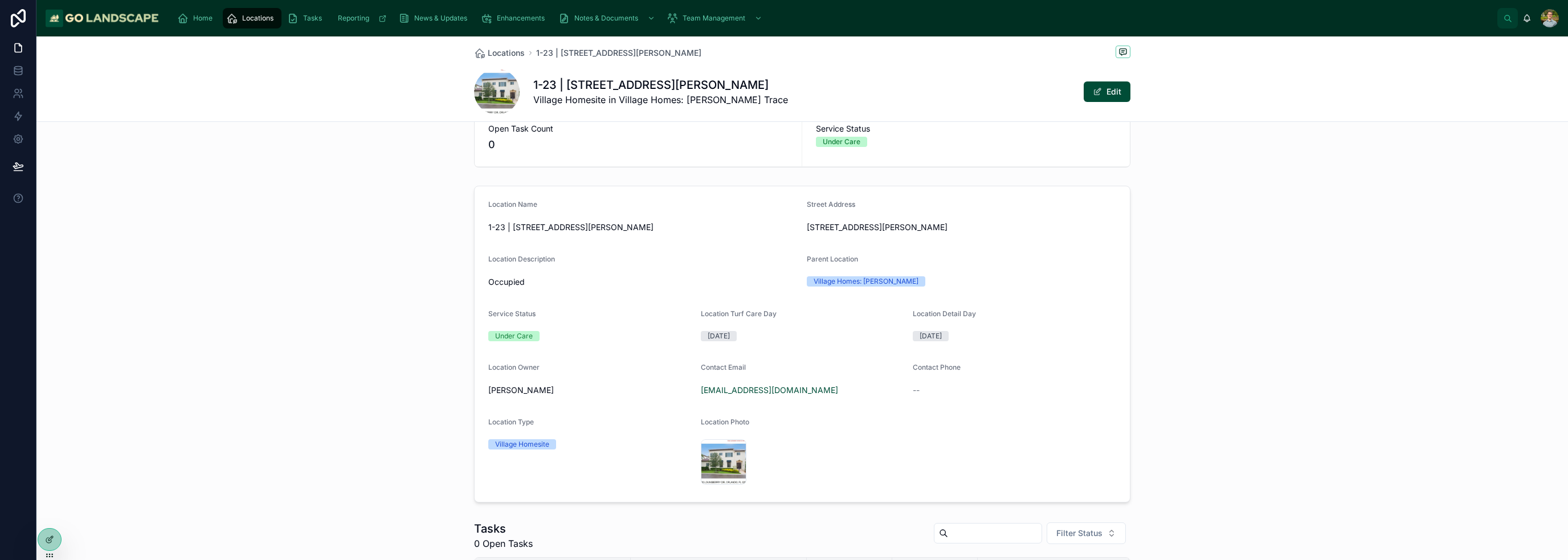
click at [783, 386] on div "Location Name 1-23 | 9730 Lounsberry Circle Street Address 9730 Lounsberry Cir,…" at bounding box center [802, 344] width 1531 height 326
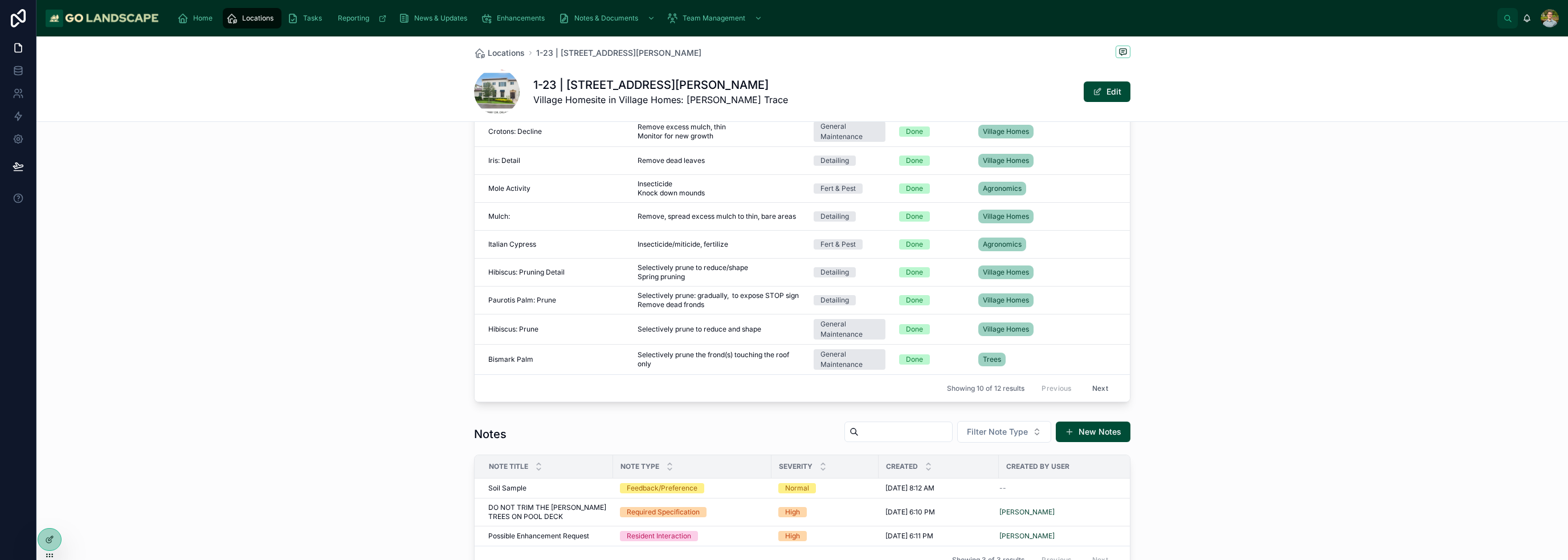
scroll to position [716, 0]
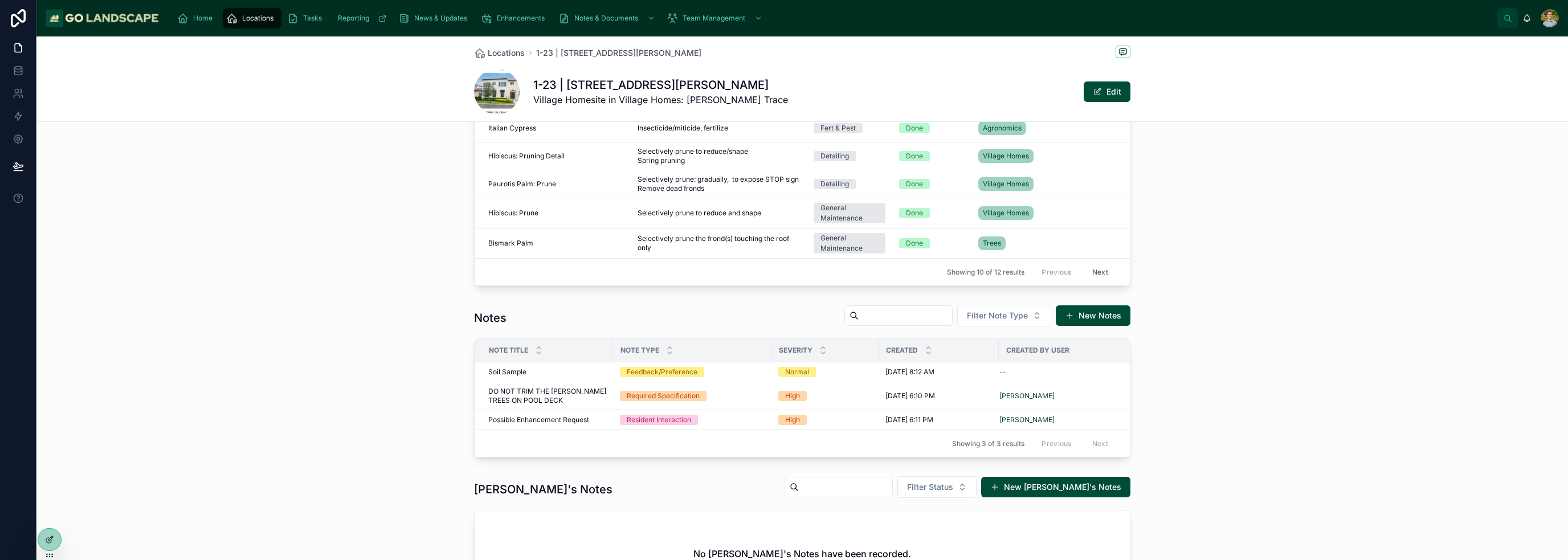
click at [783, 360] on div "Notes Filter Note Type New Notes Note Title Note Type Severity Created Created …" at bounding box center [802, 380] width 1531 height 163
click at [783, 408] on div "Notes Filter Note Type New Notes Note Title Note Type Severity Created Created …" at bounding box center [802, 380] width 1531 height 163
click at [783, 460] on div "Notes Filter Note Type New Notes Note Title Note Type Severity Created Created …" at bounding box center [802, 380] width 1531 height 163
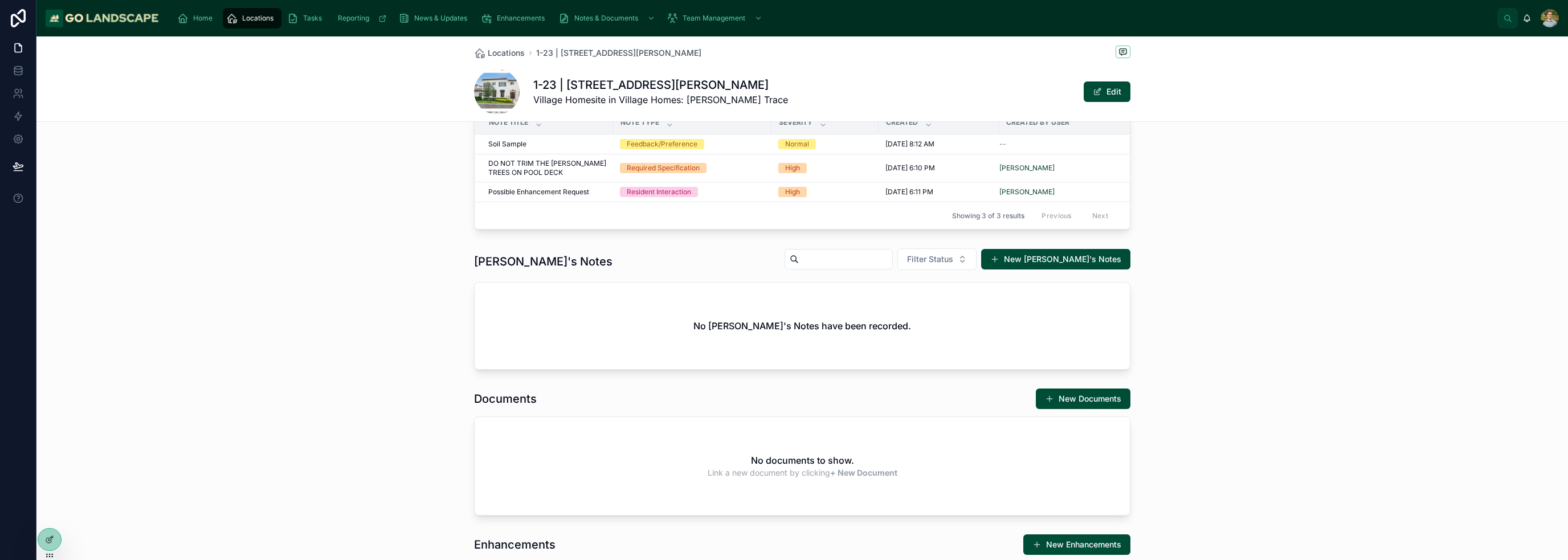
scroll to position [830, 0]
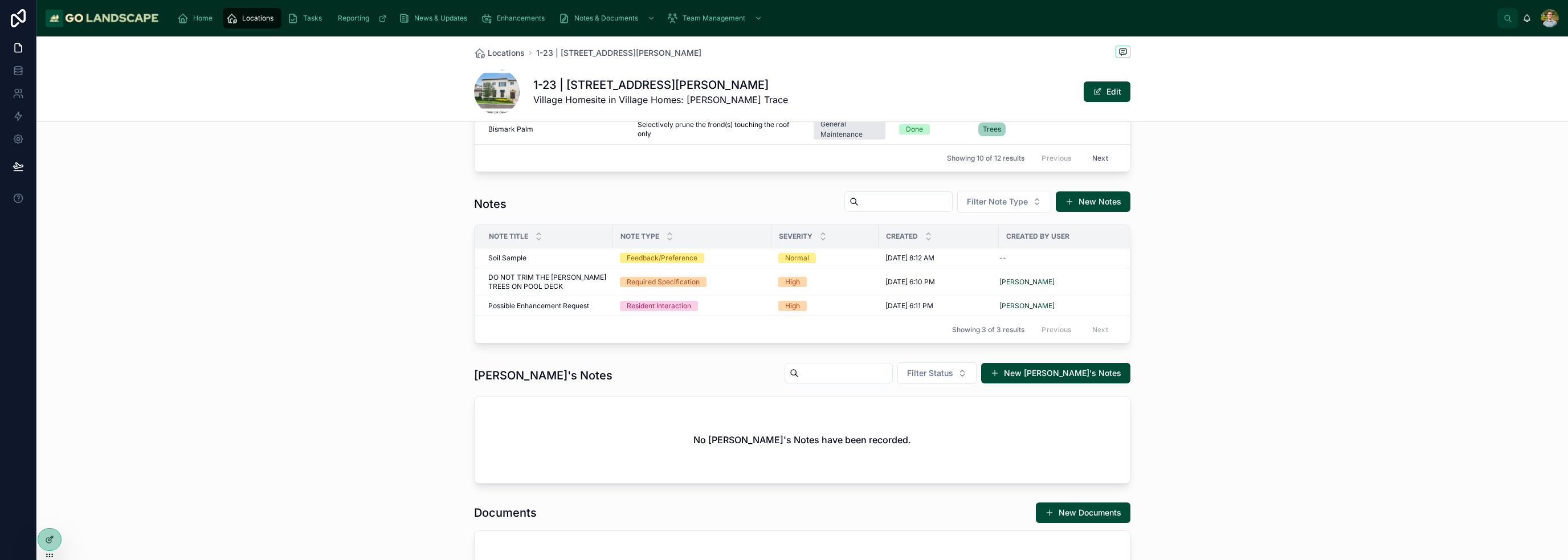
click at [783, 261] on div "Notes Filter Note Type New Notes Note Title Note Type Severity Created Created …" at bounding box center [802, 267] width 1531 height 163
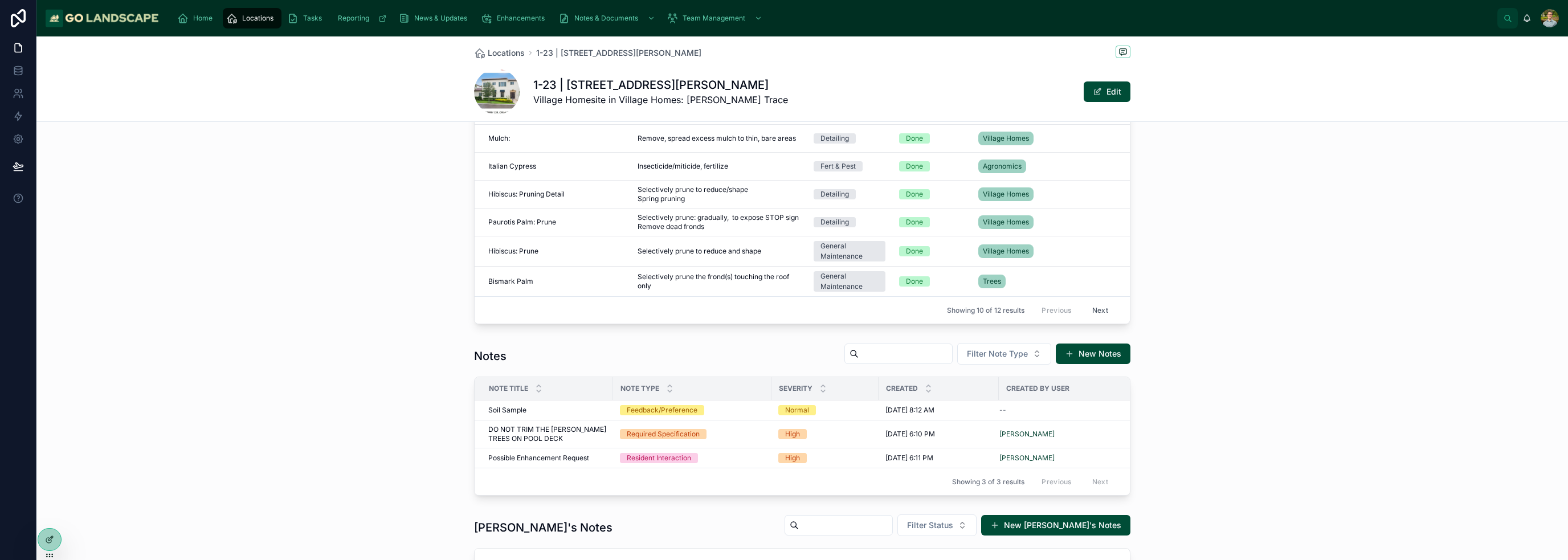
scroll to position [659, 0]
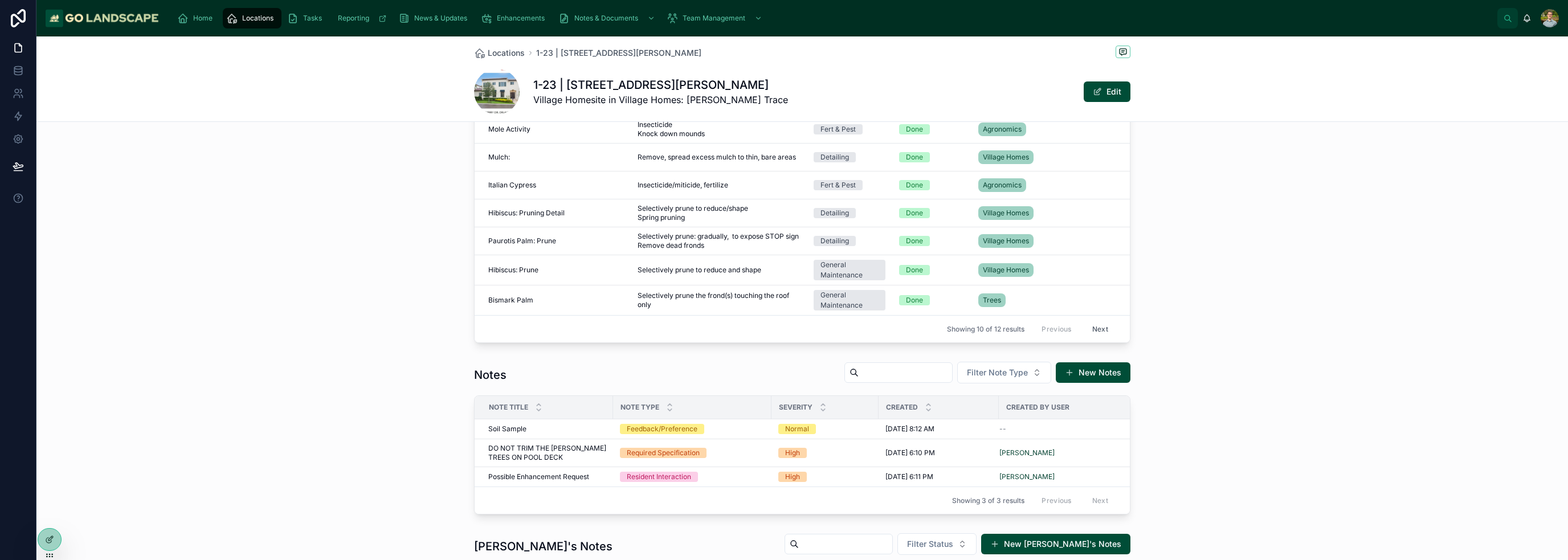
click at [783, 357] on div "Notes Filter Note Type New Notes Note Title Note Type Severity Created Created …" at bounding box center [802, 438] width 1531 height 163
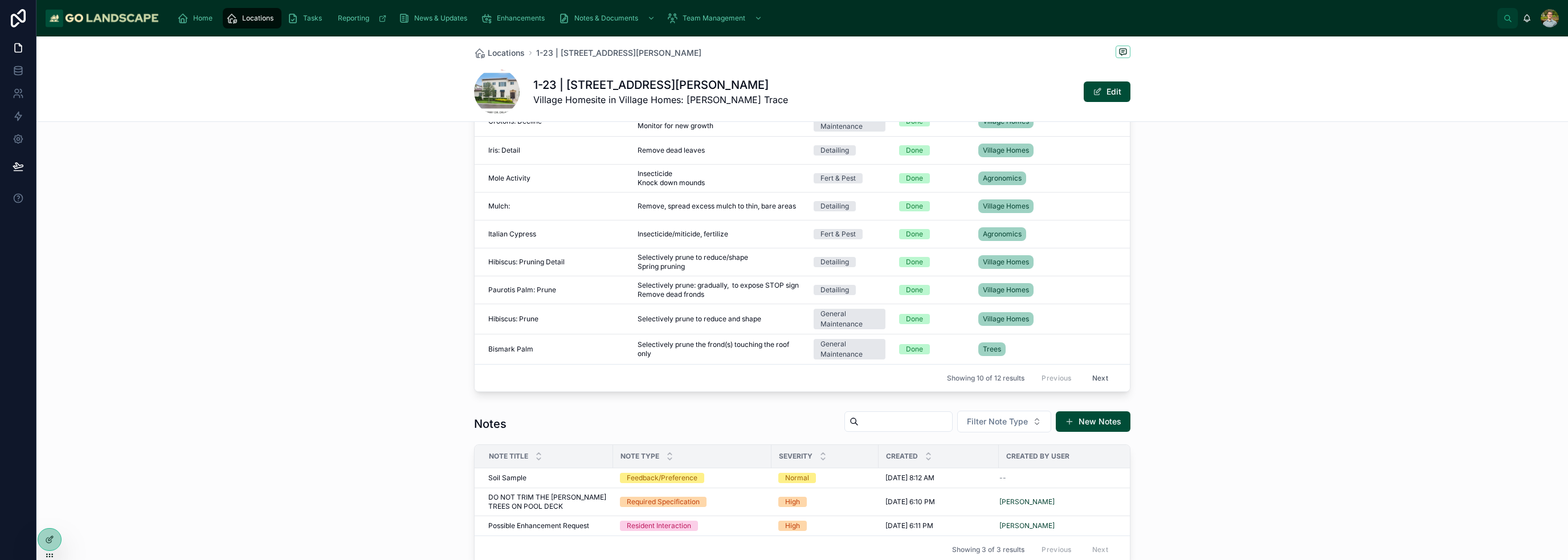
scroll to position [456, 0]
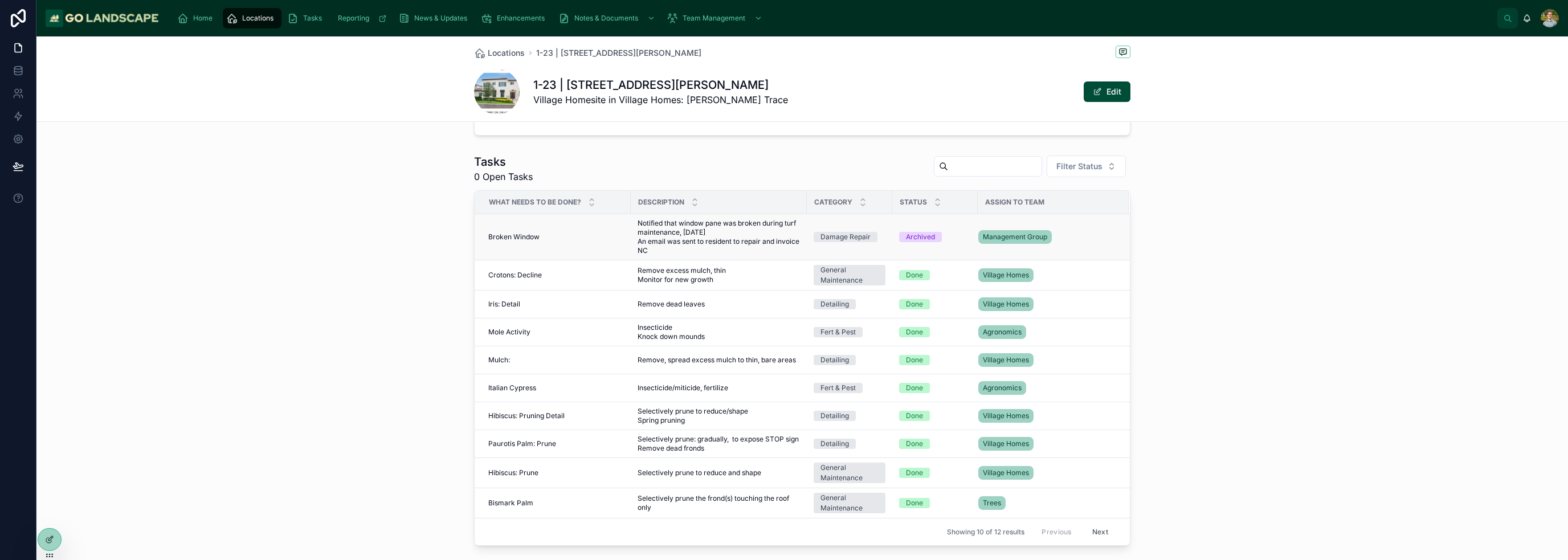
drag, startPoint x: 783, startPoint y: 247, endPoint x: 992, endPoint y: 253, distance: 209.1
click at [783, 261] on div "Tasks 0 Open Tasks Filter Status What needs to be done? Description Category St…" at bounding box center [802, 349] width 1531 height 401
click at [45, 537] on icon at bounding box center [49, 539] width 9 height 9
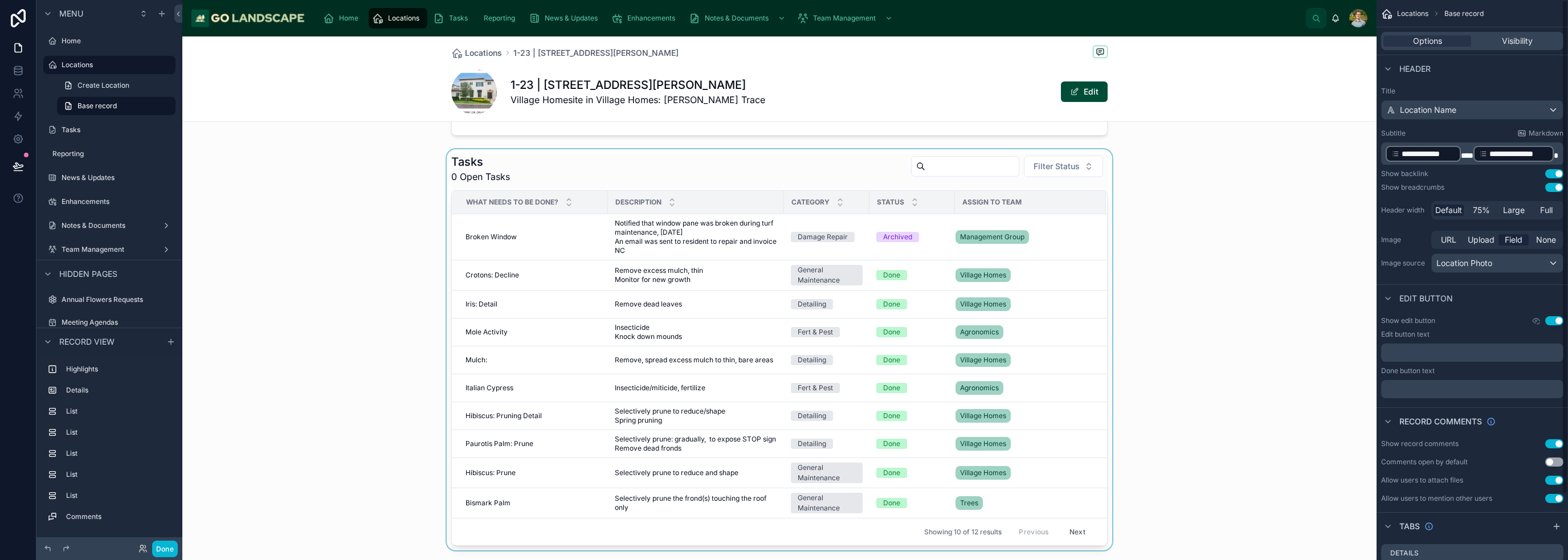
click at [783, 283] on div at bounding box center [780, 349] width 1194 height 401
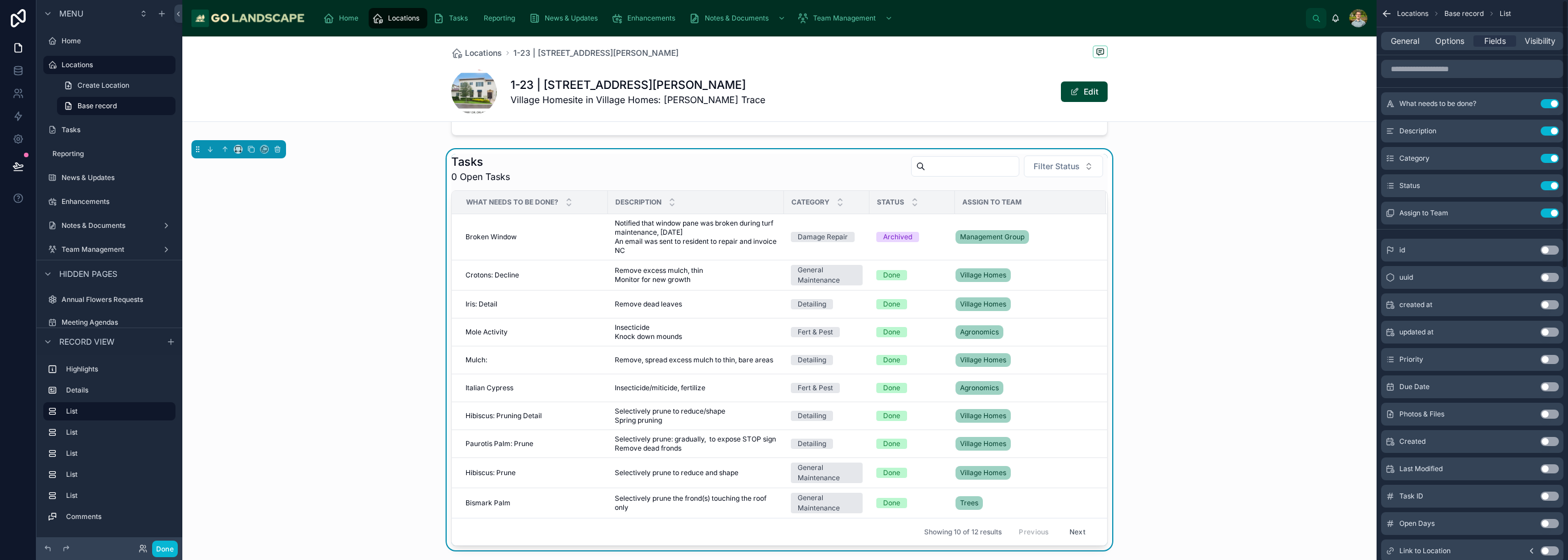
click at [783, 283] on div "Village Homes" at bounding box center [1024, 275] width 137 height 18
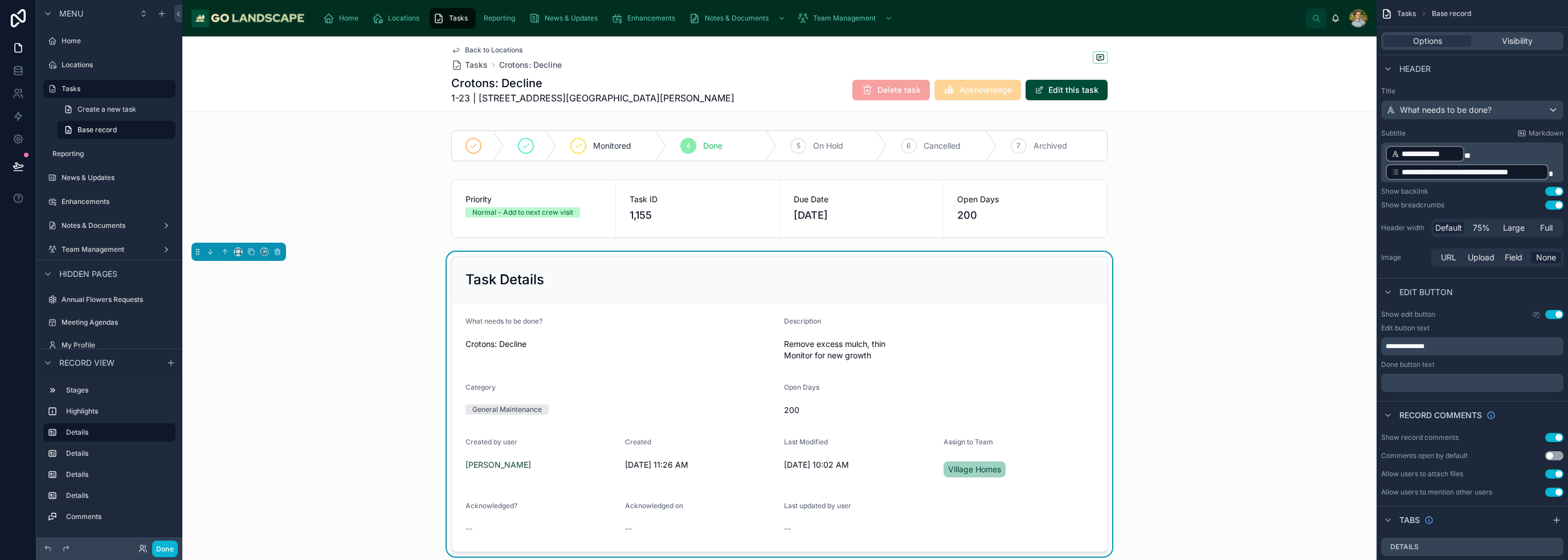
click at [488, 46] on span "Back to Locations" at bounding box center [494, 50] width 58 height 9
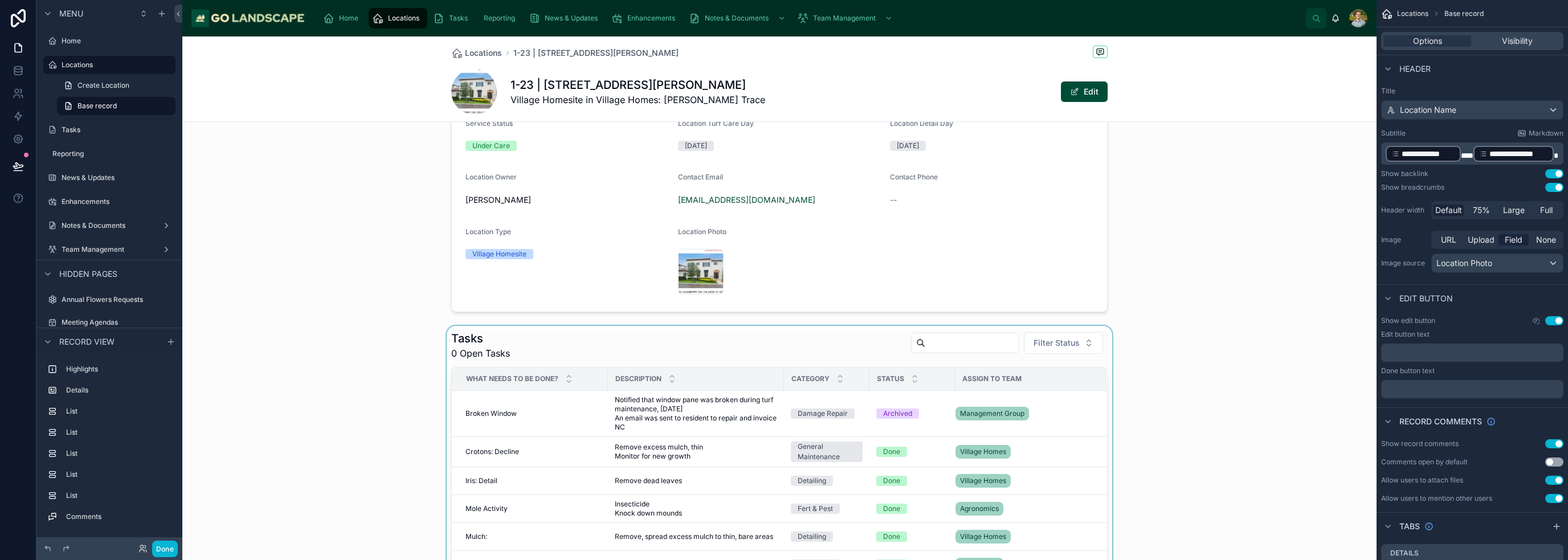
scroll to position [342, 0]
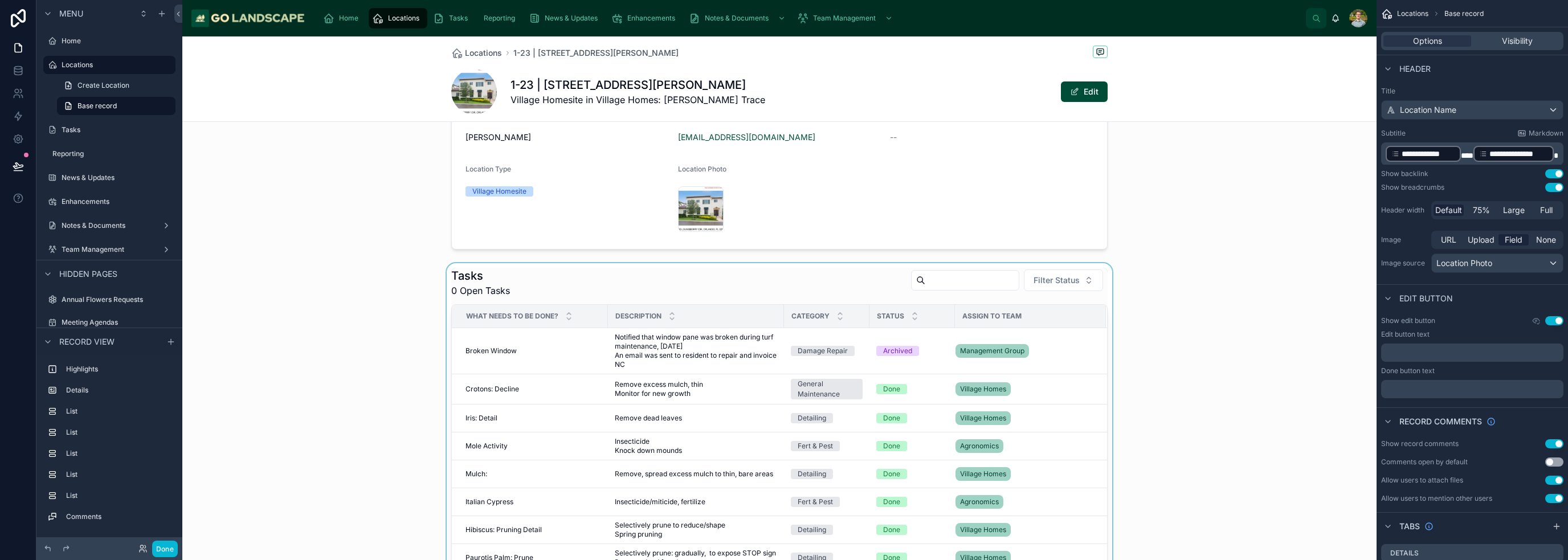
click at [783, 296] on div at bounding box center [780, 463] width 1194 height 401
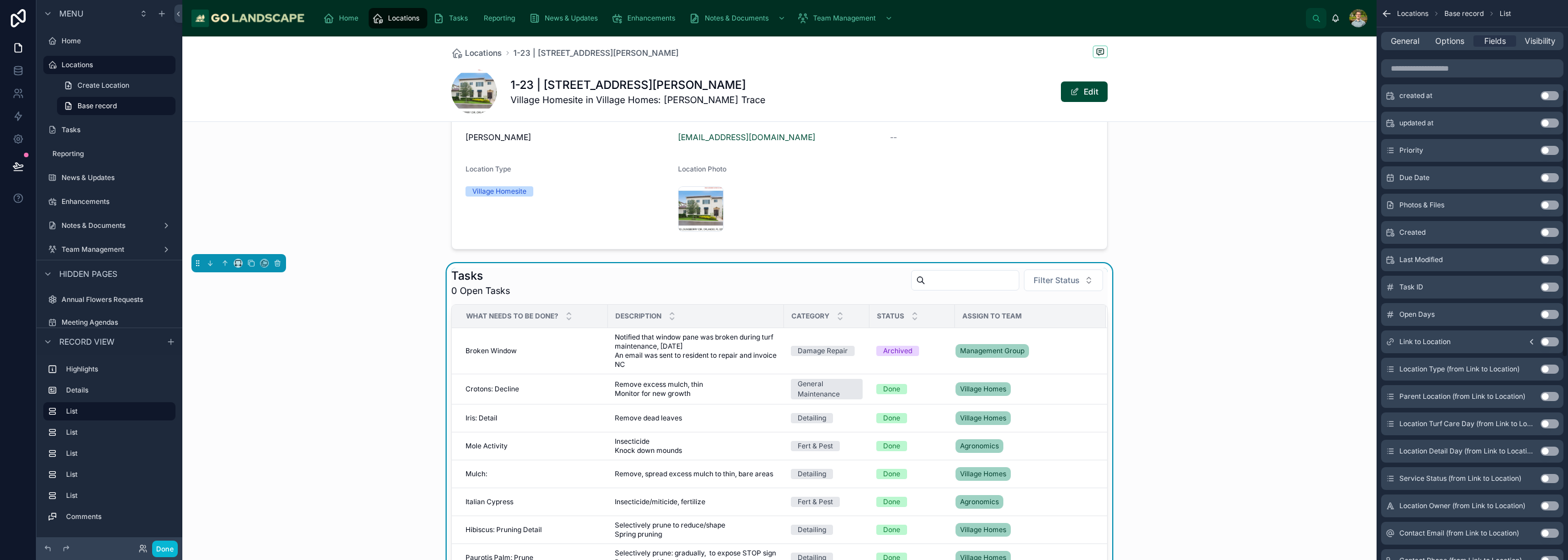
scroll to position [95, 0]
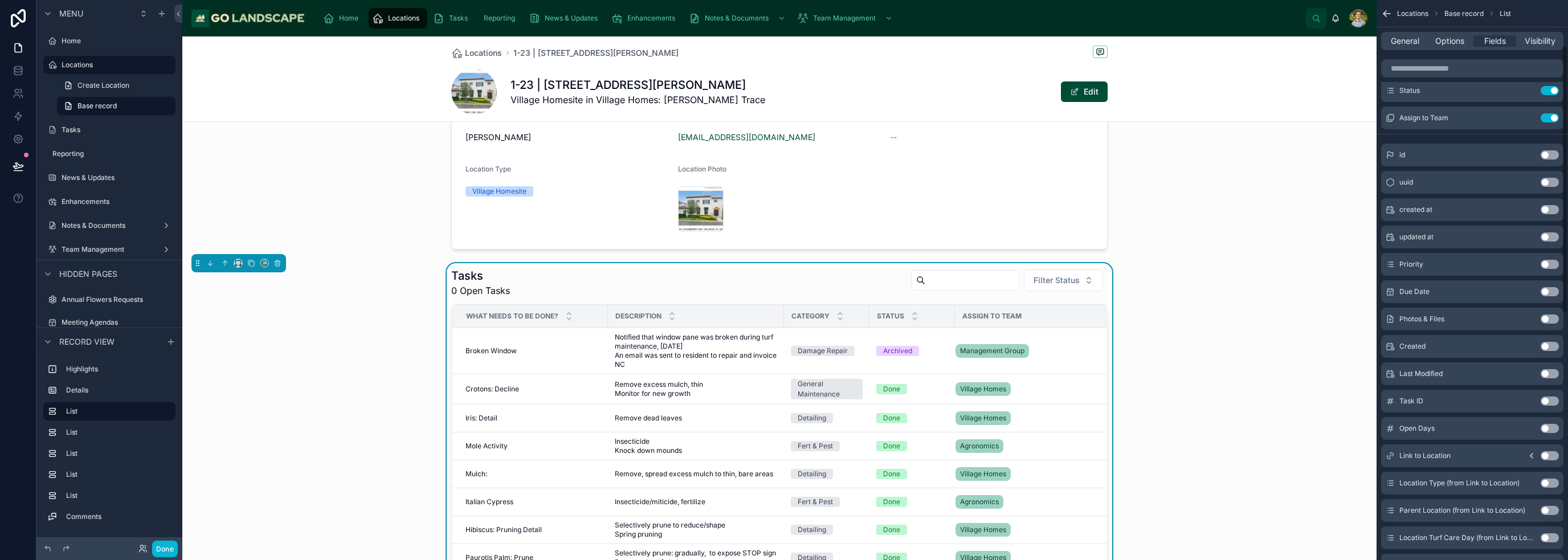
click at [783, 234] on button "Use setting" at bounding box center [1550, 237] width 18 height 9
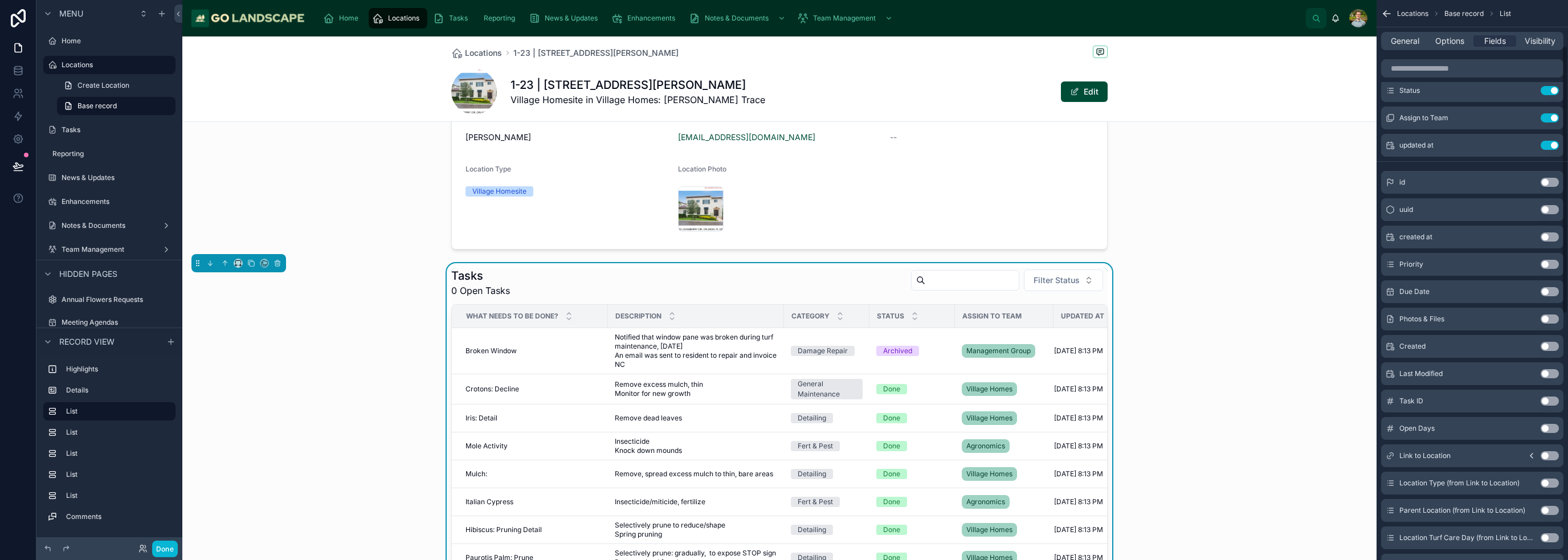
click at [783, 426] on div "Tasks 0 Open Tasks Filter Status What needs to be done? Description Category St…" at bounding box center [780, 463] width 1194 height 401
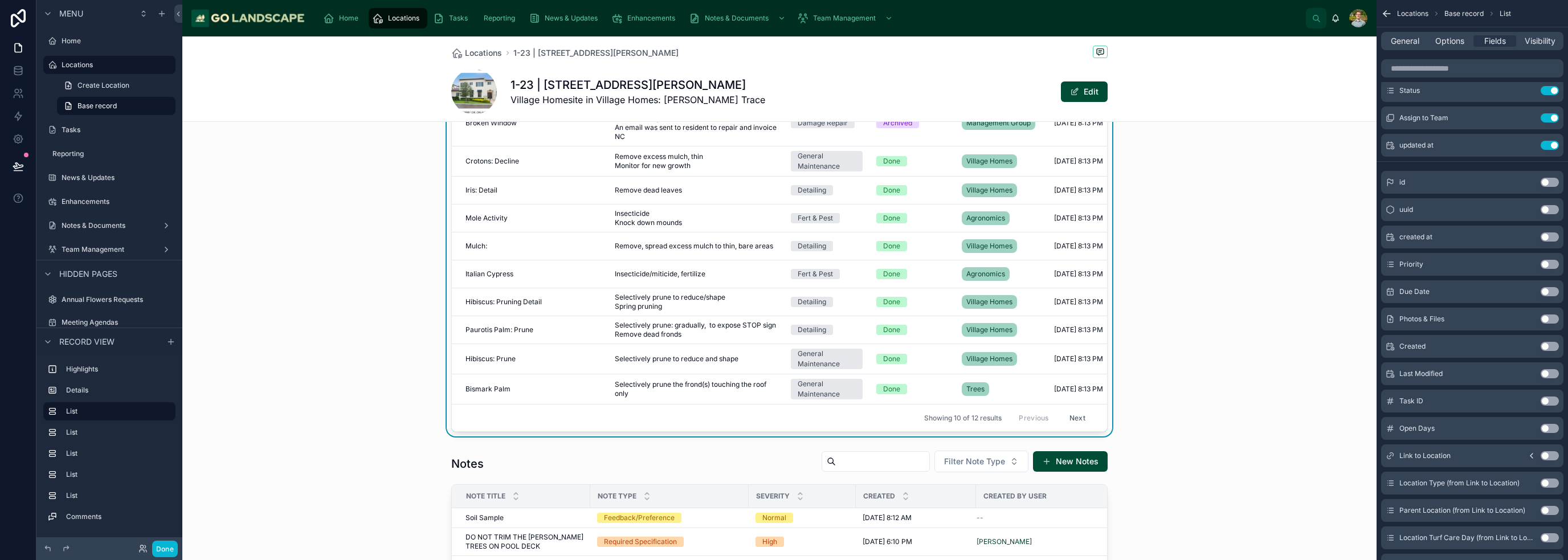
click at [783, 362] on div "Tasks 0 Open Tasks Filter Status What needs to be done? Description Category St…" at bounding box center [780, 236] width 1194 height 401
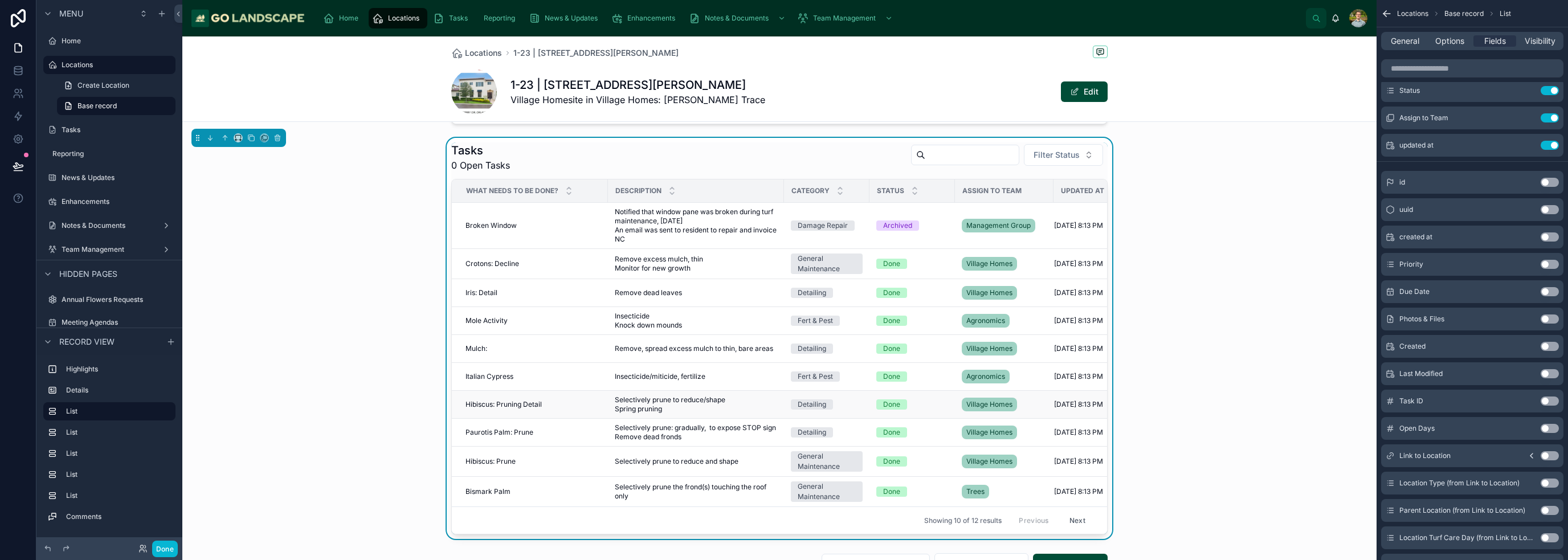
scroll to position [456, 0]
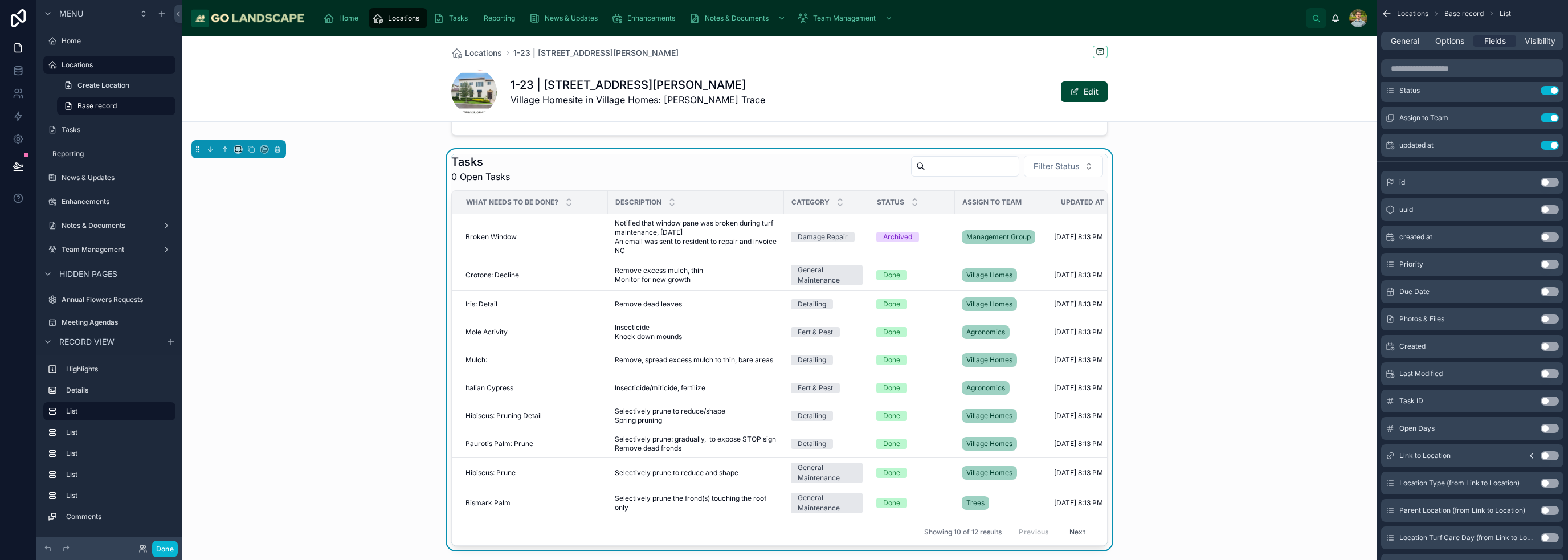
click at [783, 357] on div "Tasks 0 Open Tasks Filter Status What needs to be done? Description Category St…" at bounding box center [780, 349] width 1194 height 401
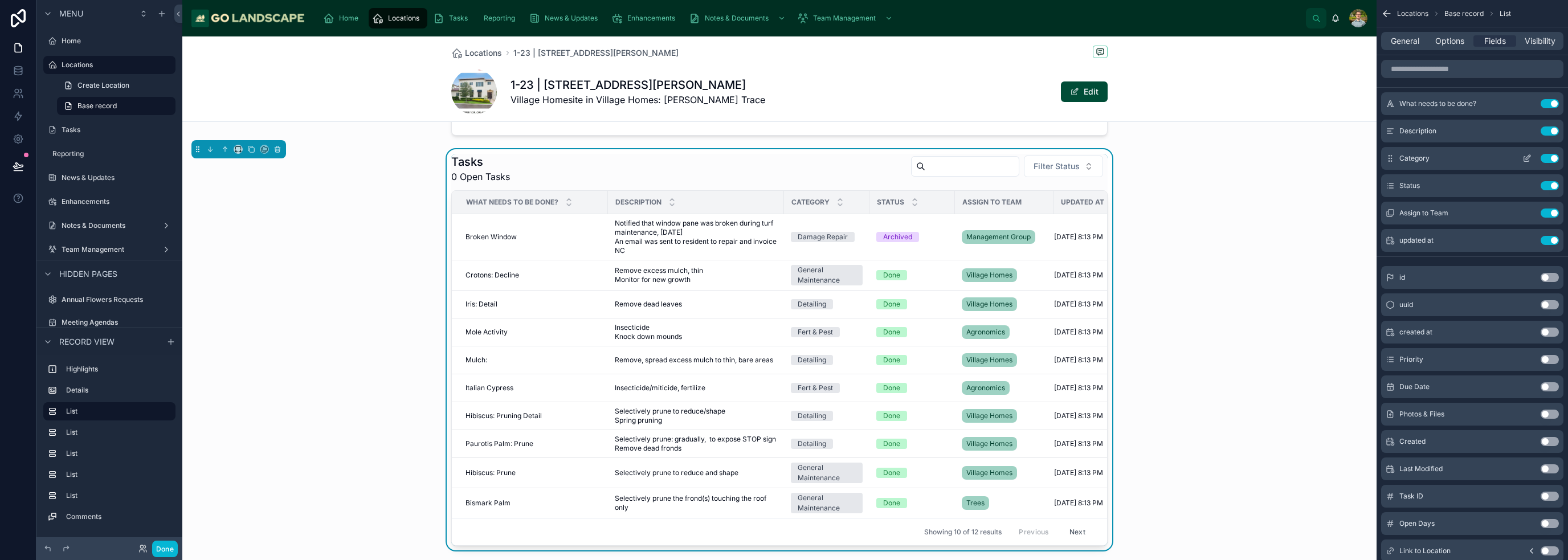
click at [783, 159] on button "Use setting" at bounding box center [1550, 158] width 18 height 9
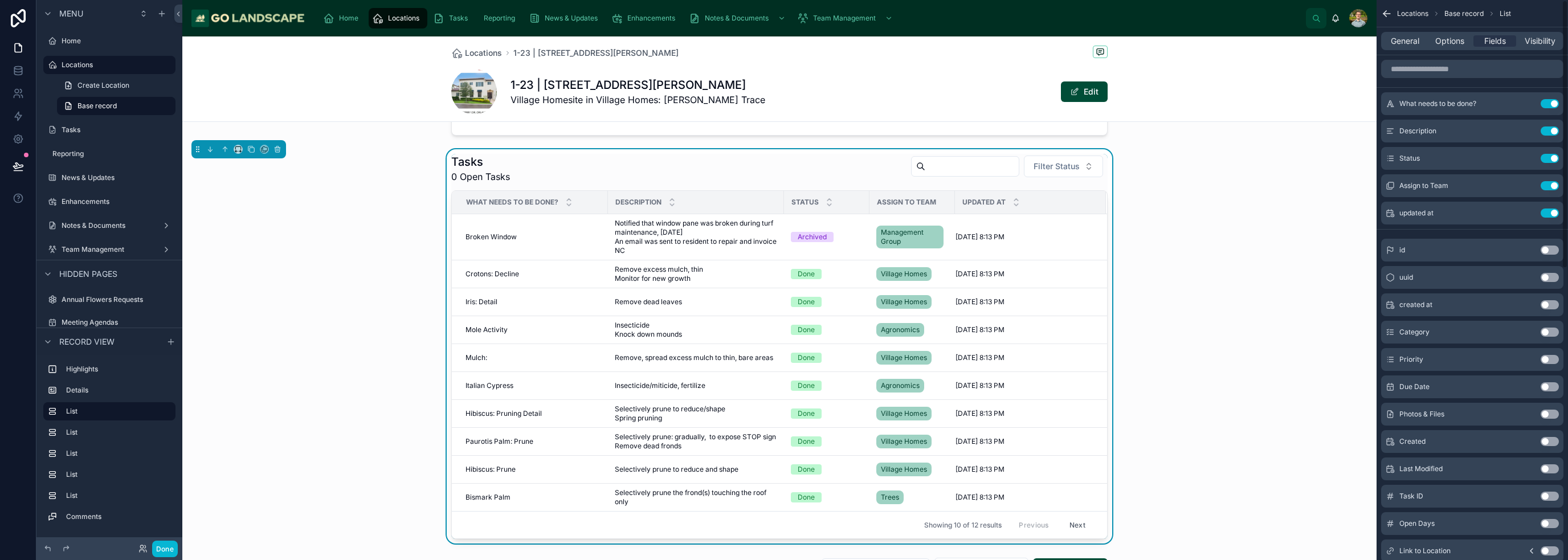
click at [783, 349] on div "Tasks 0 Open Tasks Filter Status What needs to be done? Description Status Assi…" at bounding box center [780, 346] width 1194 height 394
click at [783, 352] on div "Tasks 0 Open Tasks Filter Status What needs to be done? Description Status Assi…" at bounding box center [780, 346] width 1194 height 394
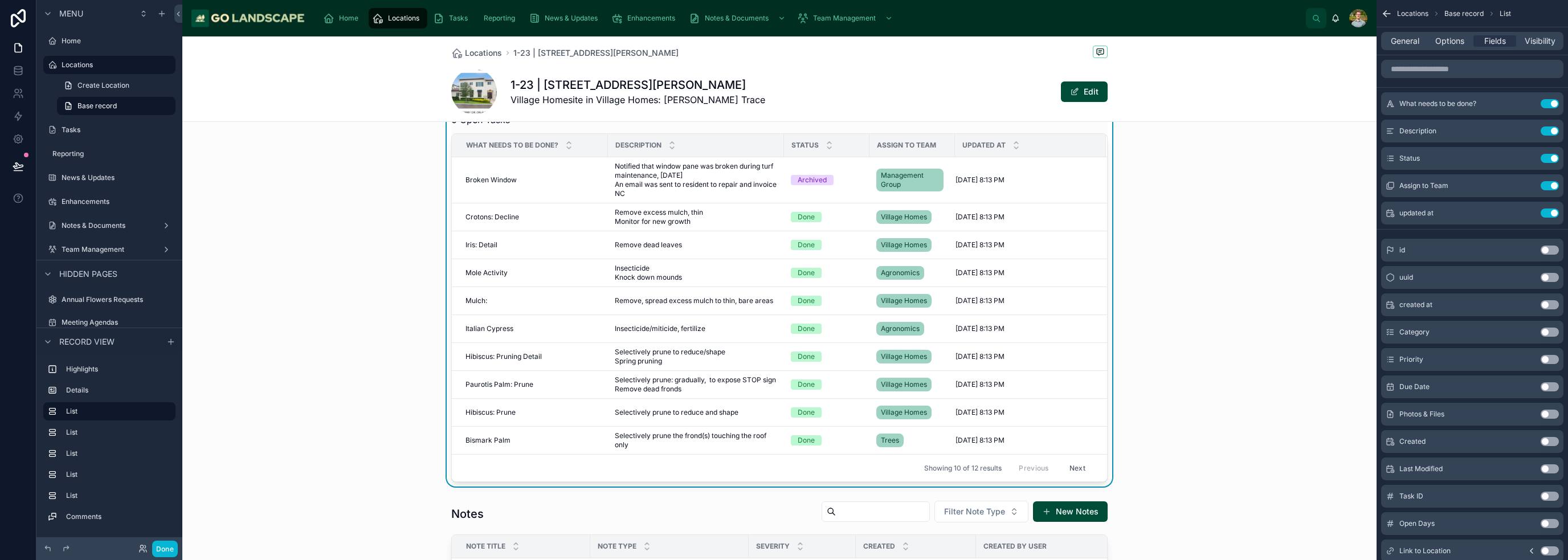
click at [783, 466] on button "Next" at bounding box center [1077, 467] width 32 height 18
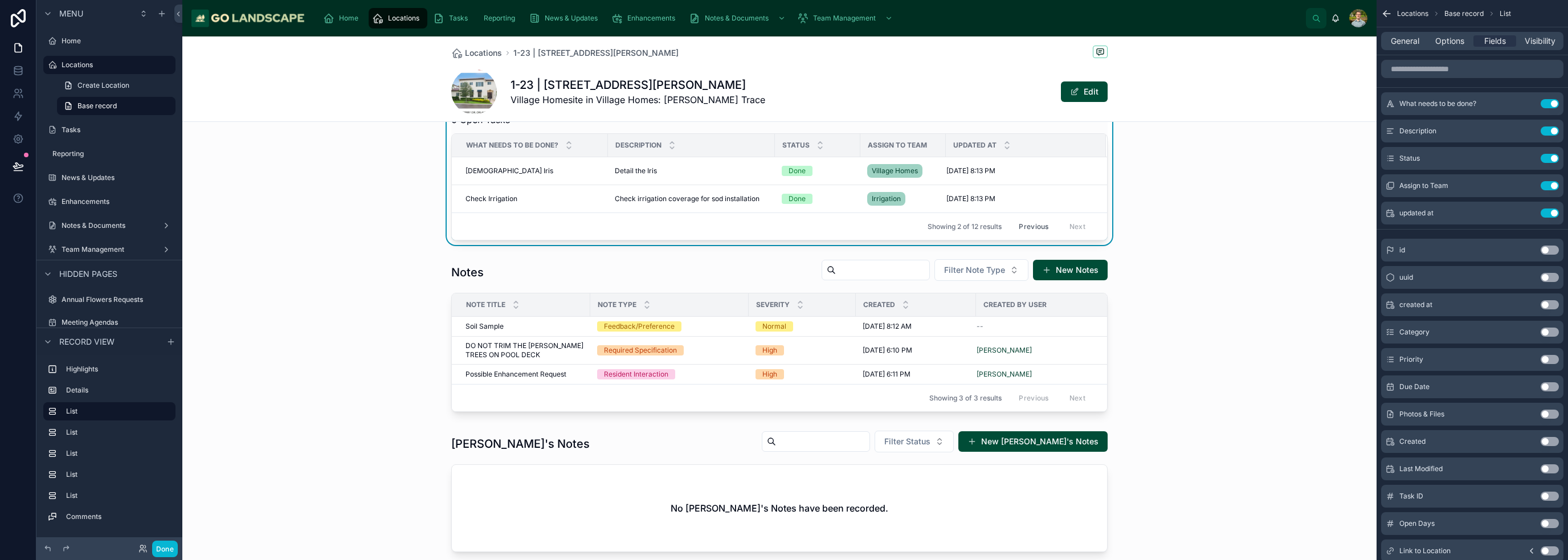
click at [783, 226] on button "Previous" at bounding box center [1034, 226] width 46 height 18
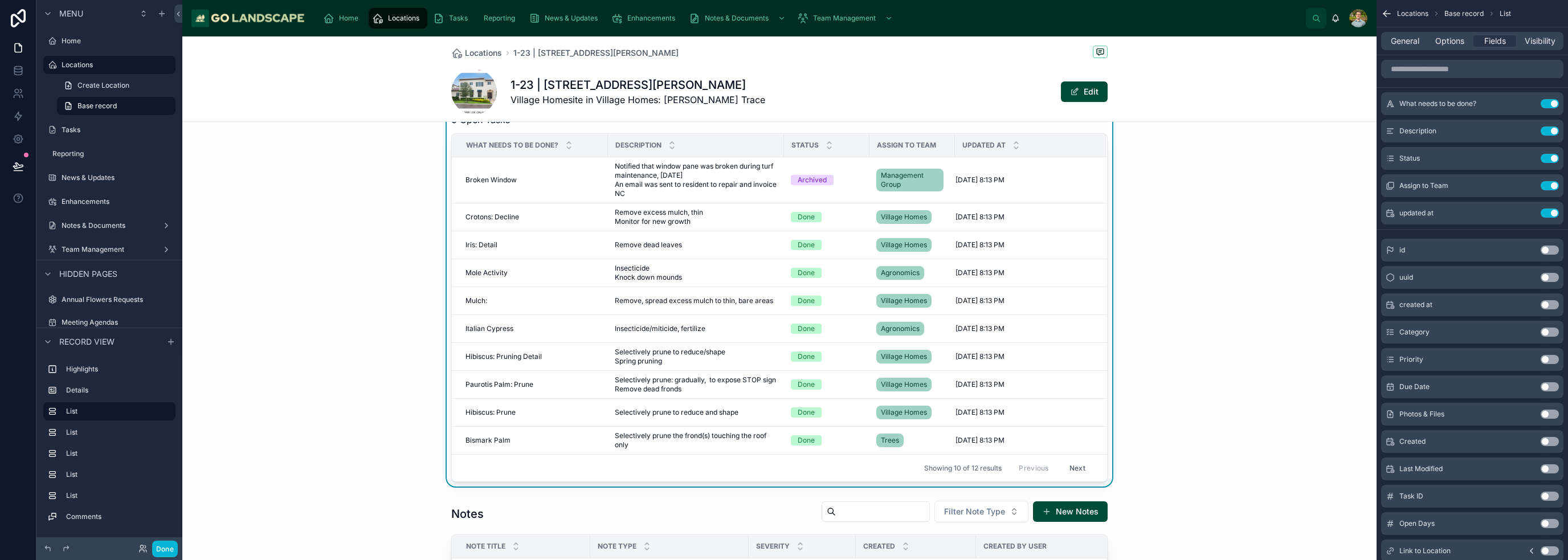
click at [783, 385] on div "Tasks 0 Open Tasks Filter Status What needs to be done? Description Status Assi…" at bounding box center [780, 290] width 1194 height 394
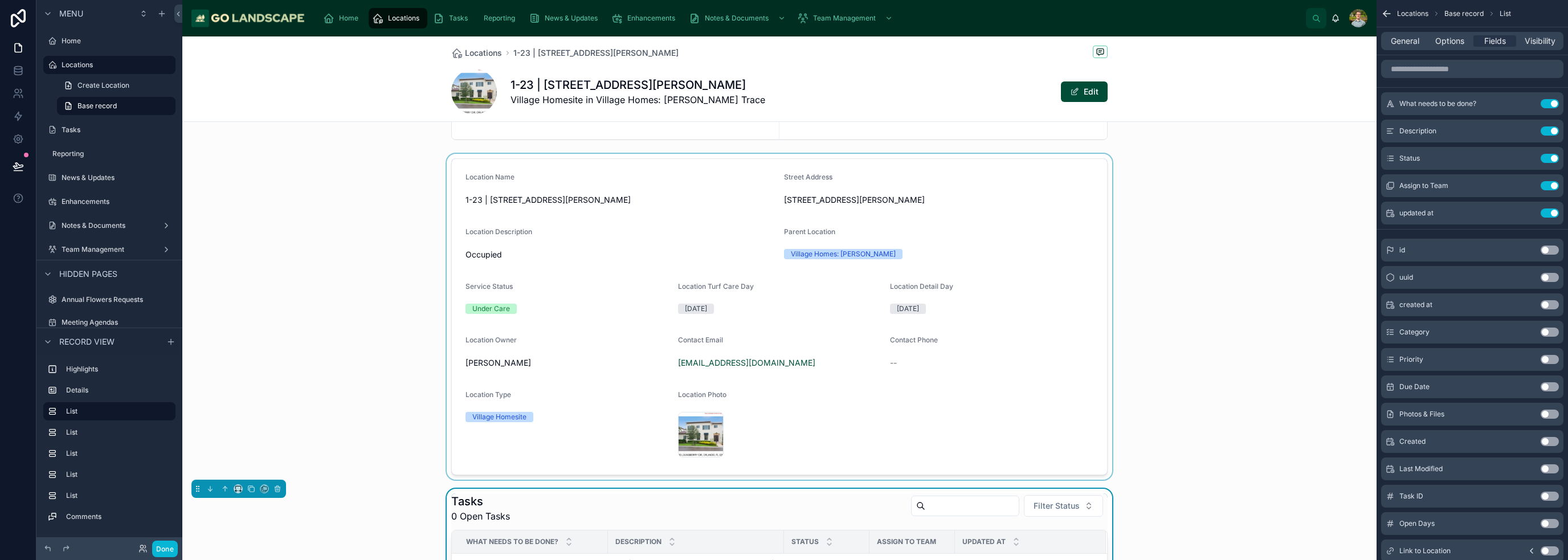
scroll to position [114, 0]
click at [157, 547] on button "Done" at bounding box center [165, 548] width 26 height 16
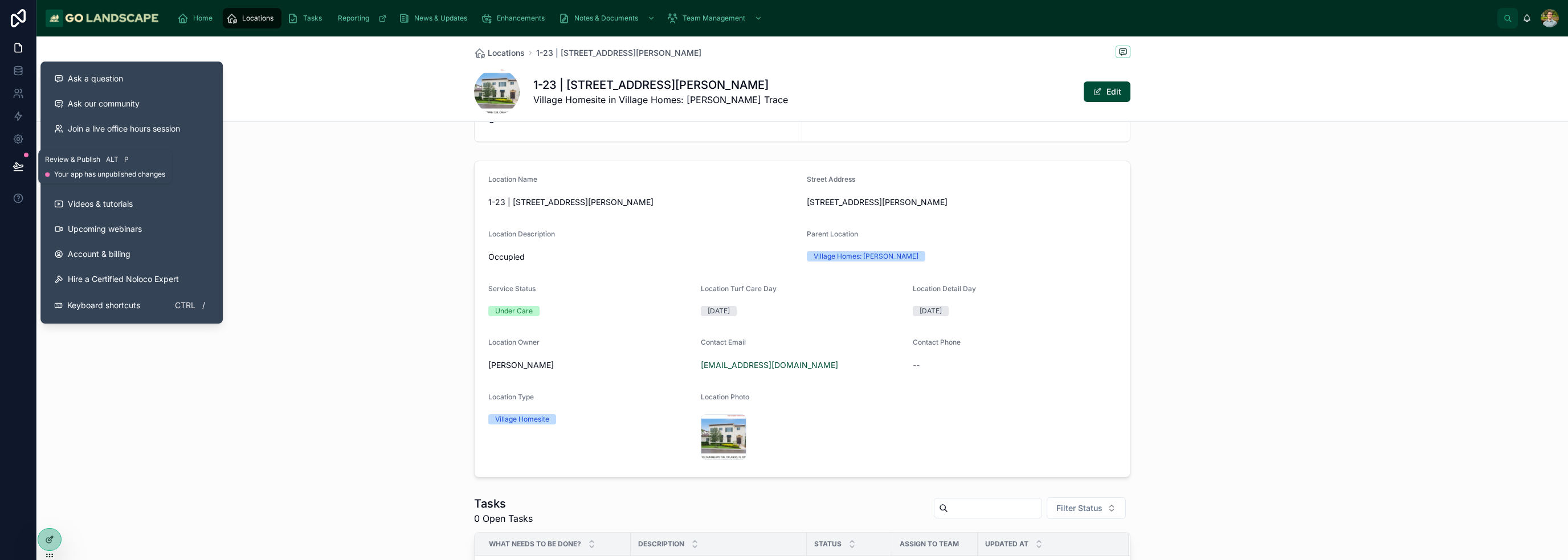
click at [18, 159] on button at bounding box center [18, 166] width 25 height 32
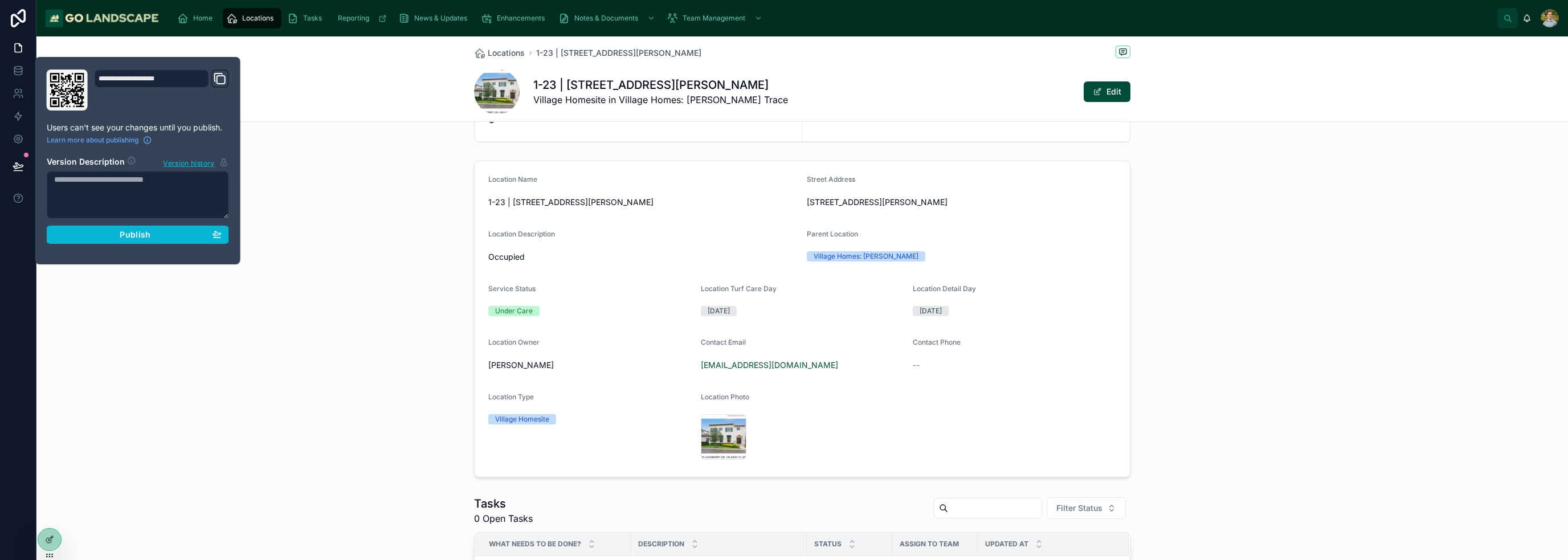
click at [119, 223] on section "Version Description Version history Publish" at bounding box center [138, 196] width 183 height 94
click at [138, 227] on button "Publish" at bounding box center [138, 235] width 183 height 18
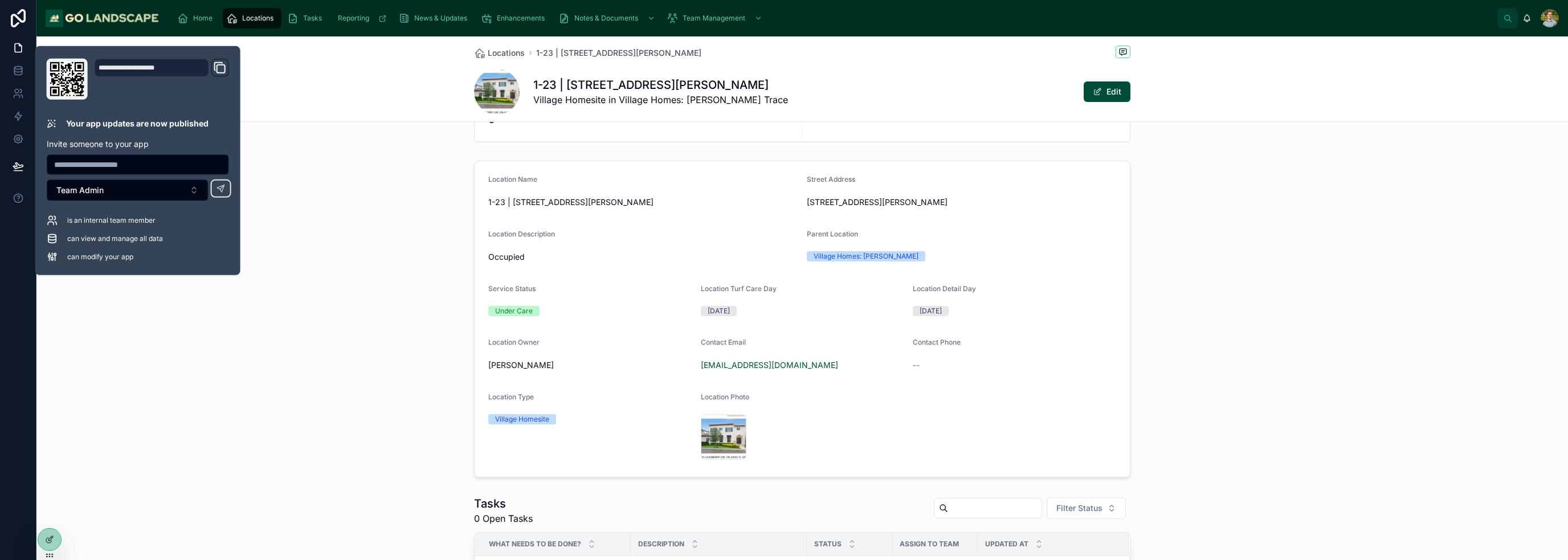
click at [340, 330] on div "Location Name 1-23 | 9730 Lounsberry Circle Street Address 9730 Lounsberry Cir,…" at bounding box center [802, 318] width 1531 height 326
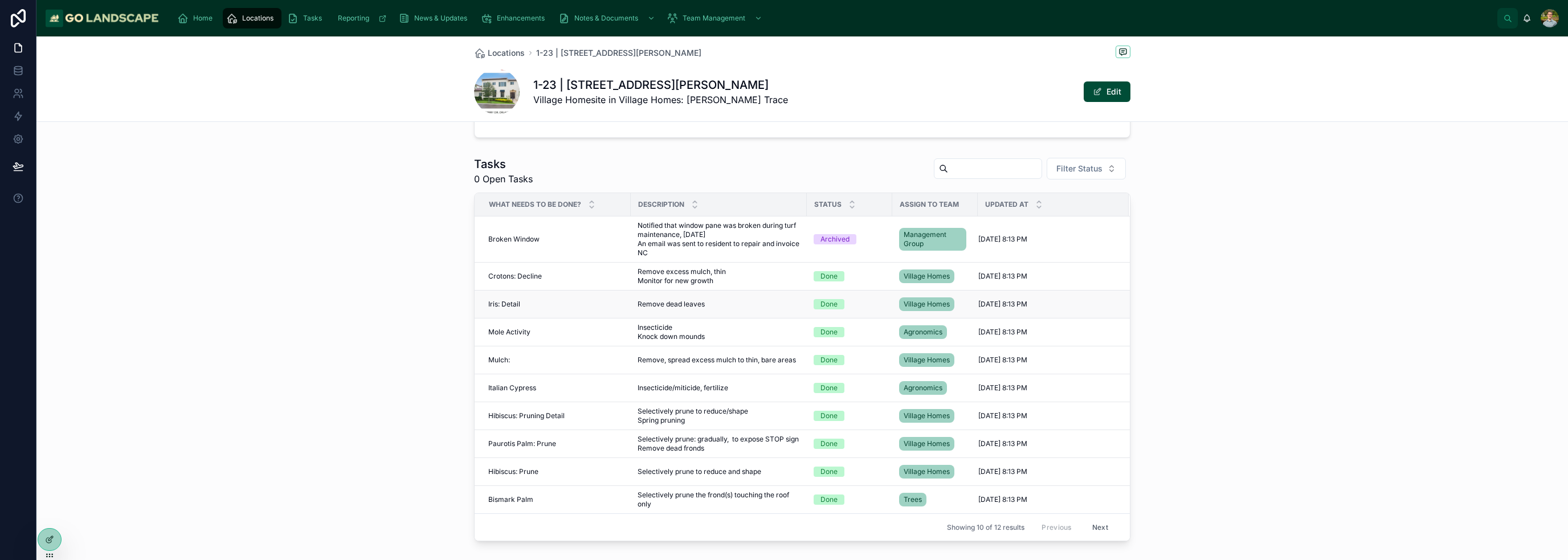
scroll to position [456, 0]
click at [576, 236] on div "Broken Window Broken Window" at bounding box center [556, 237] width 136 height 9
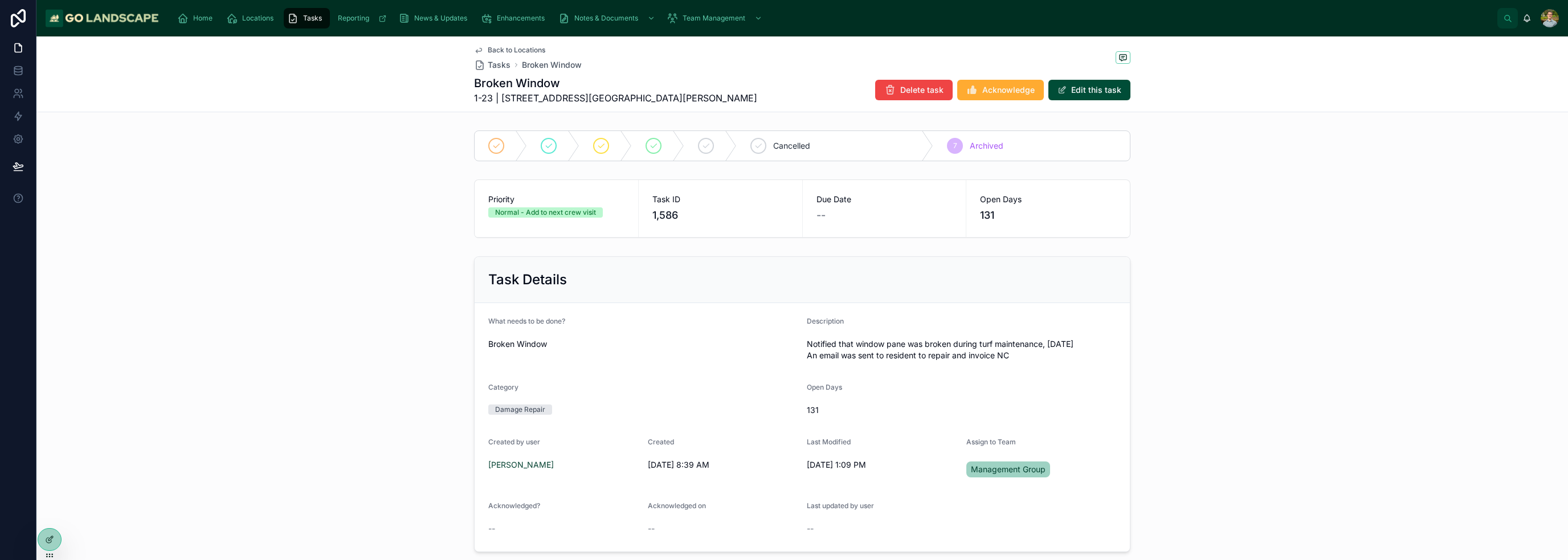
click at [783, 285] on div "Task Details What needs to be done? Broken Window Description Notified that win…" at bounding box center [802, 404] width 1531 height 305
click at [51, 542] on icon at bounding box center [49, 541] width 5 height 5
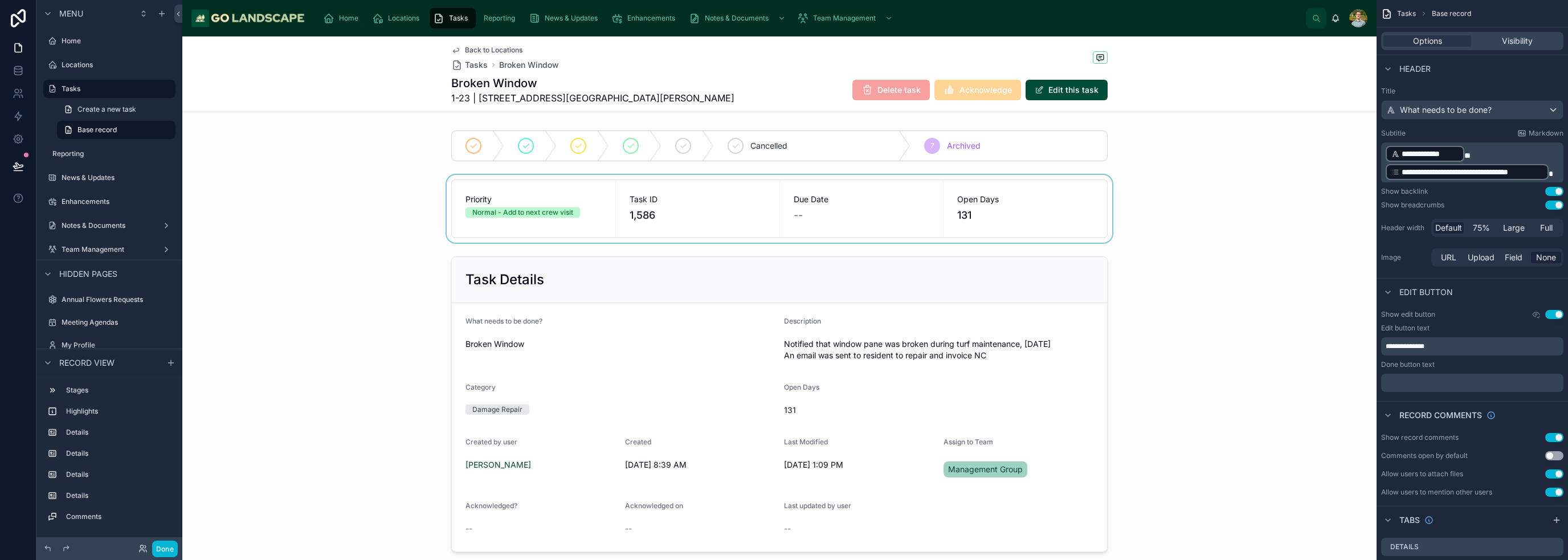
click at [783, 216] on div at bounding box center [780, 208] width 1194 height 68
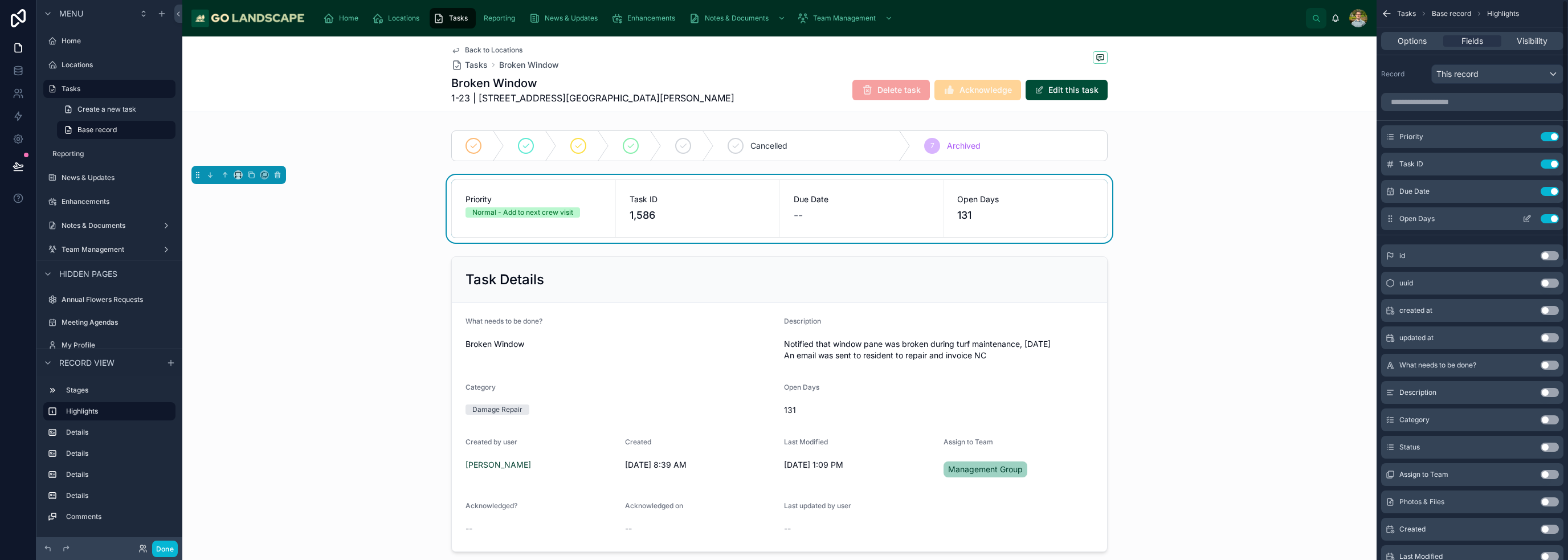
click at [783, 216] on icon "scrollable content" at bounding box center [1528, 217] width 4 height 4
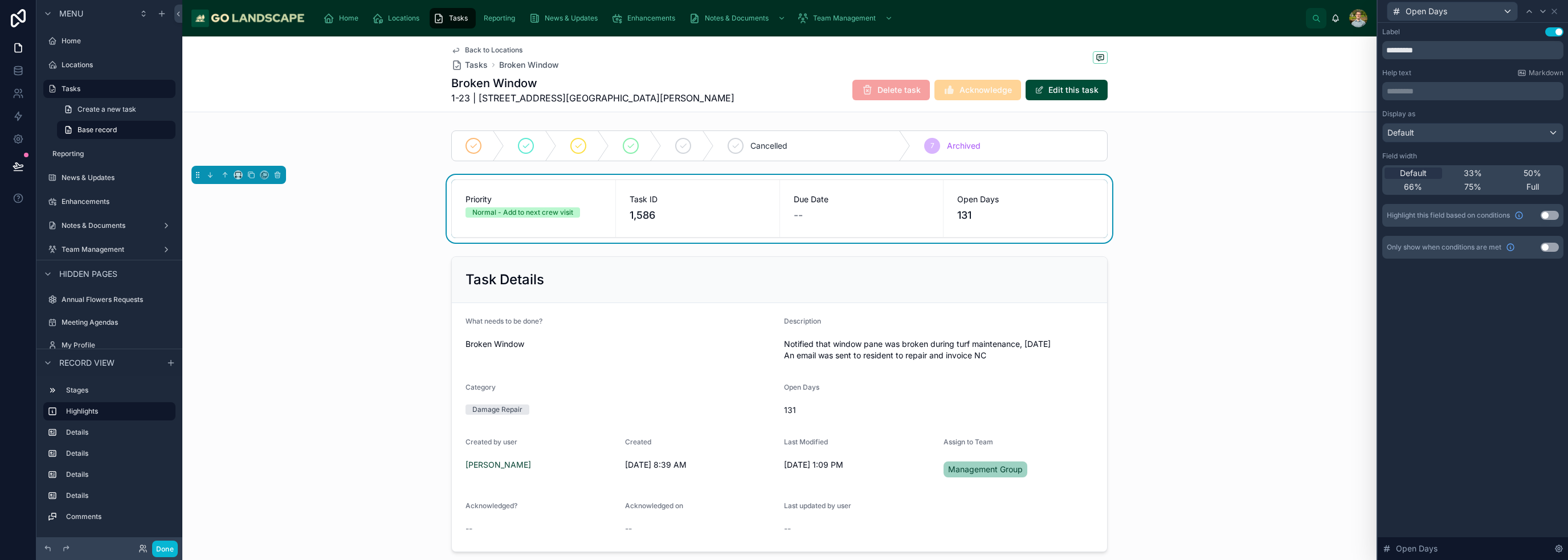
click at [783, 248] on button "Use setting" at bounding box center [1550, 247] width 18 height 9
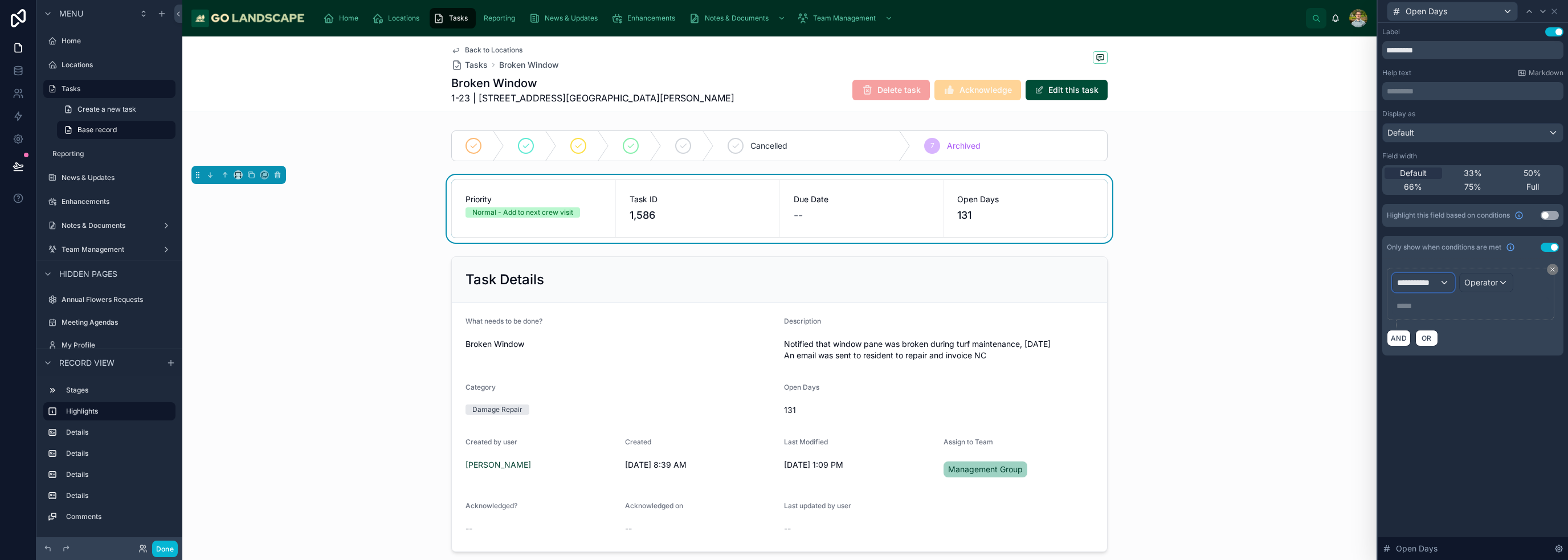
click at [783, 283] on span "**********" at bounding box center [1418, 282] width 42 height 12
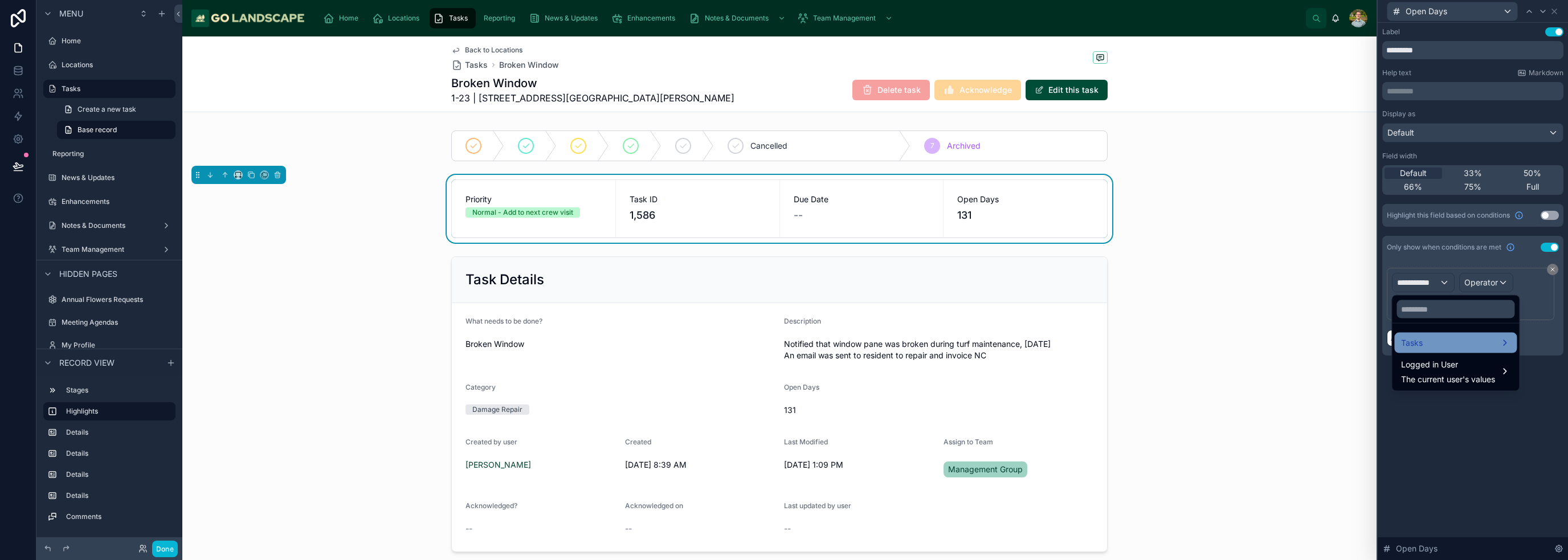
click at [783, 346] on div "Tasks" at bounding box center [1455, 343] width 109 height 13
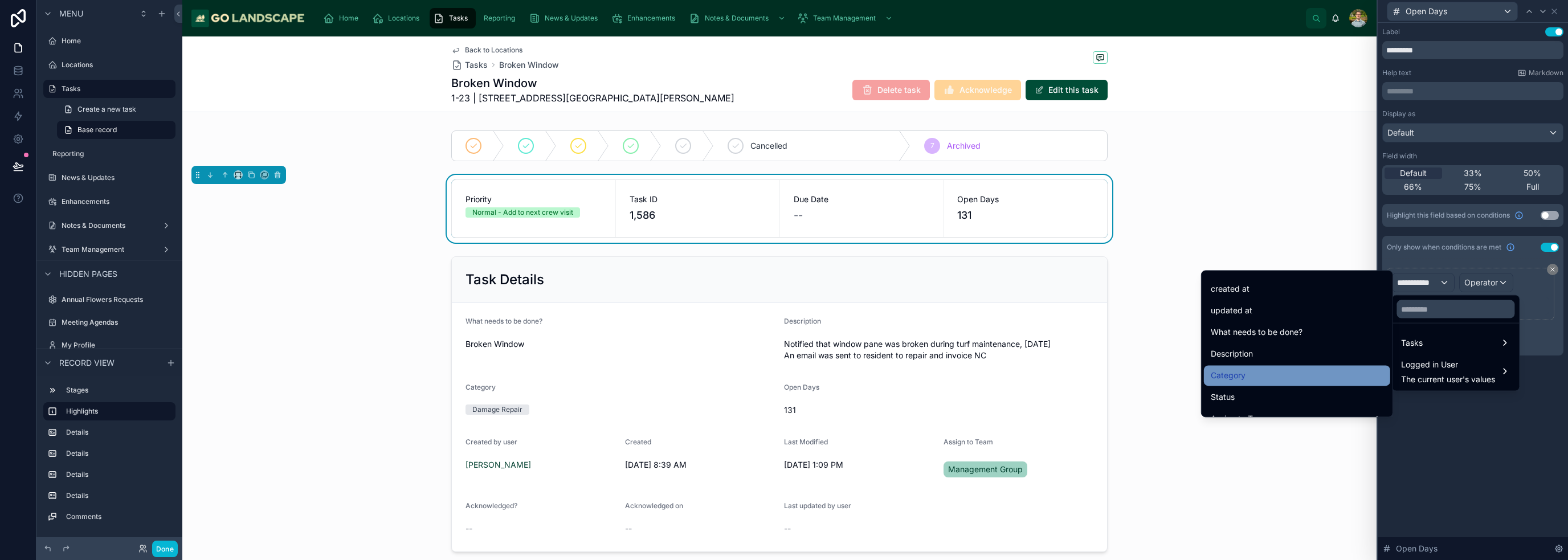
scroll to position [57, 0]
click at [783, 378] on div "Status" at bounding box center [1297, 377] width 173 height 13
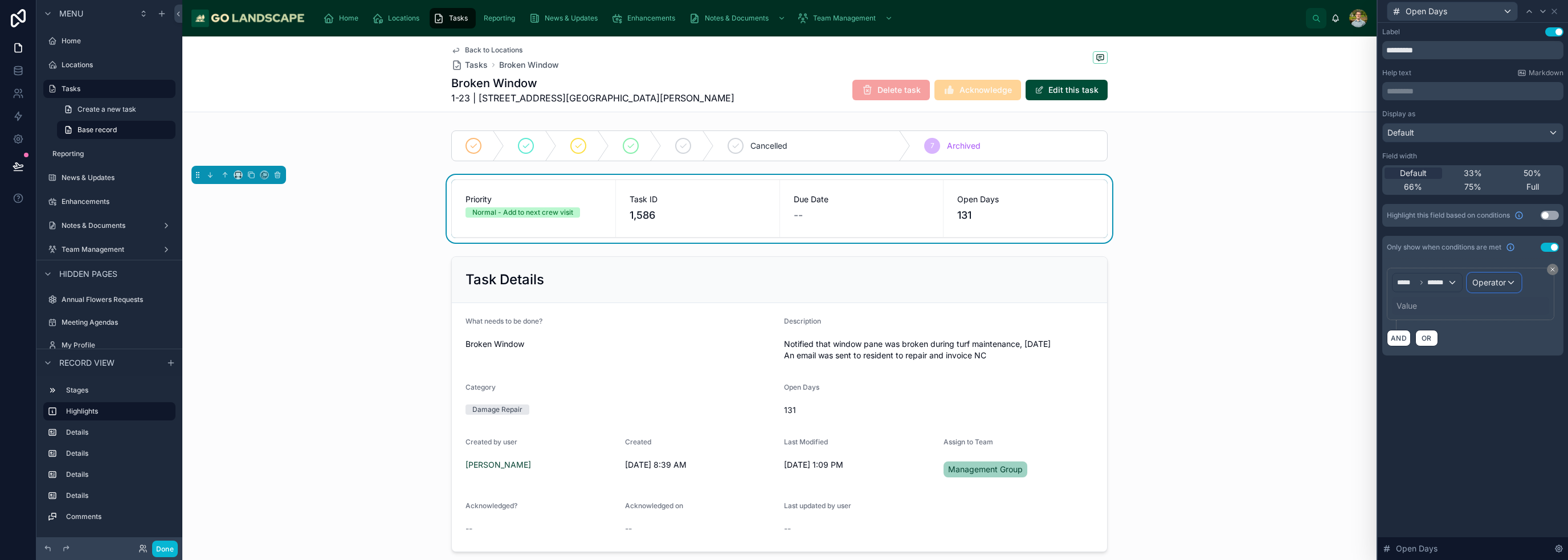
click at [783, 280] on span "Operator" at bounding box center [1489, 282] width 33 height 10
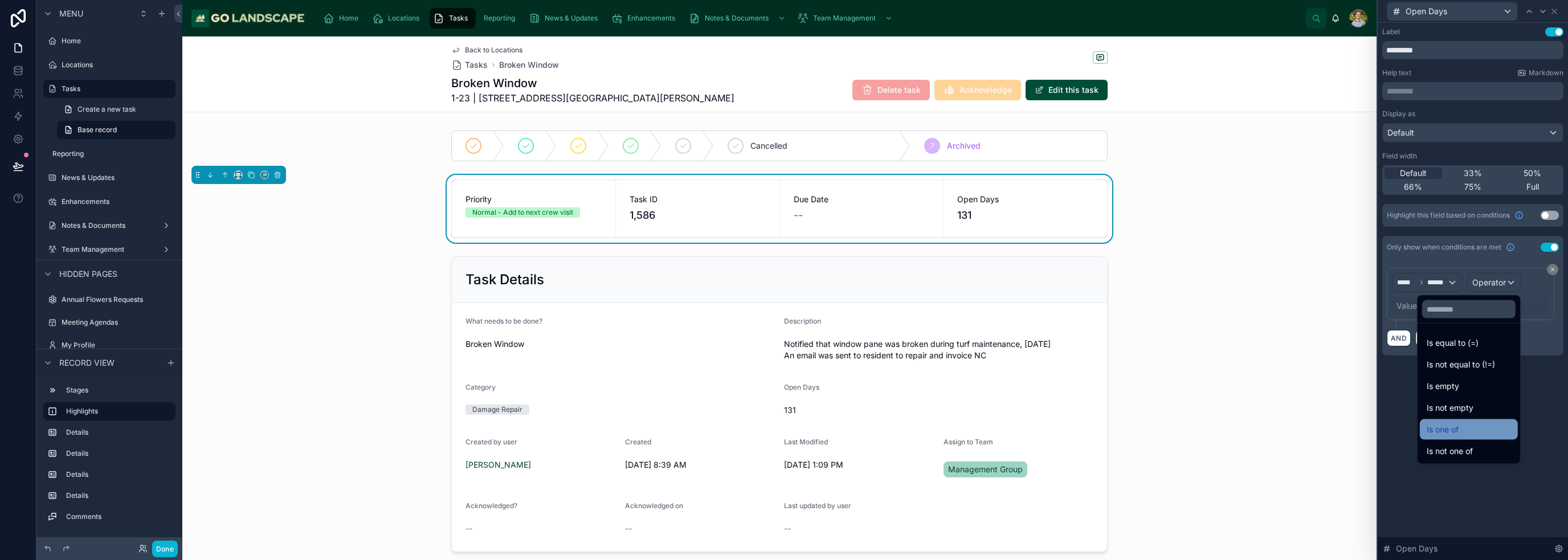
click at [783, 432] on div "Is one of" at bounding box center [1469, 430] width 85 height 13
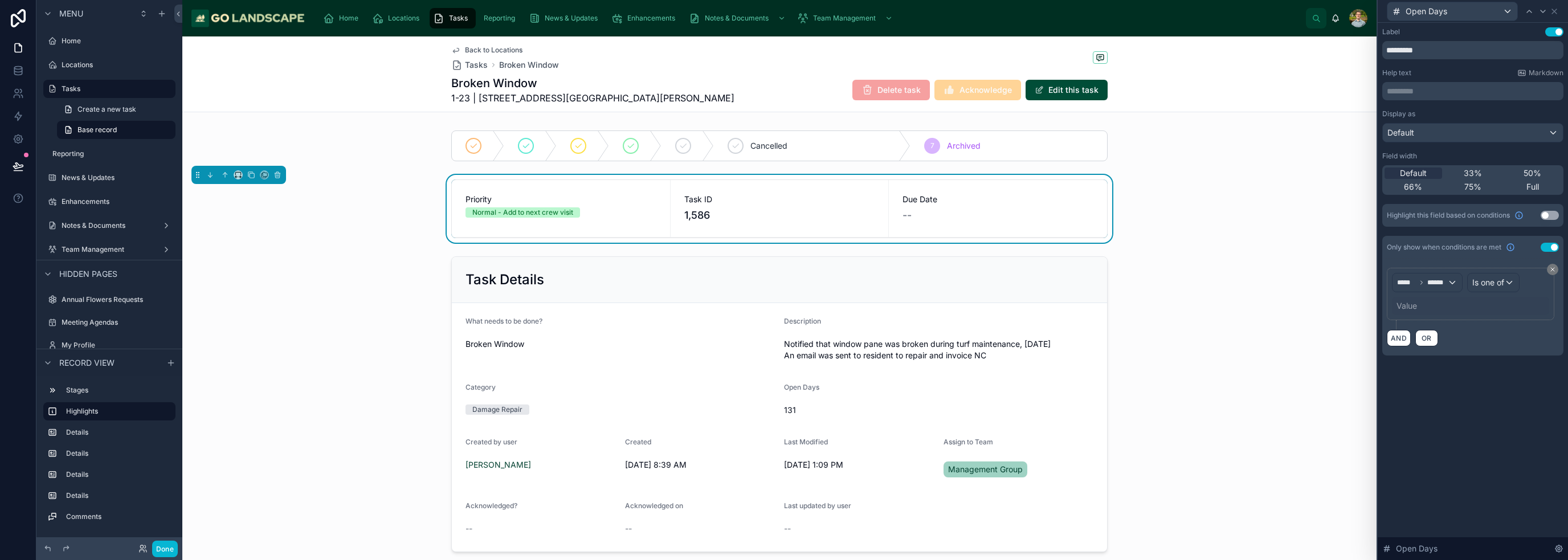
click at [783, 304] on div "Value" at bounding box center [1471, 306] width 157 height 18
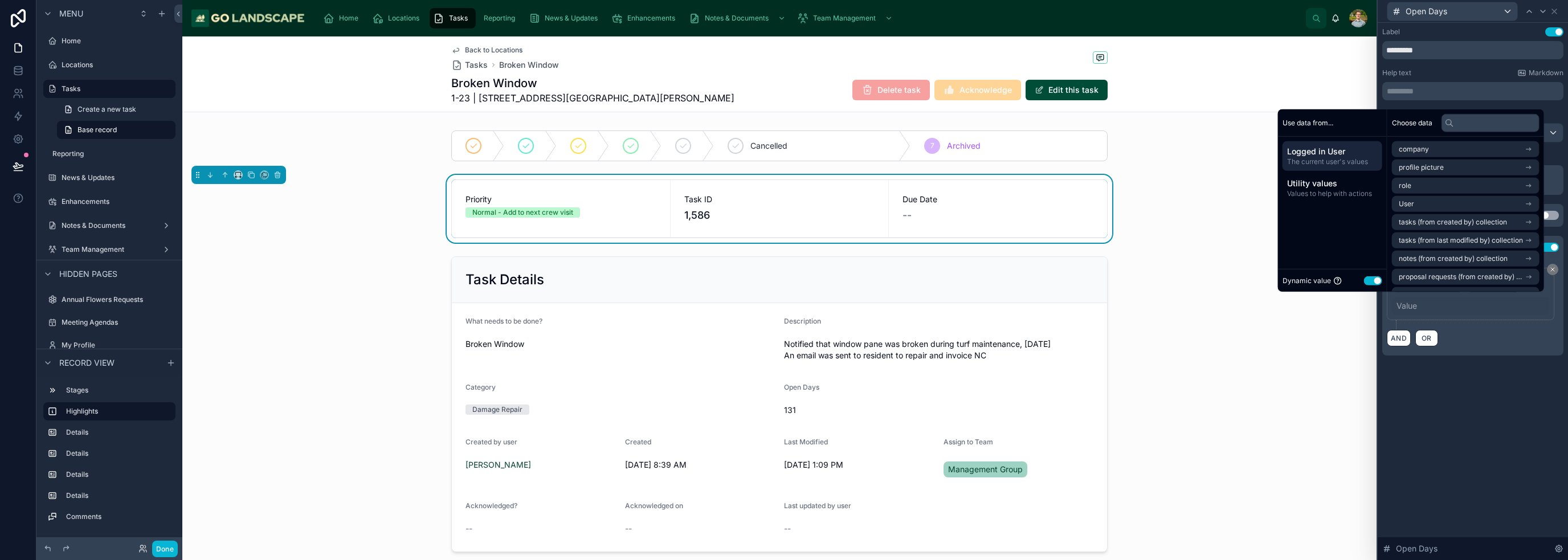
click at [783, 281] on button "Use setting" at bounding box center [1373, 280] width 18 height 9
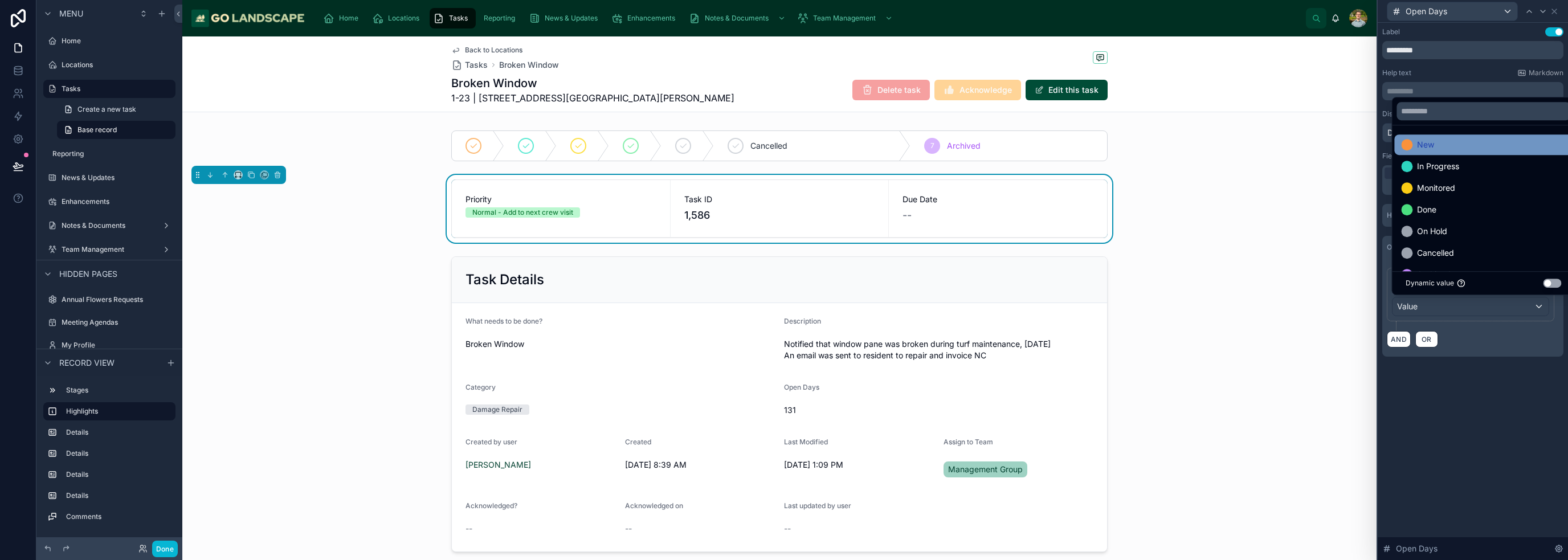
click at [783, 148] on div "New" at bounding box center [1483, 145] width 165 height 13
click at [783, 147] on div "In Progress" at bounding box center [1483, 145] width 165 height 13
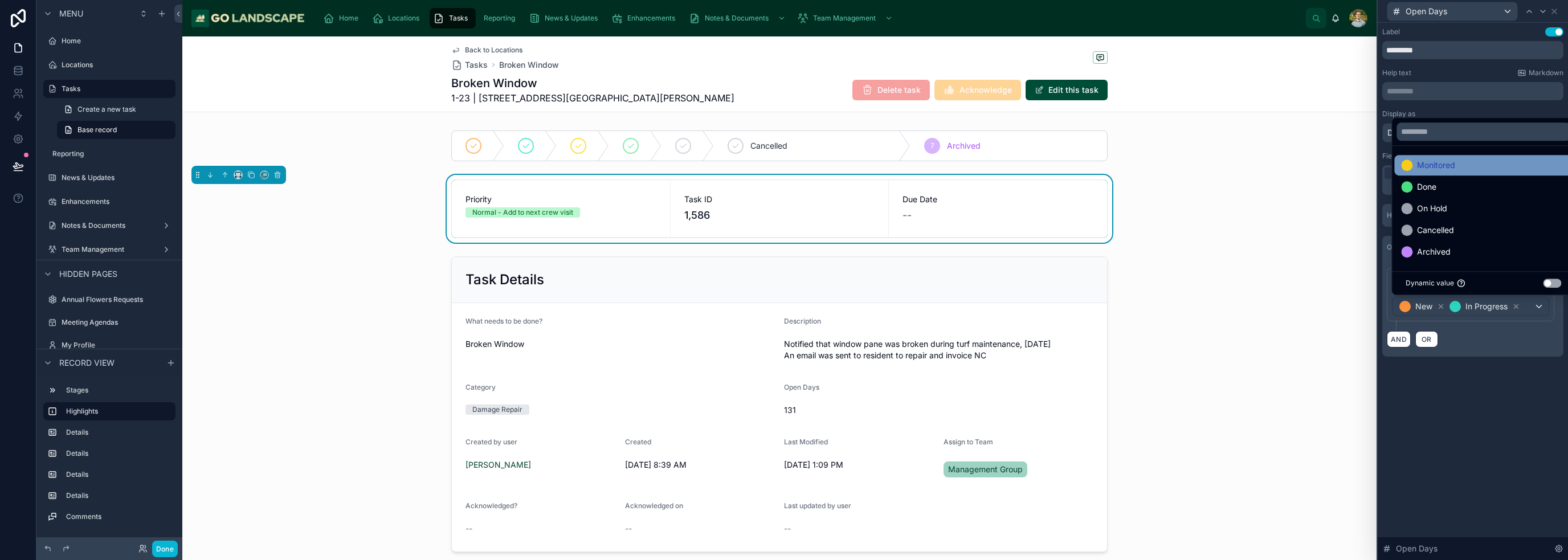
click at [783, 163] on div "Monitored" at bounding box center [1483, 165] width 165 height 13
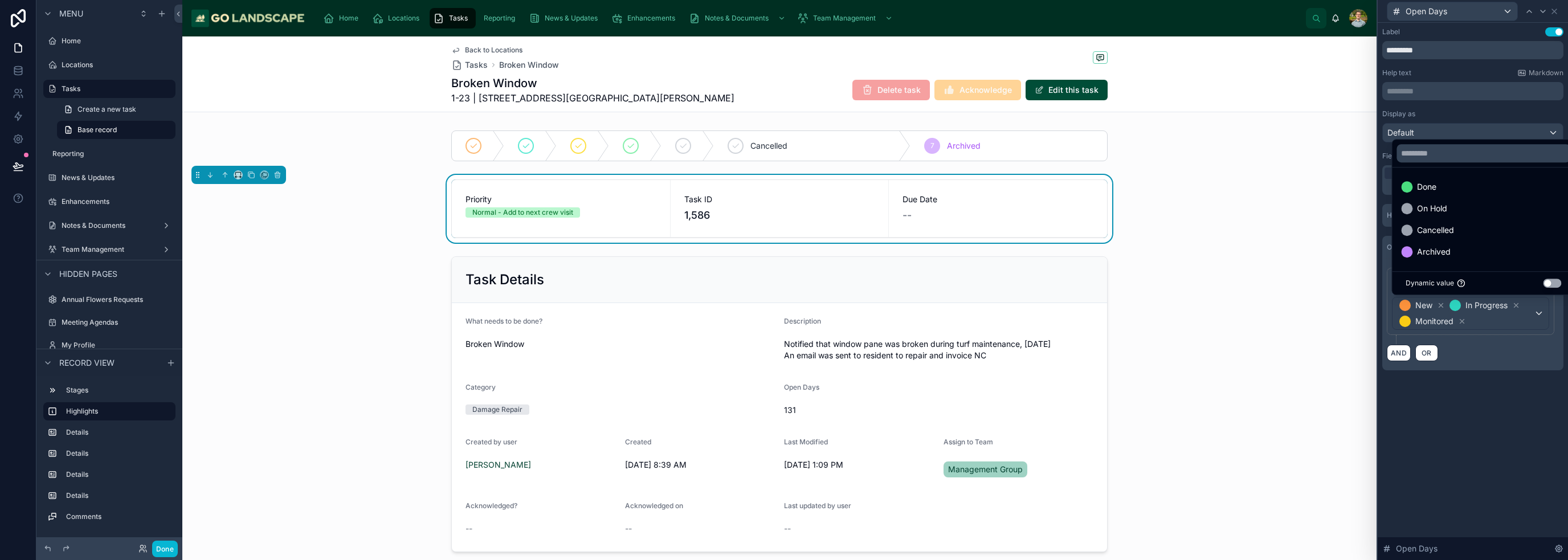
click at [783, 425] on div "Label Use setting ********* Help text Markdown ********* ﻿ Display as Default F…" at bounding box center [1472, 291] width 191 height 537
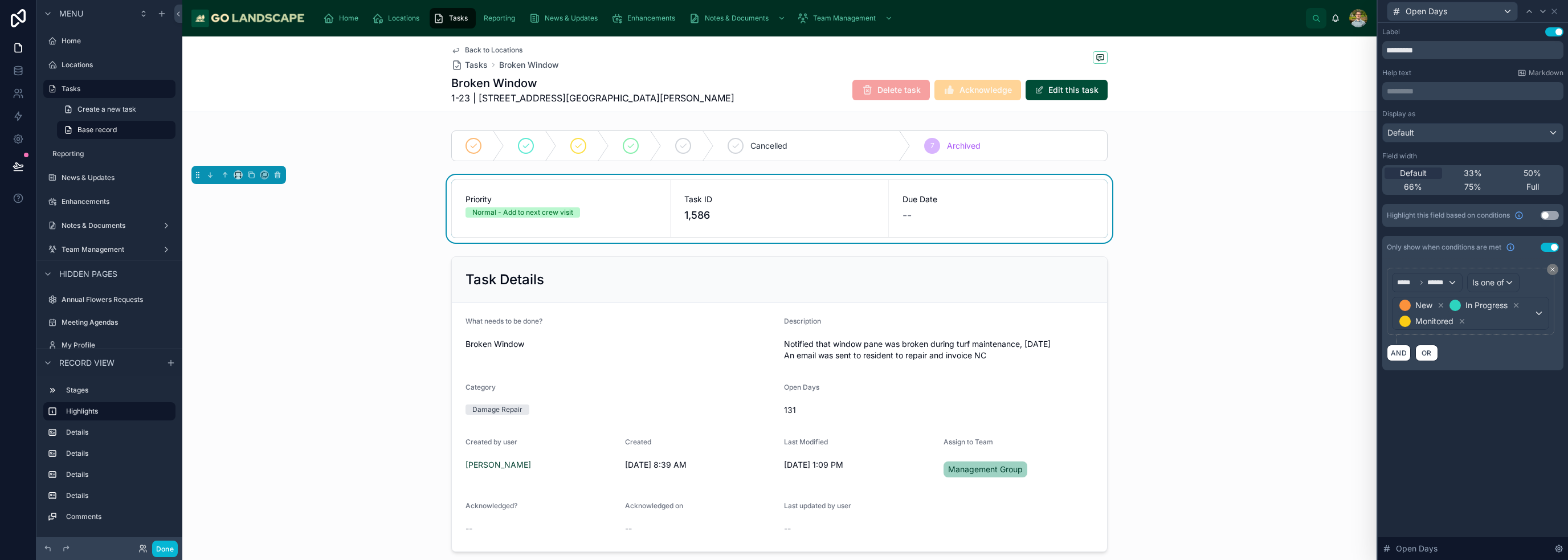
click at [783, 444] on div "Label Use setting ********* Help text Markdown ********* ﻿ Display as Default F…" at bounding box center [1472, 291] width 191 height 537
click at [783, 10] on icon at bounding box center [1554, 11] width 4 height 4
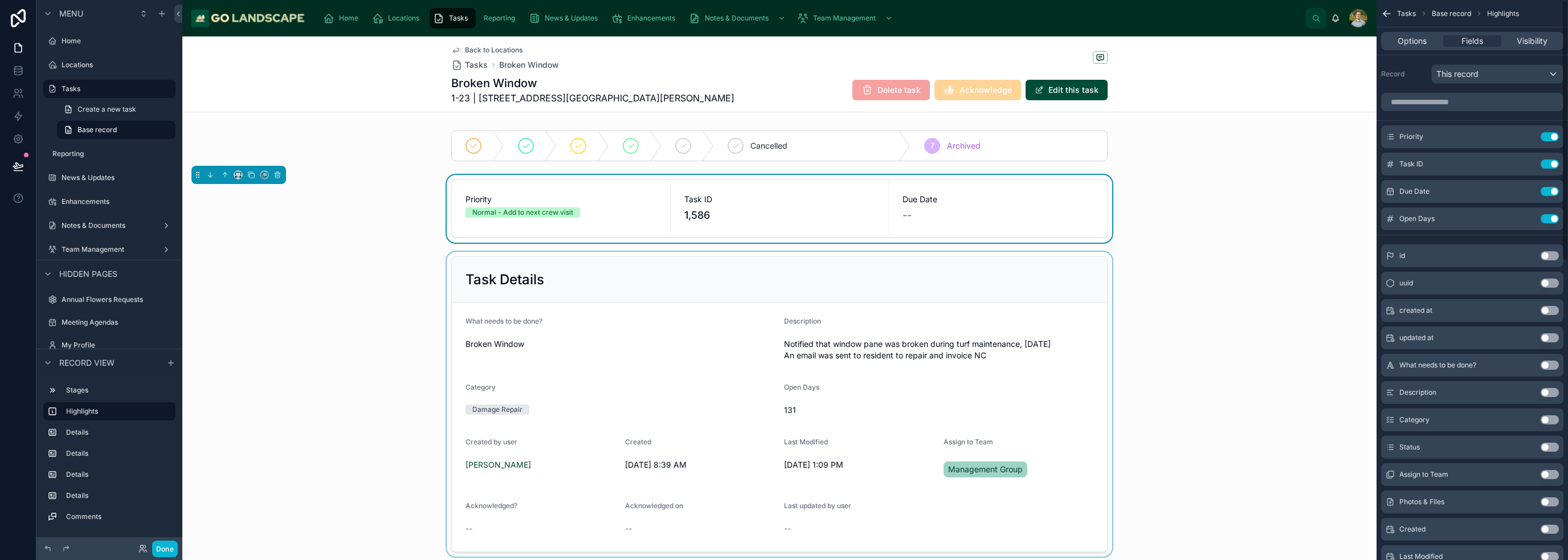
click at [783, 334] on div at bounding box center [780, 404] width 1194 height 305
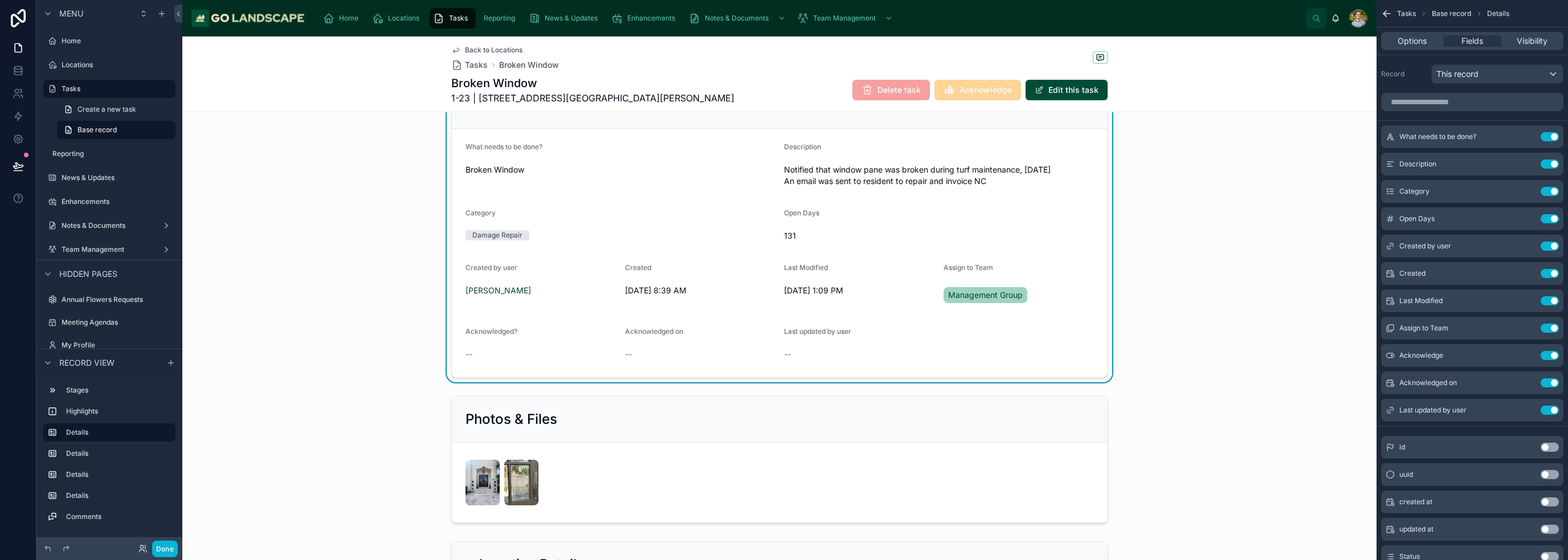
scroll to position [228, 0]
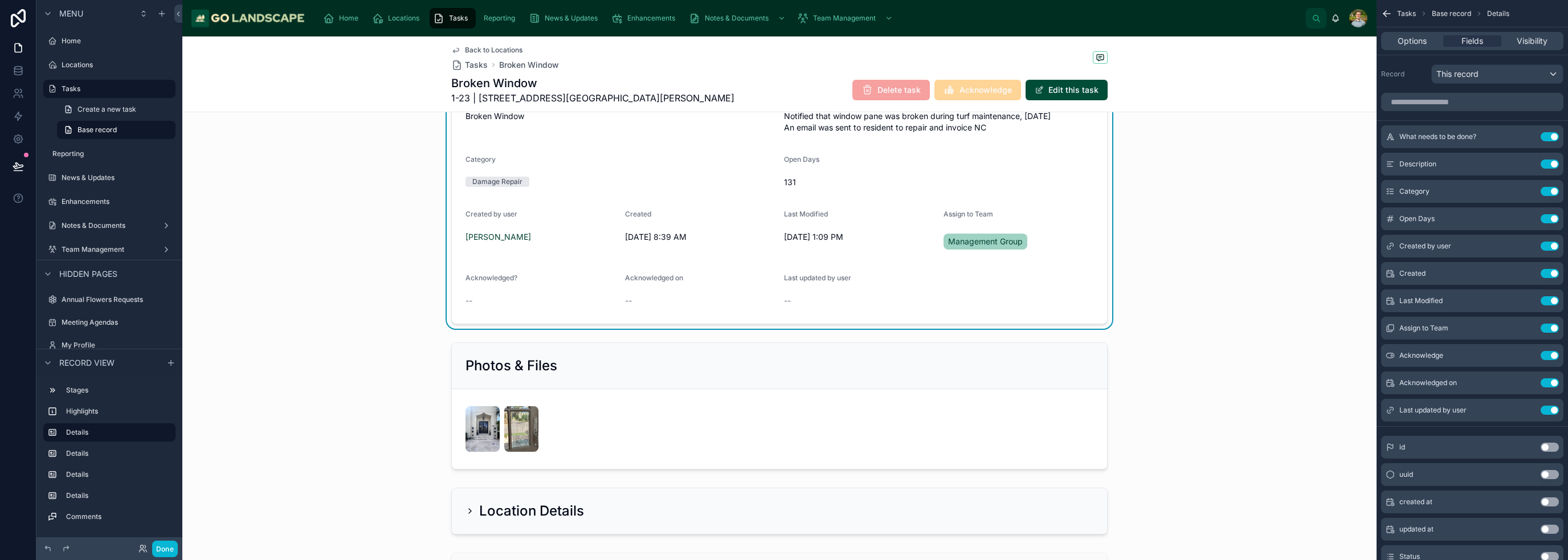
click at [783, 303] on div "--" at bounding box center [859, 301] width 150 height 12
click at [783, 286] on div "Task Details What needs to be done? Broken Window Description Notified that win…" at bounding box center [780, 176] width 1194 height 305
click at [163, 546] on button "Done" at bounding box center [165, 548] width 26 height 16
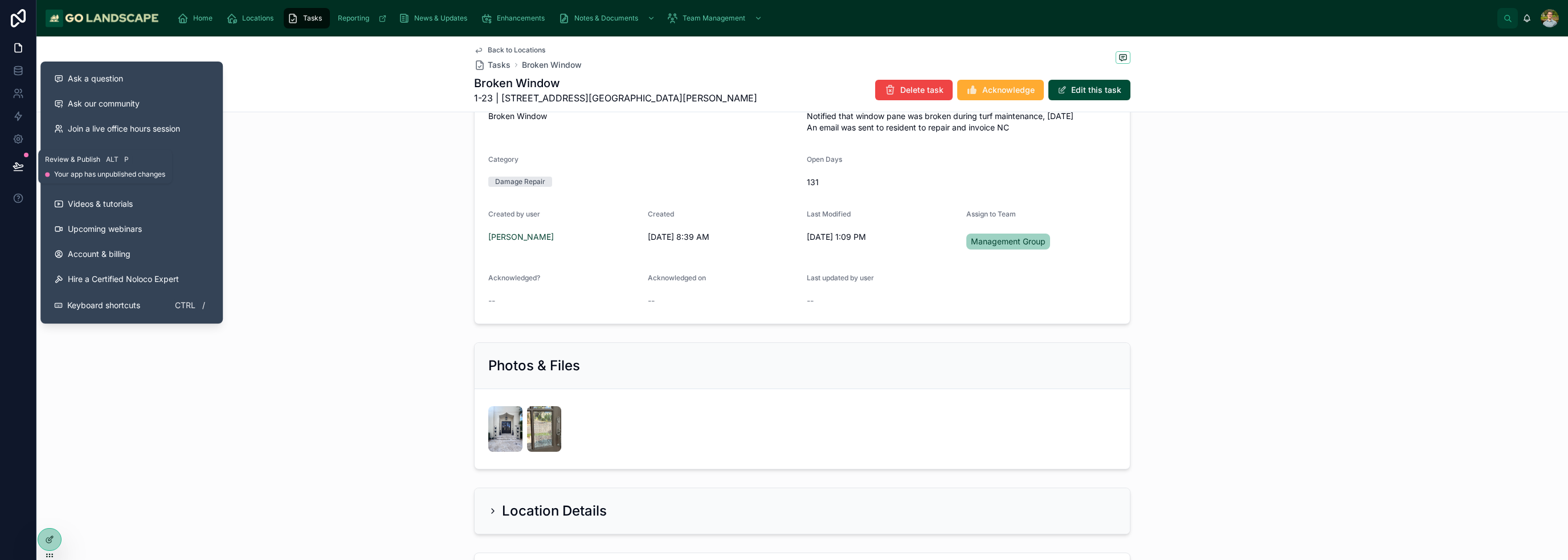
click at [17, 169] on icon at bounding box center [18, 166] width 12 height 12
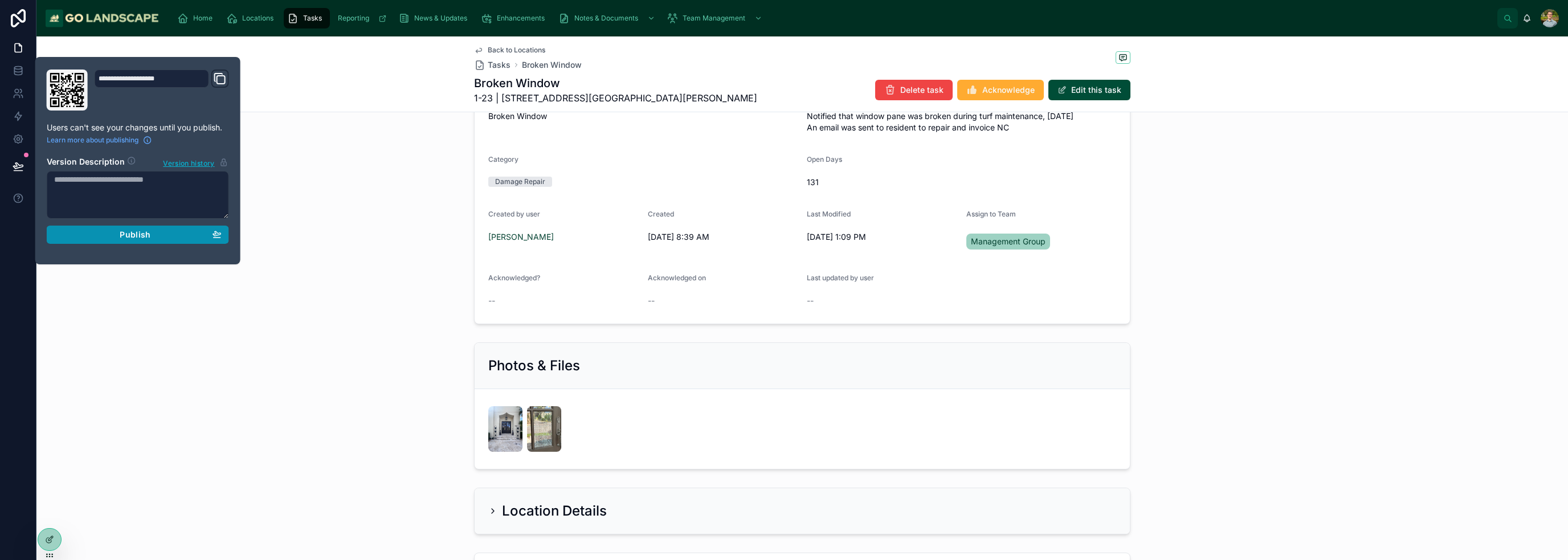
click at [157, 229] on div "Publish" at bounding box center [138, 234] width 167 height 10
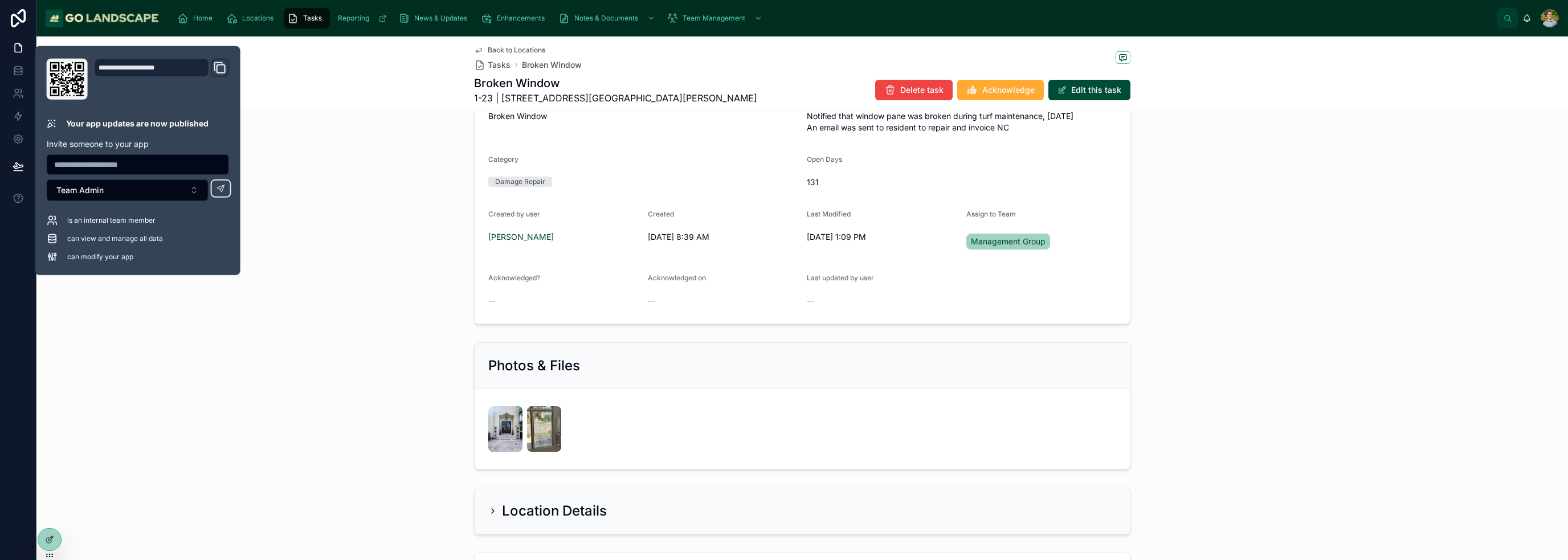
click at [335, 285] on div "Task Details What needs to be done? Broken Window Description Notified that win…" at bounding box center [802, 176] width 1531 height 305
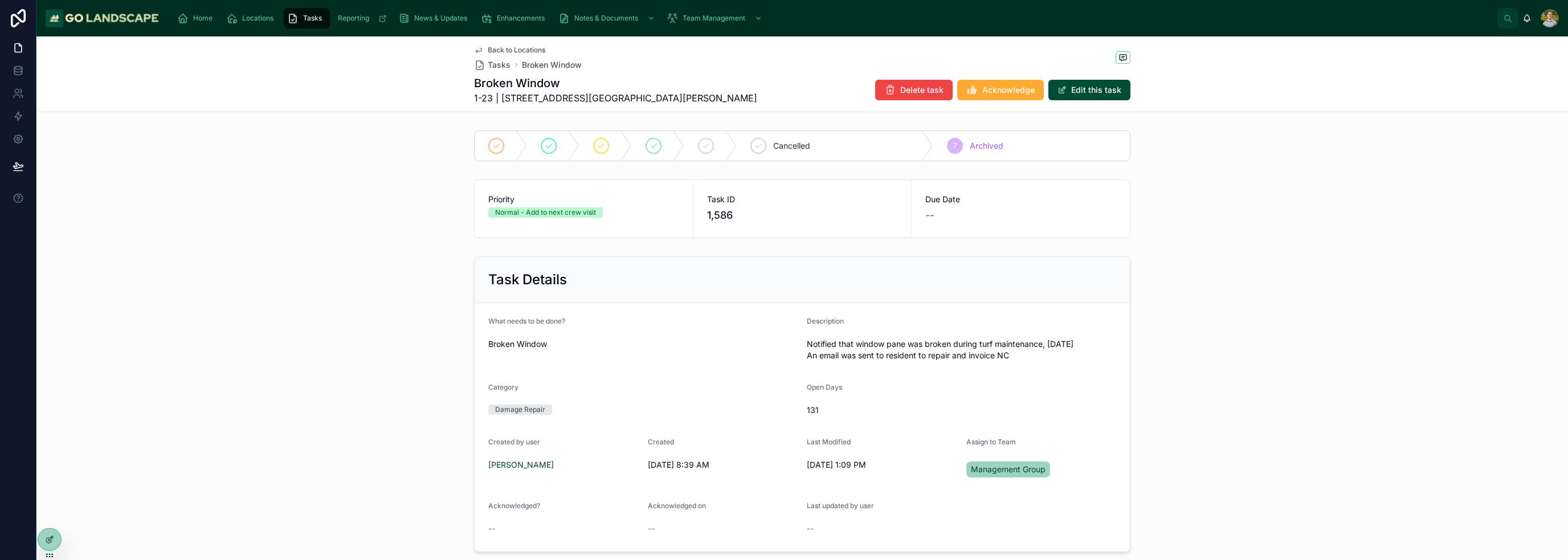
click at [783, 211] on div "Priority Normal - Add to next crew visit Task ID 1,586 Due Date --" at bounding box center [802, 208] width 1531 height 68
click at [19, 119] on icon at bounding box center [18, 116] width 12 height 12
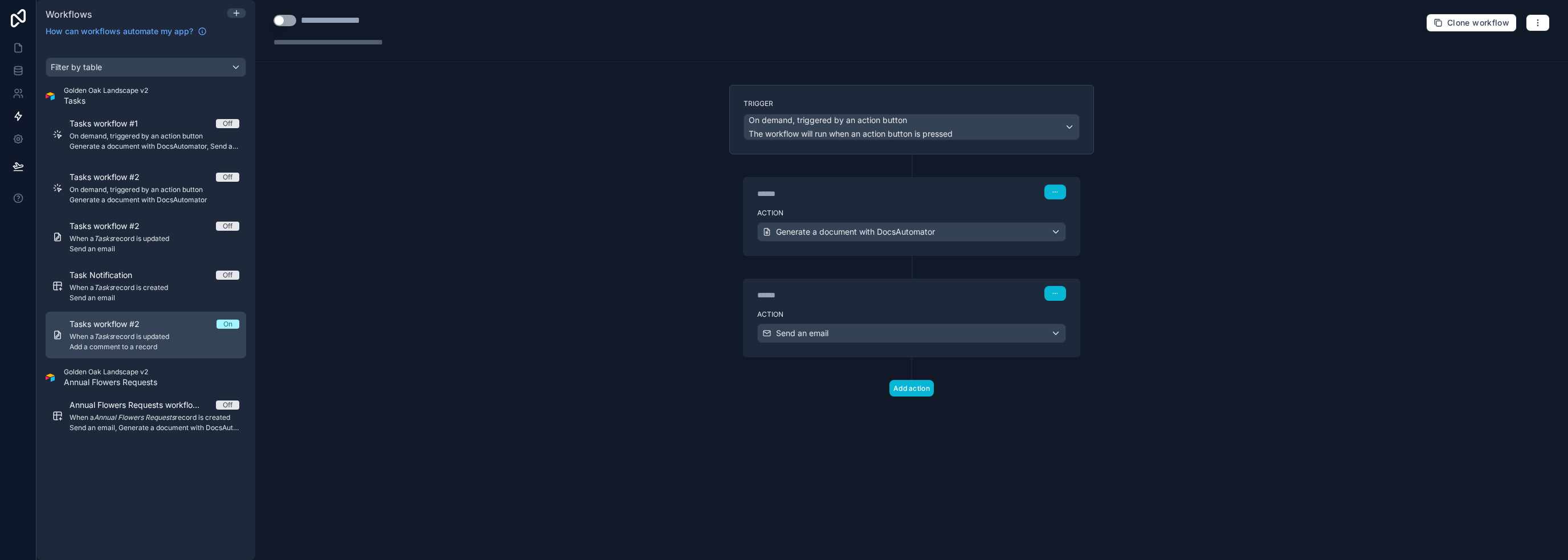
click at [166, 330] on div "Tasks workflow #2 On When a Tasks record is updated Add a comment to a record" at bounding box center [154, 335] width 170 height 33
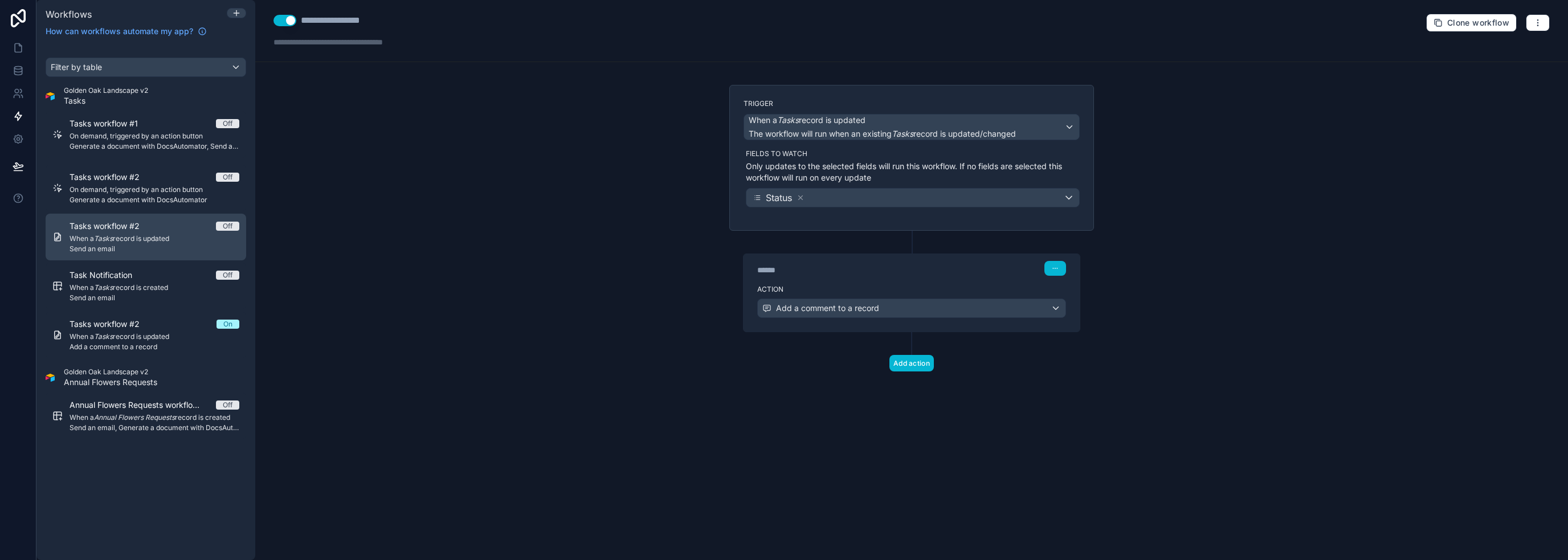
click at [141, 232] on div "Tasks workflow #2 Off When a Tasks record is updated Send an email" at bounding box center [154, 237] width 170 height 33
click at [783, 267] on icon "button" at bounding box center [1055, 268] width 7 height 7
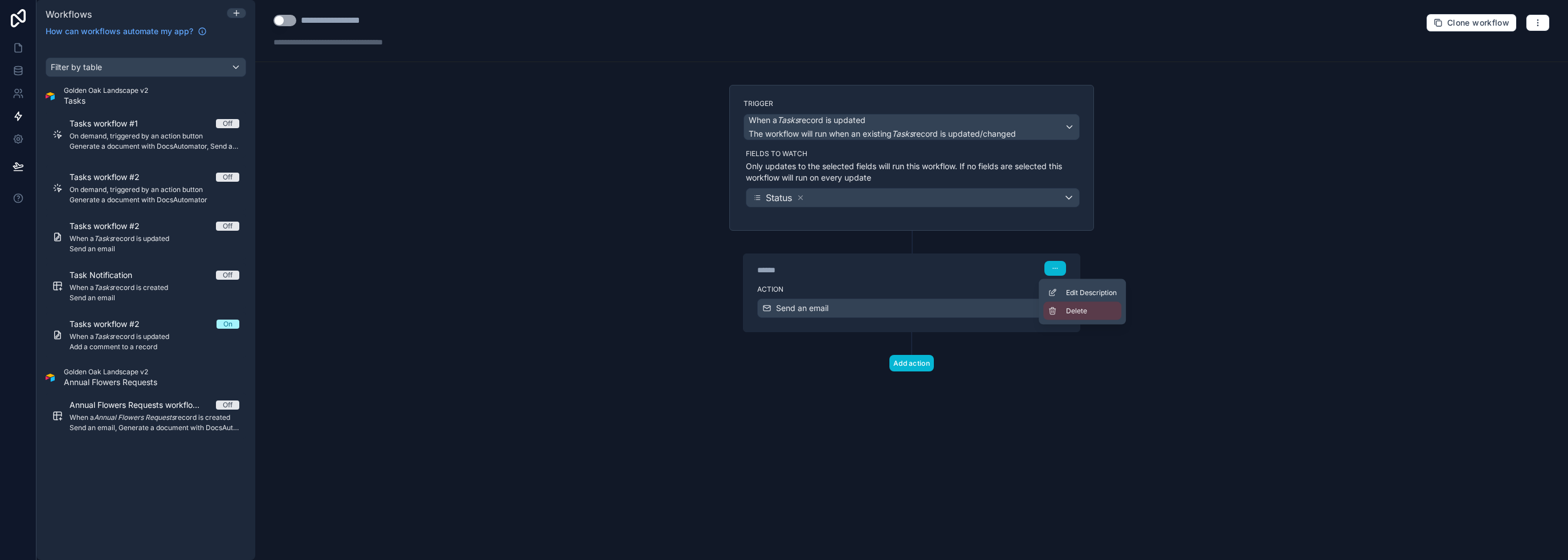
click at [783, 317] on button "Delete" at bounding box center [1082, 311] width 78 height 18
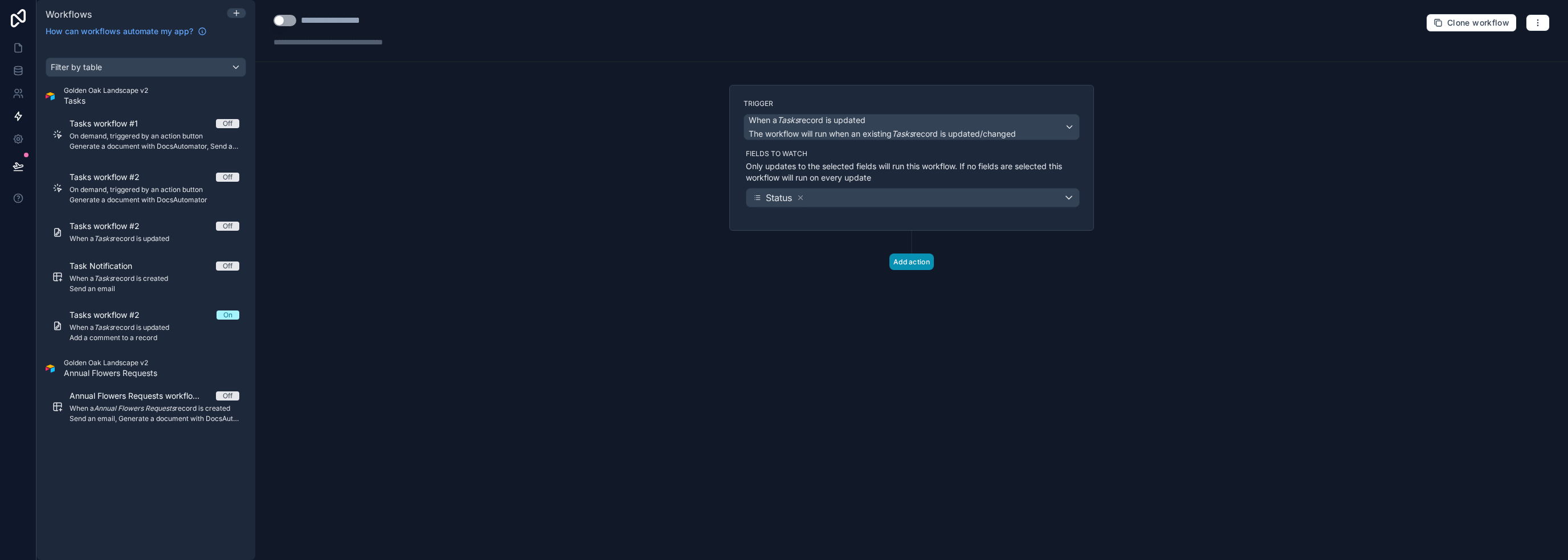
click at [783, 259] on button "Add action" at bounding box center [911, 262] width 44 height 16
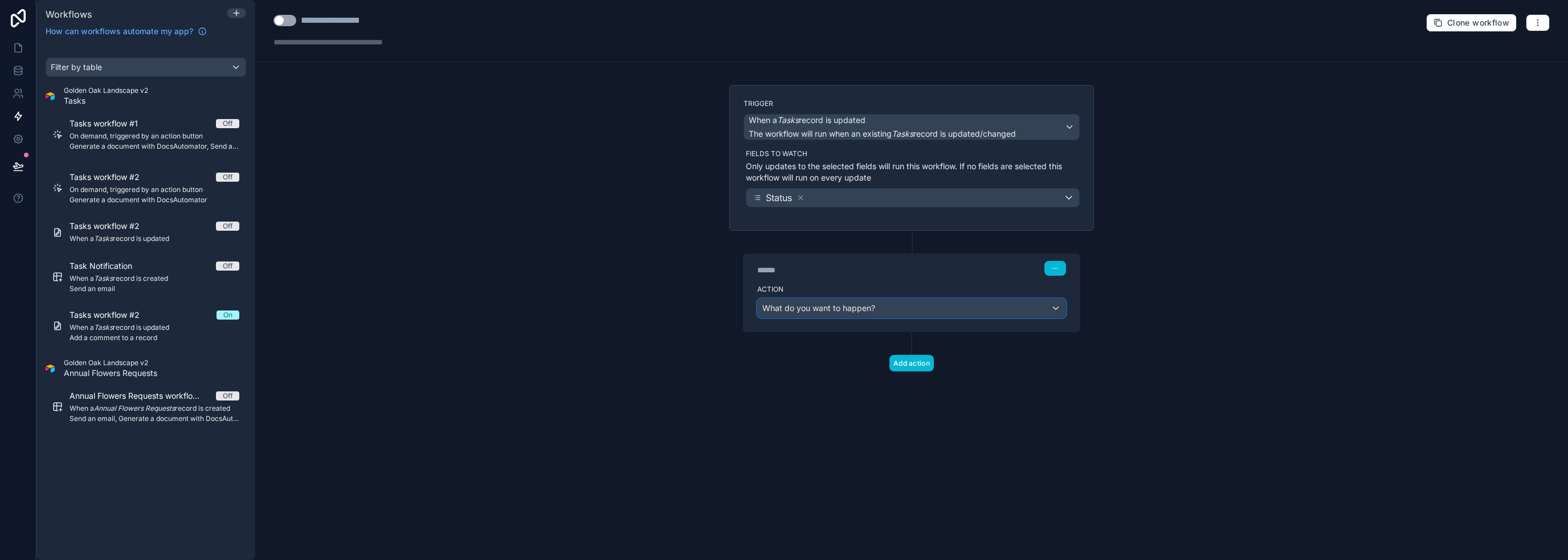
click at [783, 305] on span "What do you want to happen?" at bounding box center [818, 308] width 113 height 10
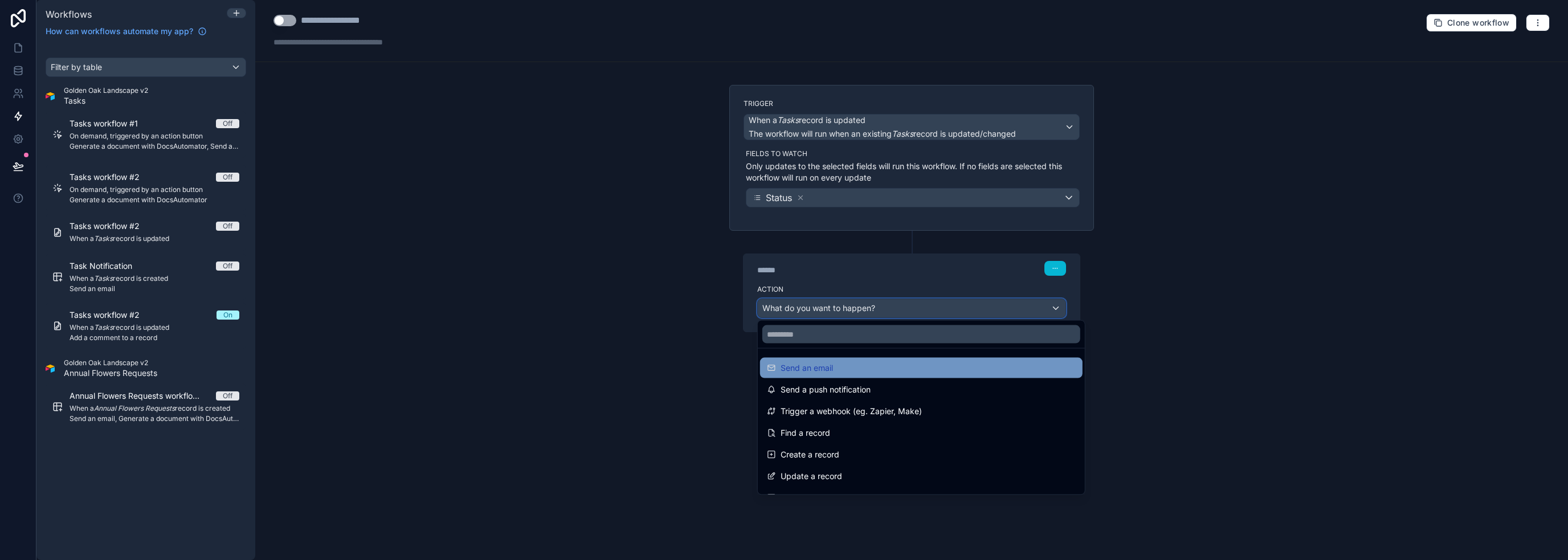
scroll to position [57, 0]
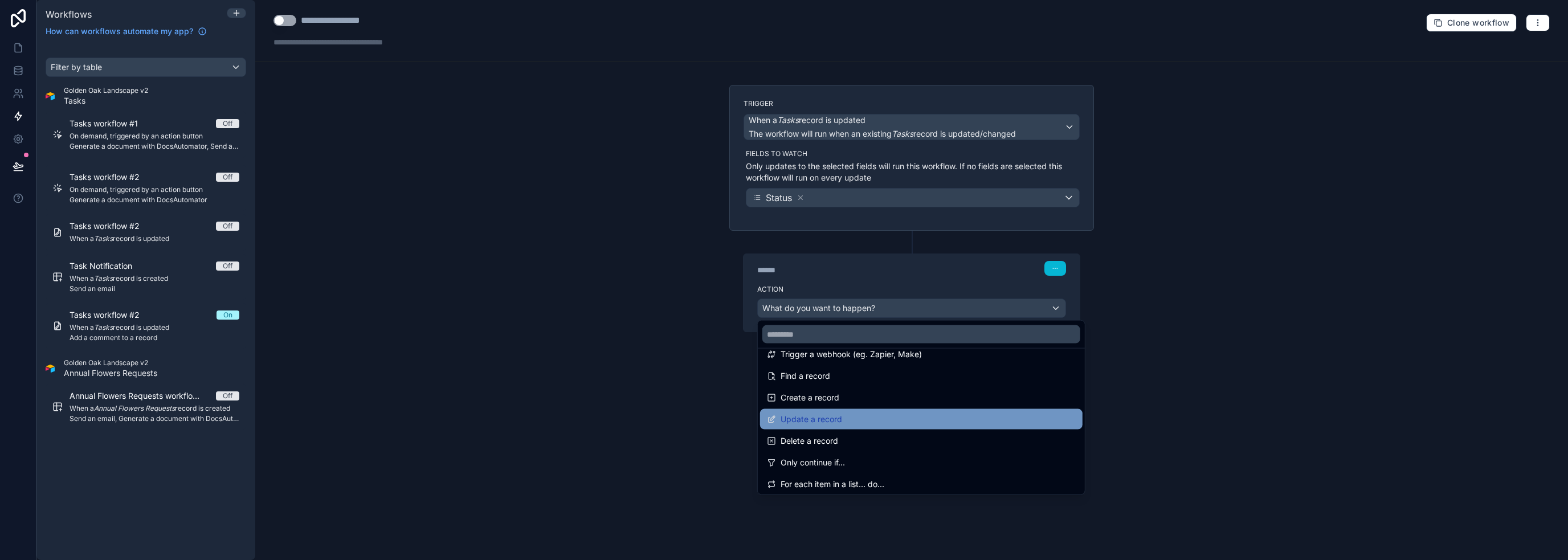
click at [783, 413] on div "Update a record" at bounding box center [921, 419] width 309 height 13
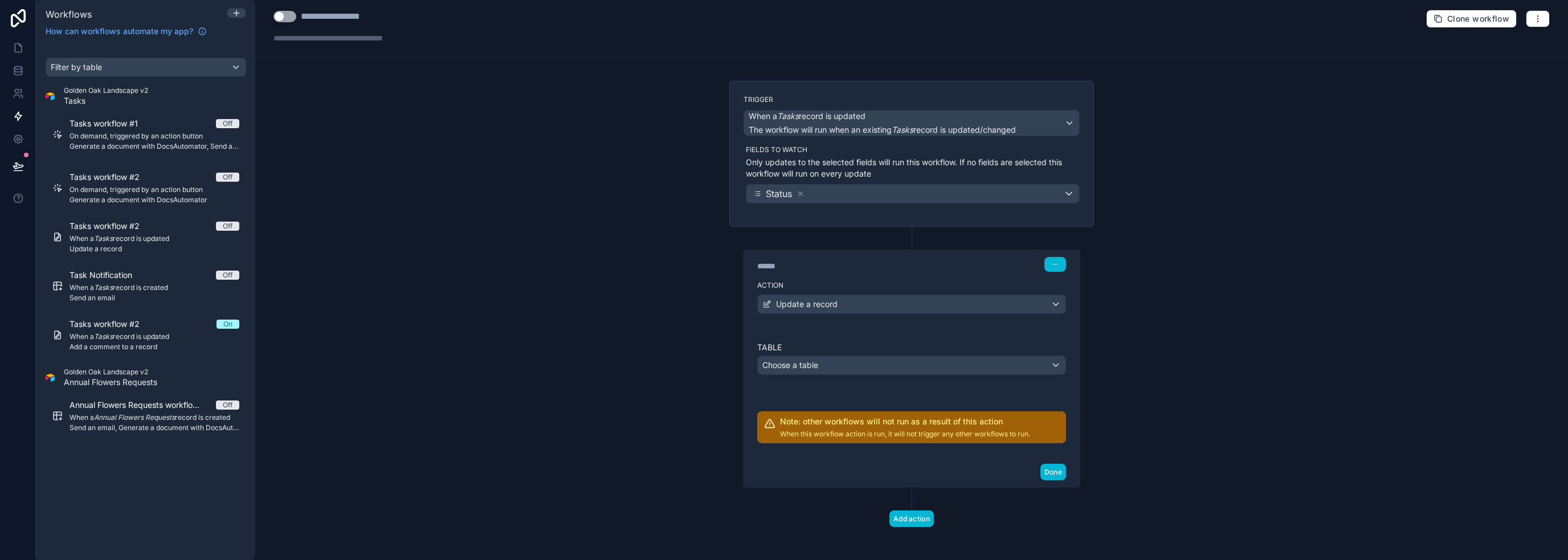
scroll to position [4, 0]
click at [783, 361] on div "Choose a table" at bounding box center [911, 365] width 307 height 18
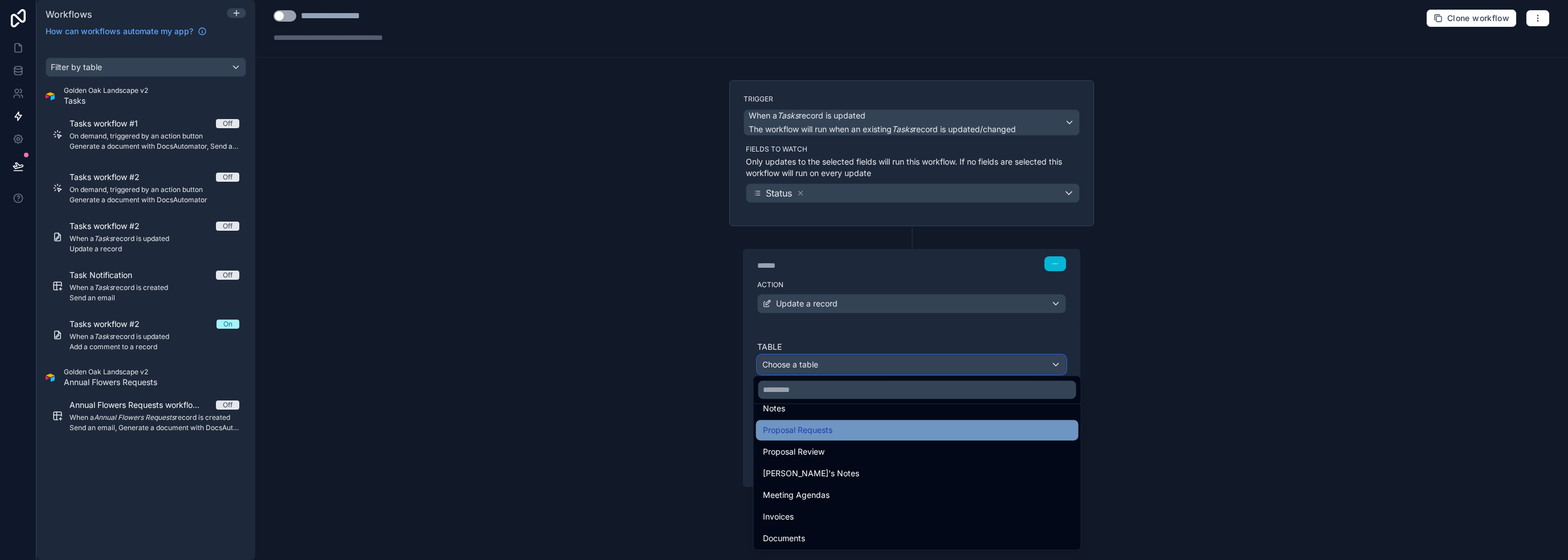
scroll to position [57, 0]
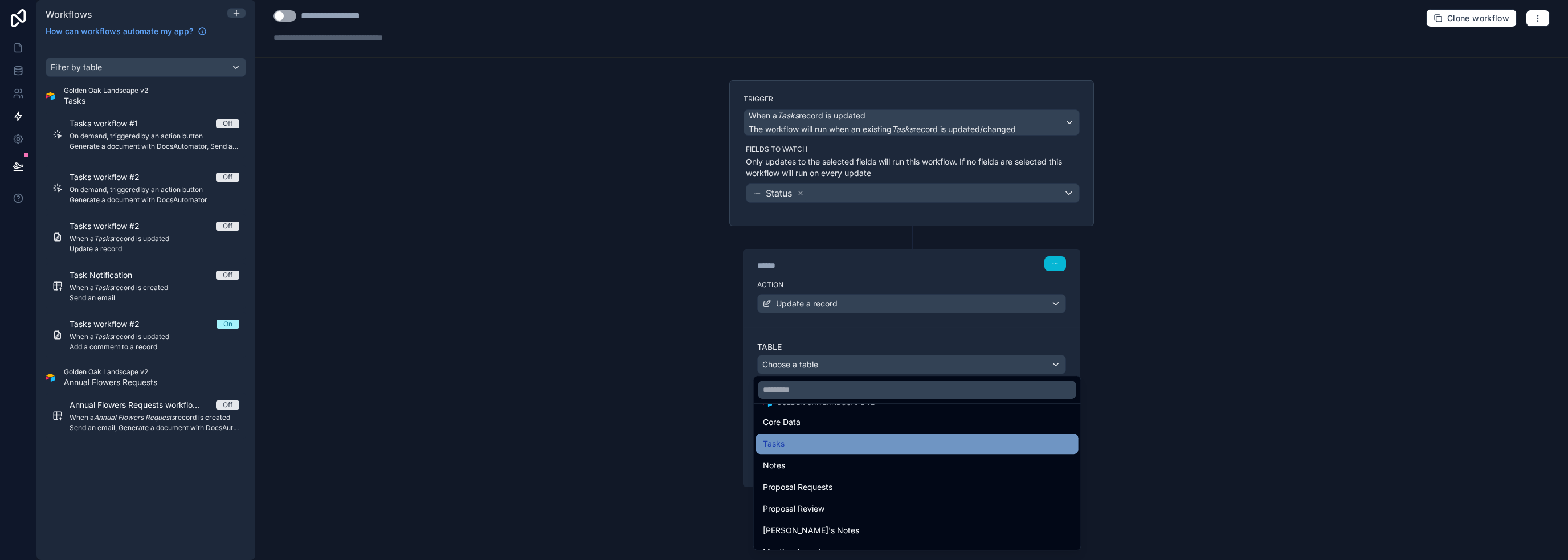
click at [783, 441] on div "Tasks" at bounding box center [917, 444] width 309 height 13
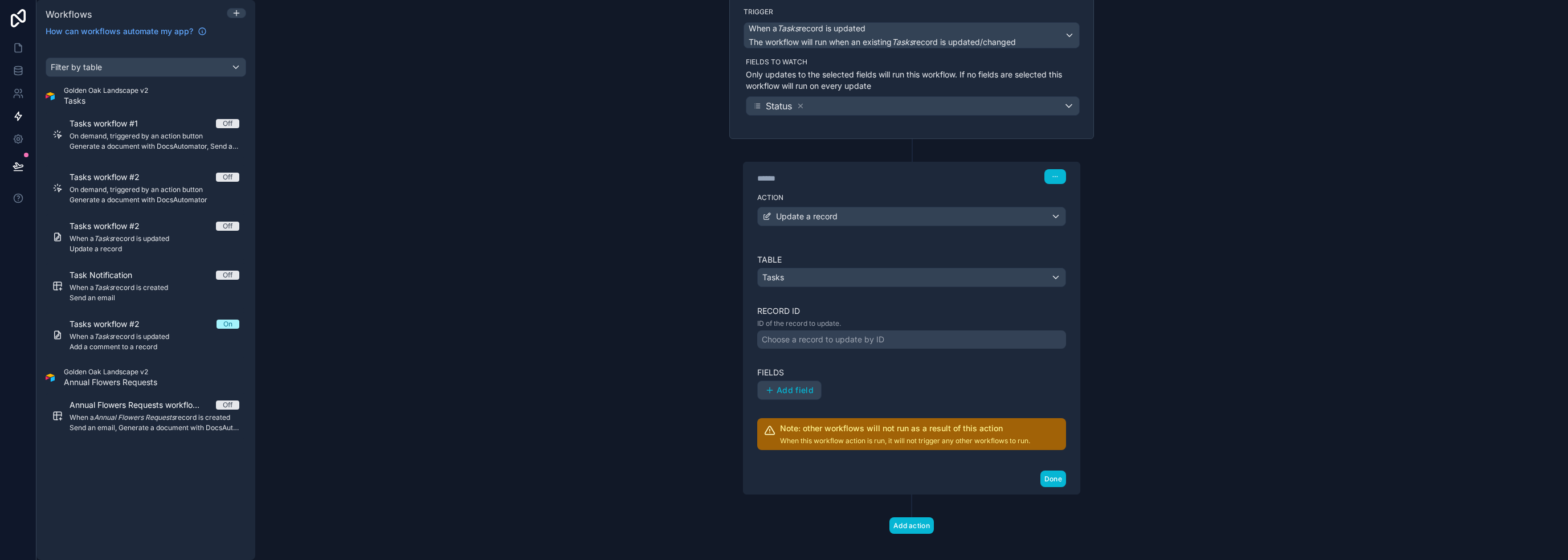
scroll to position [98, 0]
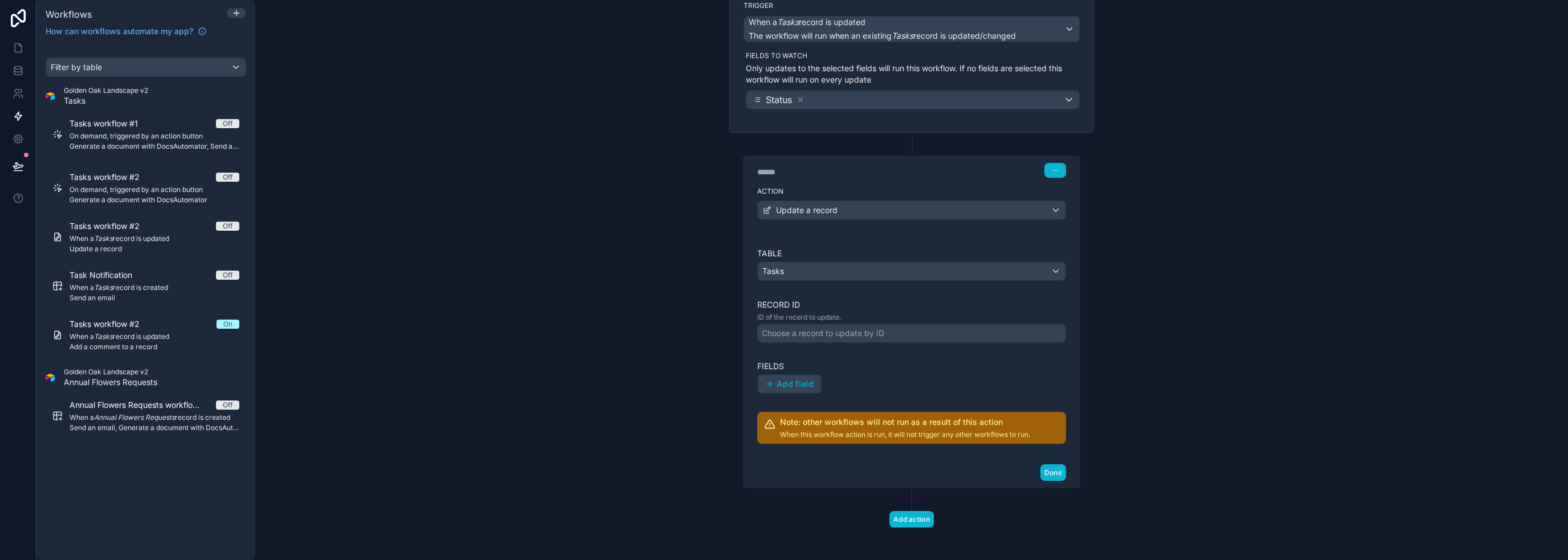
click at [783, 334] on div "Choose a record to update by ID" at bounding box center [822, 333] width 122 height 12
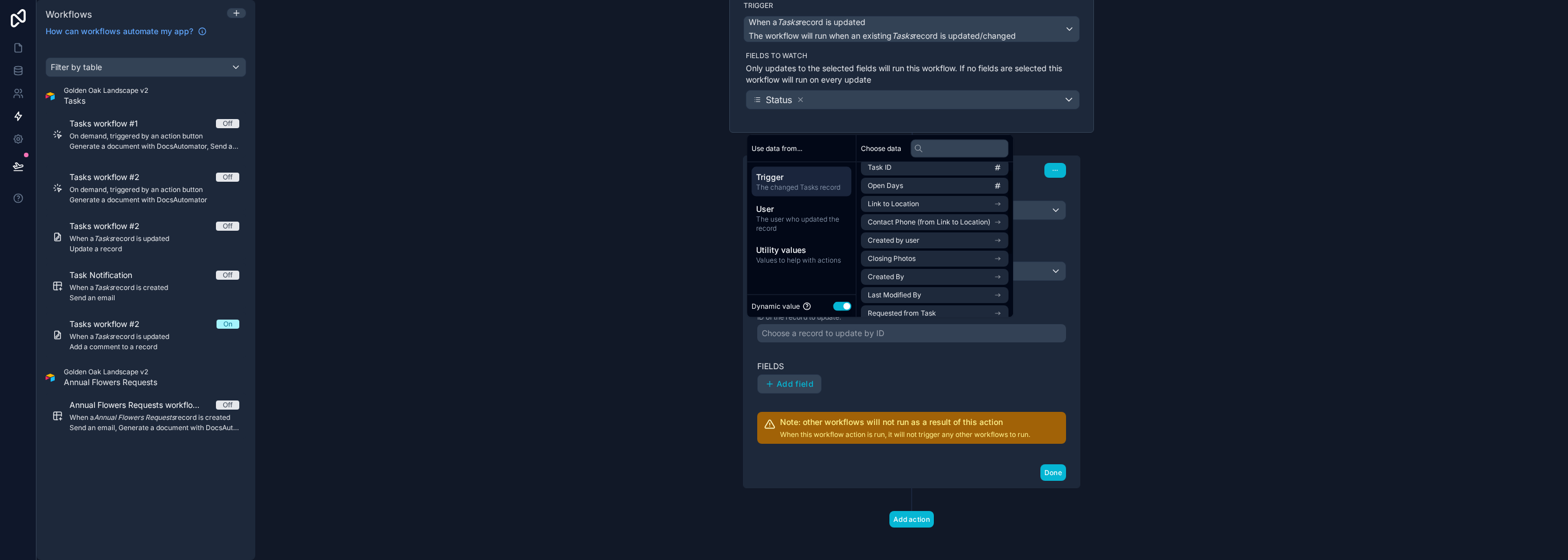
scroll to position [0, 0]
click at [783, 175] on li "id" at bounding box center [934, 175] width 147 height 16
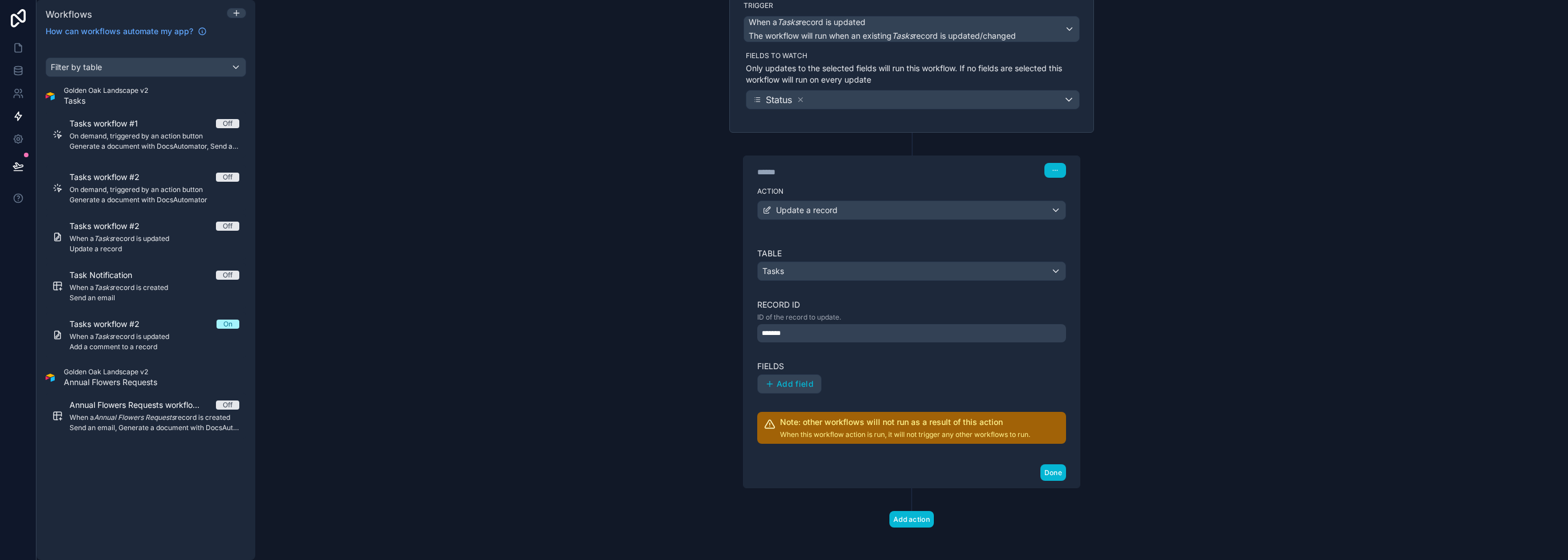
click at [783, 361] on label "Fields" at bounding box center [911, 366] width 309 height 12
click at [783, 385] on span "Add field" at bounding box center [795, 383] width 37 height 10
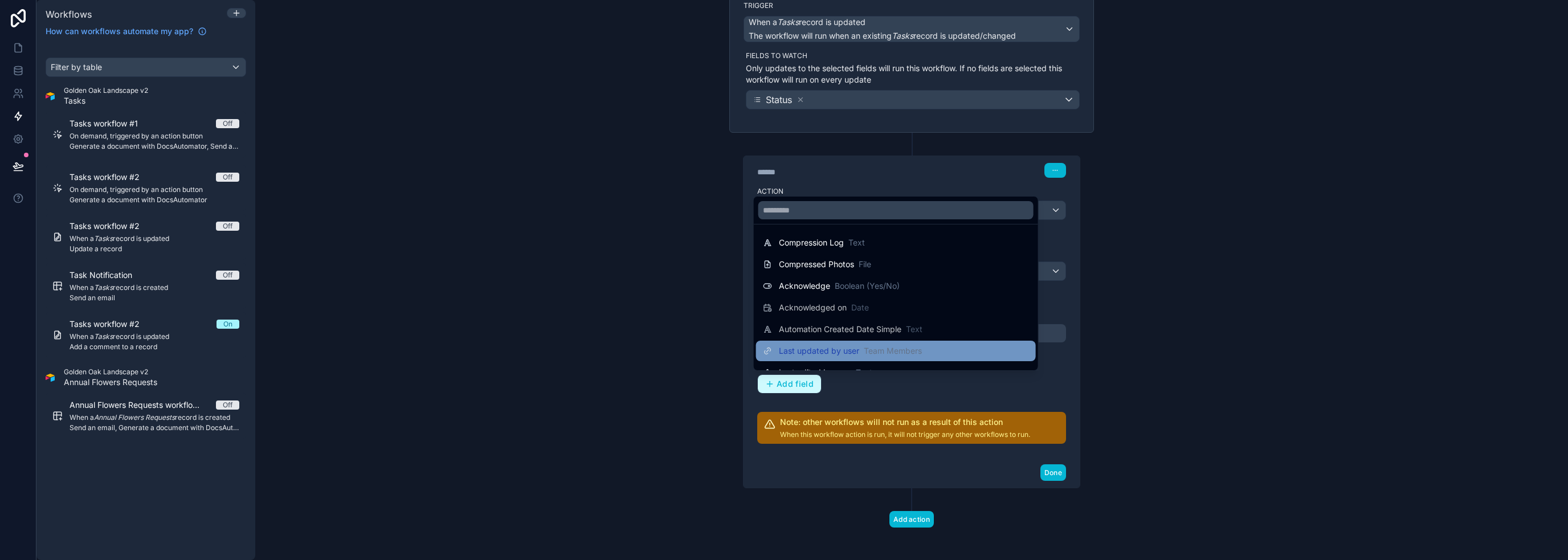
scroll to position [644, 0]
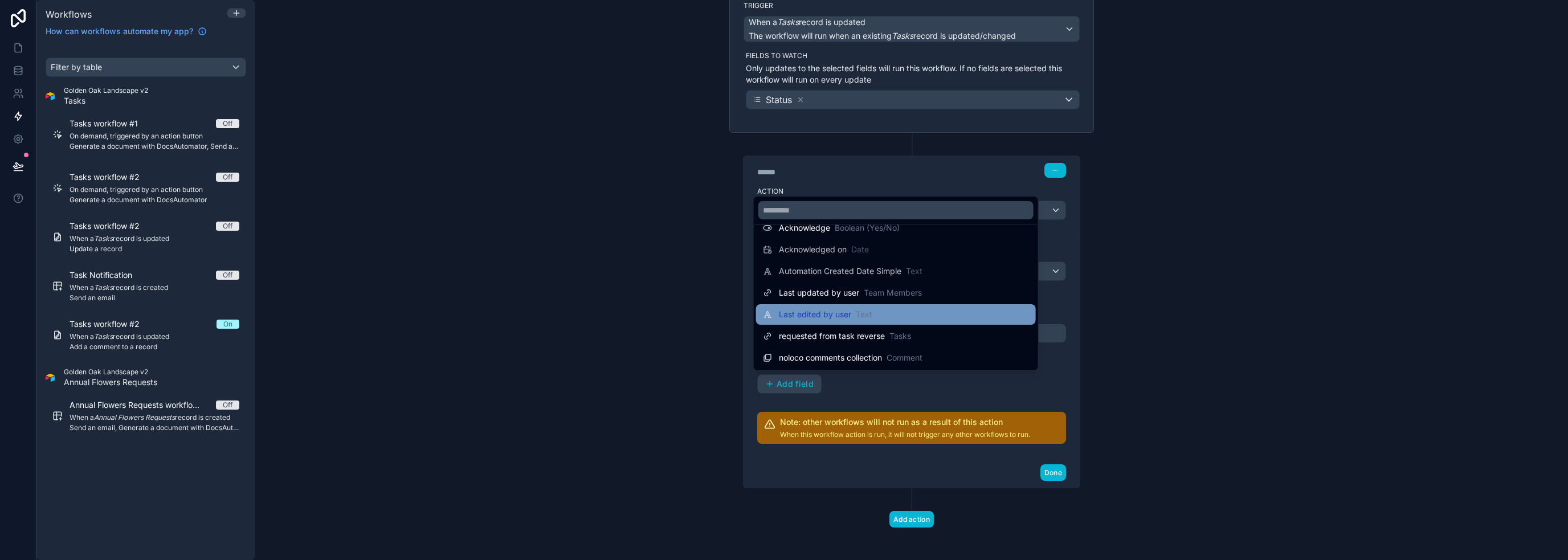
click at [783, 315] on span "Text" at bounding box center [864, 314] width 16 height 12
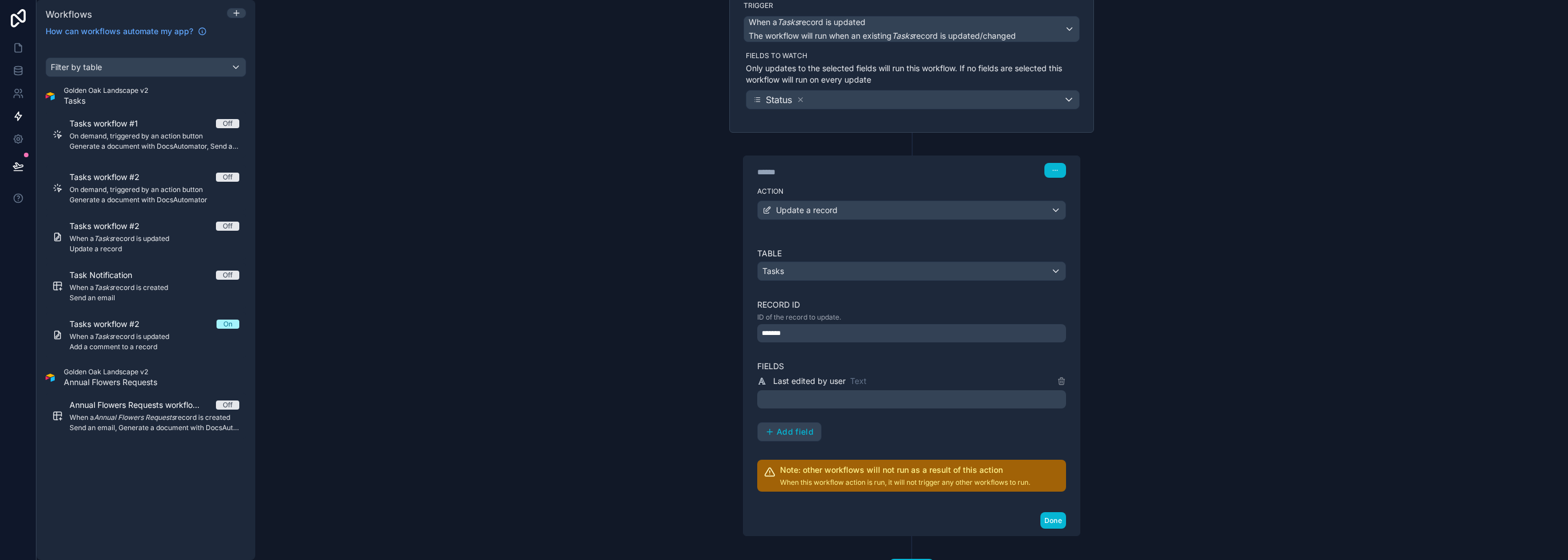
click at [783, 399] on p "﻿" at bounding box center [912, 399] width 302 height 13
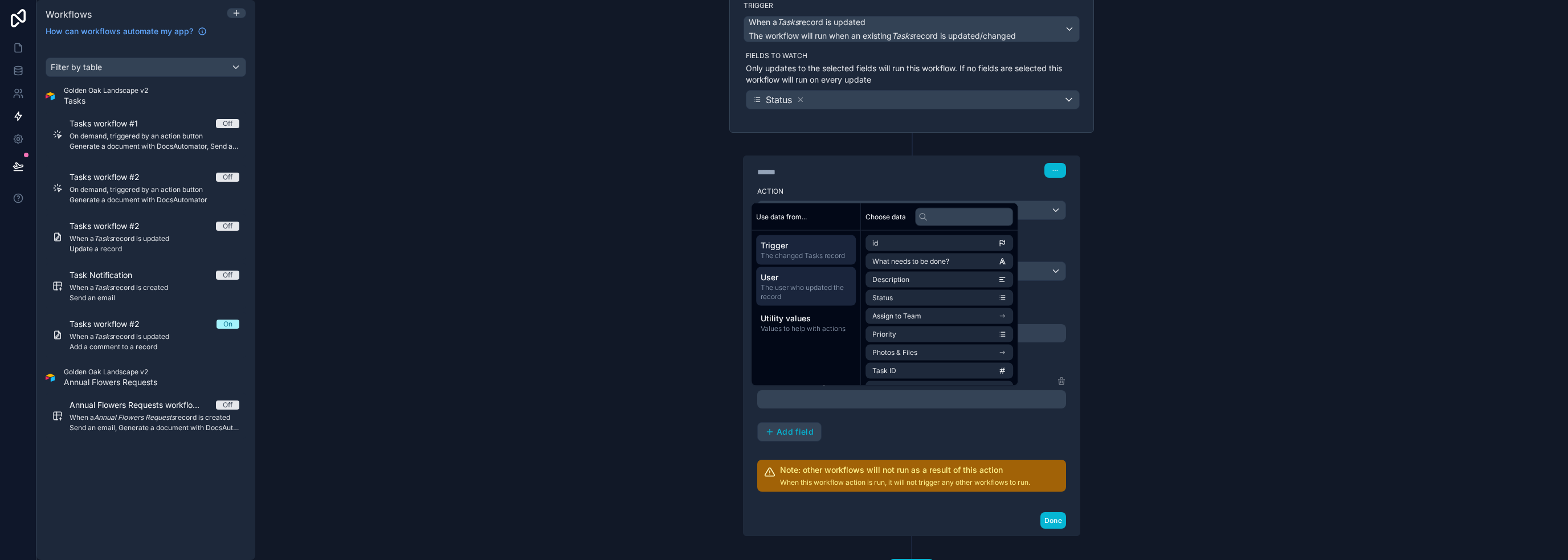
click at [783, 296] on span "The user who updated the record" at bounding box center [806, 292] width 91 height 18
click at [783, 277] on li "first name" at bounding box center [939, 279] width 147 height 16
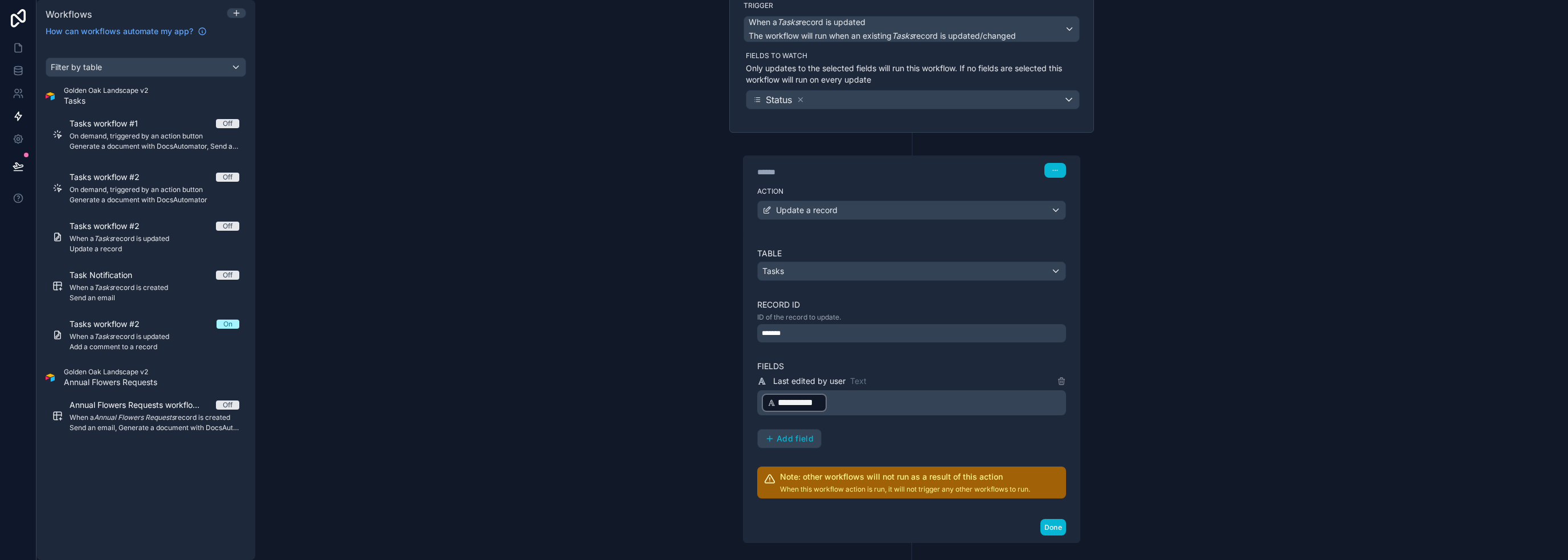
click at [783, 369] on div "**********" at bounding box center [911, 280] width 1313 height 560
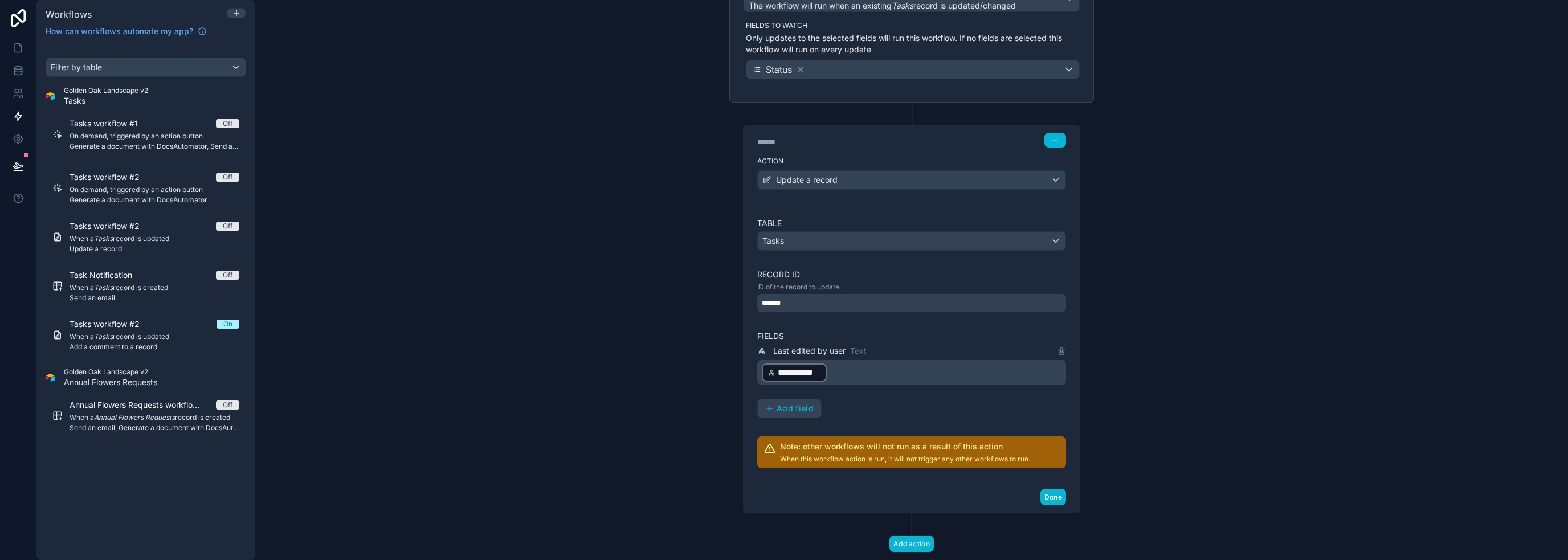
scroll to position [153, 0]
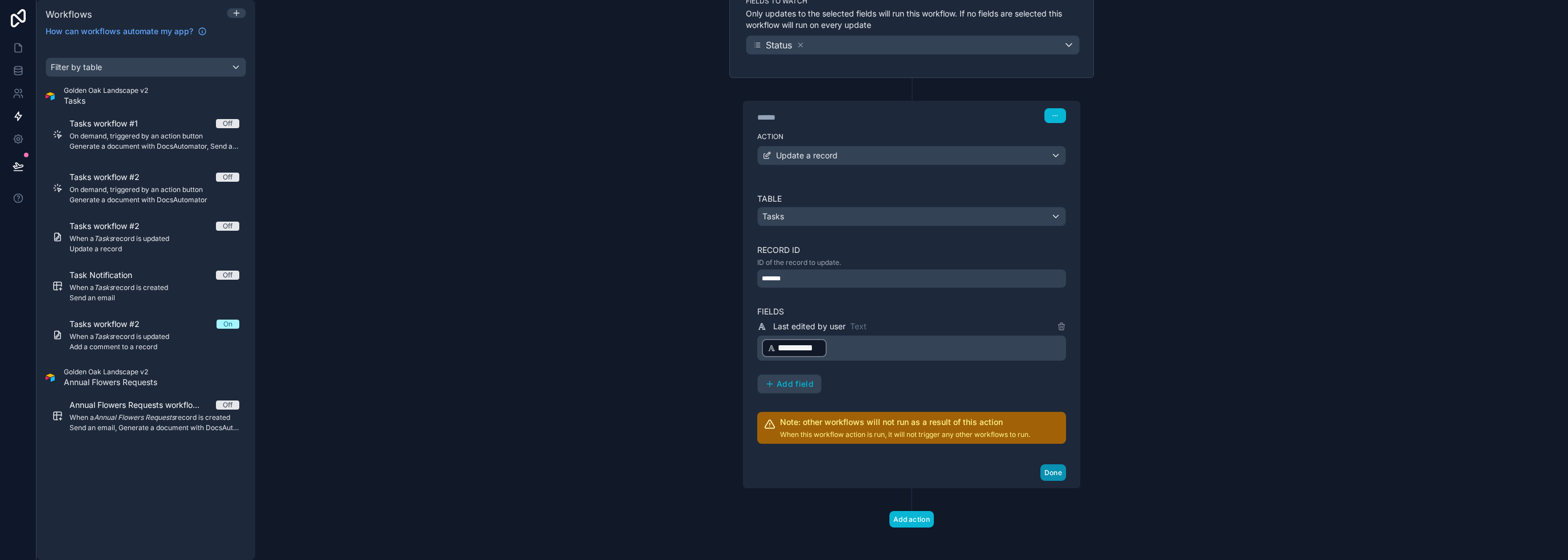
click at [783, 469] on button "Done" at bounding box center [1053, 472] width 26 height 16
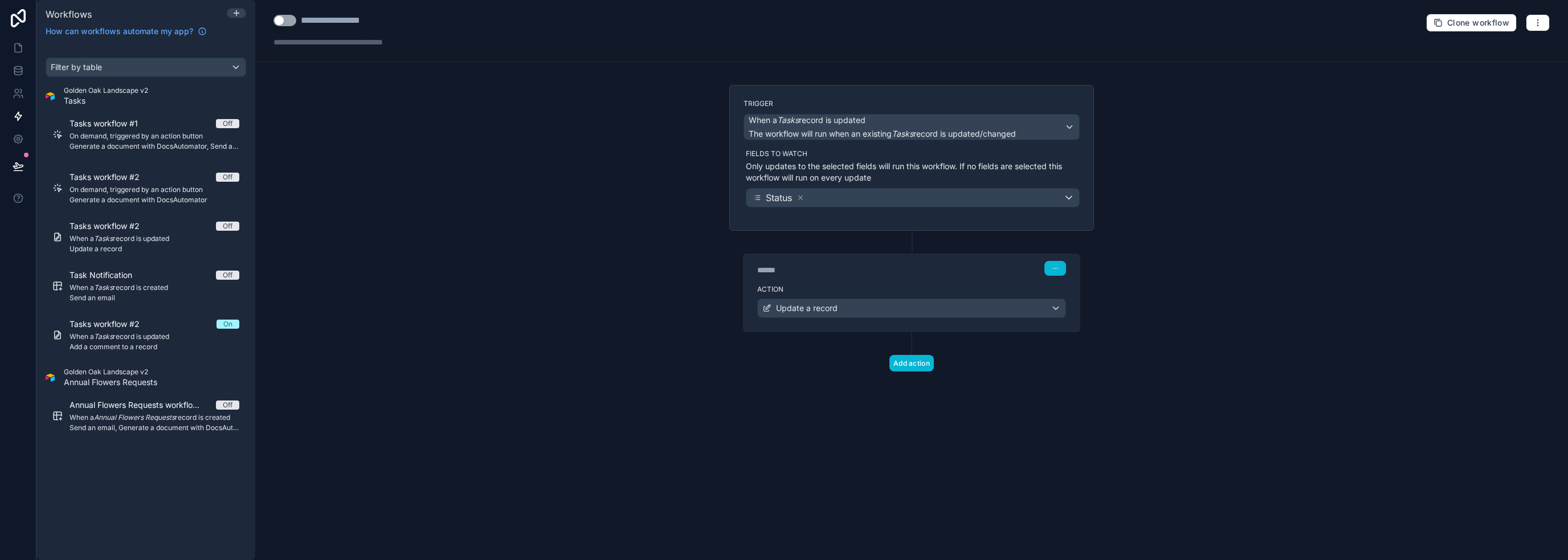
click at [783, 439] on div "**********" at bounding box center [911, 280] width 1313 height 560
click at [783, 16] on button "button" at bounding box center [1538, 23] width 24 height 17
click at [783, 49] on span "Test workflow" at bounding box center [1508, 49] width 55 height 9
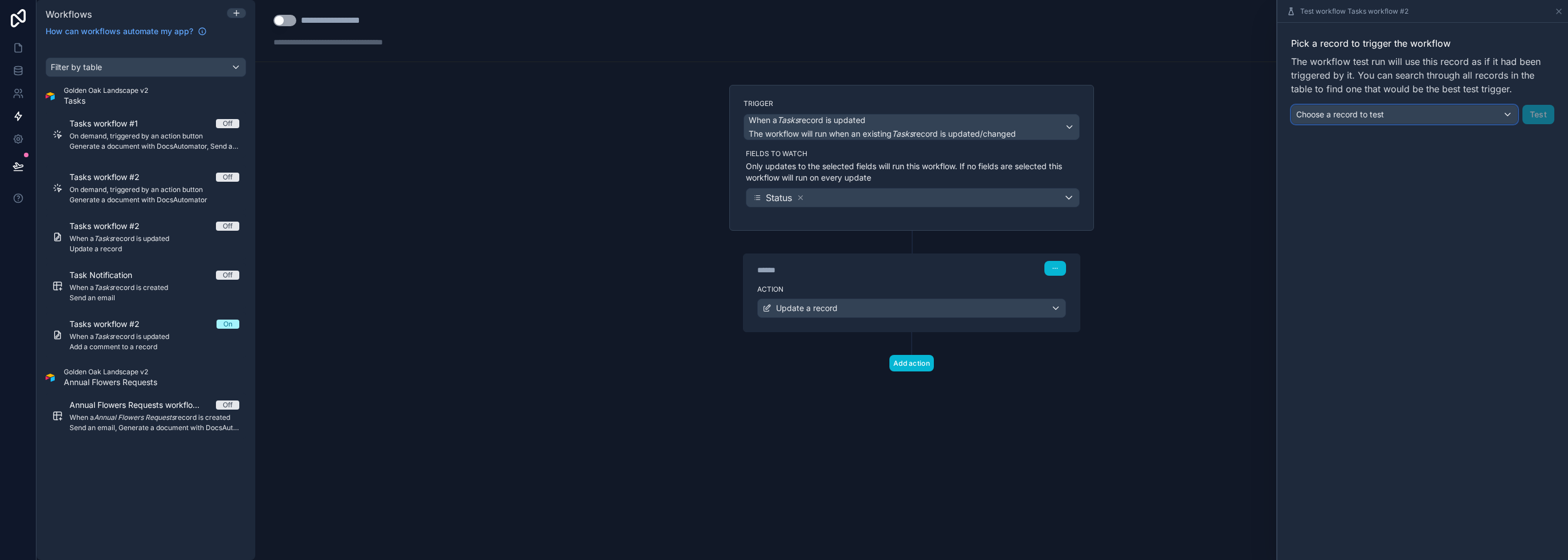
click at [783, 107] on div "Choose a record to test" at bounding box center [1404, 114] width 226 height 18
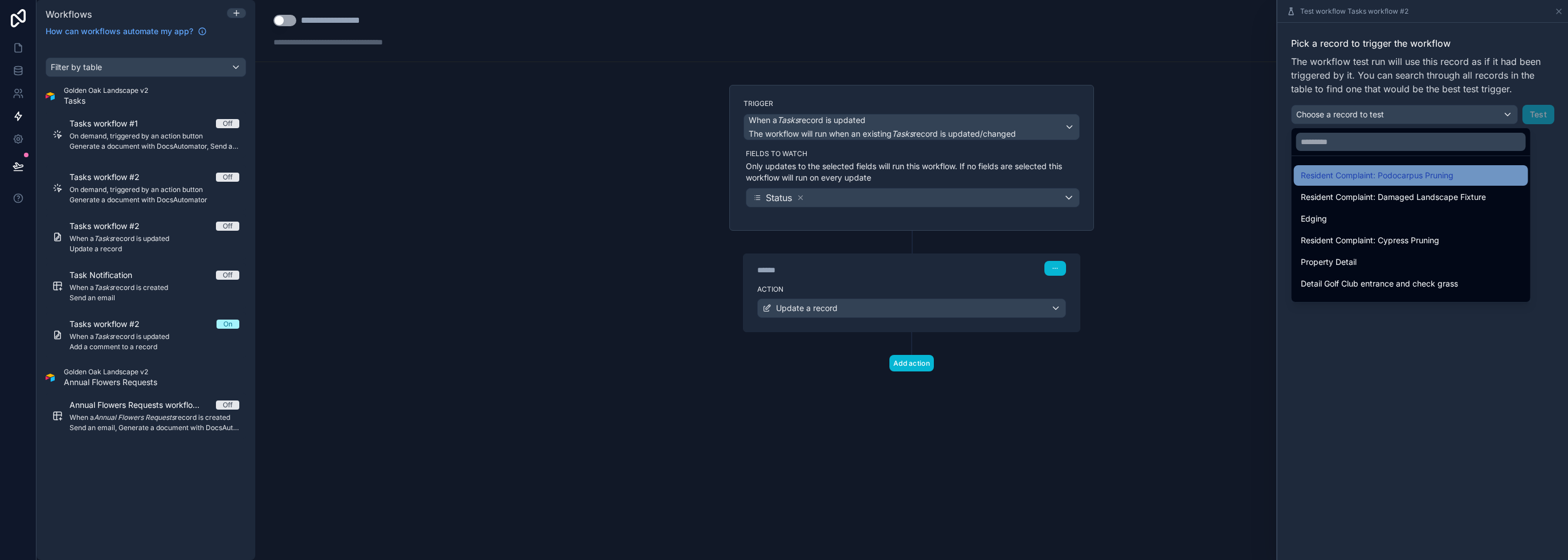
click at [783, 178] on span "Resident Complaint: Podocarpus Pruning" at bounding box center [1377, 175] width 153 height 13
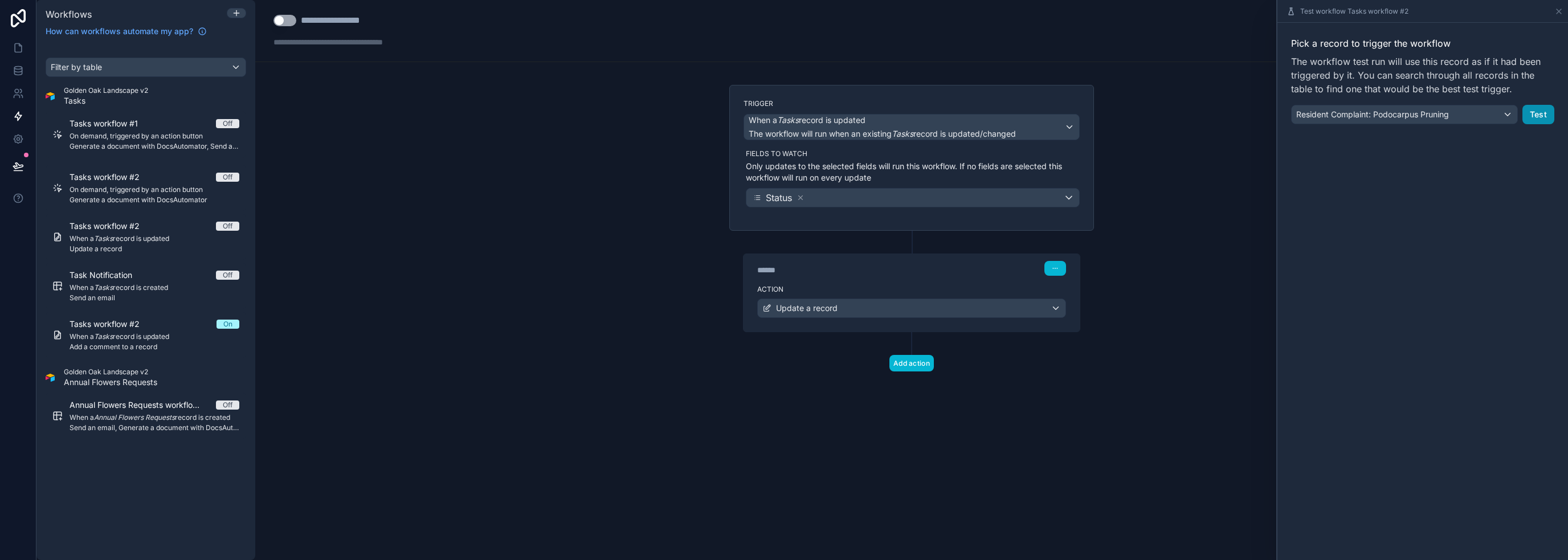
click at [783, 117] on button "Test" at bounding box center [1538, 114] width 32 height 19
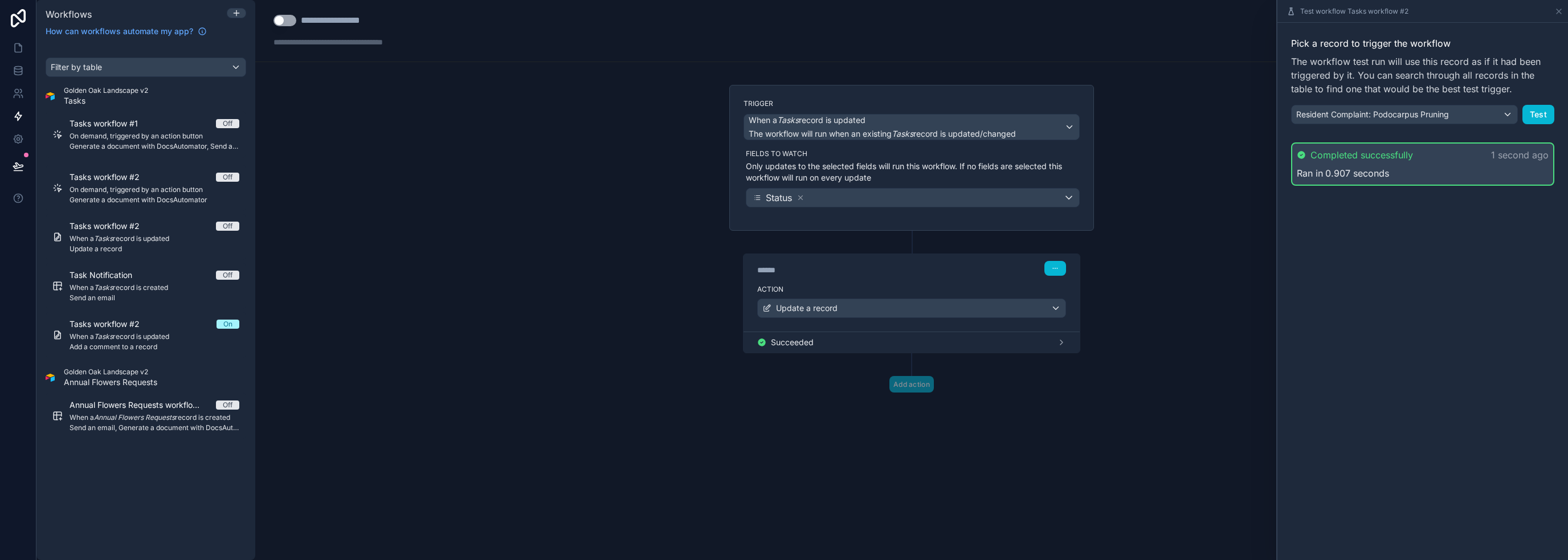
click at [783, 375] on div "Pick a record to trigger the workflow The workflow test run will use this recor…" at bounding box center [1423, 291] width 290 height 537
click at [783, 341] on div "Succeeded" at bounding box center [911, 342] width 309 height 12
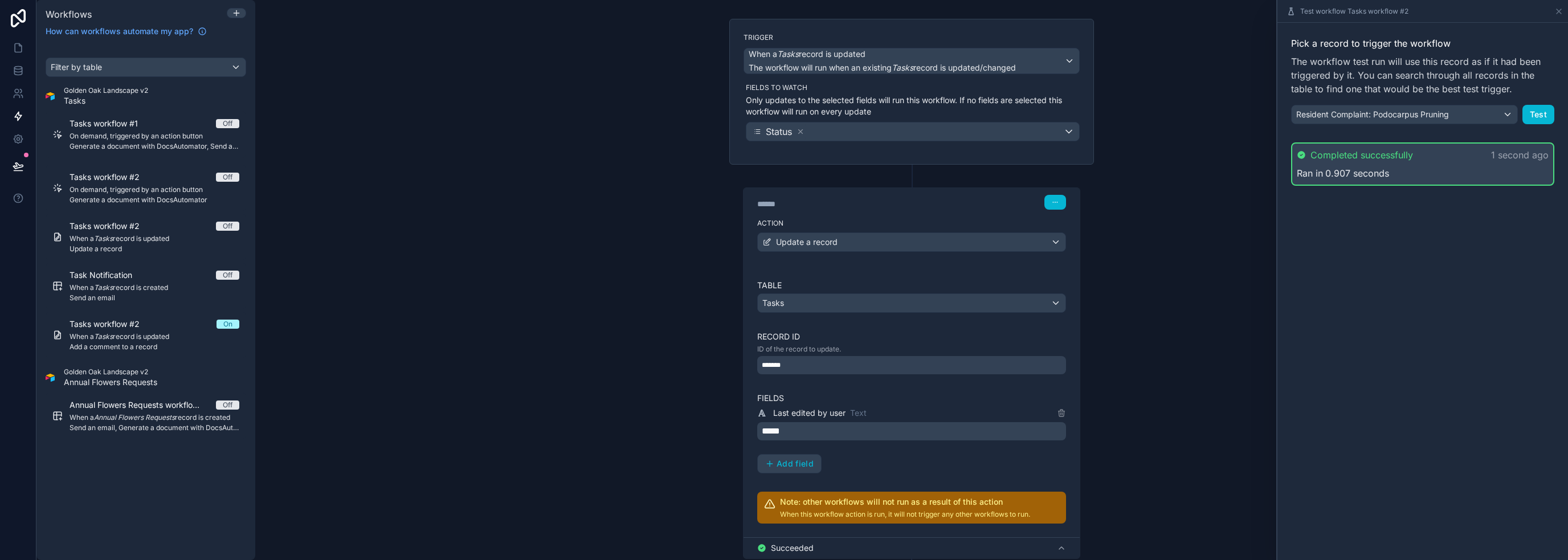
scroll to position [138, 0]
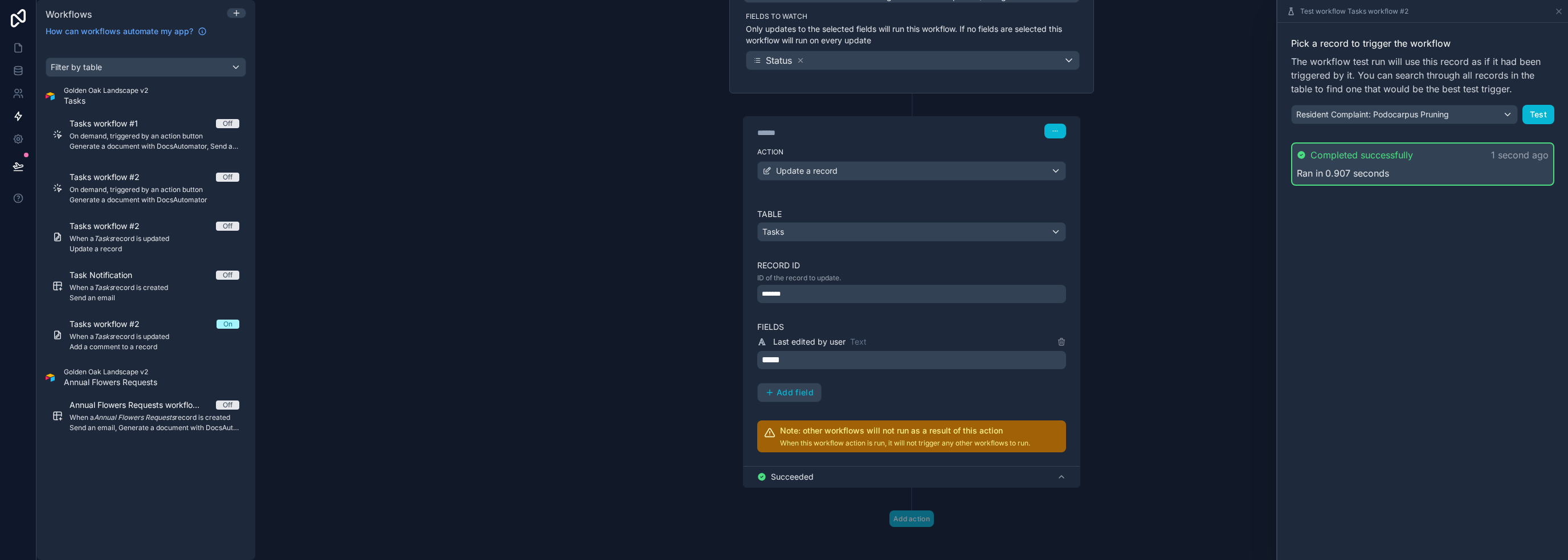
click at [783, 280] on div "Pick a record to trigger the workflow The workflow test run will use this recor…" at bounding box center [1423, 291] width 290 height 537
click at [783, 114] on span "Resident Complaint: Podocarpus Pruning" at bounding box center [1373, 114] width 153 height 12
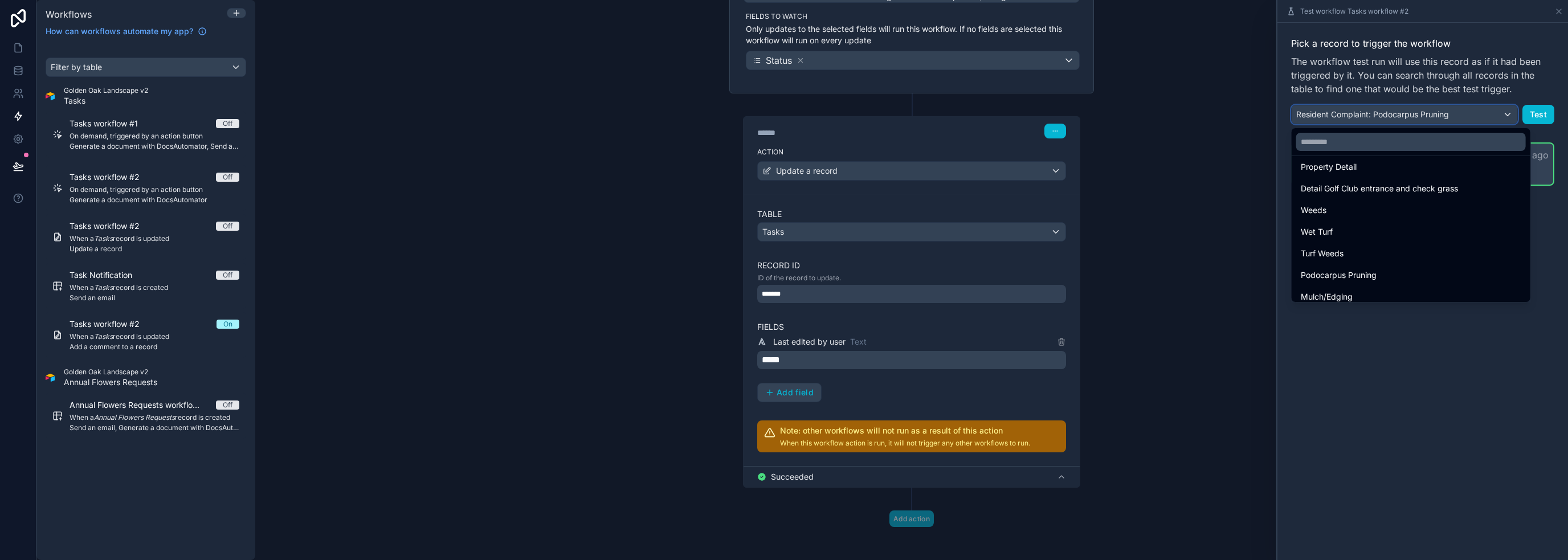
scroll to position [342, 0]
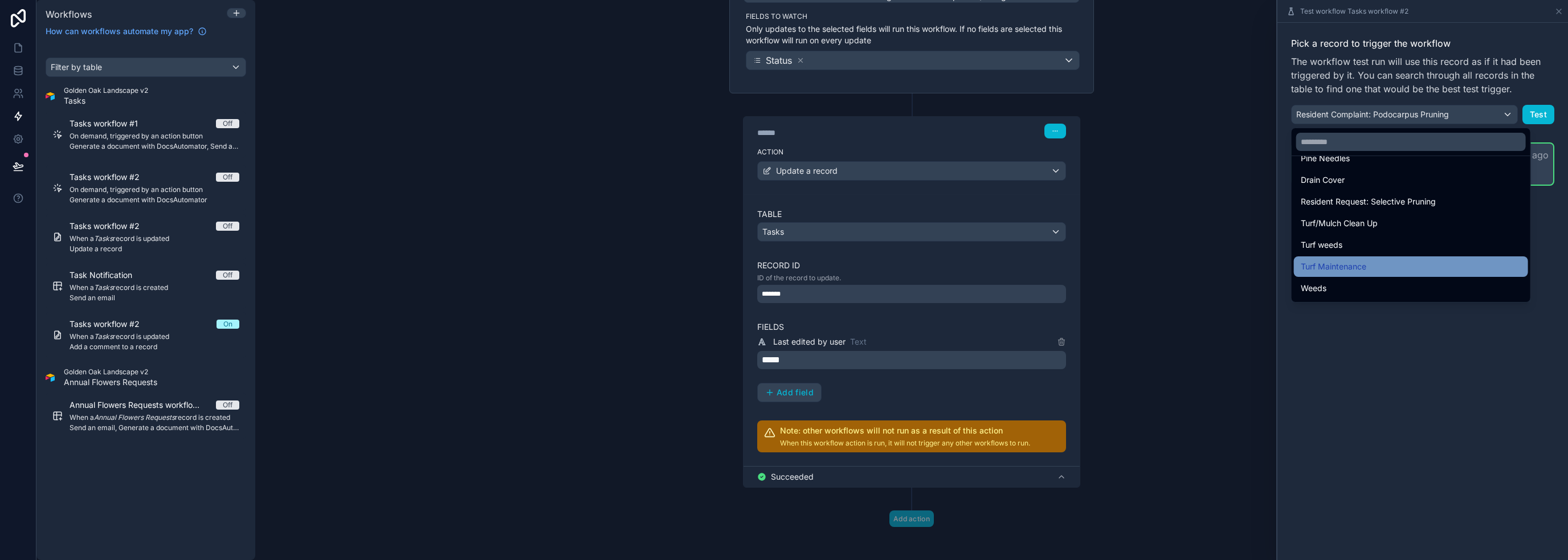
click at [783, 261] on div "Turf Maintenance" at bounding box center [1411, 267] width 220 height 13
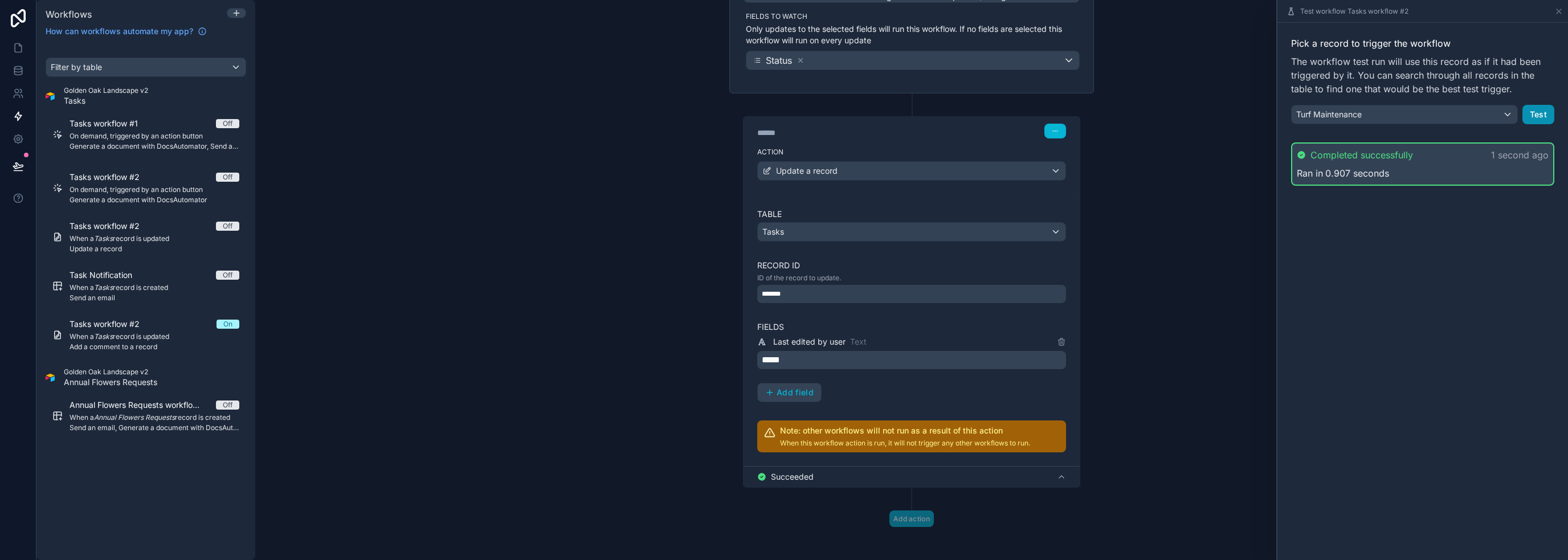
click at [783, 120] on button "Test" at bounding box center [1538, 114] width 32 height 19
click at [783, 214] on div "Pick a record to trigger the workflow The workflow test run will use this recor…" at bounding box center [1423, 291] width 290 height 537
click at [783, 476] on icon at bounding box center [1061, 477] width 4 height 2
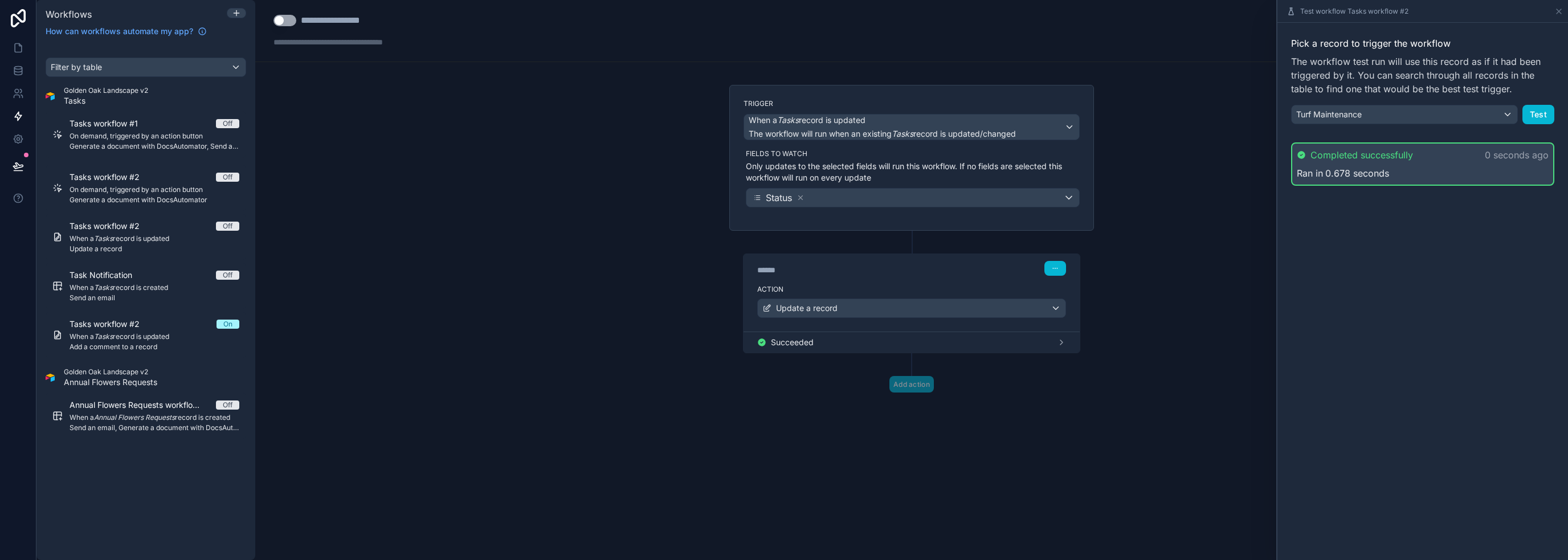
click at [783, 323] on div "Pick a record to trigger the workflow The workflow test run will use this recor…" at bounding box center [1423, 291] width 290 height 537
click at [783, 114] on div "Turf Maintenance" at bounding box center [1404, 114] width 226 height 18
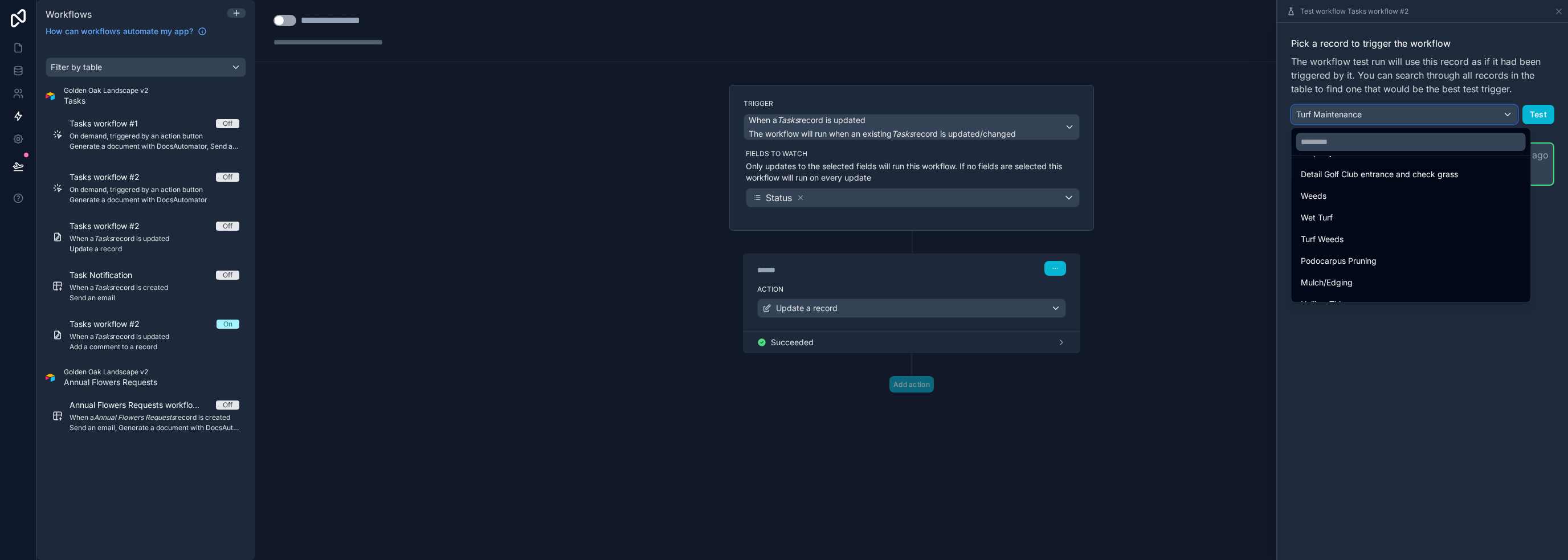
scroll to position [285, 0]
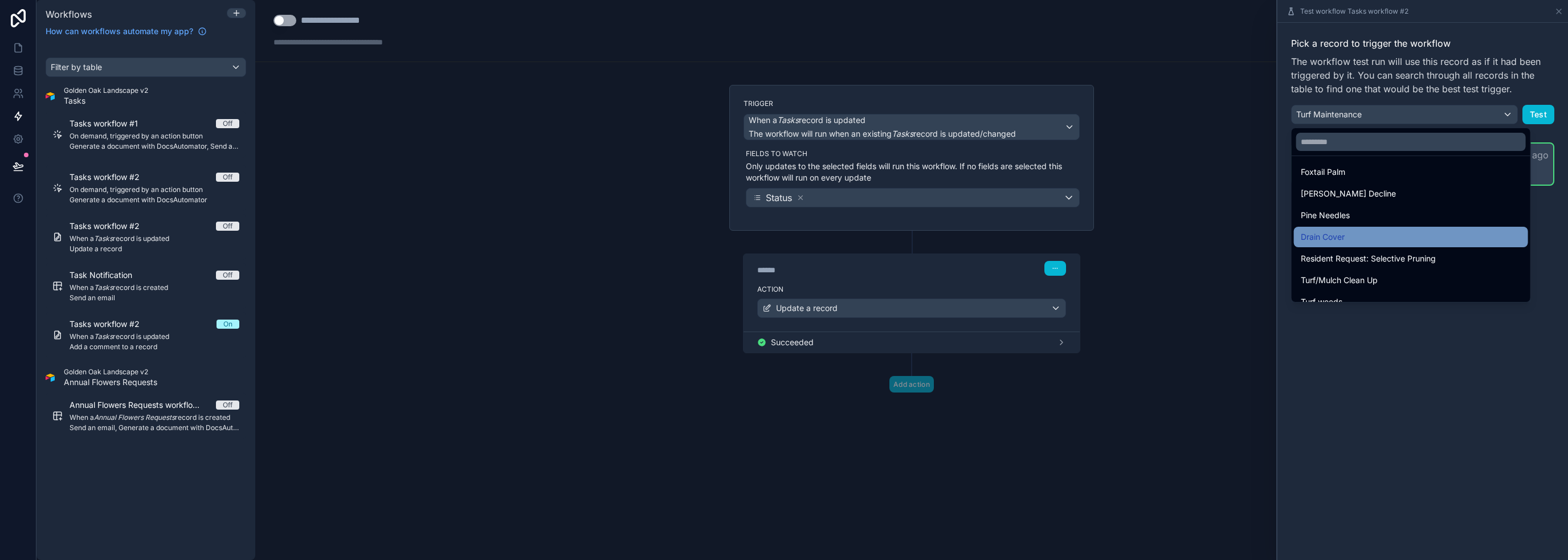
click at [783, 238] on div "Drain Cover" at bounding box center [1411, 237] width 220 height 13
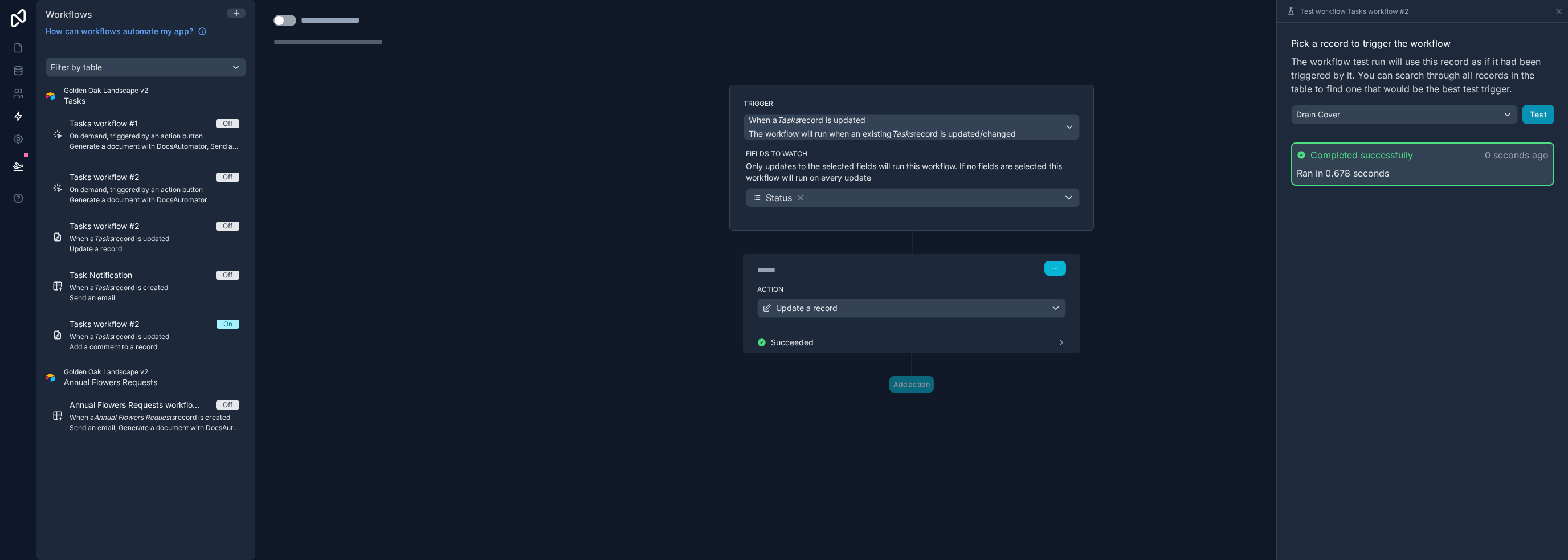
click at [783, 111] on button "Test" at bounding box center [1538, 114] width 32 height 19
click at [783, 340] on div "Pick a record to trigger the workflow The workflow test run will use this recor…" at bounding box center [1423, 291] width 290 height 537
click at [783, 184] on div "Completed successfully 0 seconds ago Ran in 0.707 seconds" at bounding box center [1423, 164] width 263 height 43
click at [783, 174] on div "Ran in 0.707 seconds" at bounding box center [1423, 173] width 252 height 13
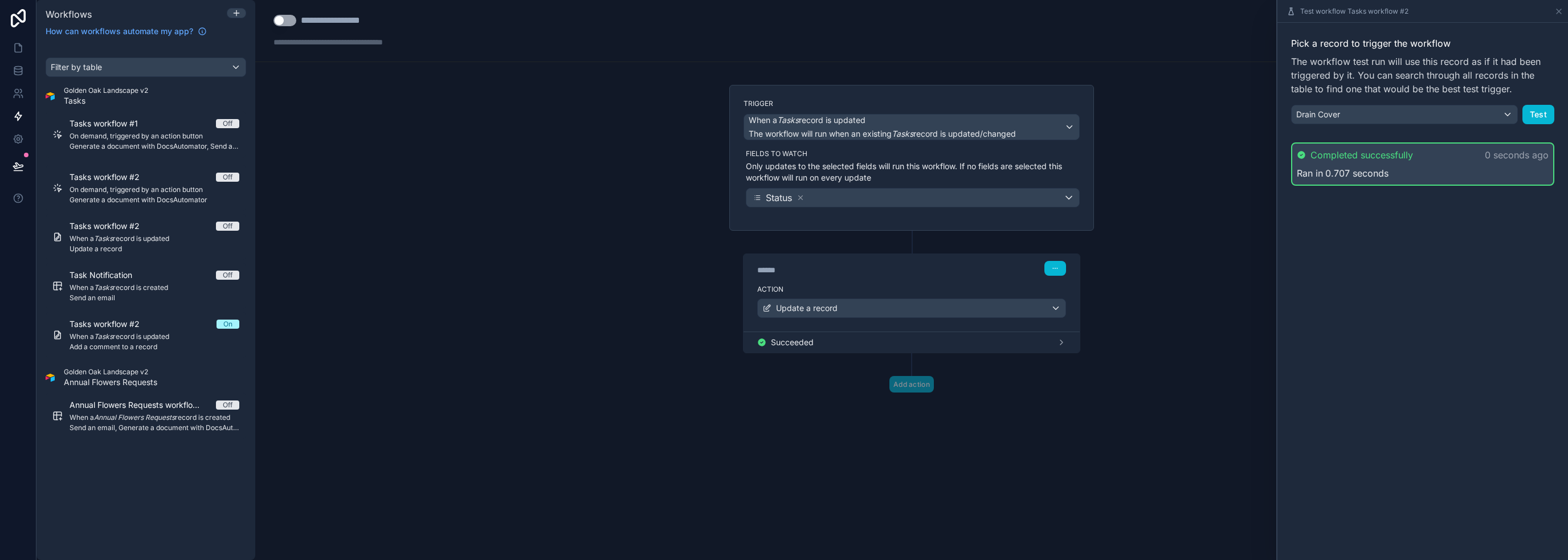
click at [783, 229] on div "Pick a record to trigger the workflow The workflow test run will use this recor…" at bounding box center [1423, 291] width 290 height 537
click at [783, 340] on icon at bounding box center [1061, 342] width 9 height 9
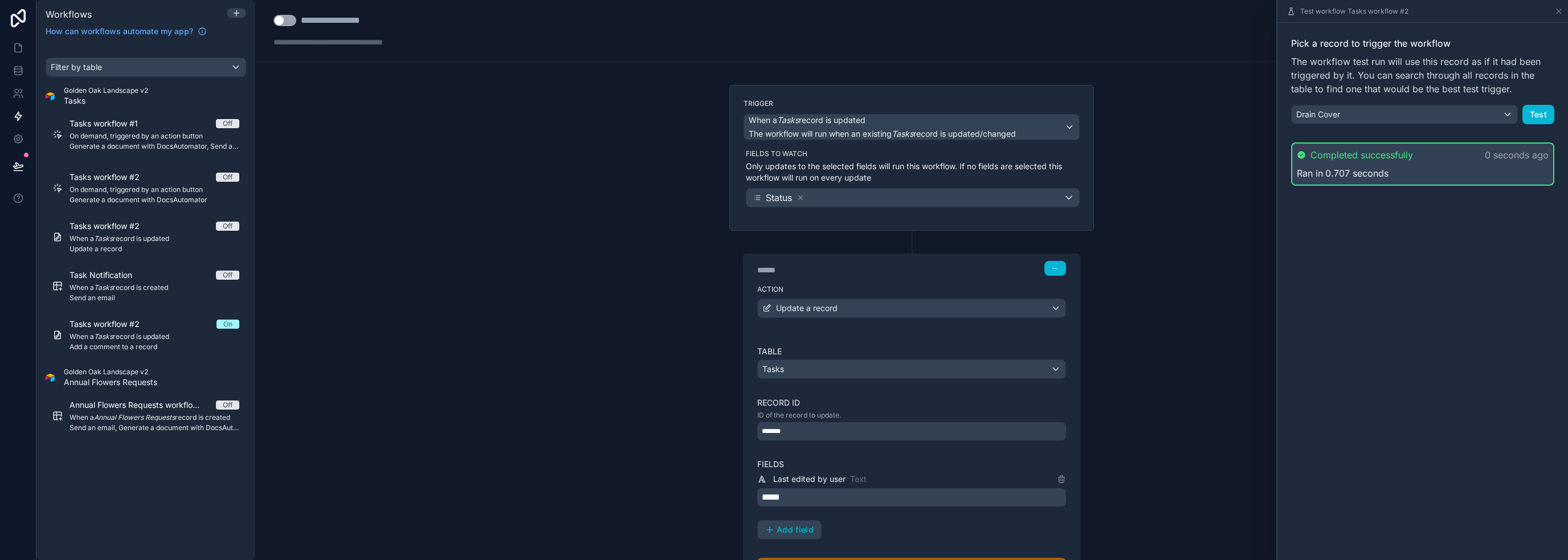
scroll to position [57, 0]
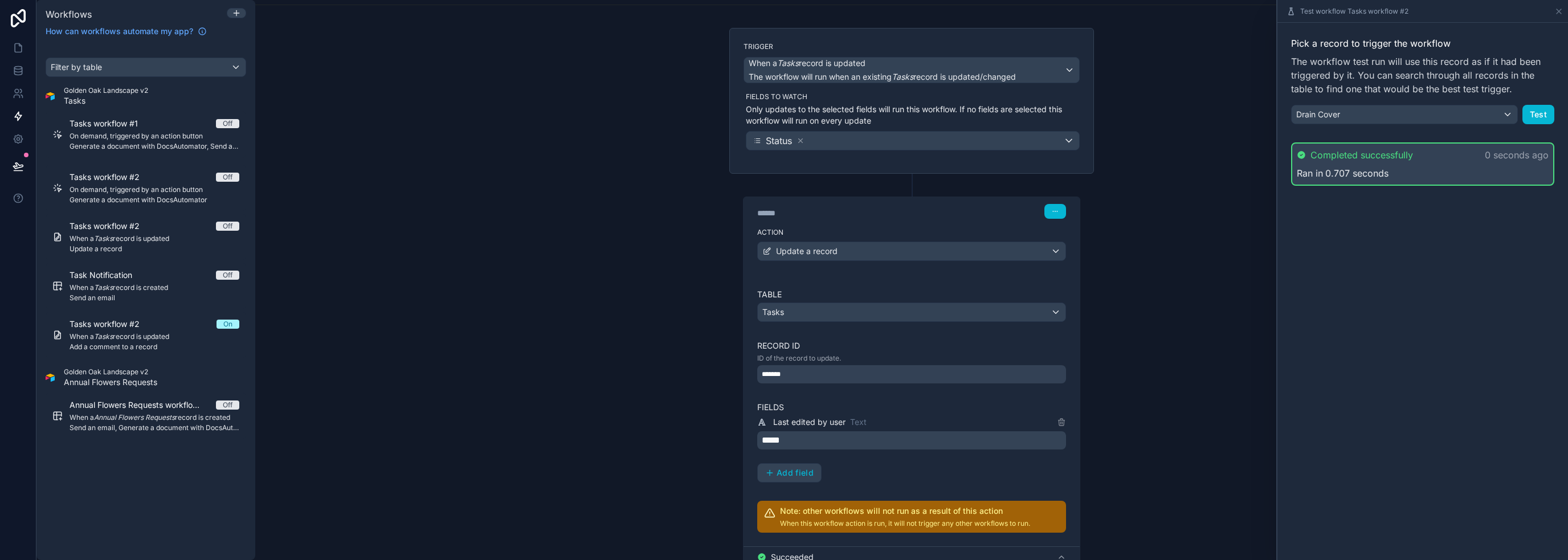
click at [768, 444] on p "*****" at bounding box center [912, 440] width 302 height 13
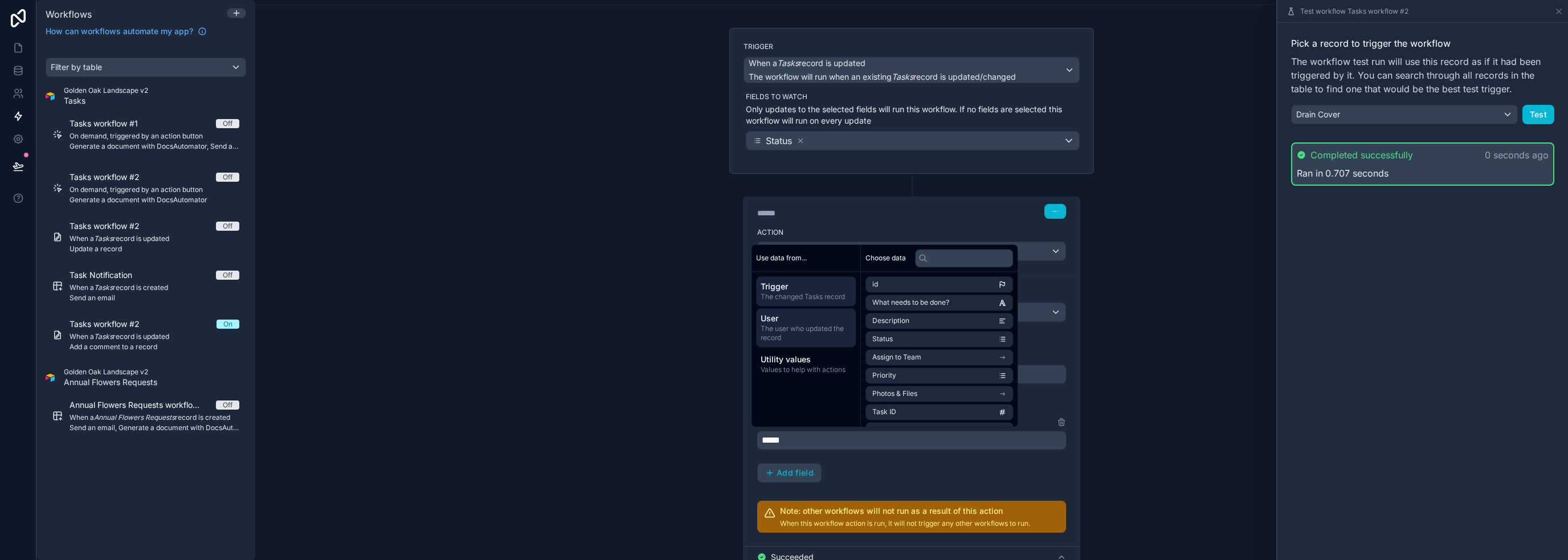
click at [783, 327] on span "The user who updated the record" at bounding box center [806, 334] width 91 height 18
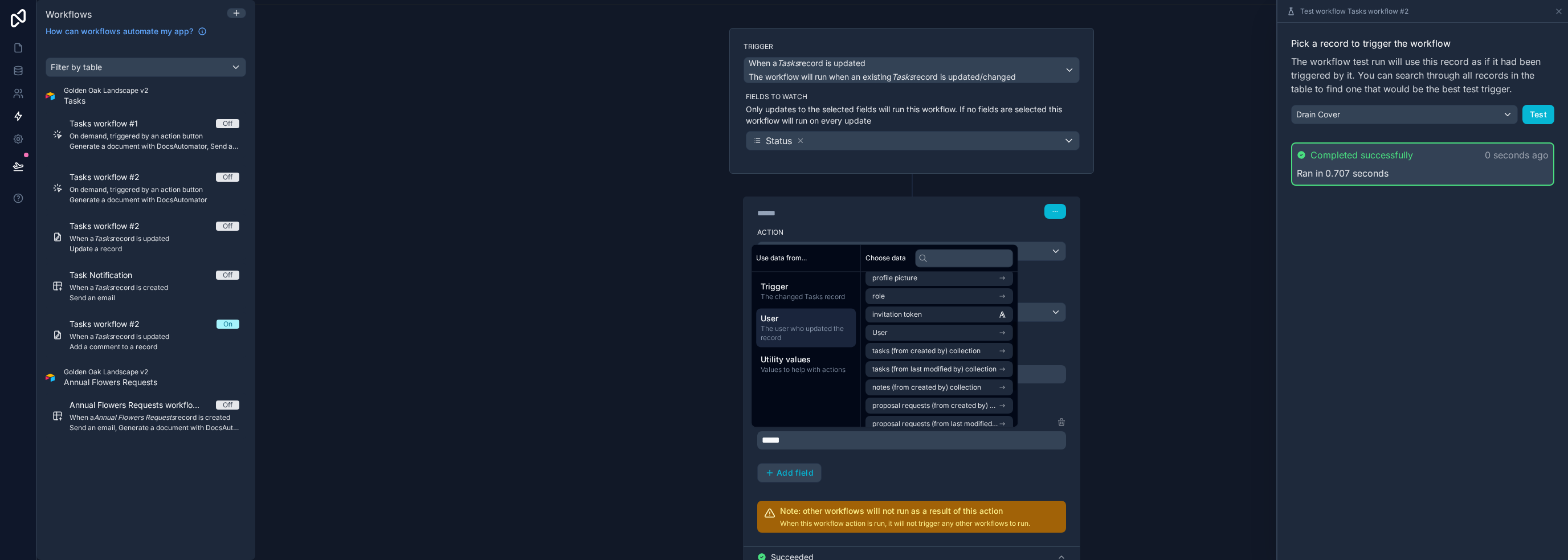
scroll to position [114, 0]
click at [783, 314] on li "User" at bounding box center [939, 316] width 147 height 16
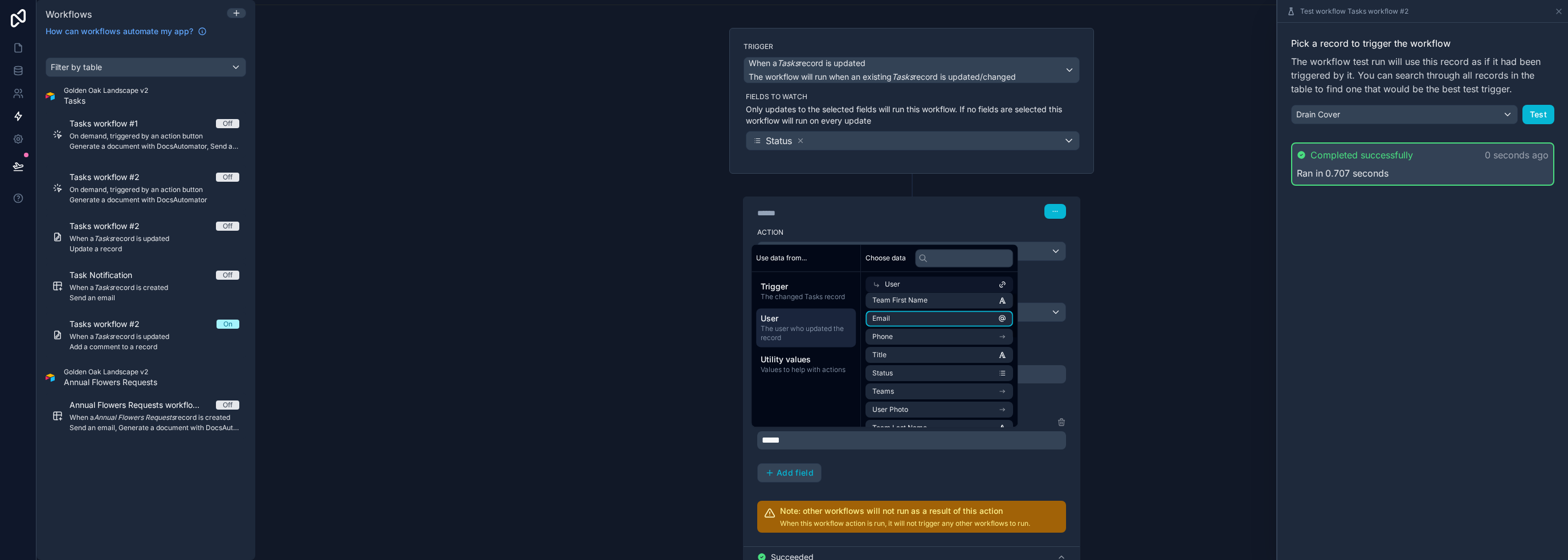
scroll to position [0, 0]
click at [783, 282] on icon at bounding box center [876, 284] width 8 height 8
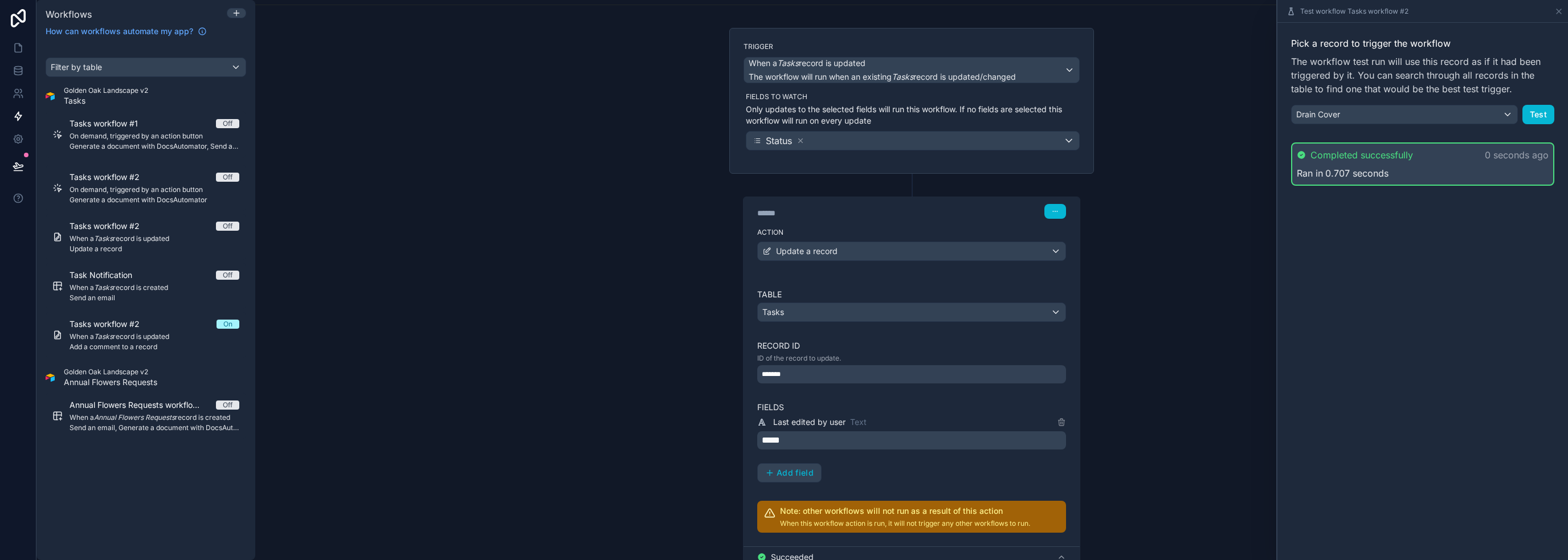
click at [783, 330] on div "Pick a record to trigger the workflow The workflow test run will use this recor…" at bounding box center [1423, 291] width 290 height 537
click at [783, 469] on div "**********" at bounding box center [911, 280] width 1313 height 560
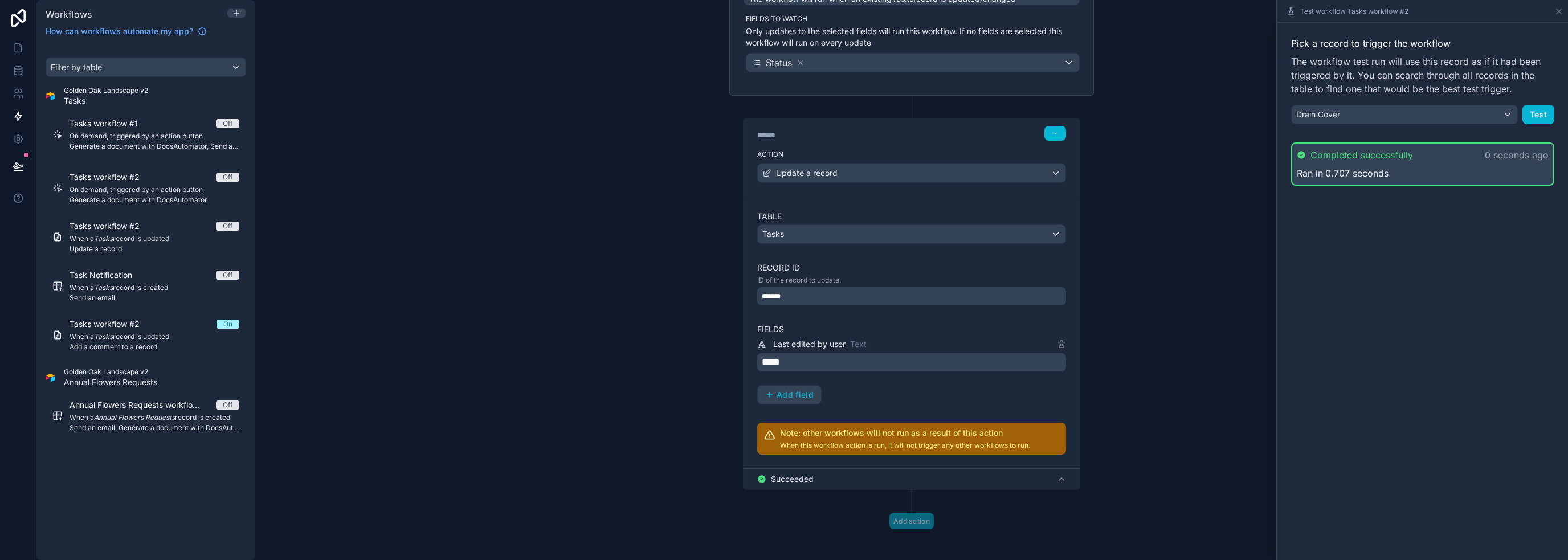
scroll to position [138, 0]
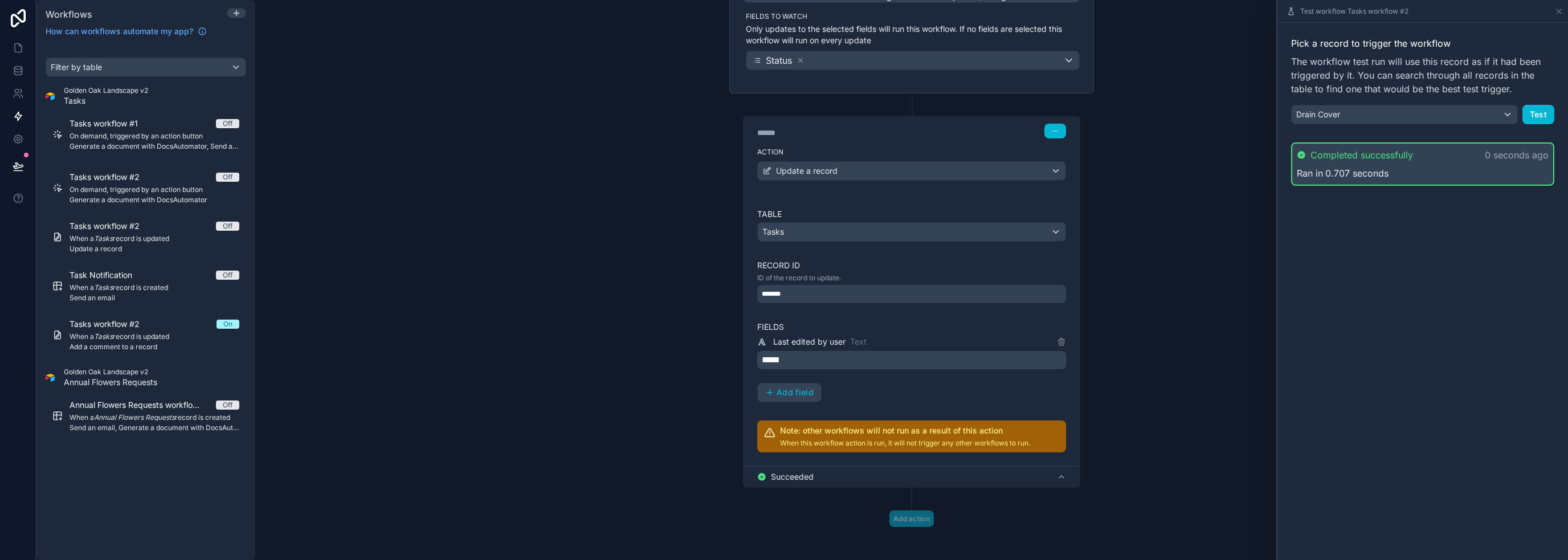
click at [783, 366] on div "**********" at bounding box center [911, 280] width 1313 height 560
click at [783, 366] on div "**********" at bounding box center [911, 280] width 1313 height 560
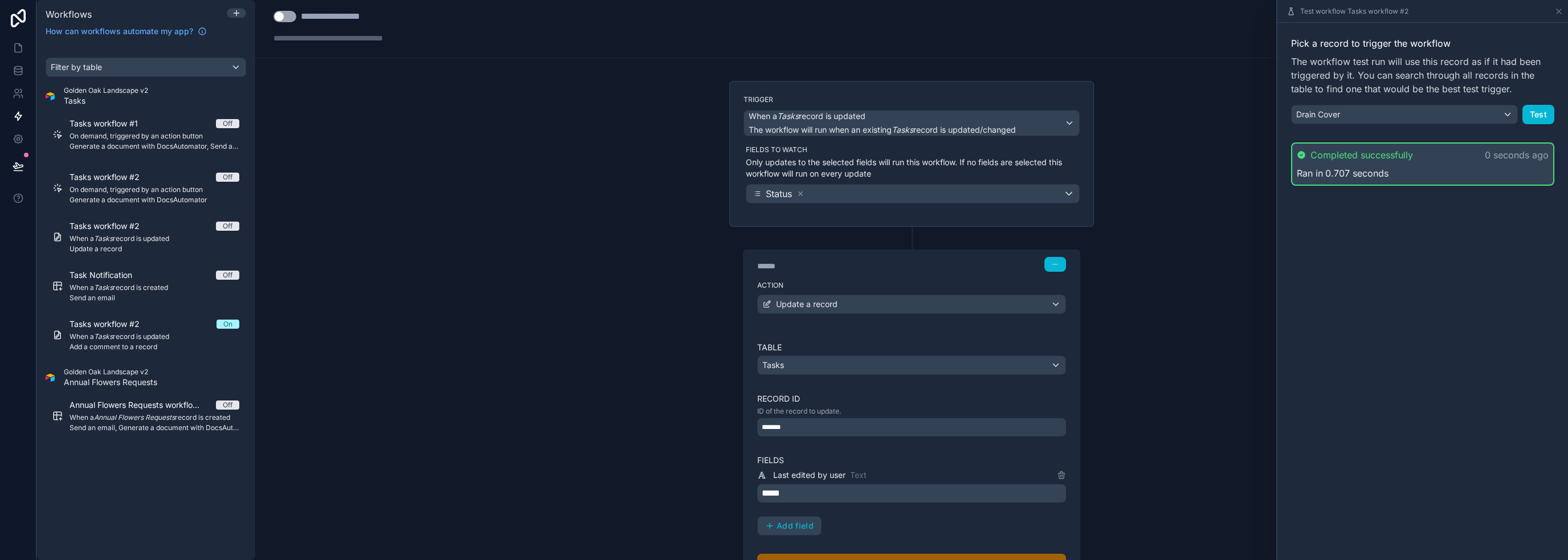
scroll to position [0, 0]
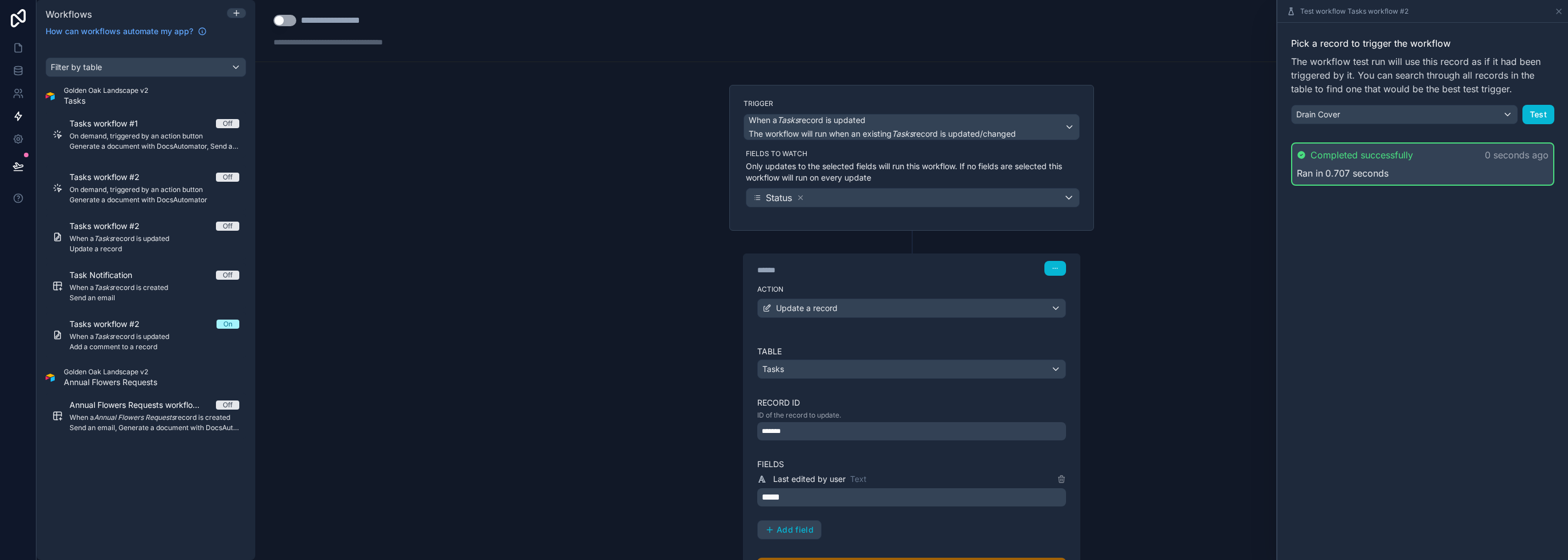
click at [783, 252] on div "**********" at bounding box center [911, 280] width 1313 height 560
click at [783, 15] on div "Test workflow Tasks workflow #2" at bounding box center [1423, 11] width 281 height 23
click at [783, 7] on icon at bounding box center [1559, 11] width 9 height 9
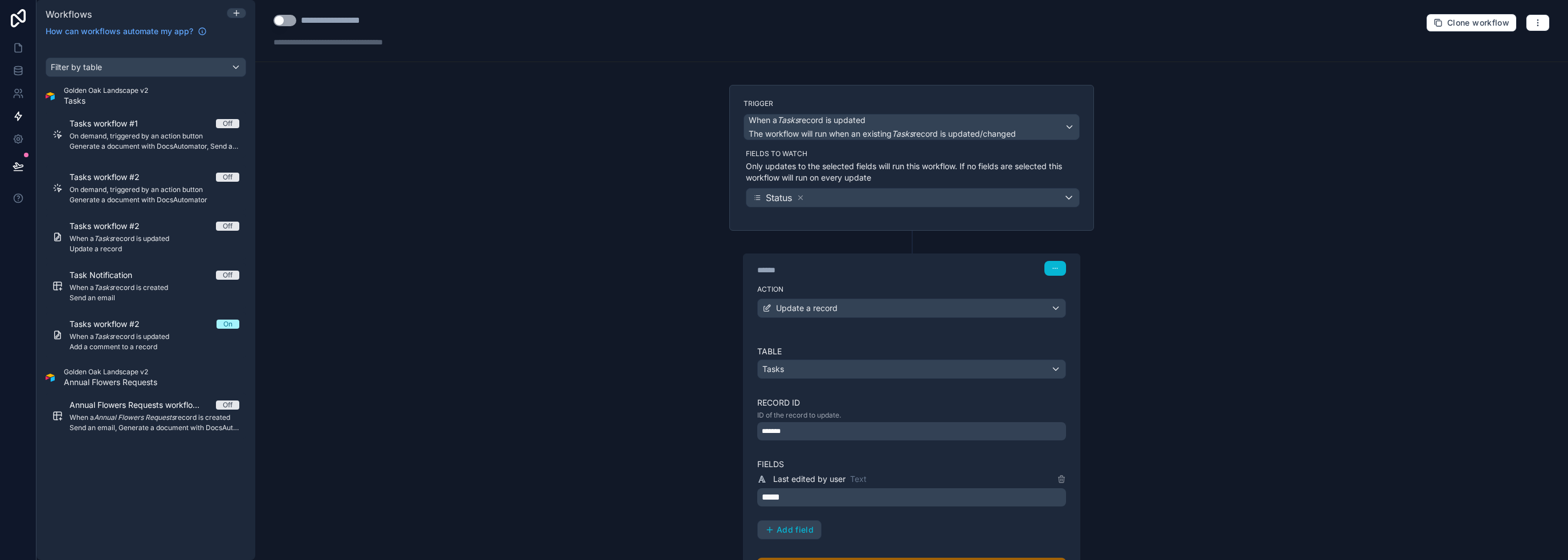
click at [585, 226] on div "**********" at bounding box center [911, 280] width 1313 height 560
click at [227, 225] on div "Off" at bounding box center [228, 226] width 10 height 9
click at [203, 252] on span "Update a record" at bounding box center [154, 249] width 170 height 9
click at [287, 17] on button "Use setting" at bounding box center [284, 20] width 23 height 12
click at [371, 274] on div "**********" at bounding box center [911, 280] width 1313 height 560
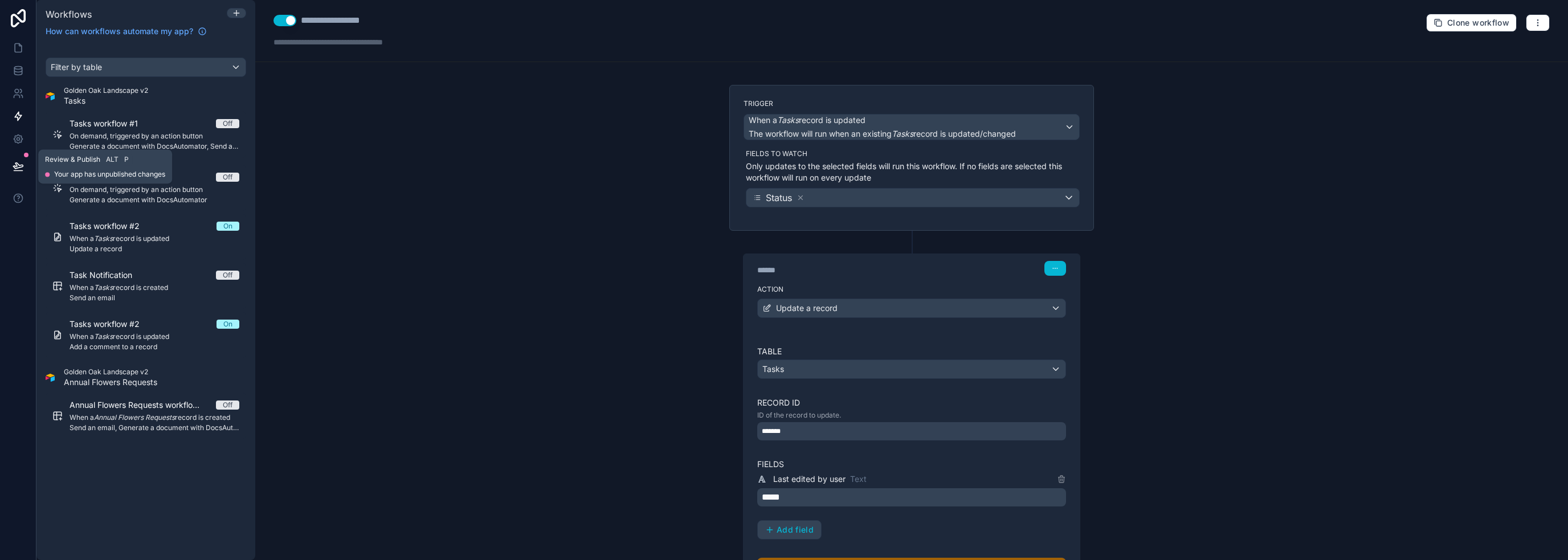
click at [16, 166] on icon at bounding box center [18, 166] width 10 height 5
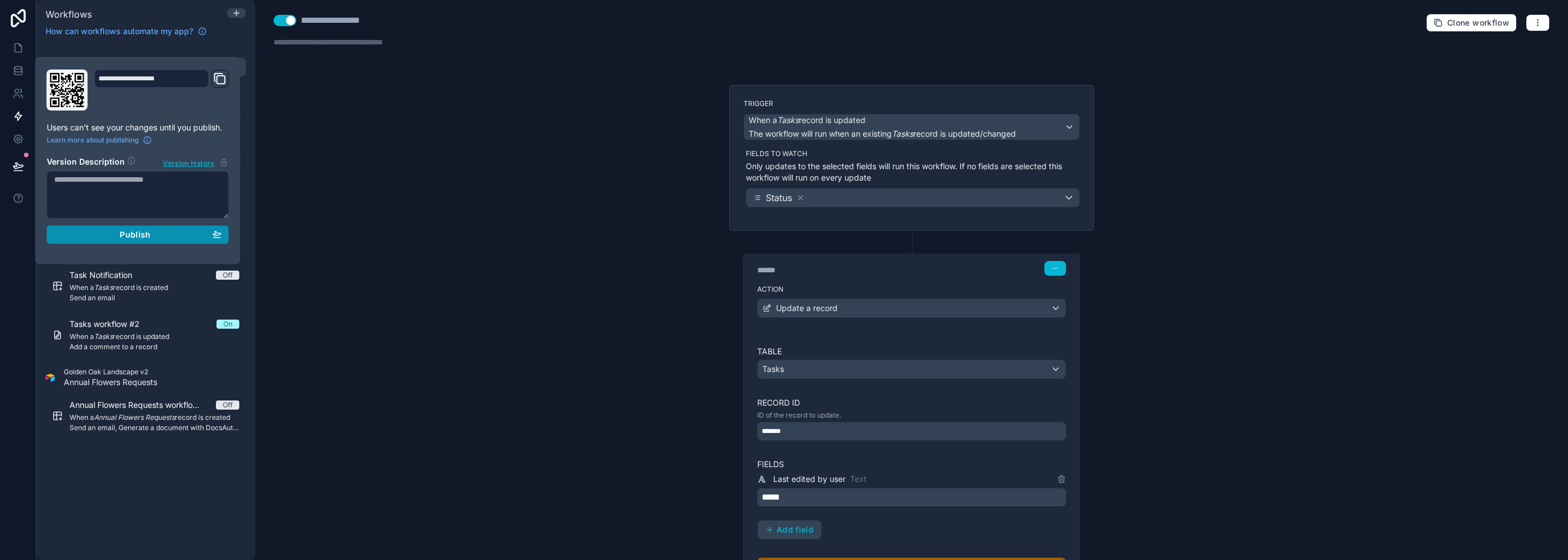
click at [158, 238] on div "Publish" at bounding box center [138, 234] width 167 height 10
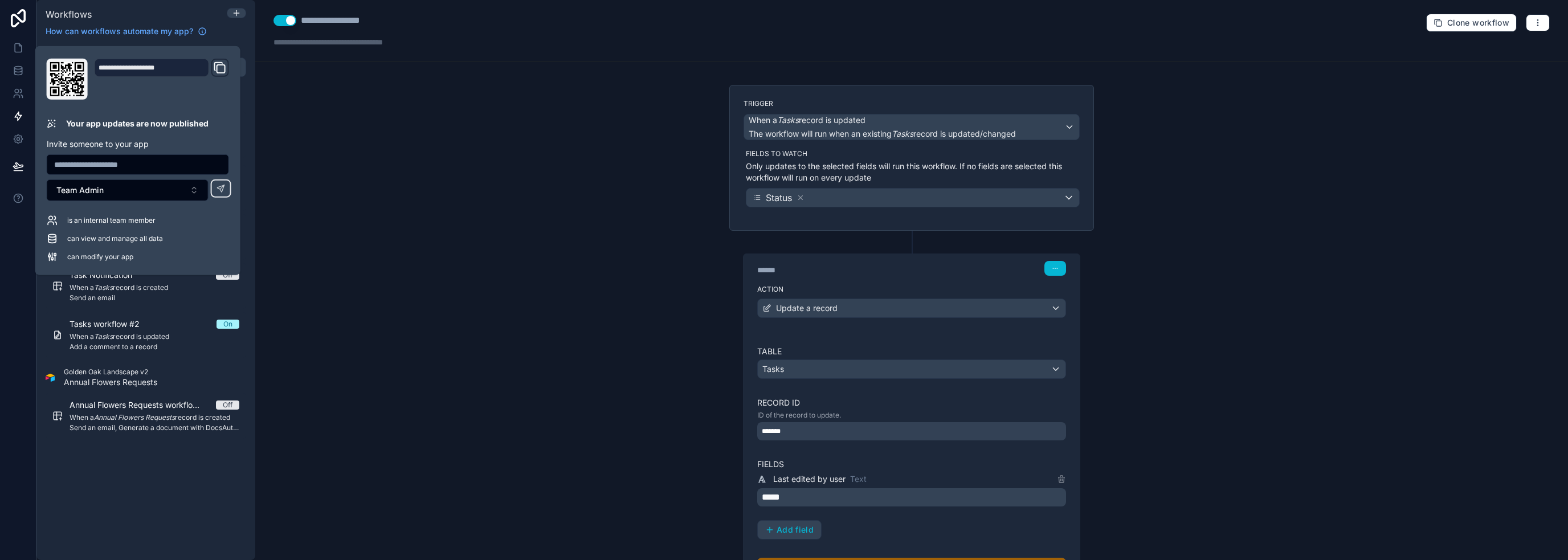
click at [441, 135] on div "**********" at bounding box center [911, 280] width 1313 height 560
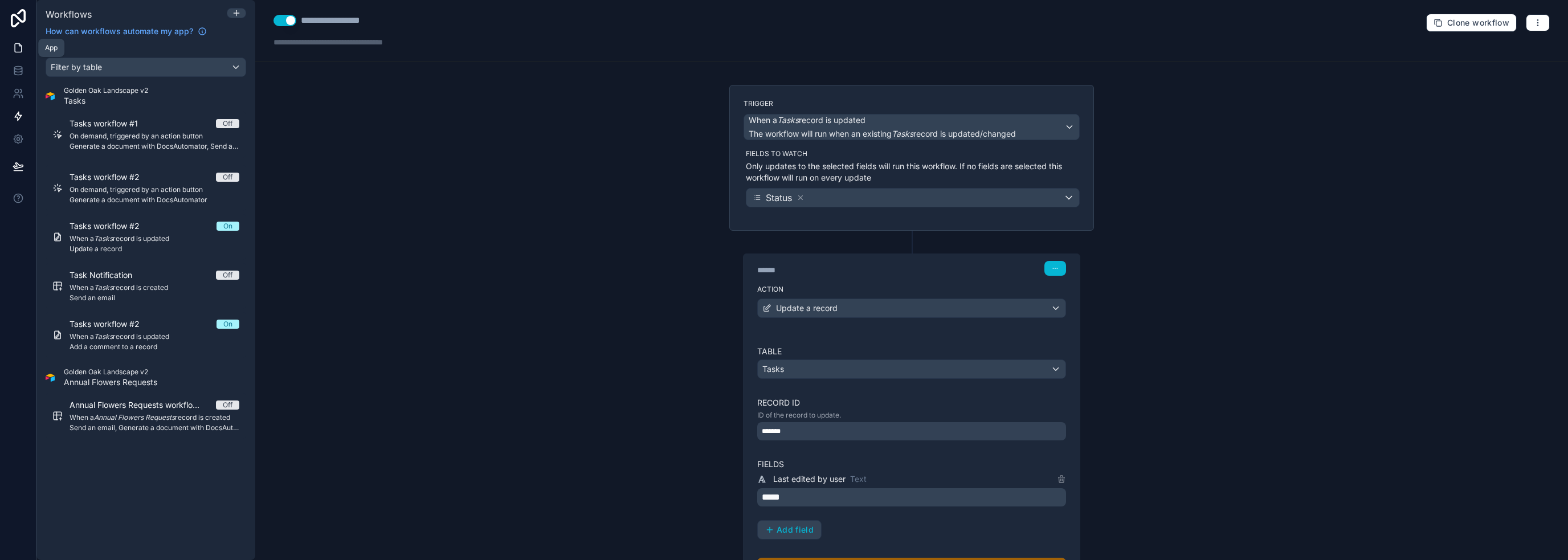
click at [17, 44] on icon at bounding box center [18, 48] width 7 height 9
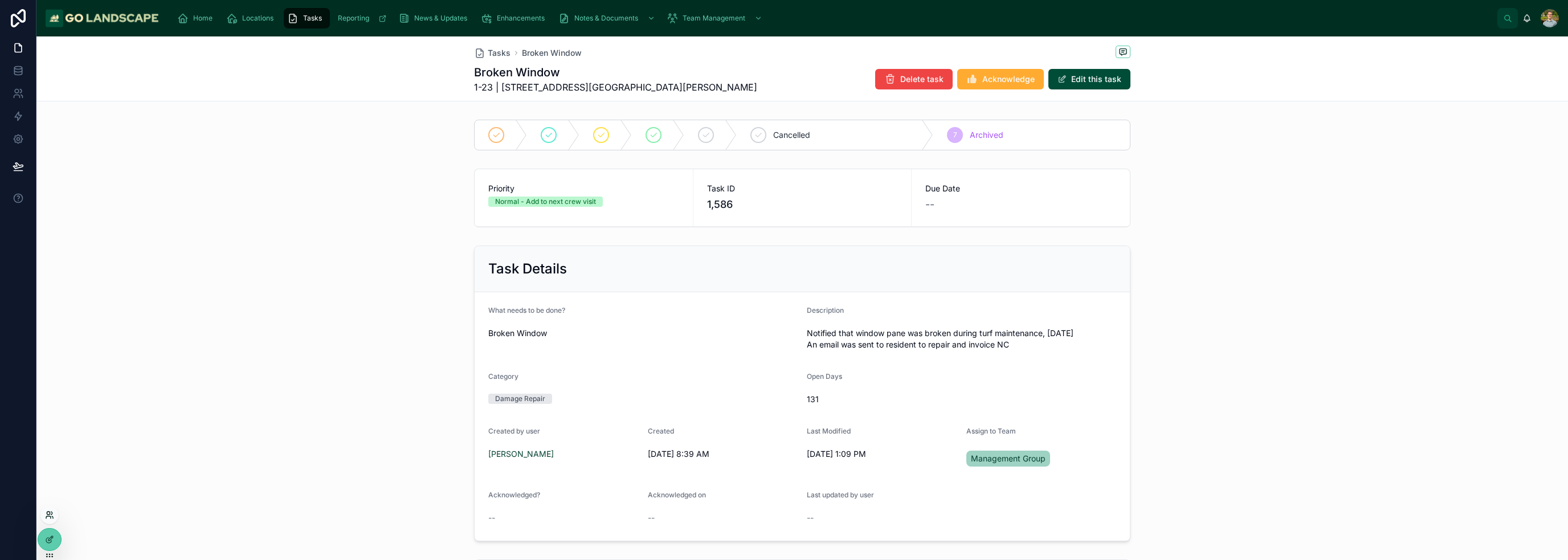
click at [49, 518] on icon at bounding box center [49, 515] width 9 height 9
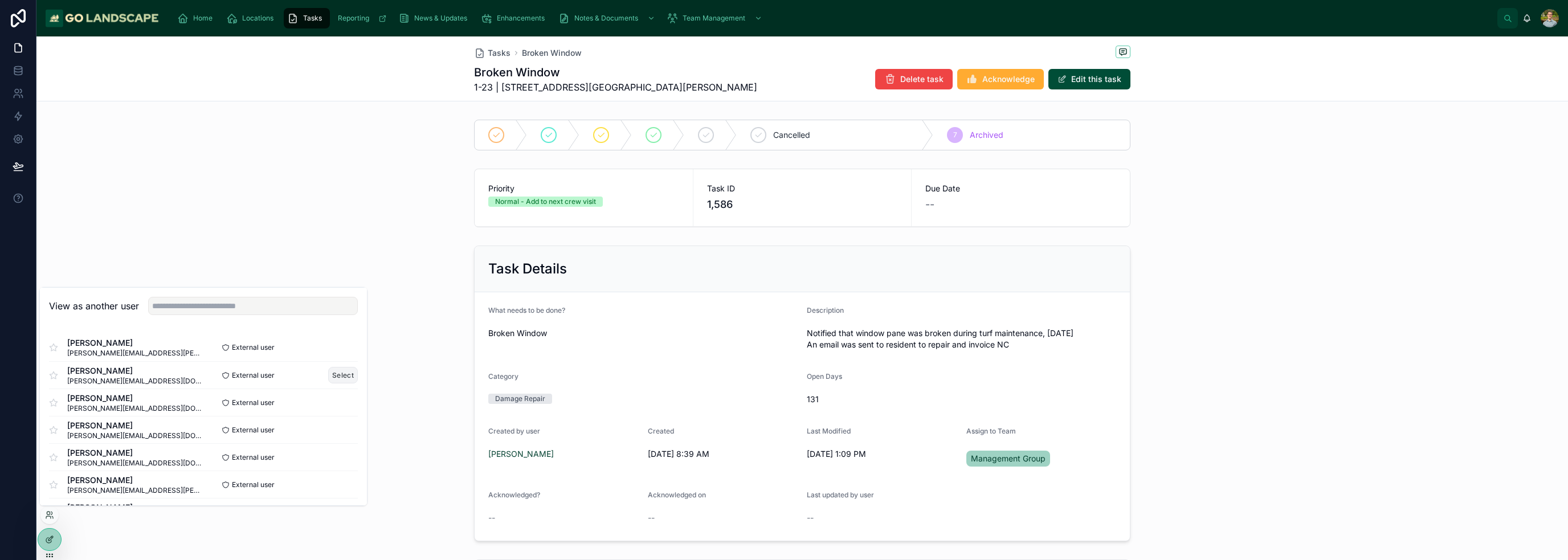
click at [339, 376] on button "Select" at bounding box center [343, 375] width 30 height 16
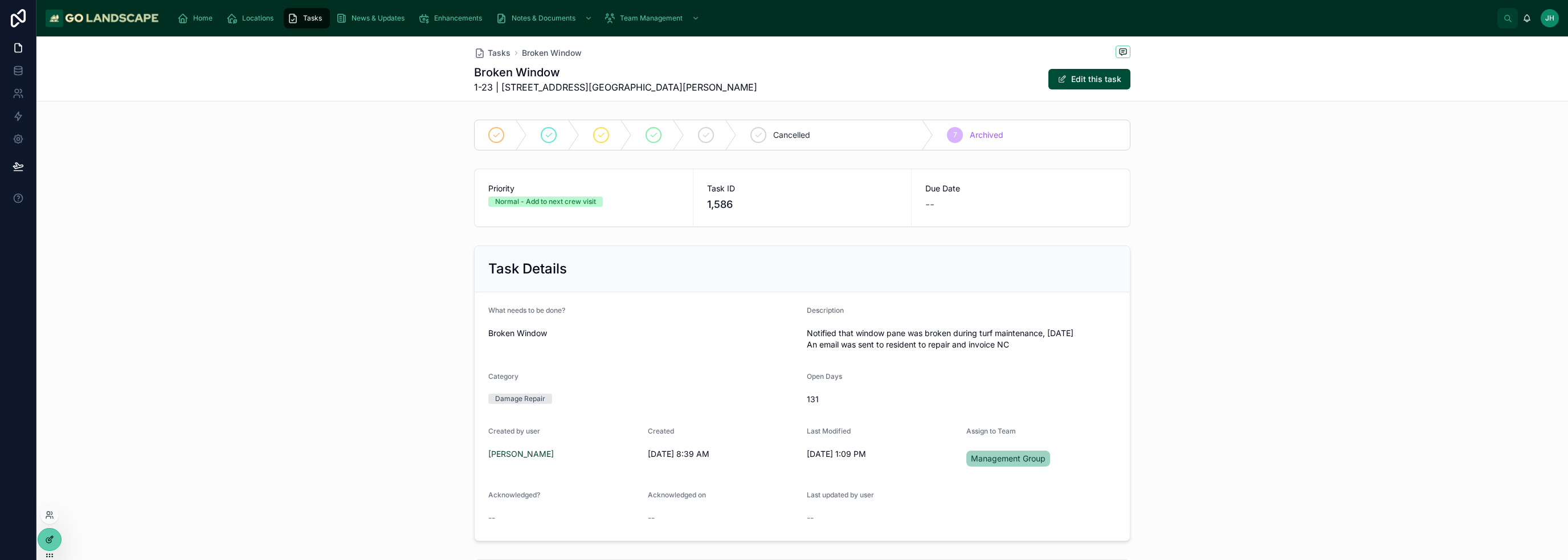
click at [43, 541] on div at bounding box center [49, 540] width 23 height 22
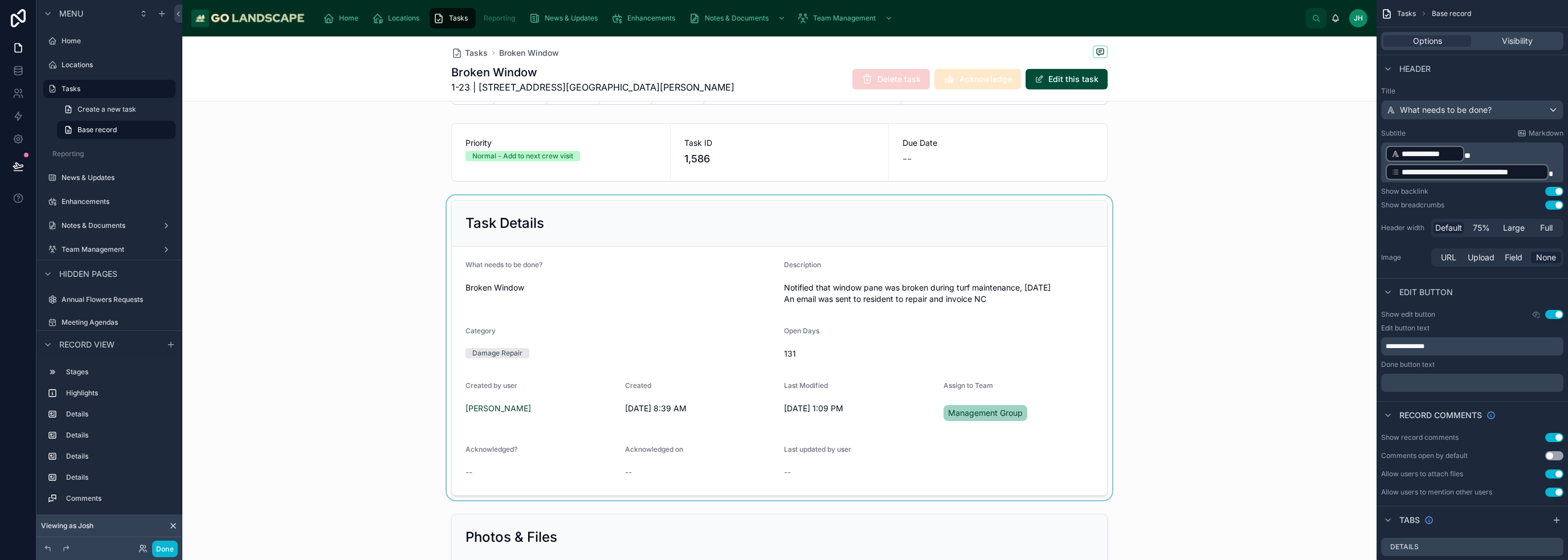
scroll to position [171, 0]
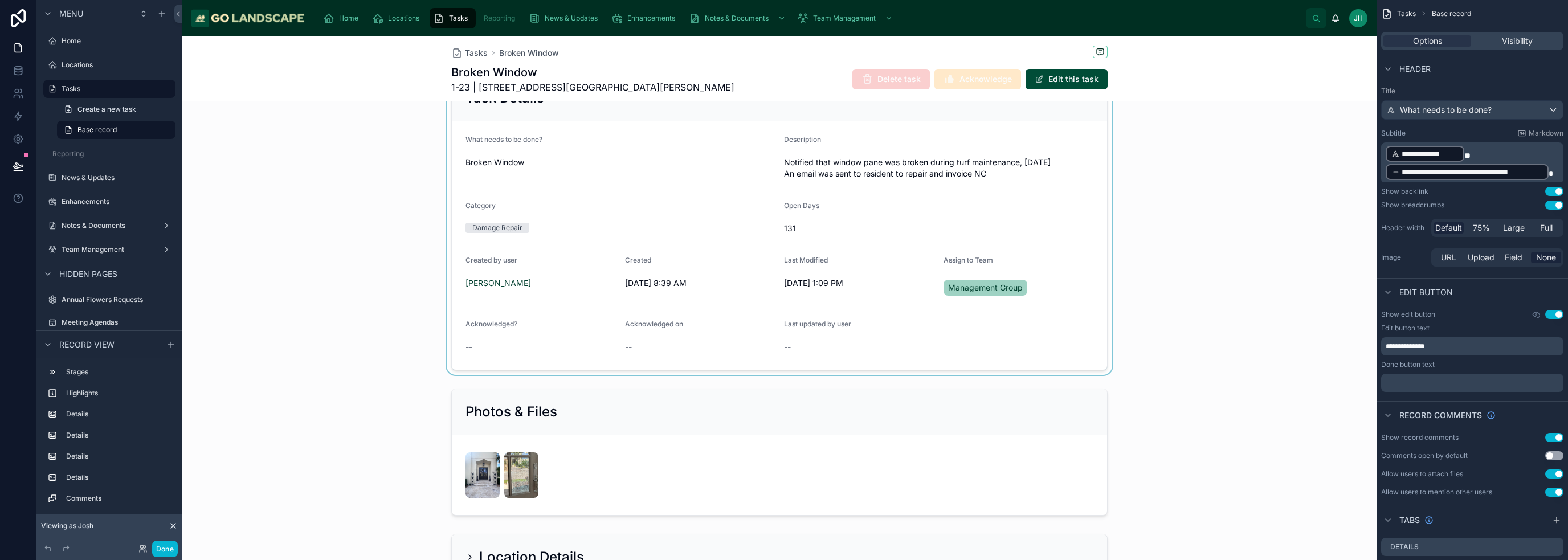
click at [971, 340] on div at bounding box center [780, 222] width 1194 height 305
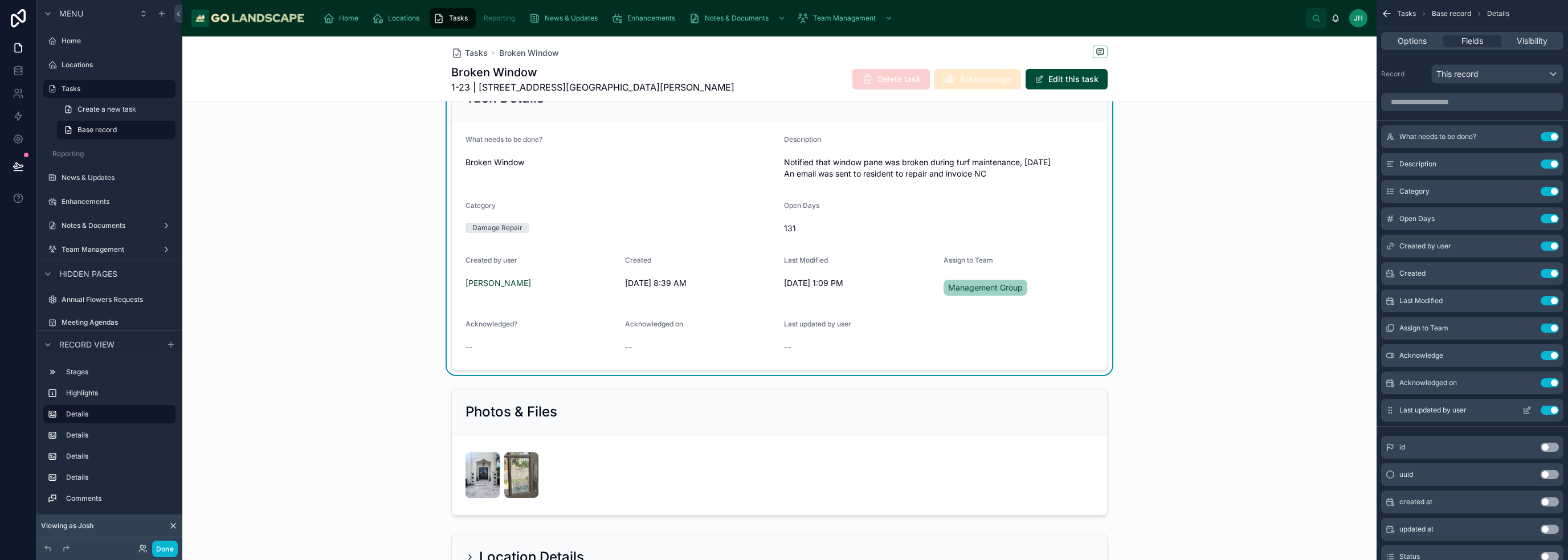
click at [1553, 408] on button "Use setting" at bounding box center [1550, 410] width 18 height 9
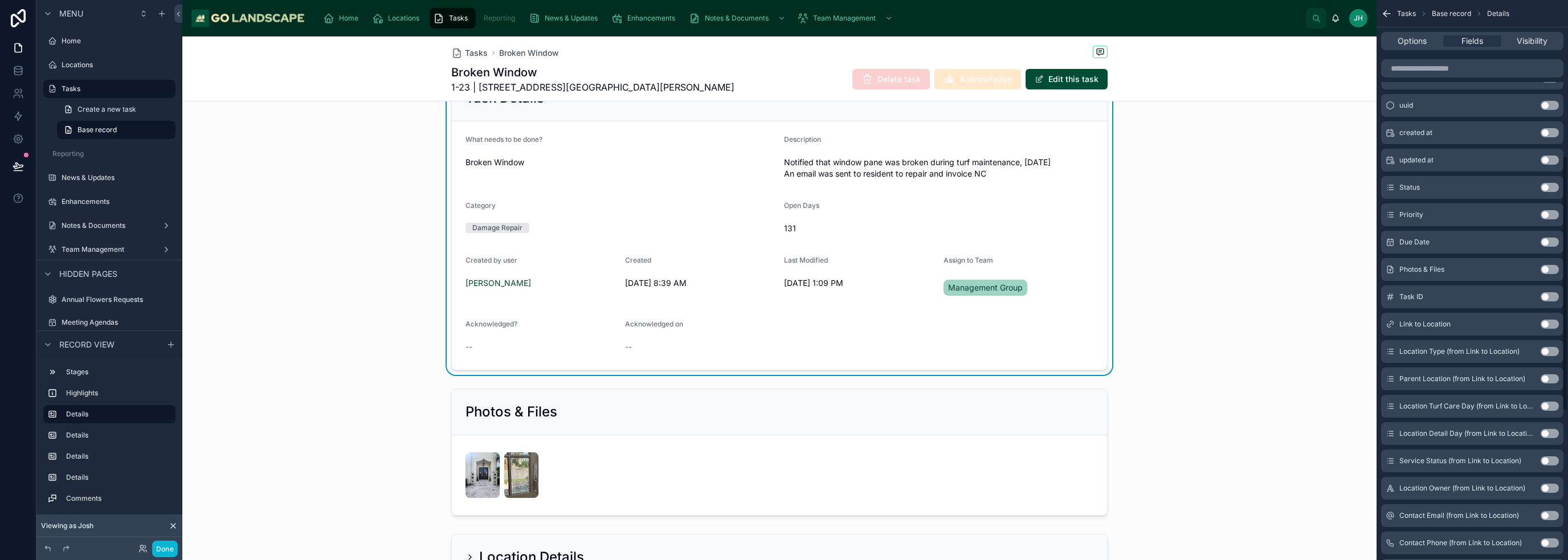
scroll to position [668, 0]
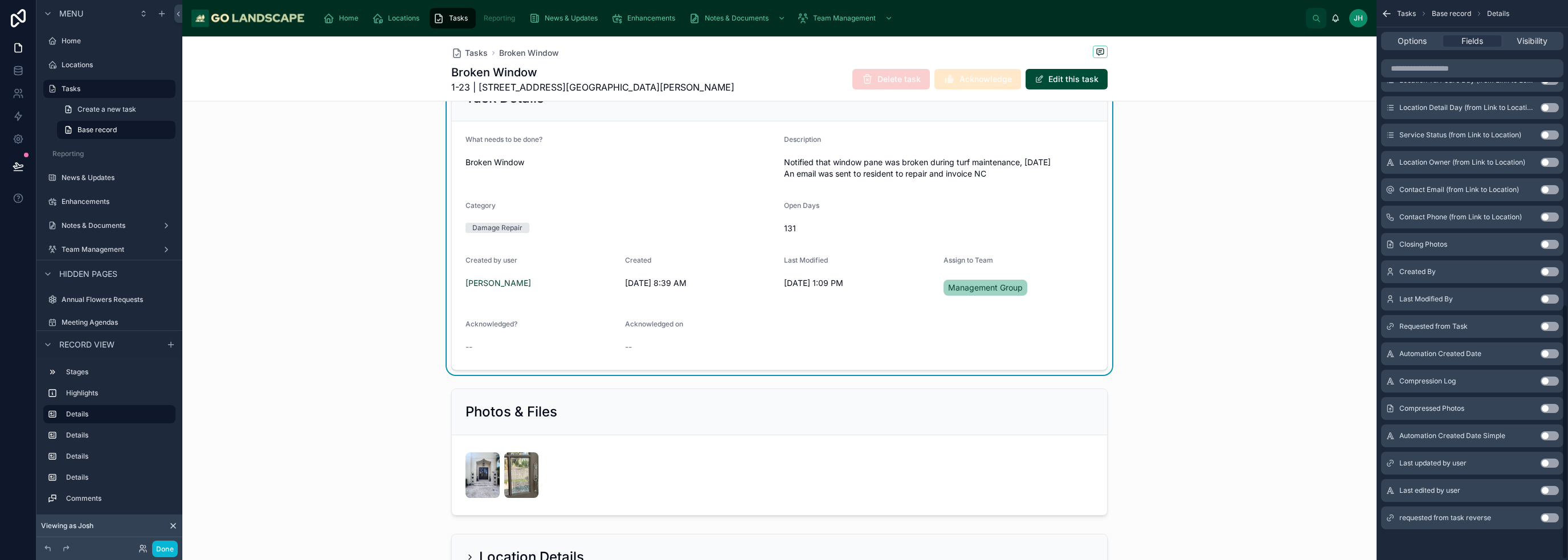
click at [1552, 486] on button "Use setting" at bounding box center [1550, 490] width 18 height 9
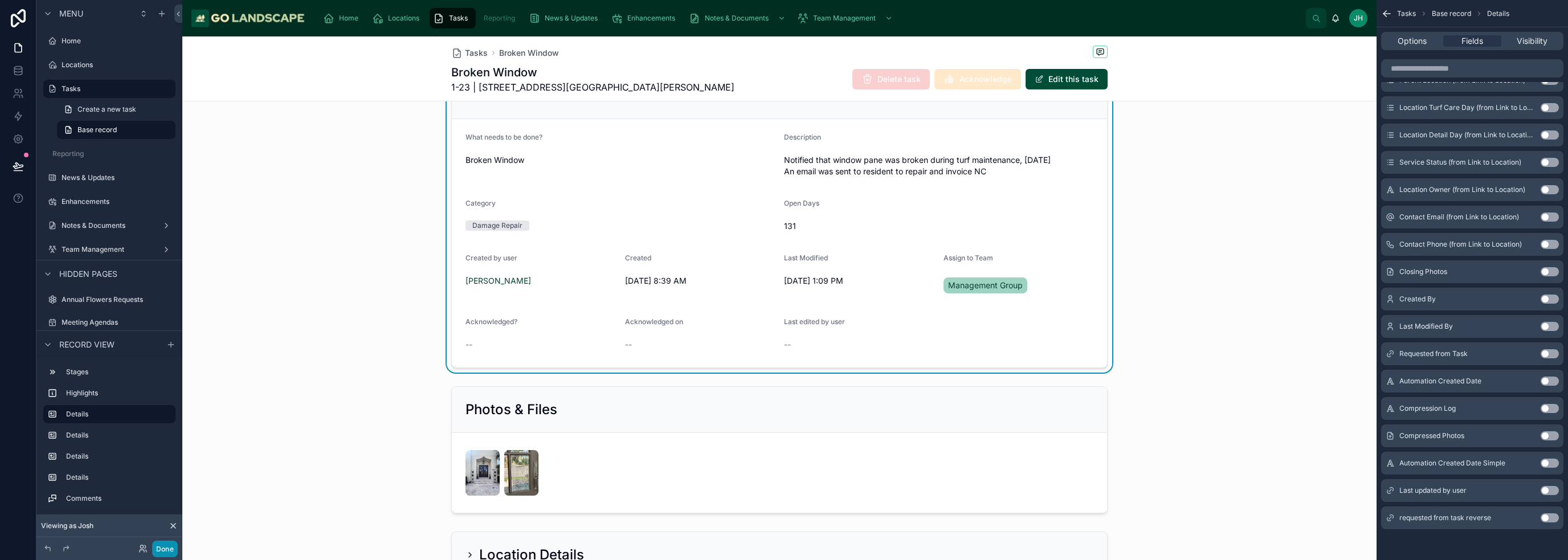
click at [173, 550] on button "Done" at bounding box center [165, 548] width 26 height 16
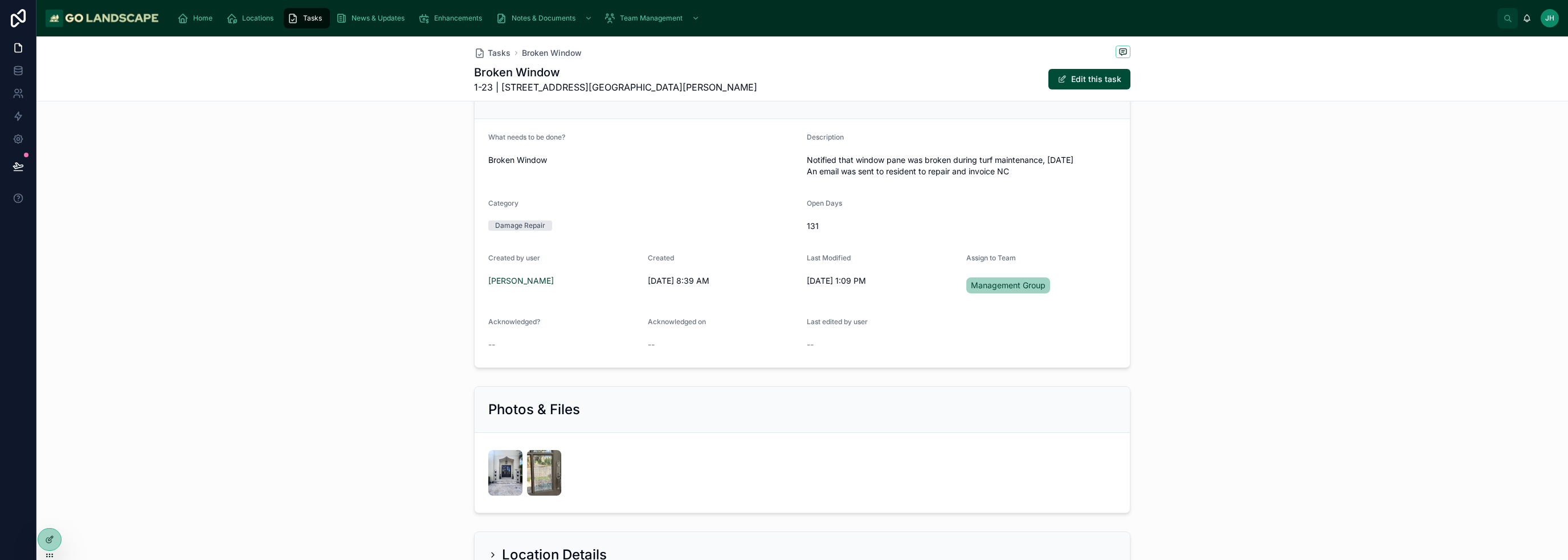
scroll to position [0, 0]
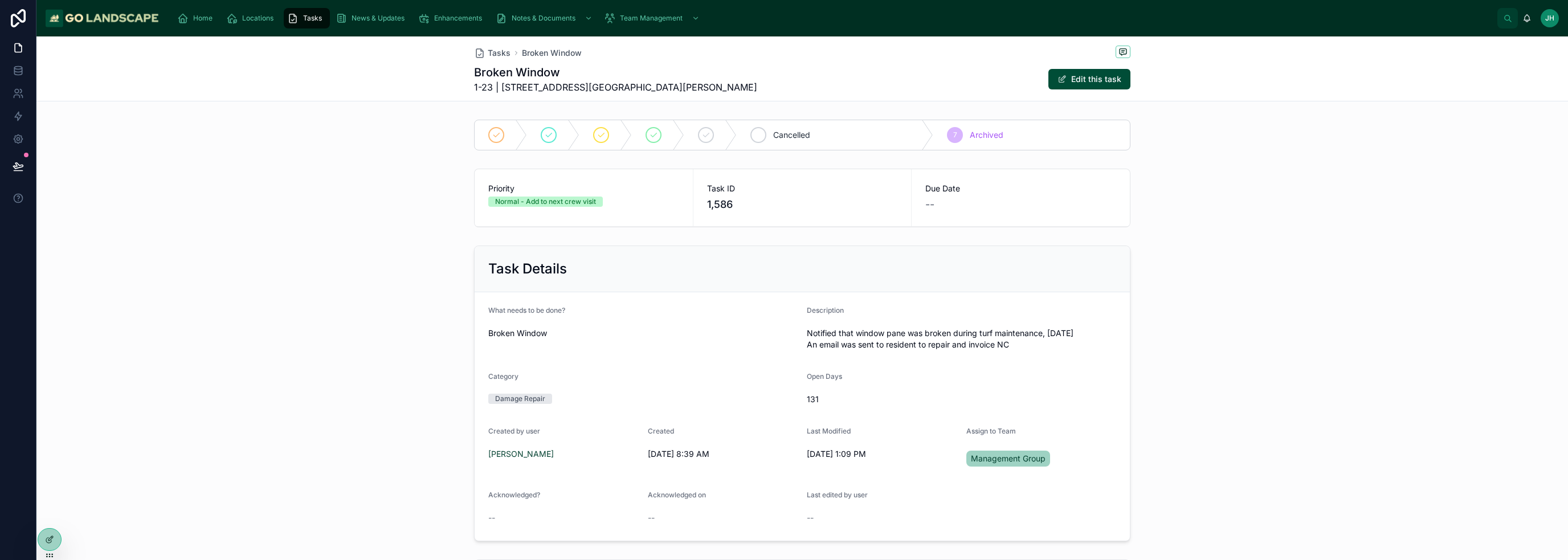
click at [803, 136] on span "Cancelled" at bounding box center [791, 135] width 37 height 12
click at [1051, 141] on div "7 Archived" at bounding box center [1055, 135] width 149 height 30
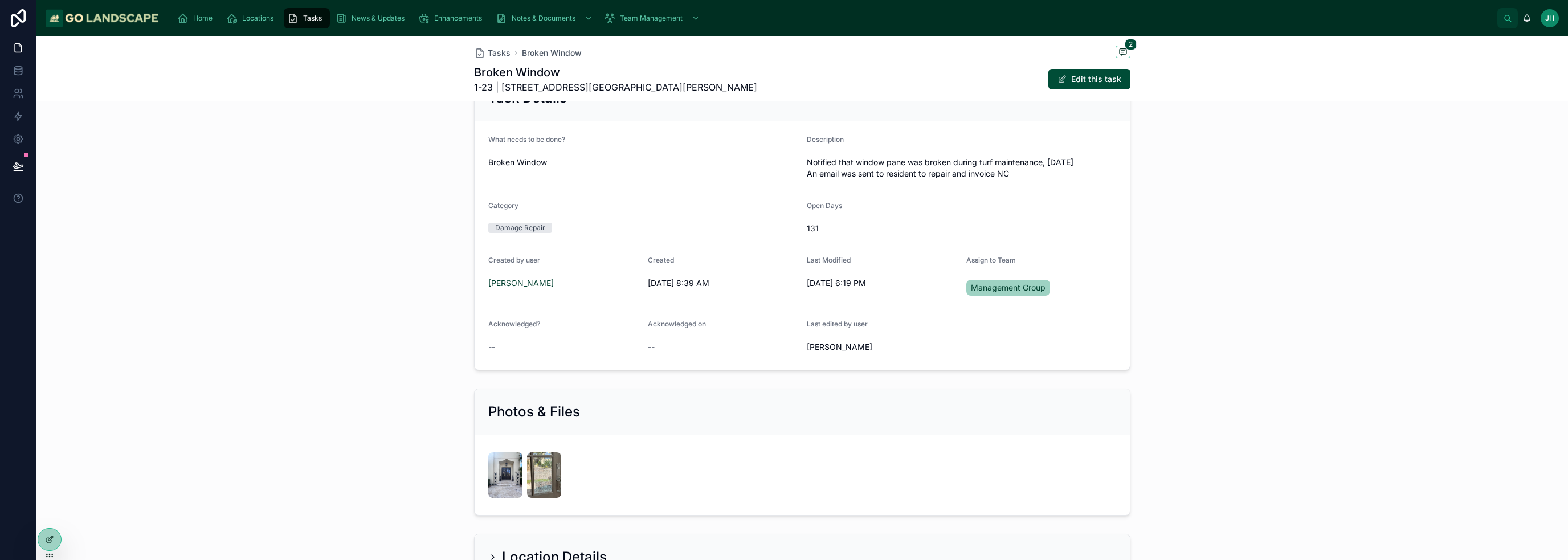
scroll to position [467, 0]
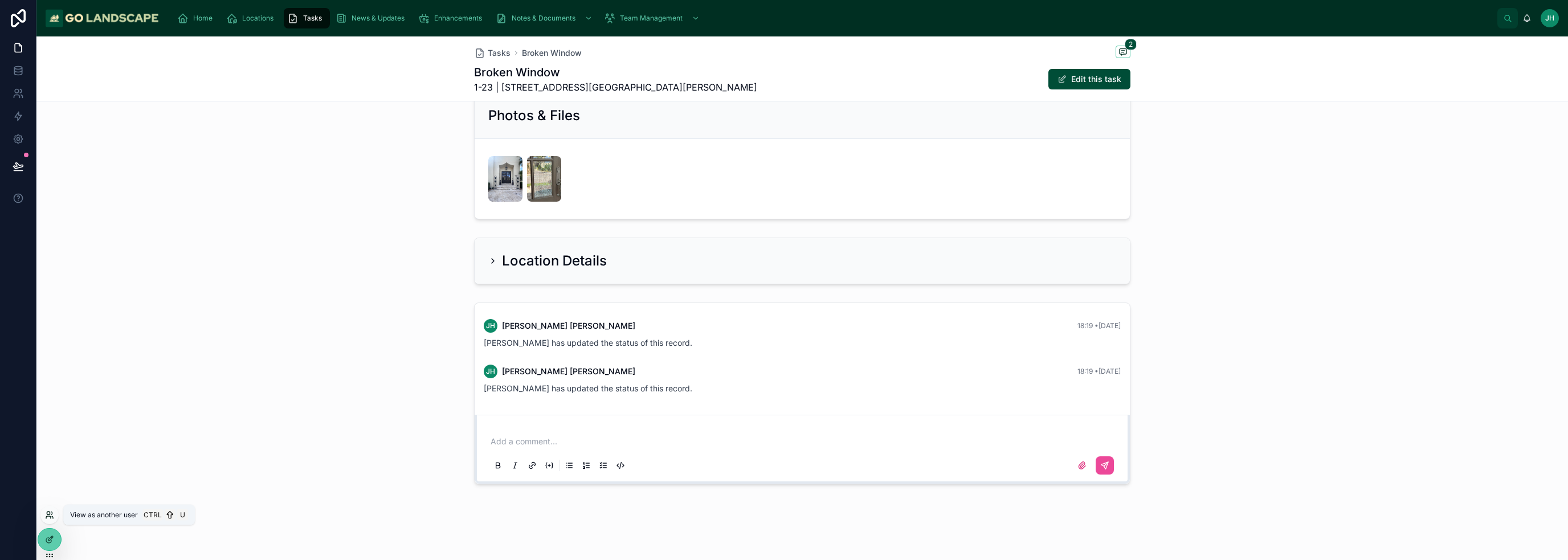
click at [54, 514] on icon at bounding box center [49, 515] width 9 height 9
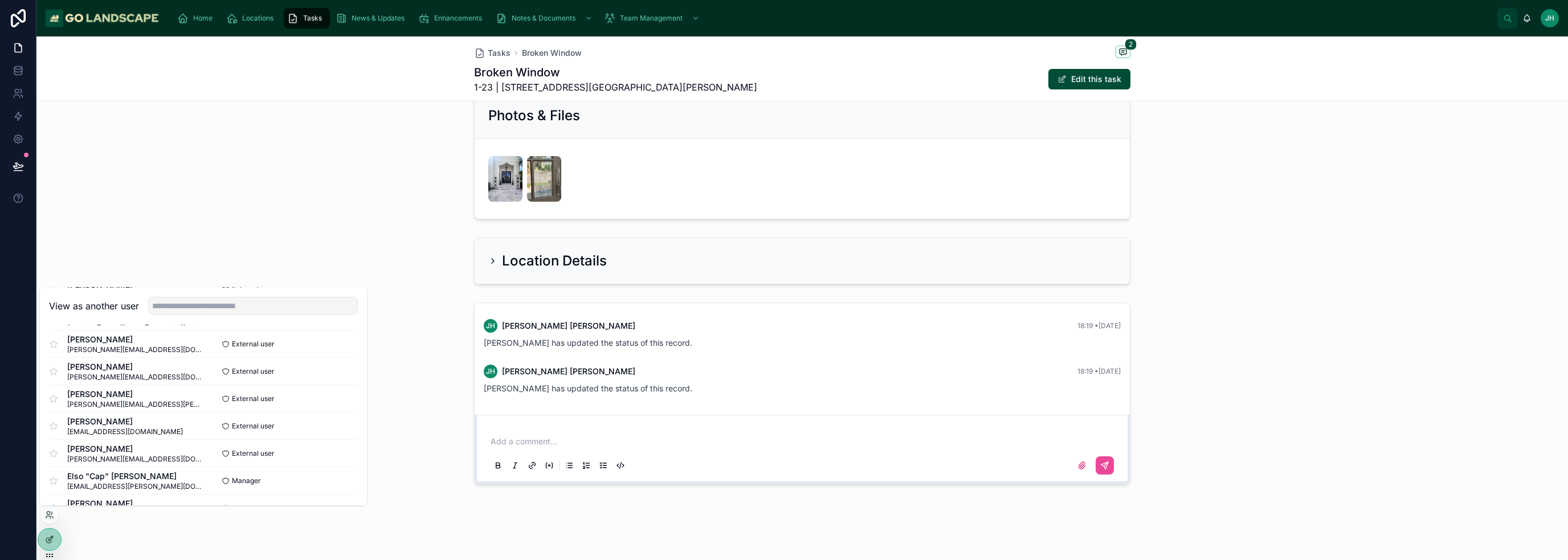
scroll to position [114, 0]
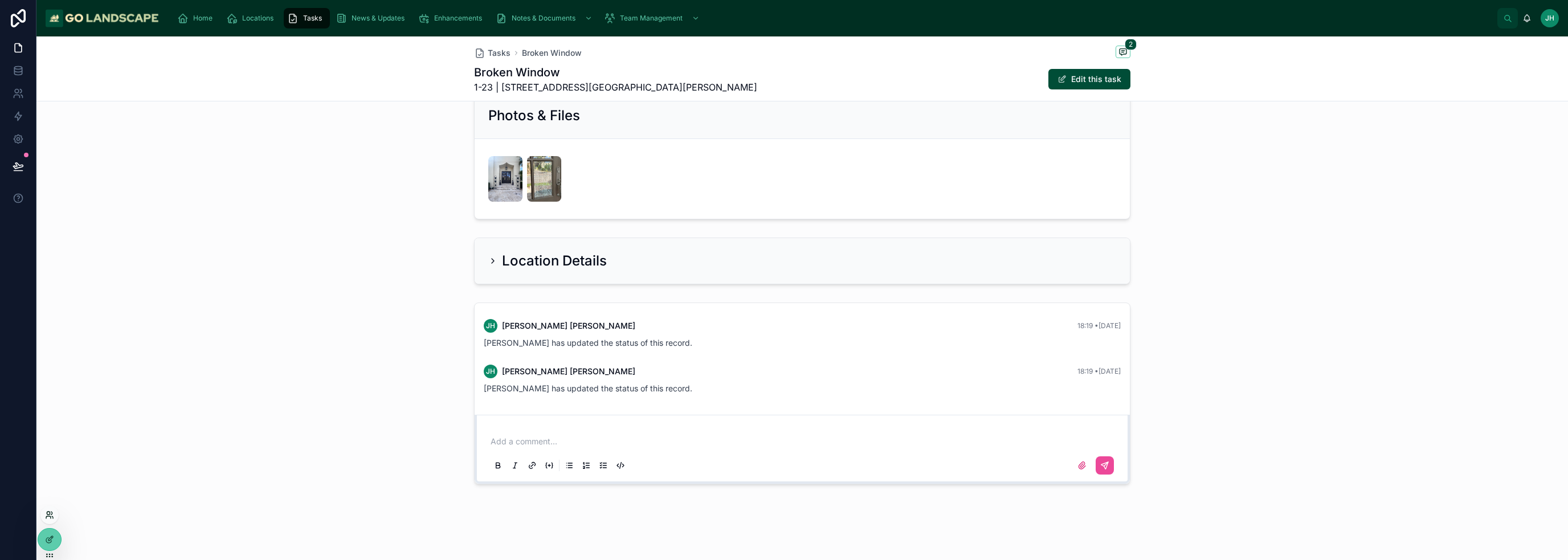
click at [50, 516] on icon at bounding box center [48, 517] width 4 height 2
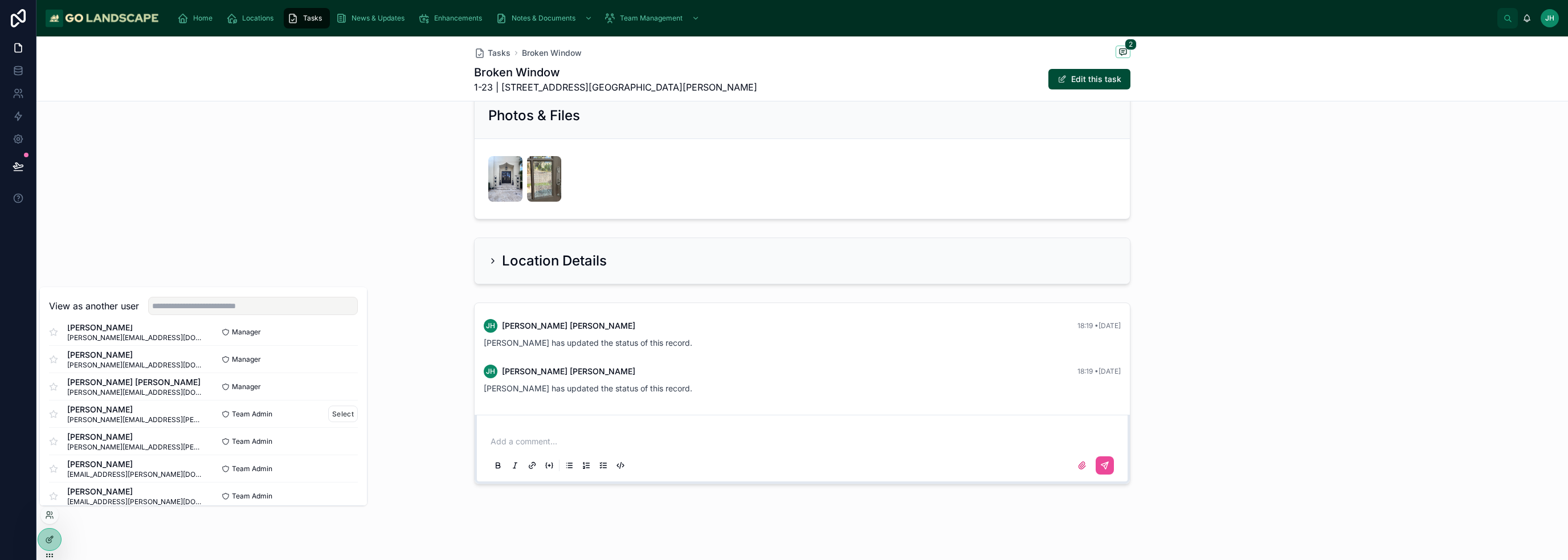
scroll to position [357, 0]
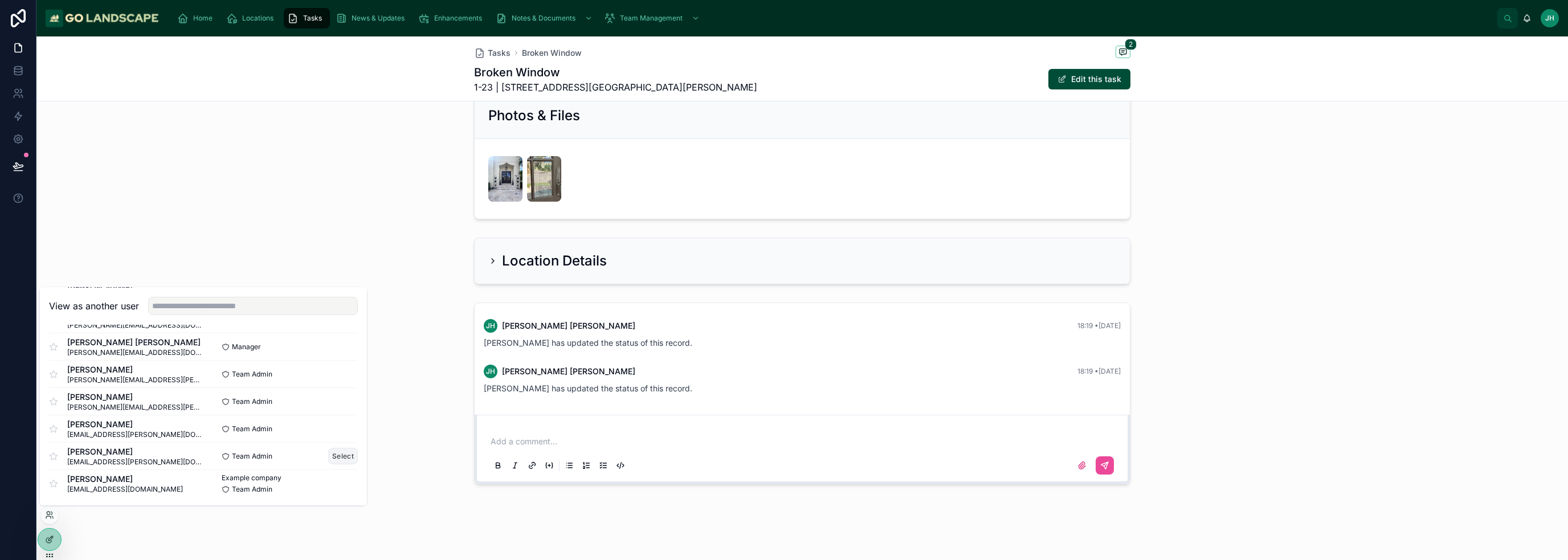
click at [335, 458] on button "Select" at bounding box center [343, 456] width 30 height 16
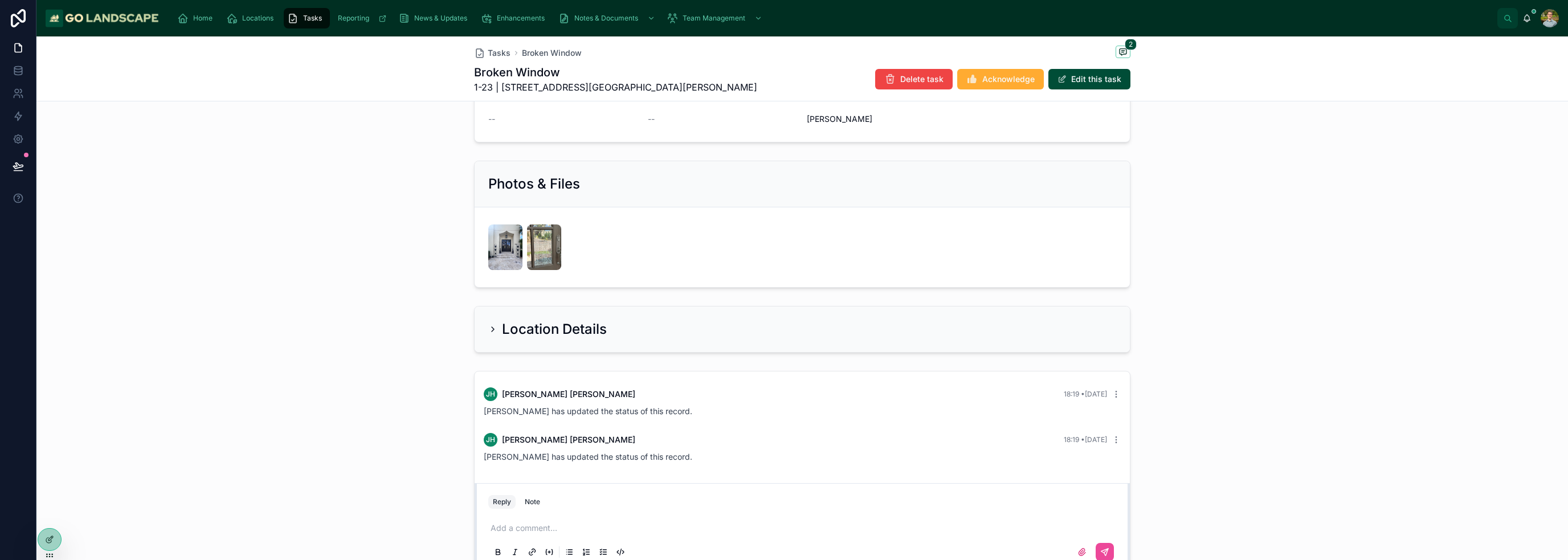
scroll to position [456, 0]
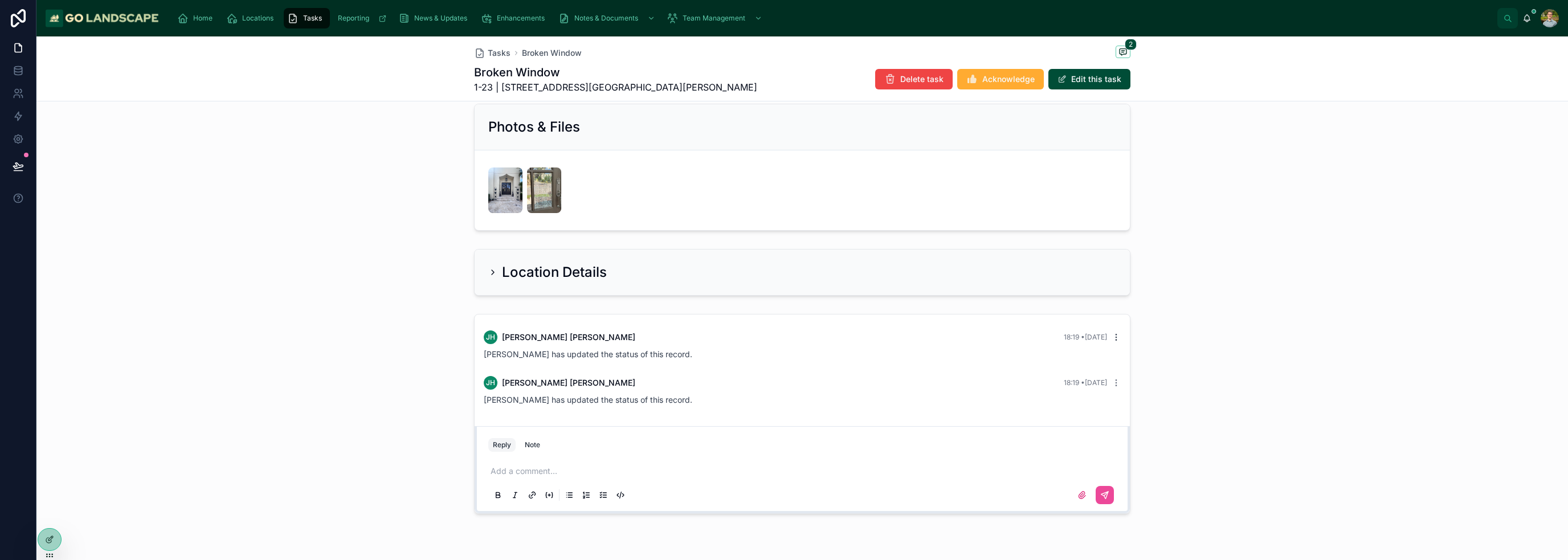
click at [1115, 333] on icon at bounding box center [1116, 337] width 9 height 9
click at [1105, 314] on span "Delete comment" at bounding box center [1111, 315] width 54 height 9
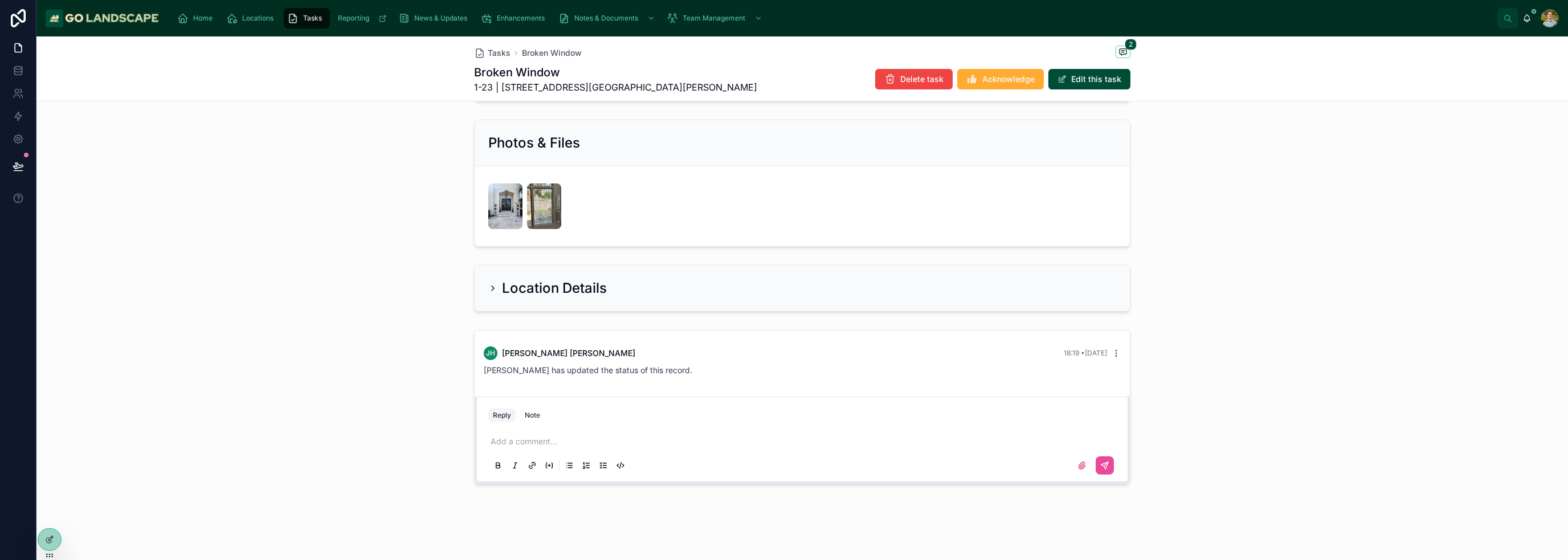
click at [1115, 351] on icon at bounding box center [1116, 353] width 9 height 9
click at [1107, 336] on button "Delete comment" at bounding box center [1104, 331] width 72 height 13
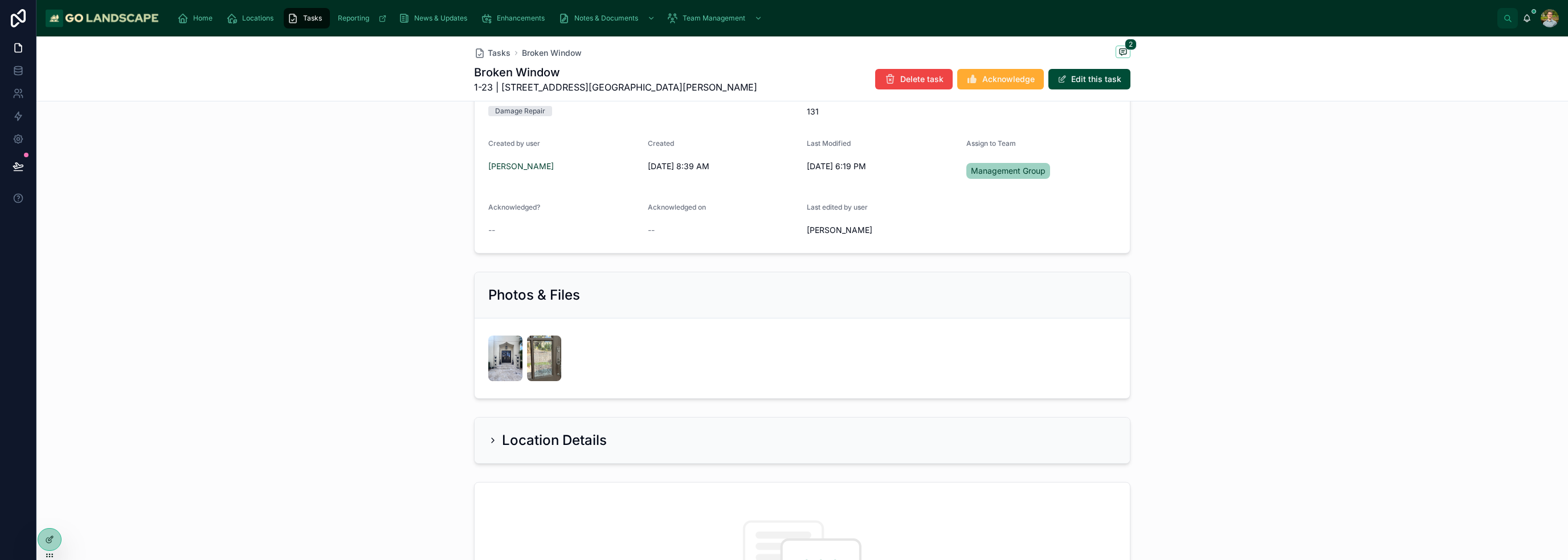
scroll to position [342, 0]
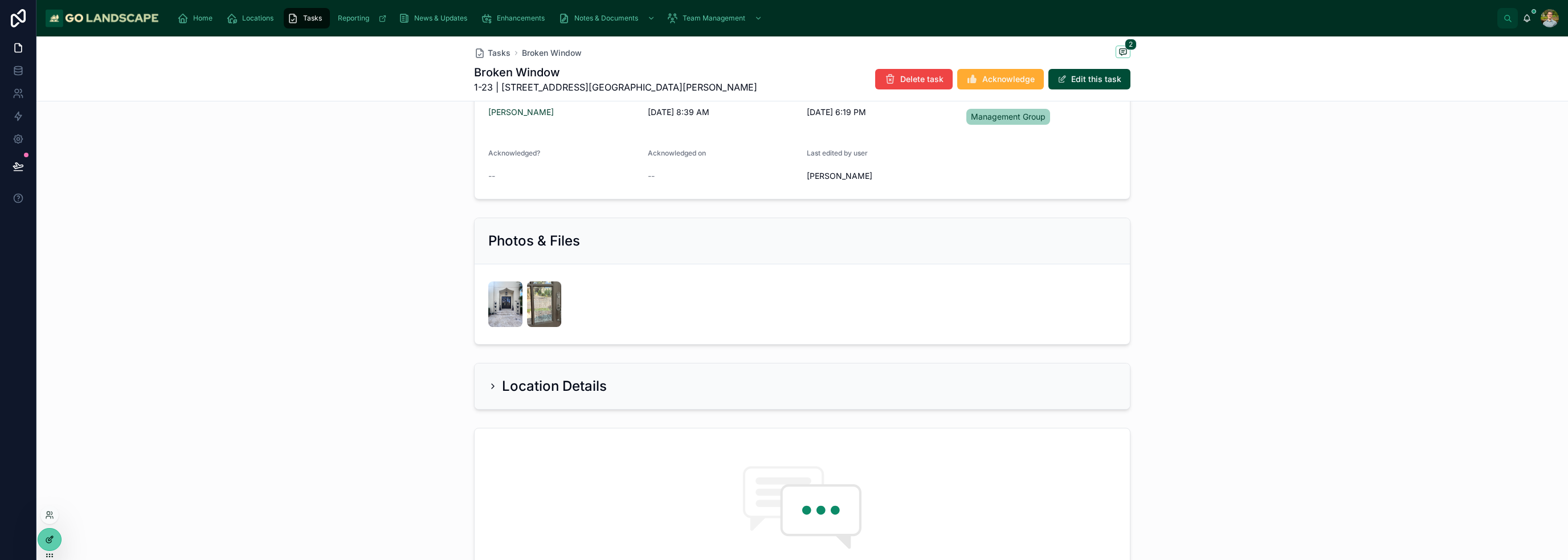
click at [49, 533] on div at bounding box center [49, 540] width 23 height 22
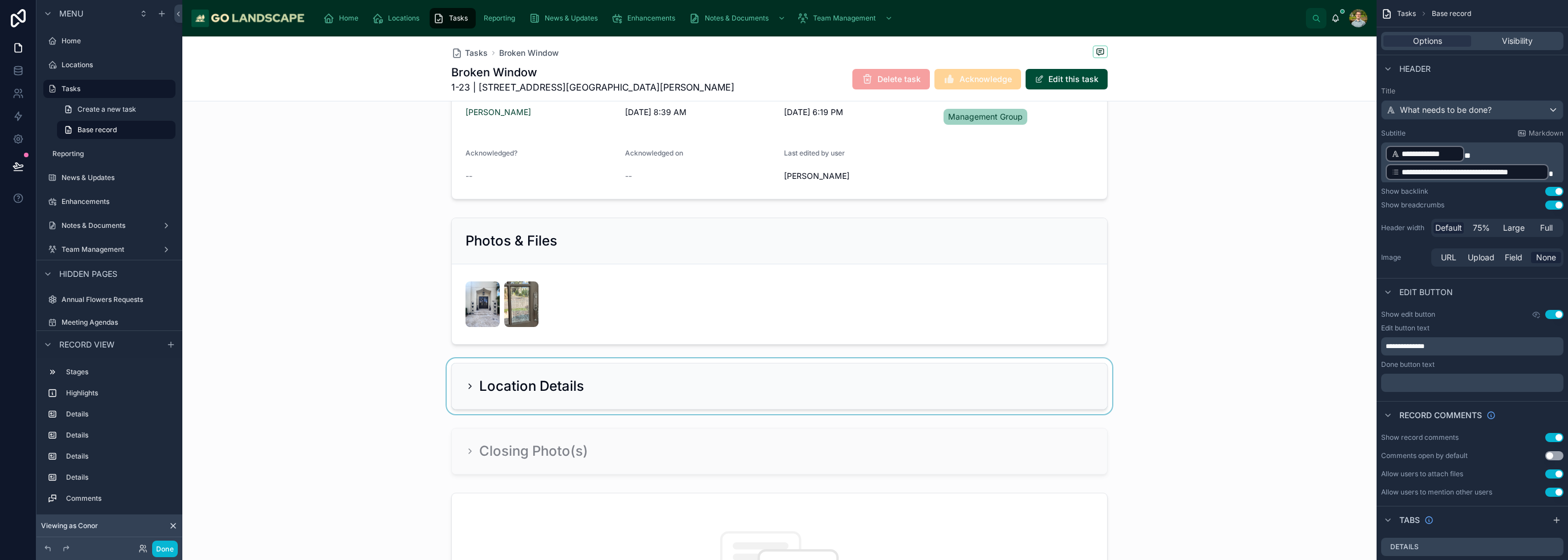
click at [762, 383] on div at bounding box center [780, 387] width 1194 height 56
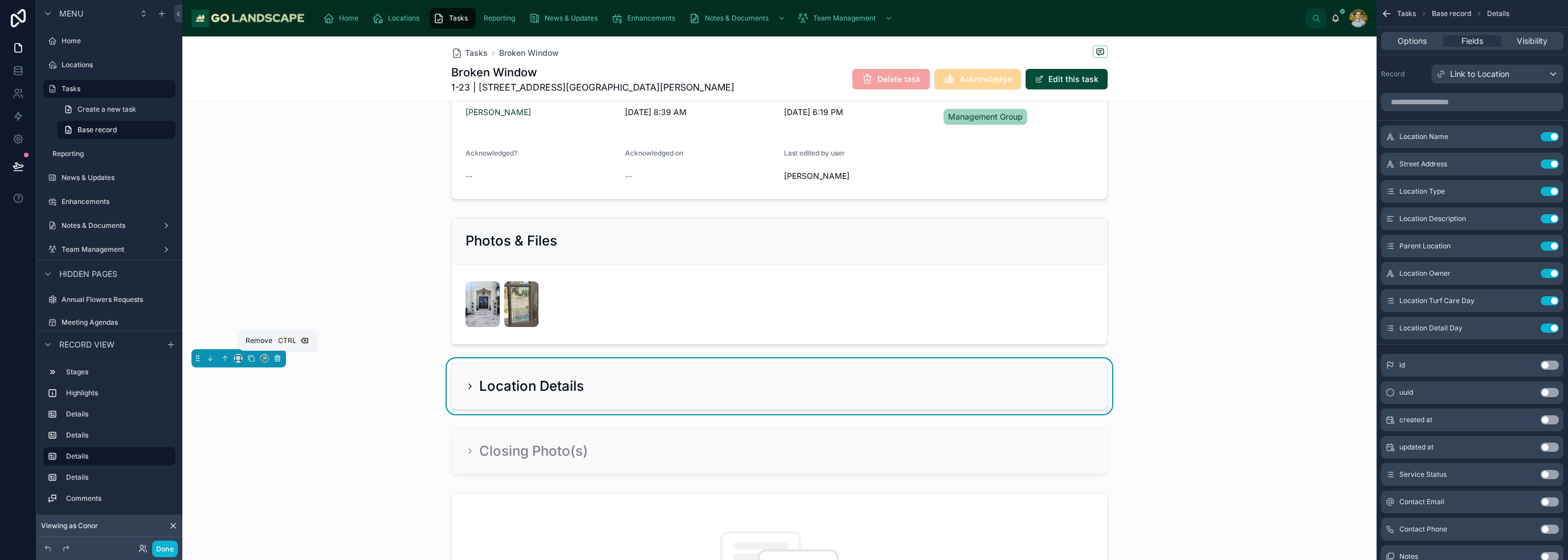
click at [275, 357] on icon at bounding box center [277, 357] width 5 height 0
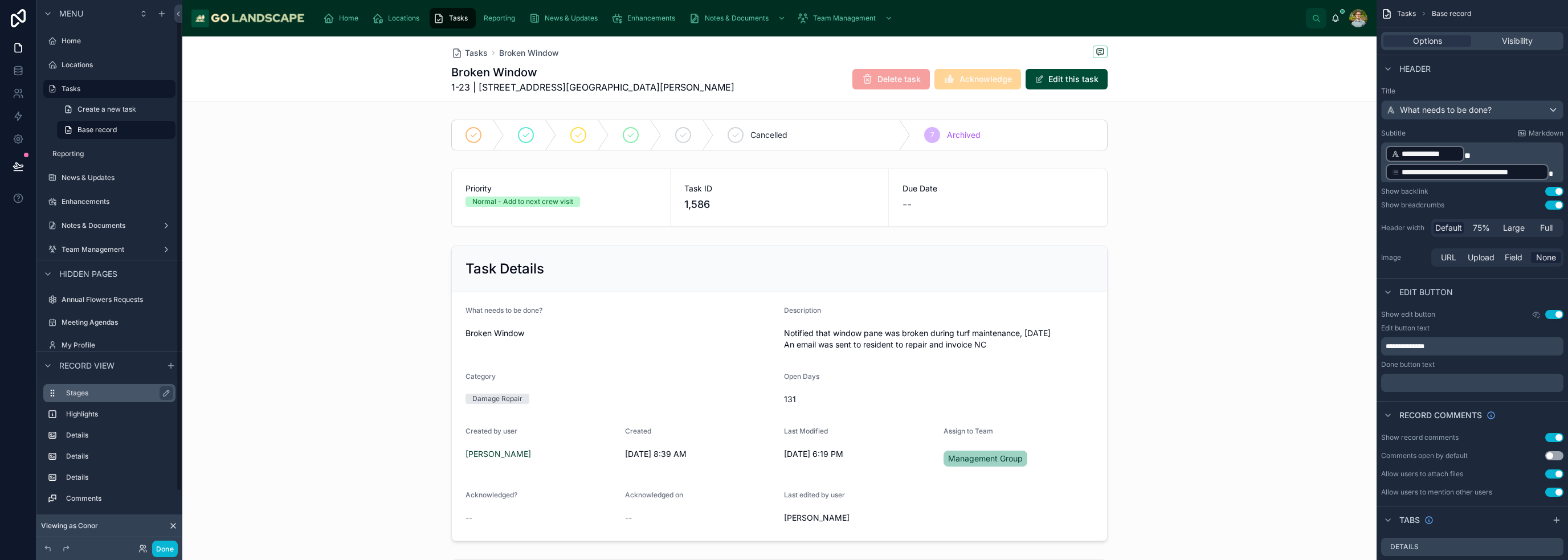
scroll to position [77, 0]
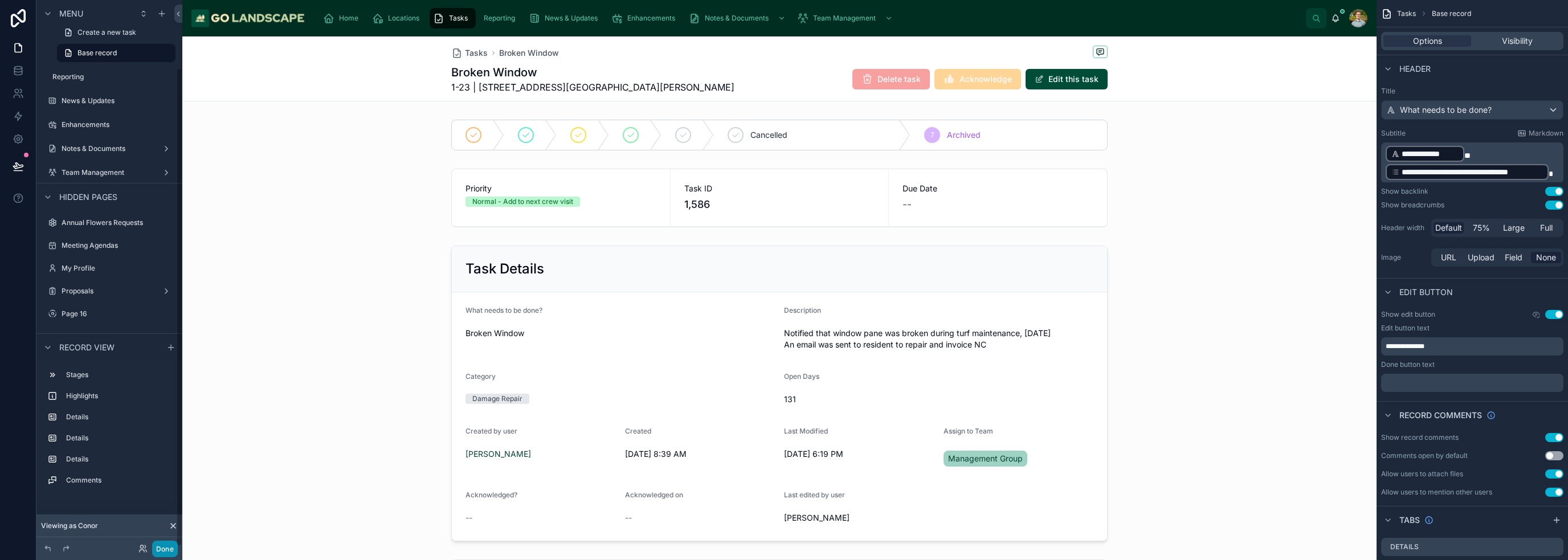
click at [166, 549] on button "Done" at bounding box center [165, 548] width 26 height 16
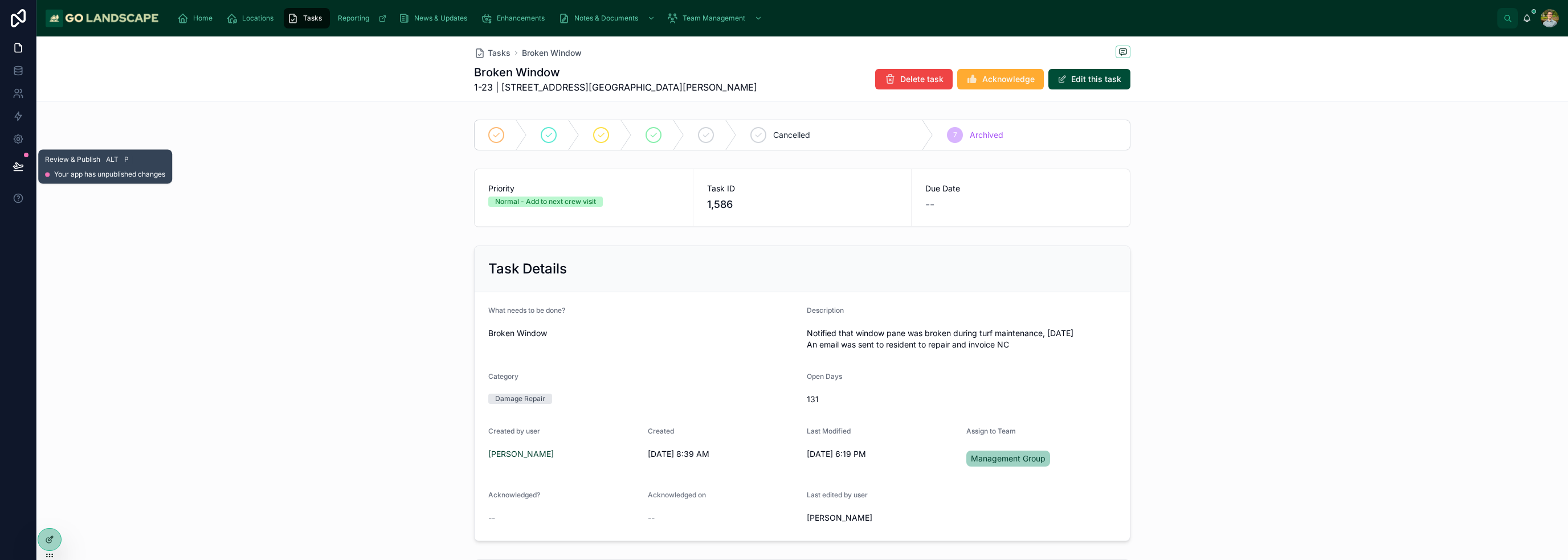
click at [13, 167] on icon at bounding box center [18, 166] width 12 height 12
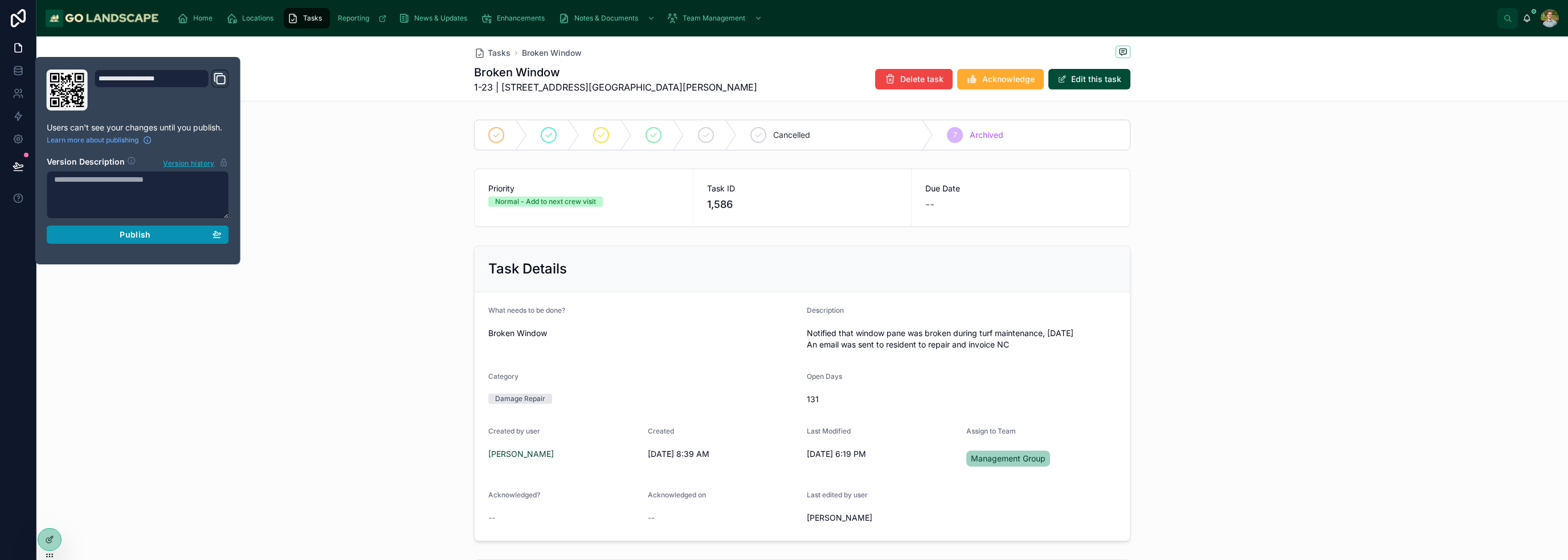
click at [153, 235] on div "Publish" at bounding box center [138, 234] width 167 height 10
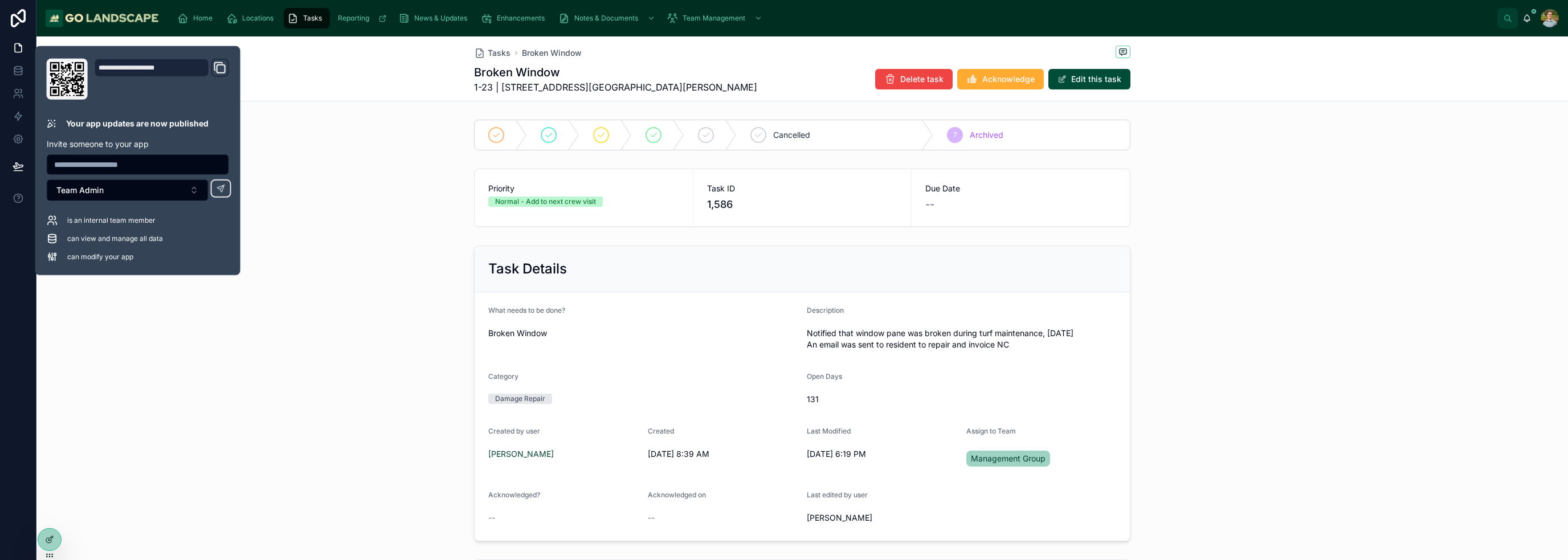
click at [355, 183] on div "Priority Normal - Add to next crew visit Task ID 1,586 Due Date --" at bounding box center [802, 198] width 1531 height 68
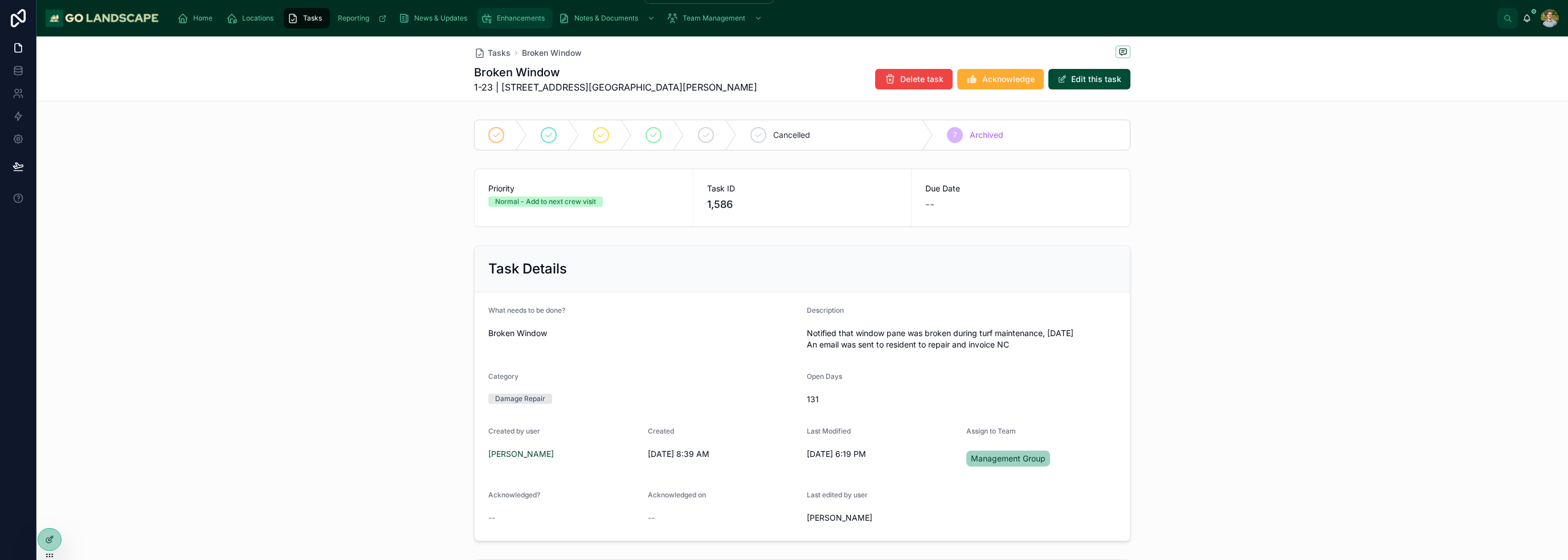
click at [530, 23] on span "Enhancements" at bounding box center [520, 18] width 48 height 9
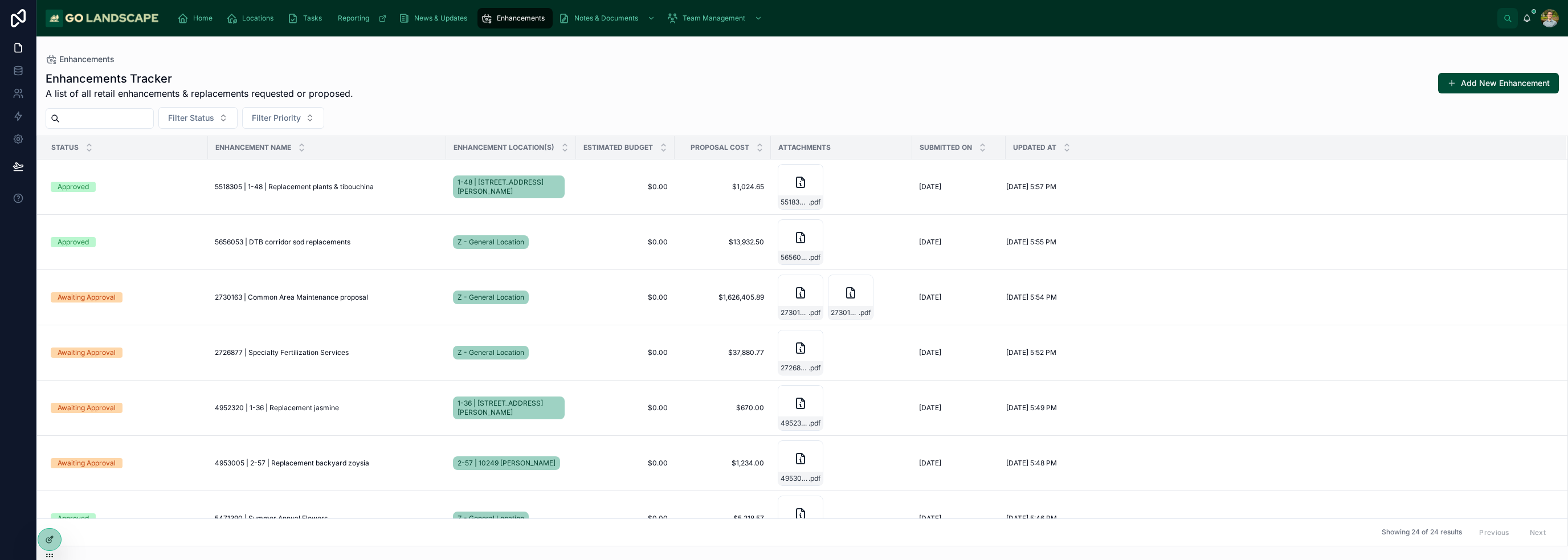
click at [405, 88] on div "Enhancements Tracker A list of all retail enhancements & replacements requested…" at bounding box center [802, 85] width 1513 height 30
click at [47, 539] on icon at bounding box center [49, 541] width 5 height 5
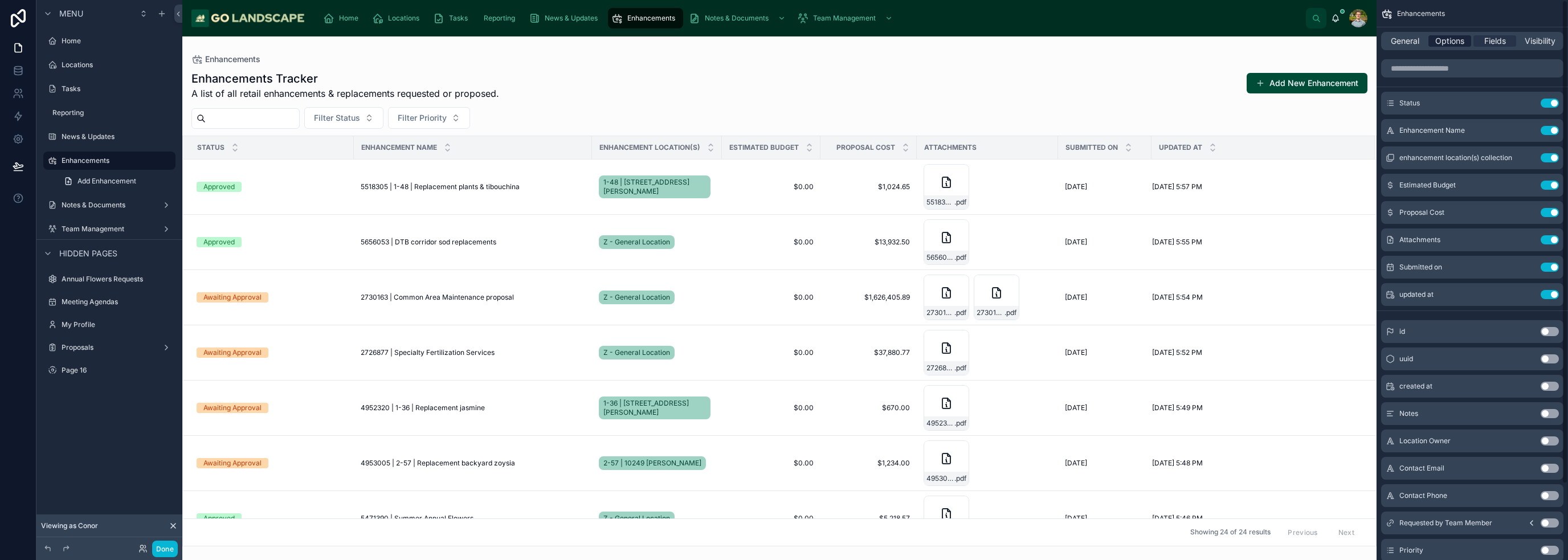
click at [1458, 41] on span "Options" at bounding box center [1450, 41] width 29 height 12
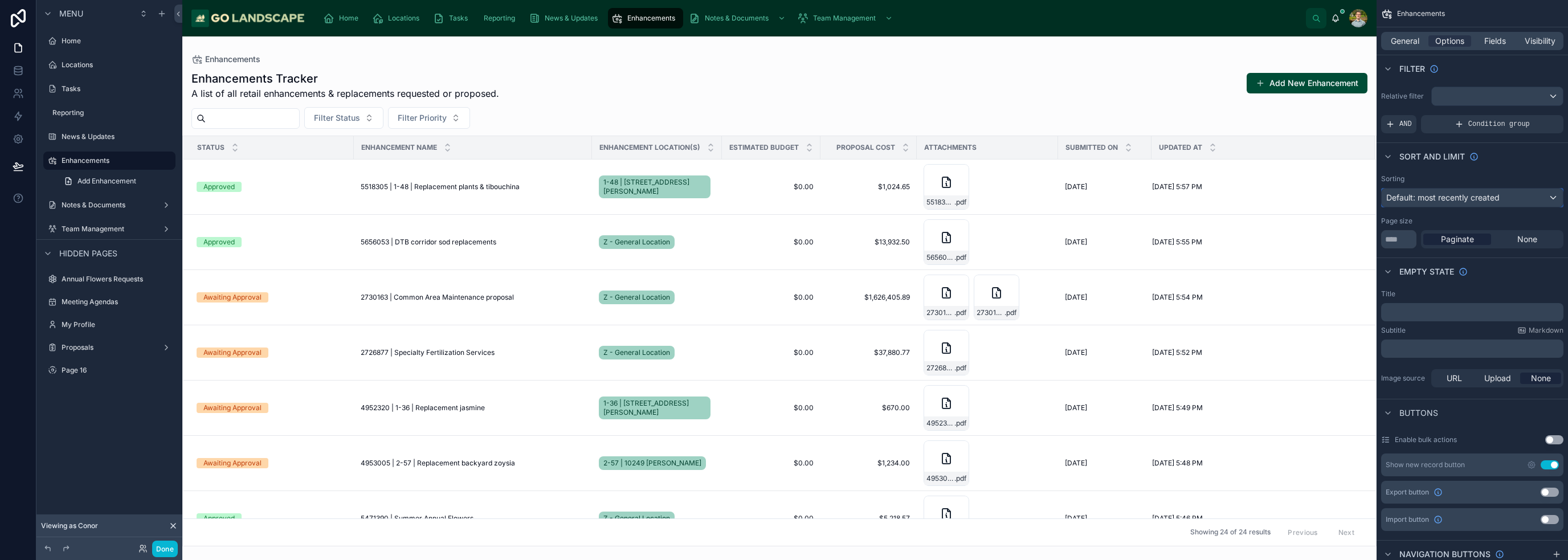
click at [1475, 192] on span "Default: most recently created" at bounding box center [1443, 197] width 113 height 10
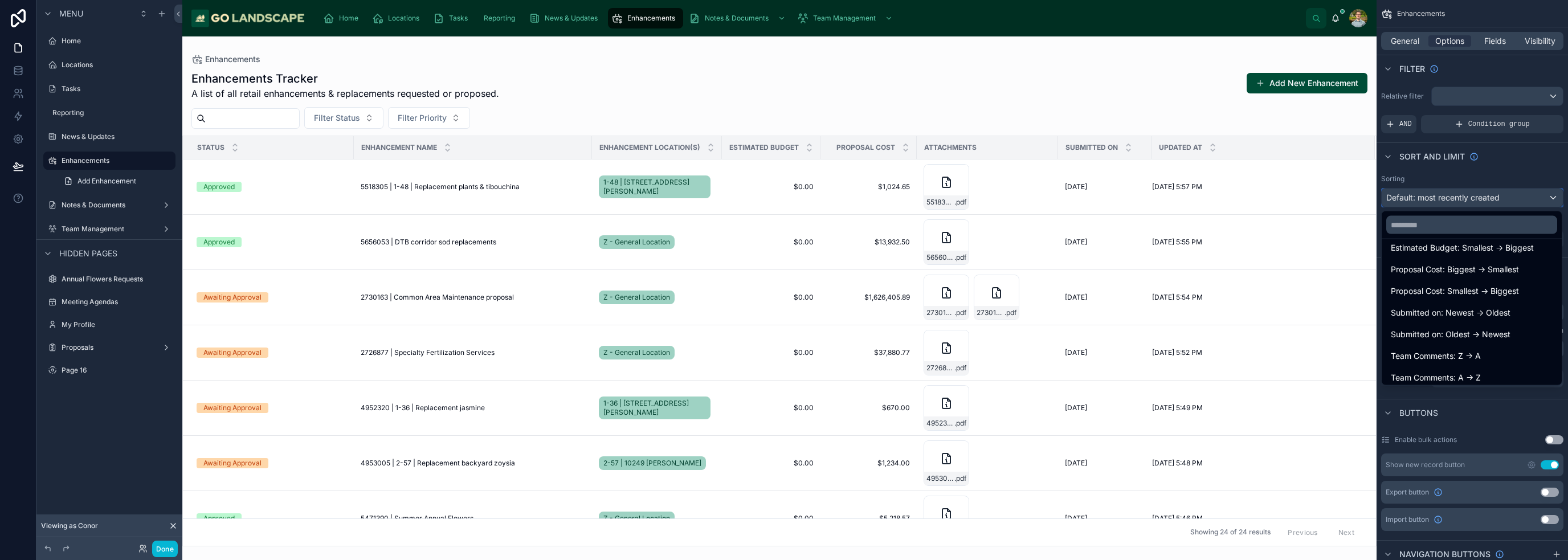
scroll to position [362, 0]
click at [1452, 305] on span "Submitted on: Newest -> Oldest" at bounding box center [1451, 307] width 120 height 13
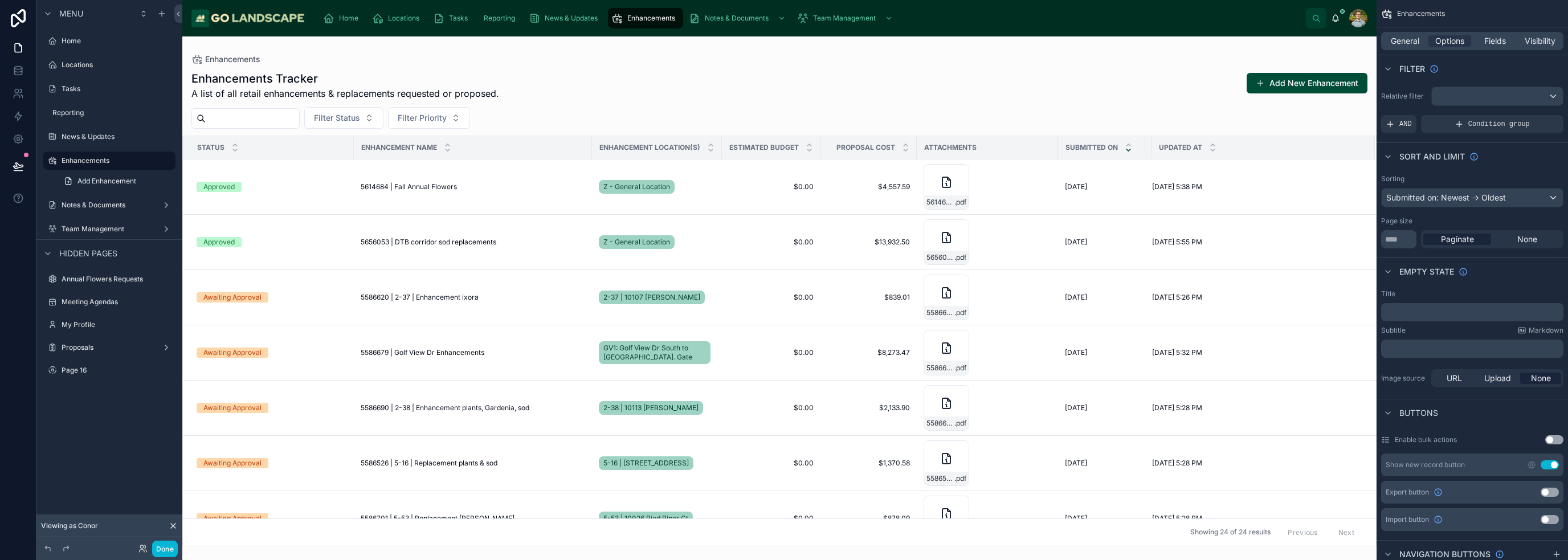
click at [1087, 105] on div at bounding box center [780, 298] width 1194 height 523
drag, startPoint x: 17, startPoint y: 165, endPoint x: 86, endPoint y: 192, distance: 74.1
click at [17, 165] on icon at bounding box center [18, 166] width 12 height 12
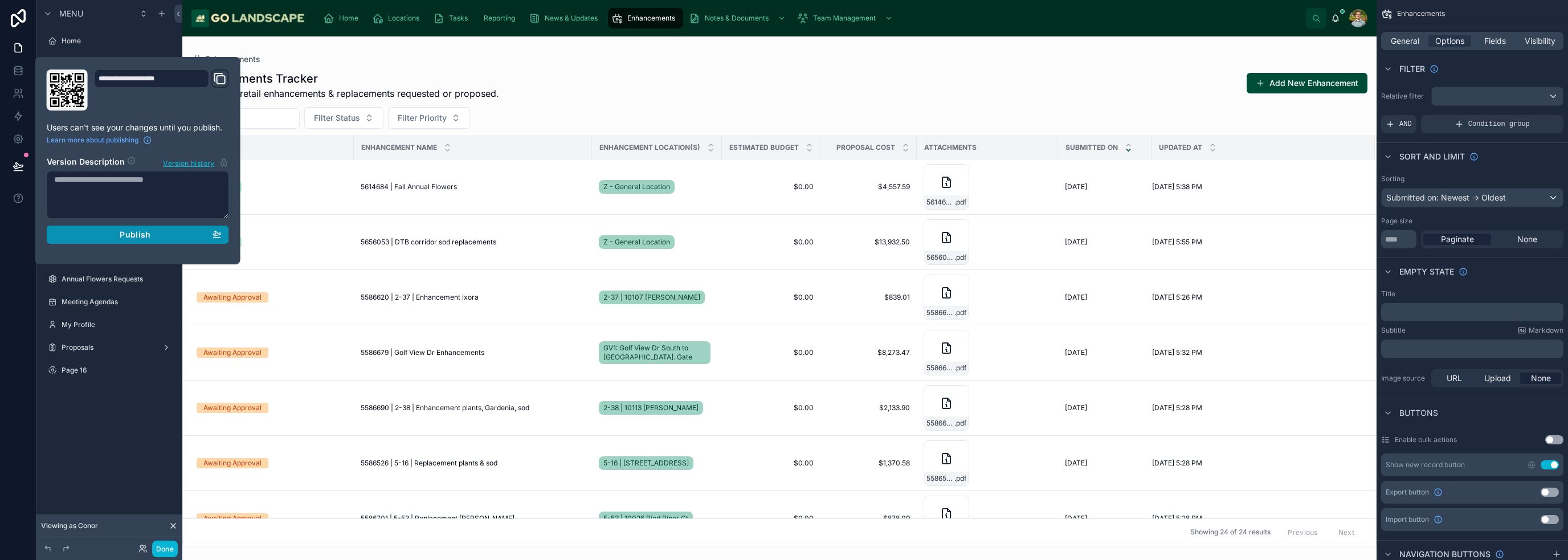
click at [151, 237] on div "Publish" at bounding box center [138, 234] width 167 height 10
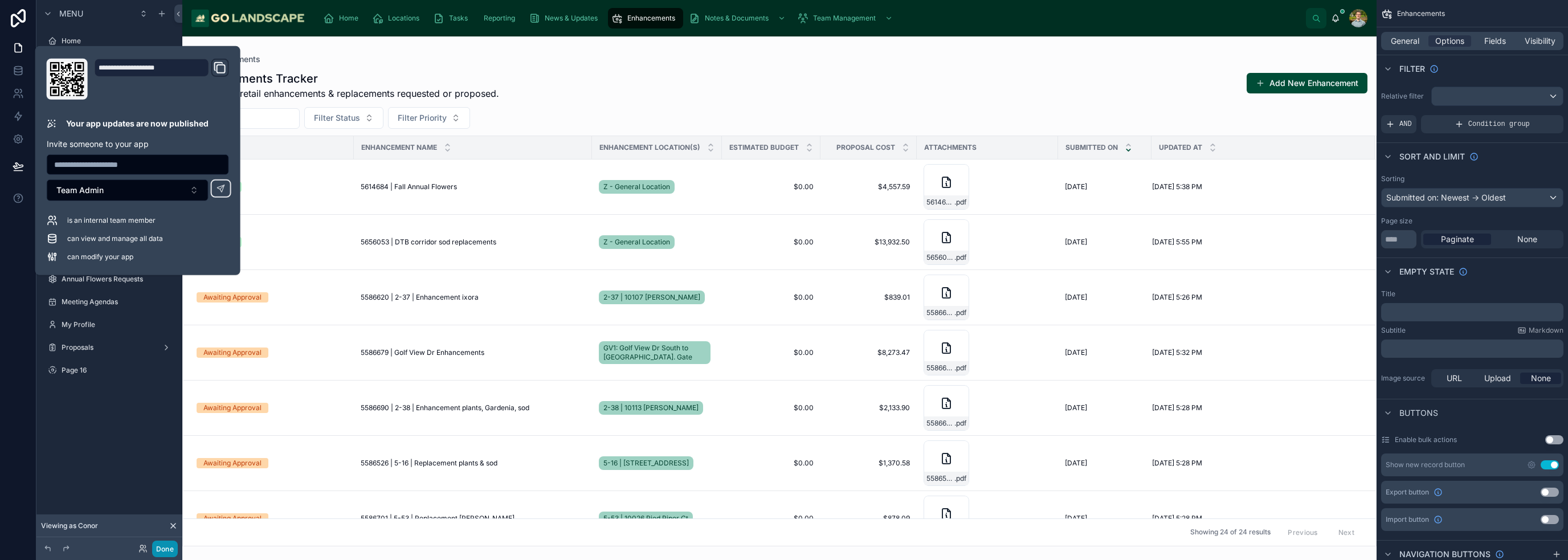
click at [173, 547] on button "Done" at bounding box center [165, 548] width 26 height 16
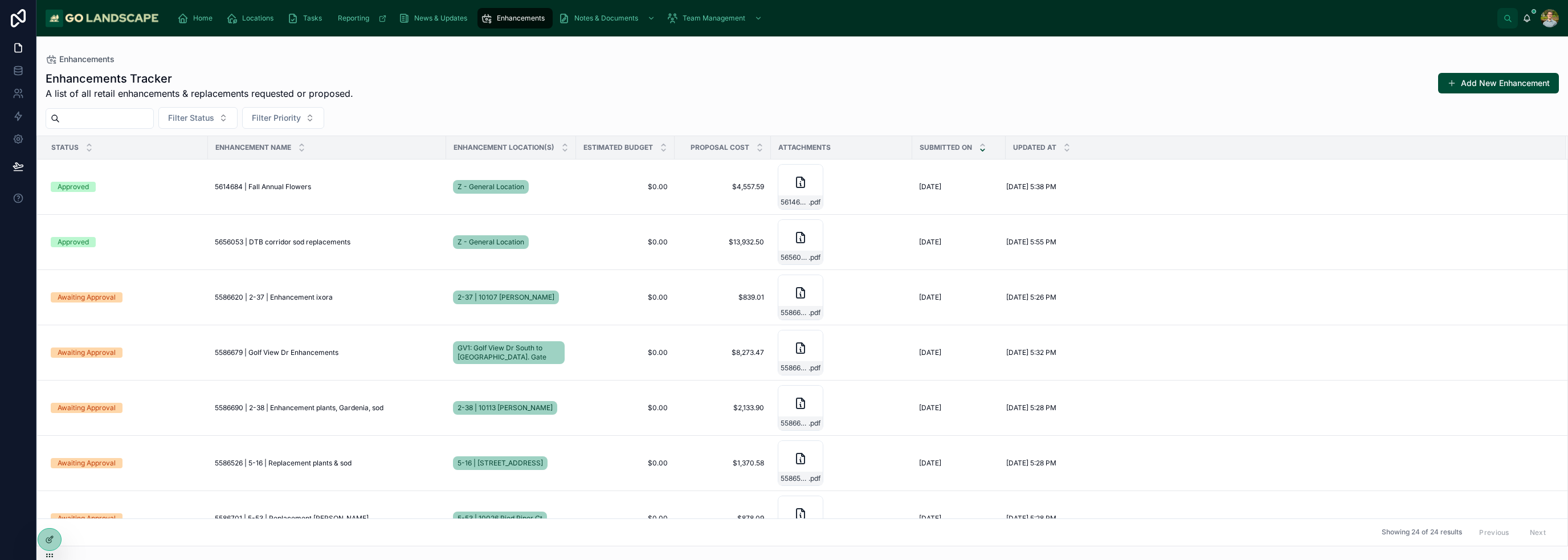
click at [575, 113] on div "Filter Status Filter Priority" at bounding box center [802, 118] width 1531 height 22
click at [321, 189] on div "5614684 | Fall Annual Flowers 5614684 | Fall Annual Flowers" at bounding box center [327, 187] width 225 height 9
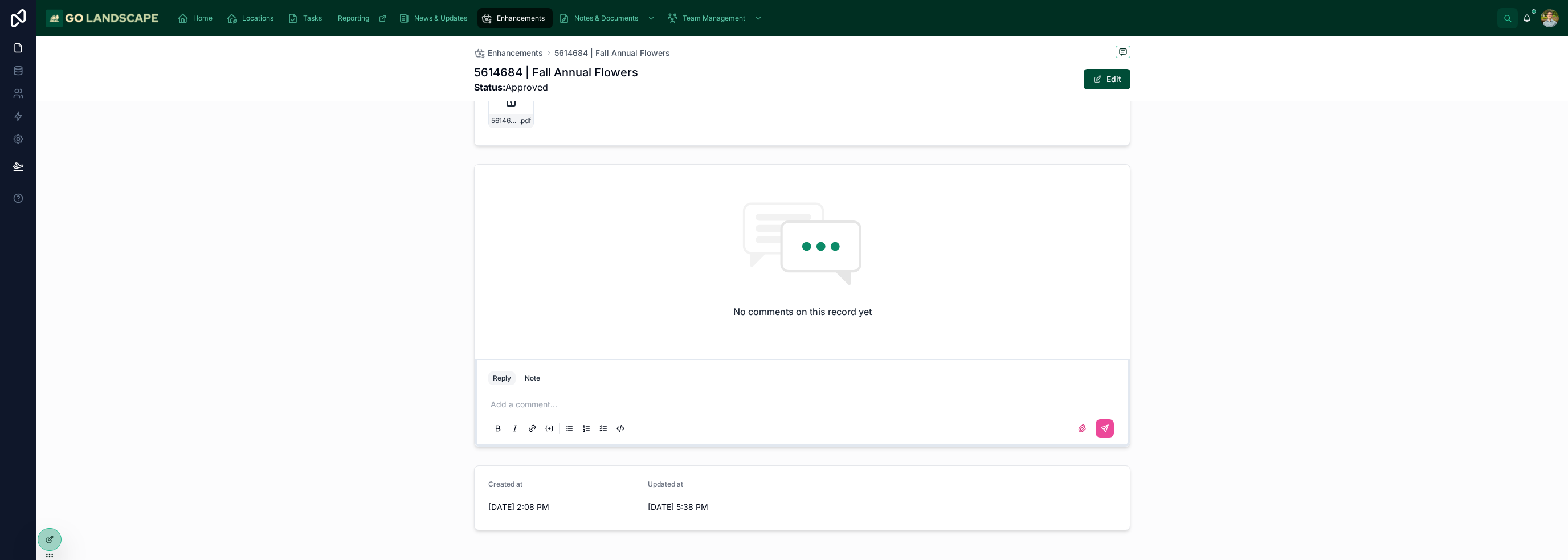
scroll to position [559, 0]
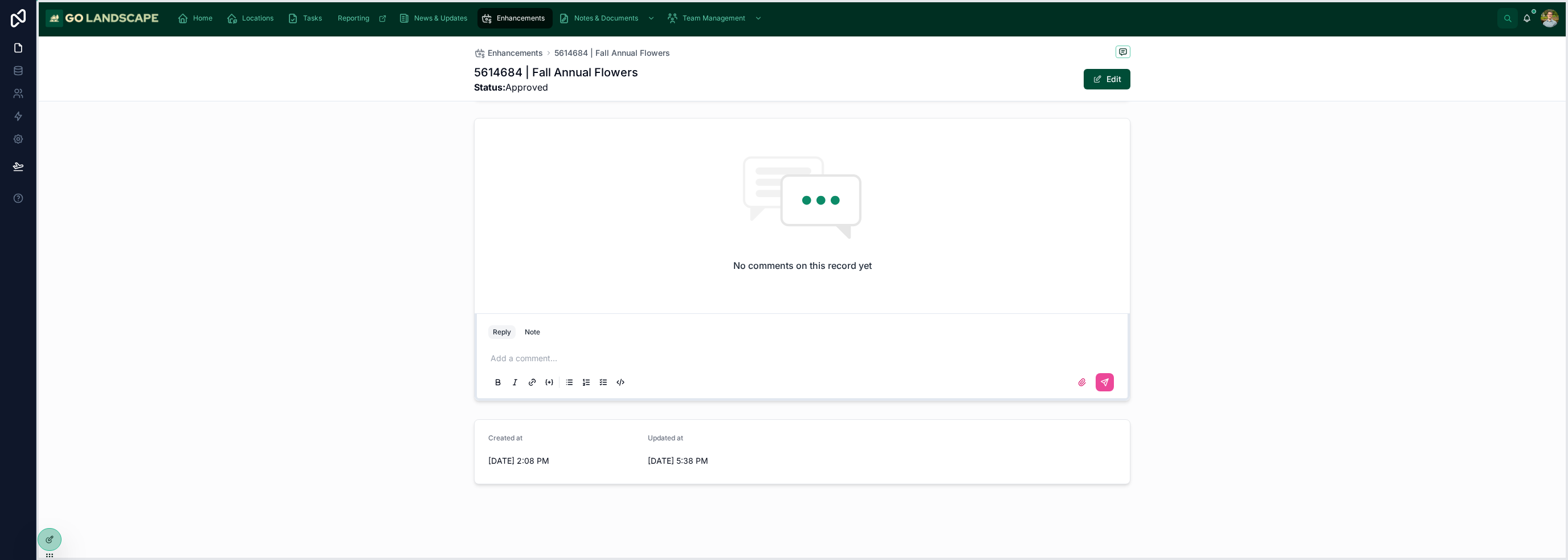
click at [48, 551] on icon at bounding box center [49, 555] width 9 height 9
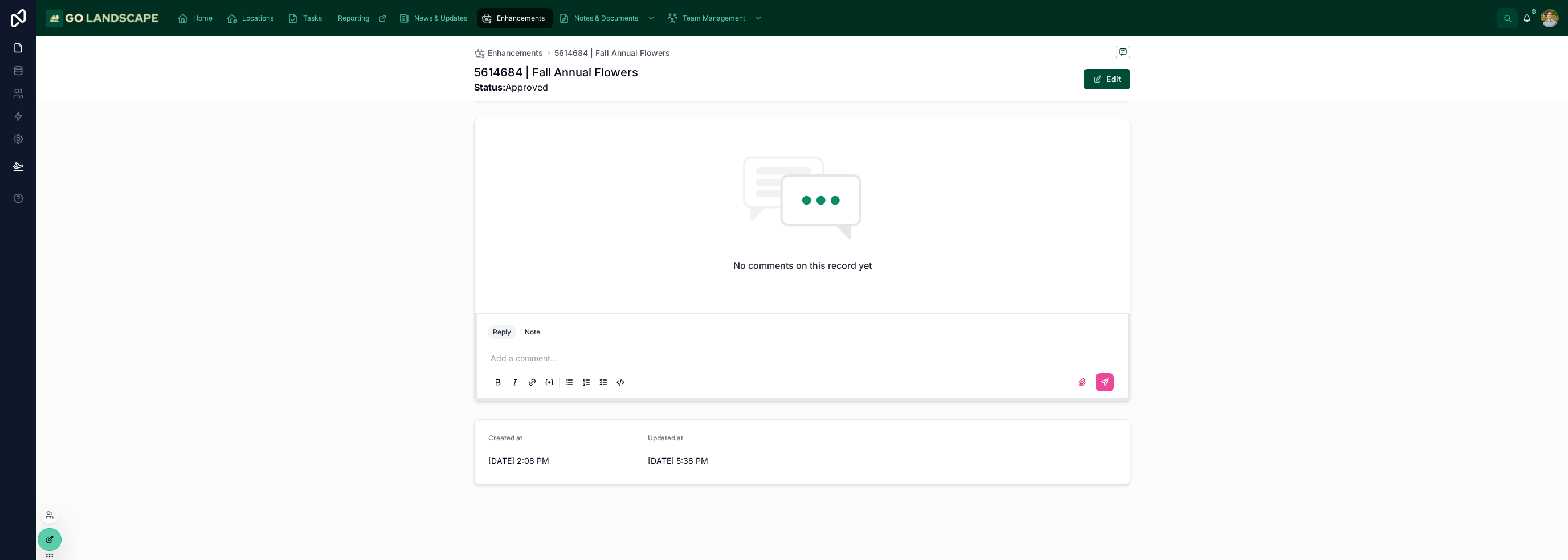
click at [48, 543] on icon at bounding box center [49, 541] width 5 height 5
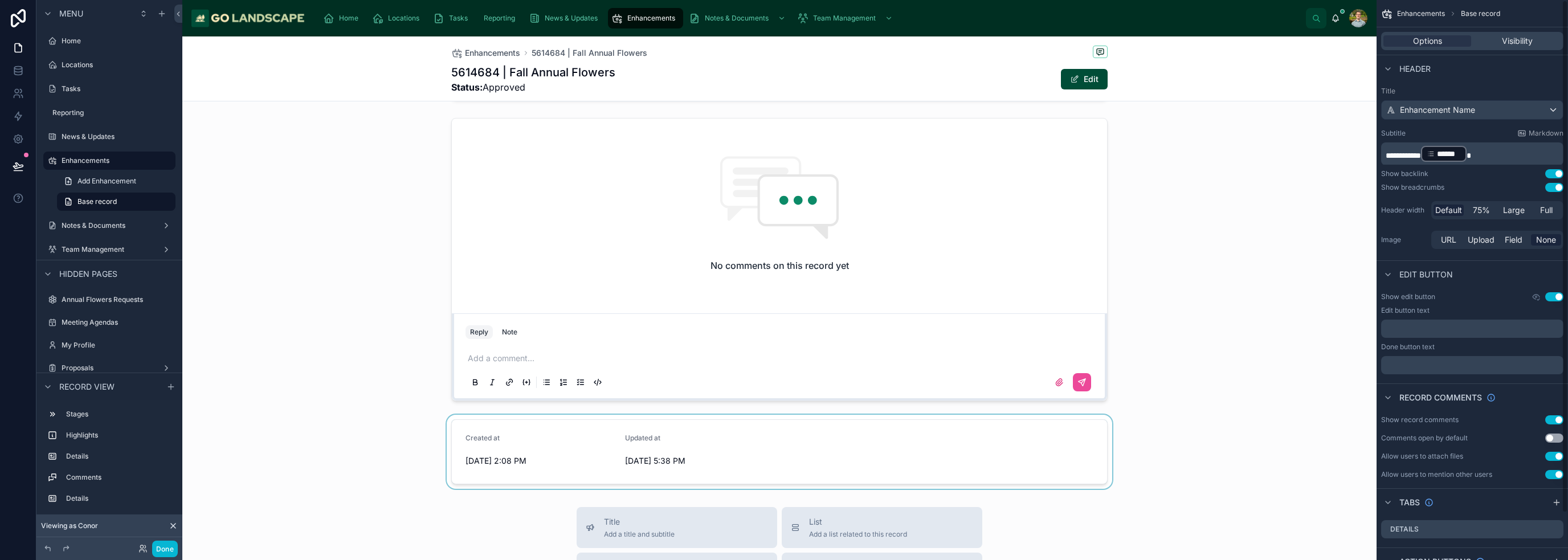
click at [941, 455] on div at bounding box center [780, 452] width 1194 height 74
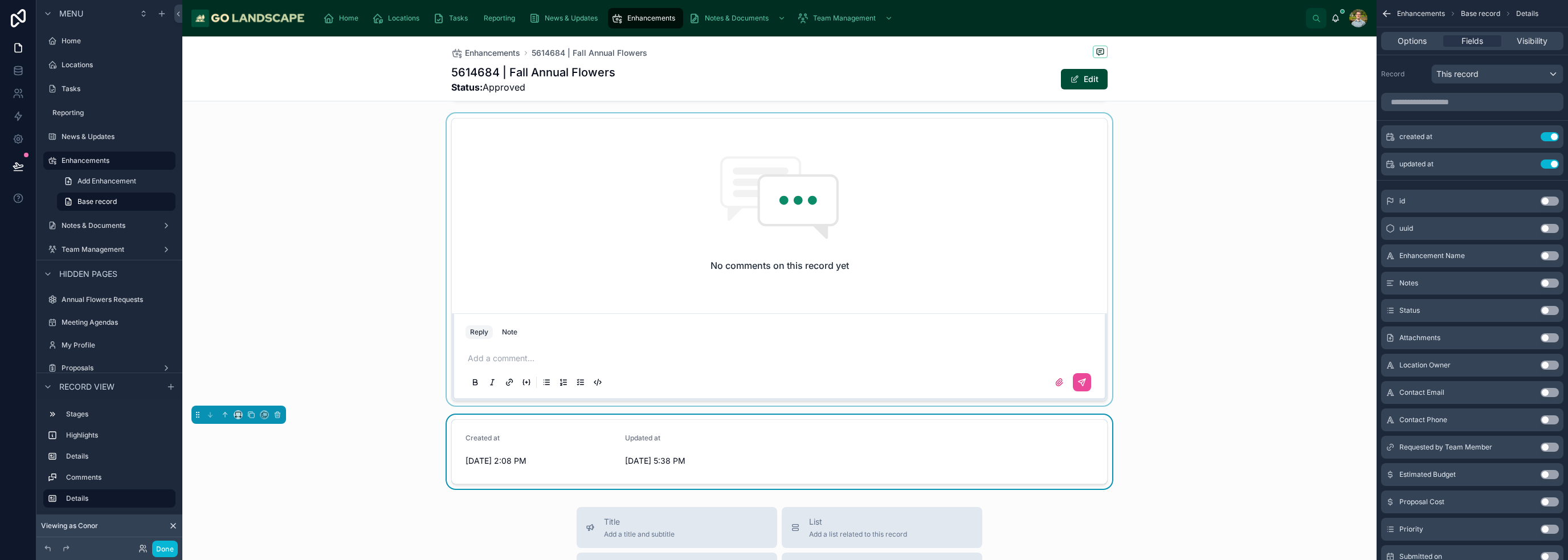
click at [321, 387] on div at bounding box center [780, 259] width 1194 height 292
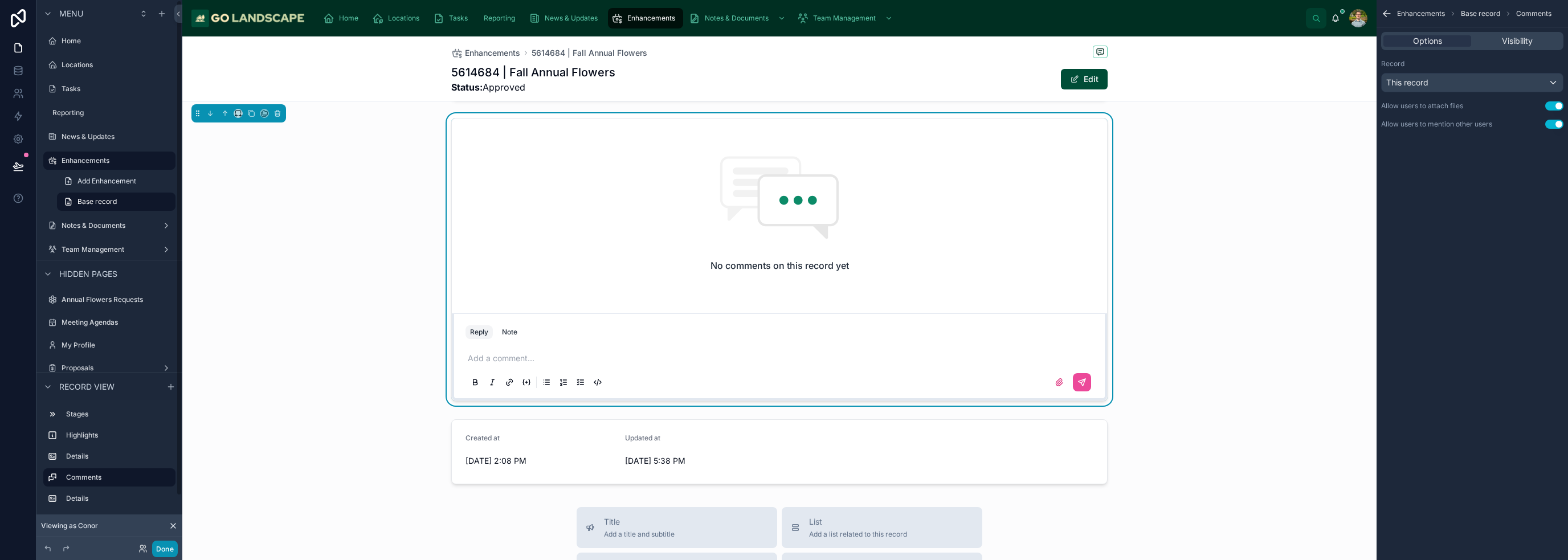
click at [165, 542] on button "Done" at bounding box center [165, 548] width 26 height 16
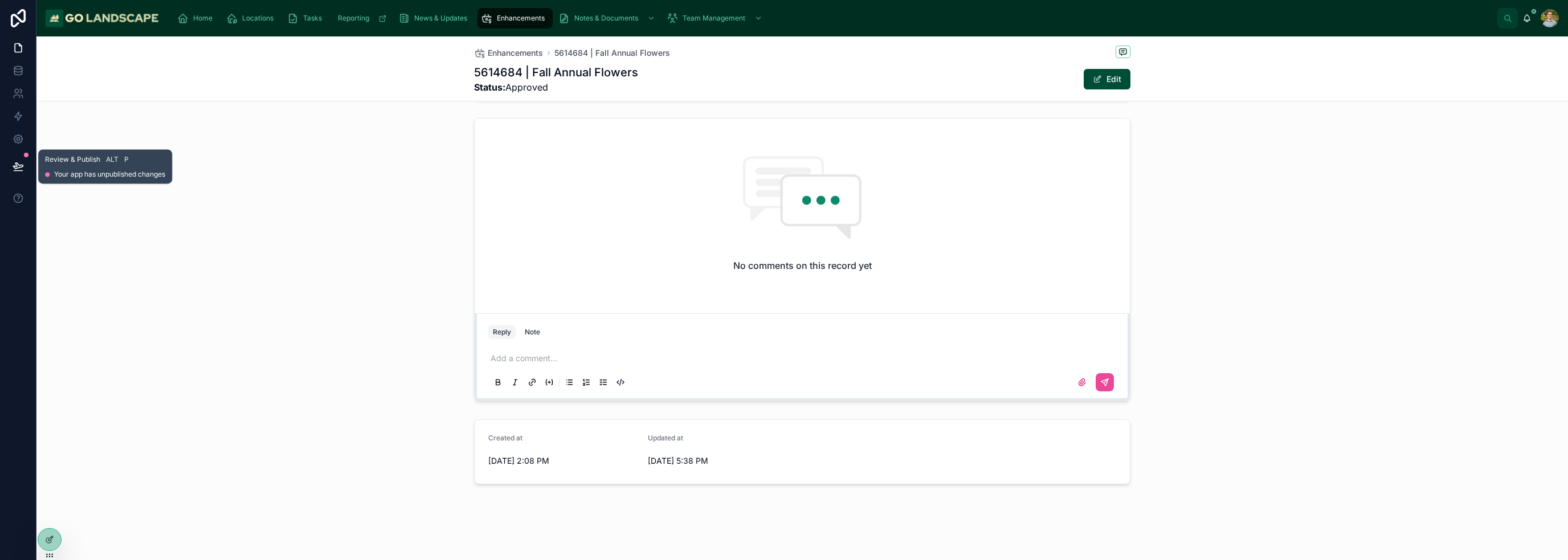
click at [11, 169] on button at bounding box center [18, 166] width 25 height 32
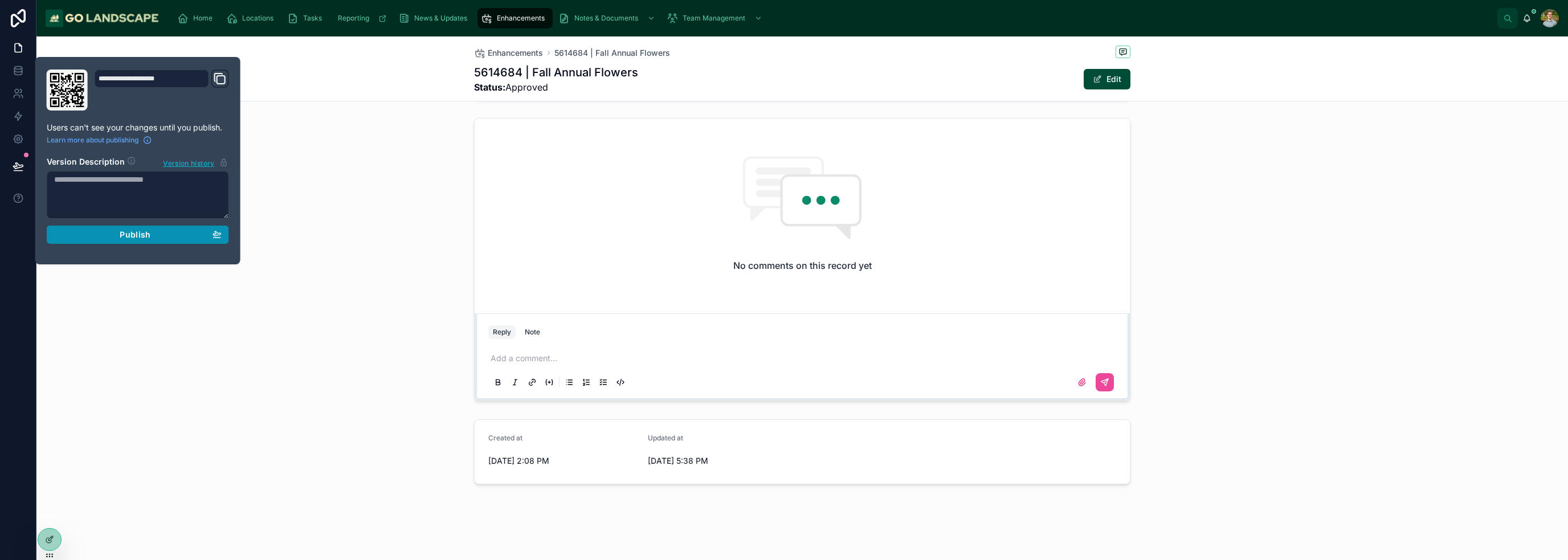
click at [133, 226] on button "Publish" at bounding box center [138, 235] width 183 height 18
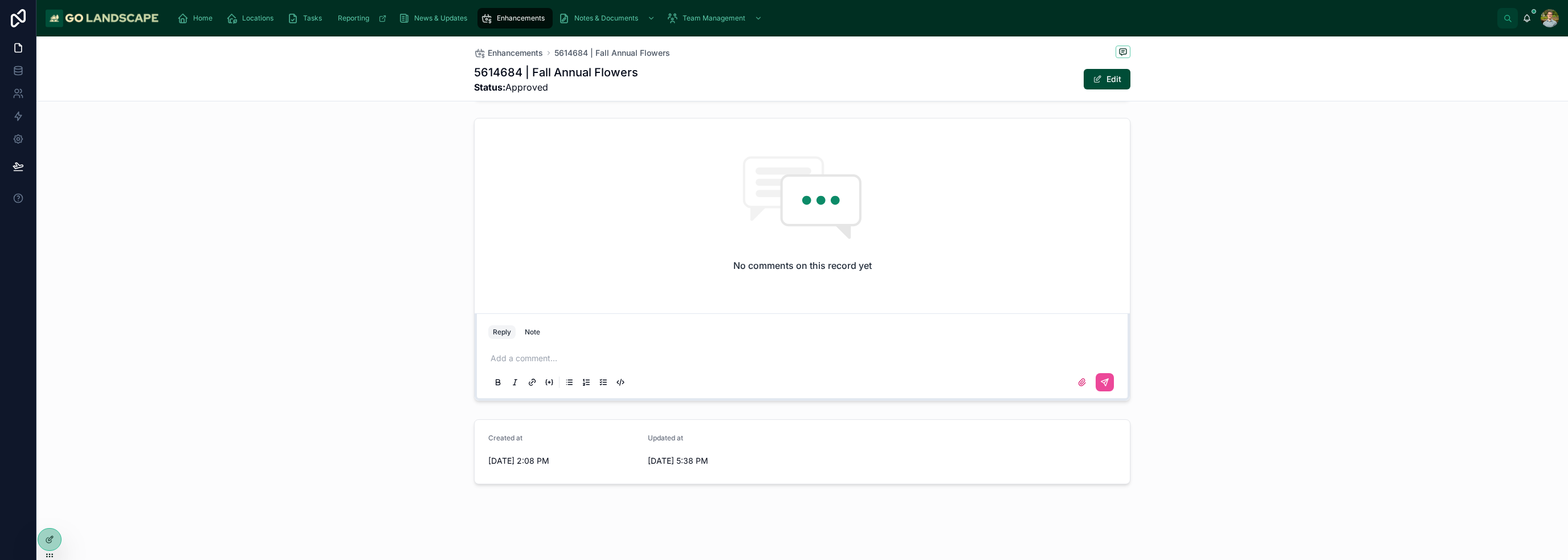
click at [306, 181] on div "No comments on this record yet Reply Note Add a comment..." at bounding box center [802, 259] width 1531 height 292
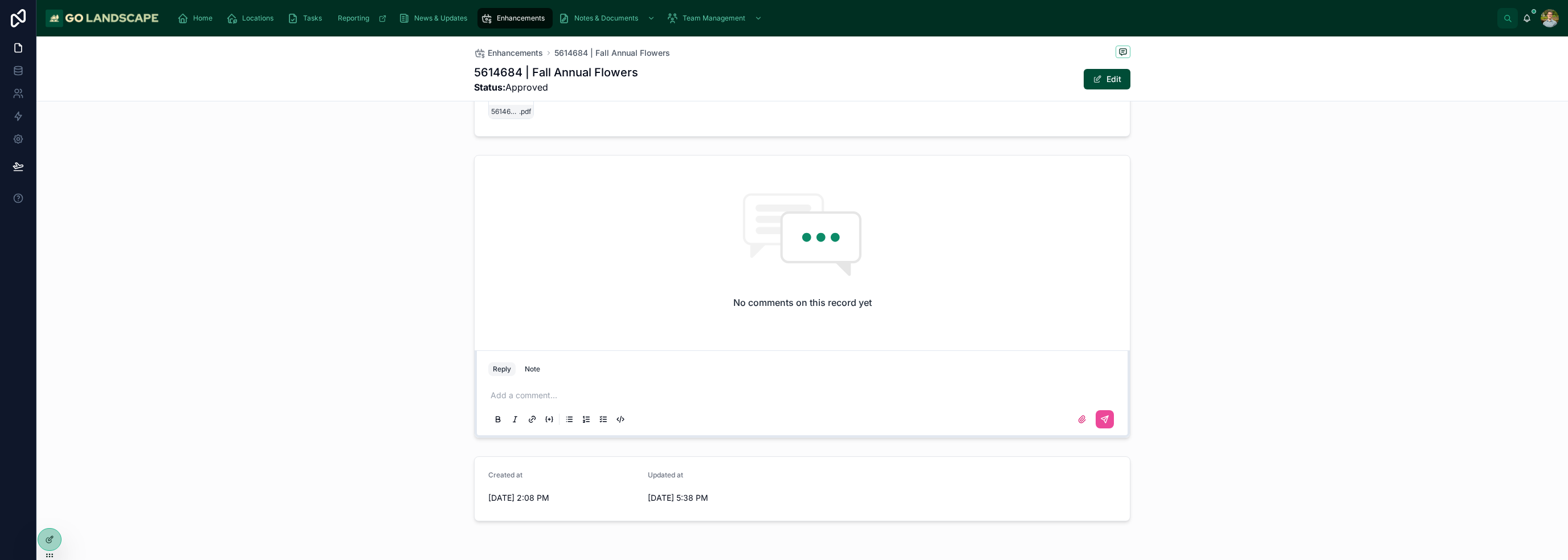
scroll to position [559, 0]
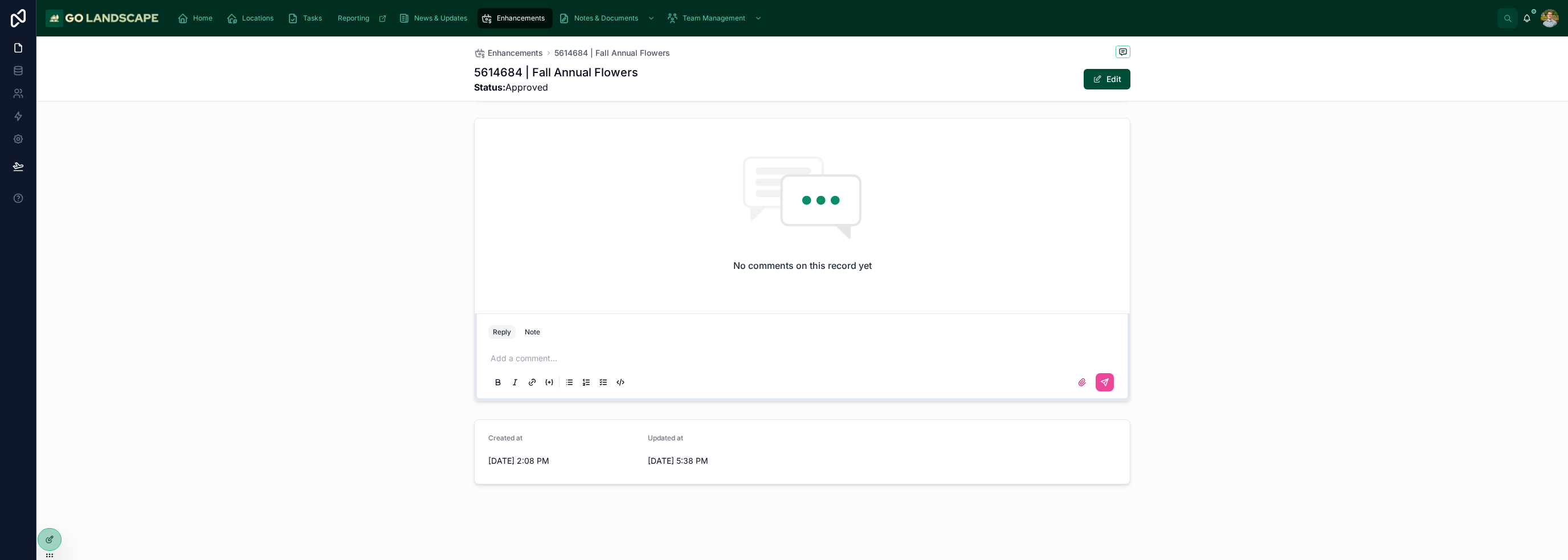
click at [575, 354] on p at bounding box center [805, 358] width 628 height 12
click at [1130, 306] on div "No comments on this record yet Reply Note Add a comment..." at bounding box center [802, 259] width 1531 height 292
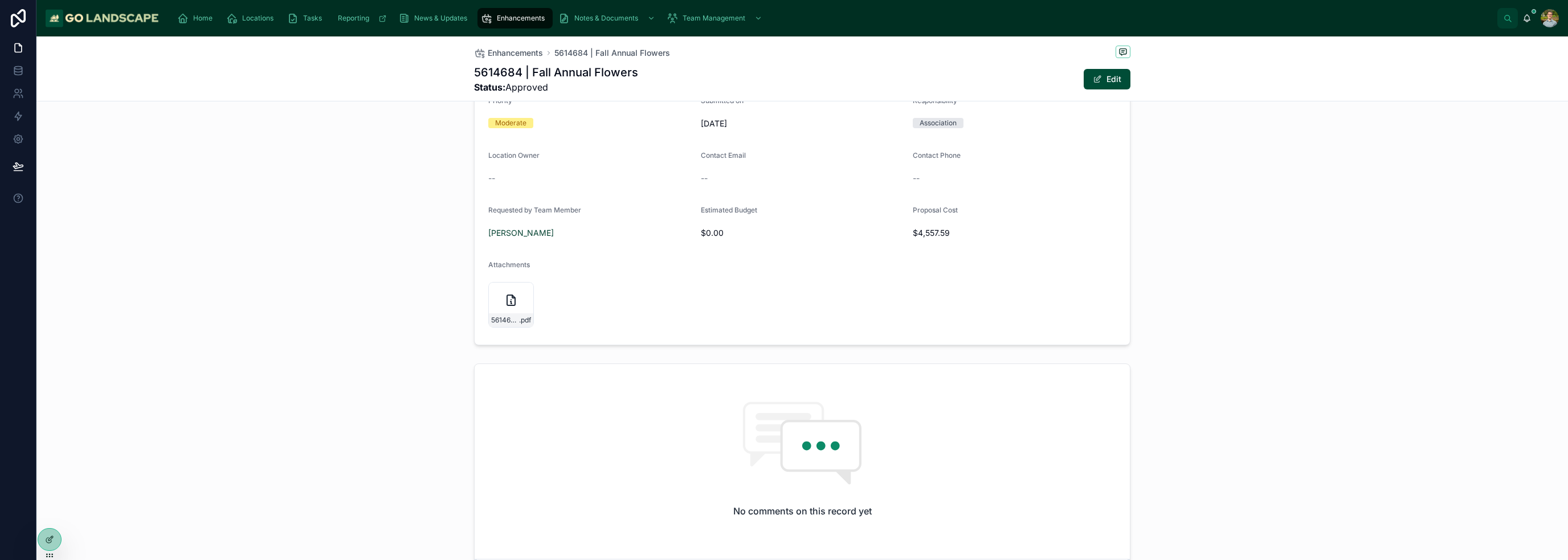
scroll to position [0, 0]
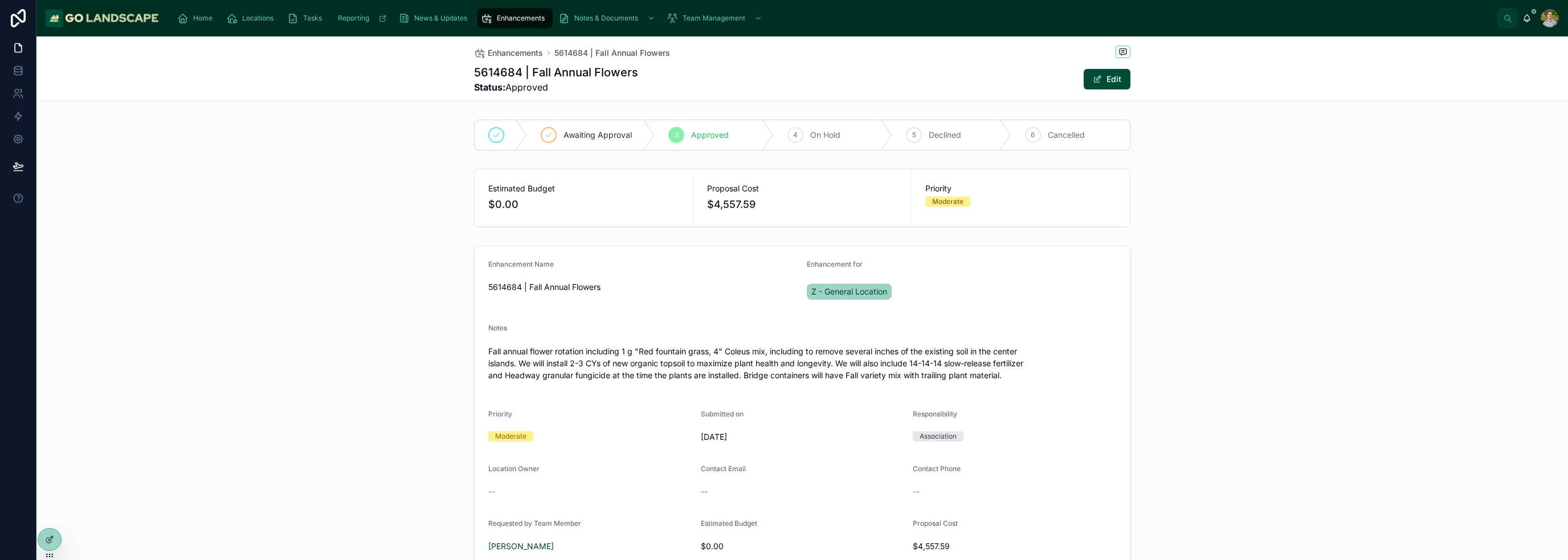
click at [1237, 361] on div "Enhancement Name 5614684 | Fall Annual Flowers Enhancement for Z - General Loca…" at bounding box center [802, 452] width 1531 height 422
